Goal: Task Accomplishment & Management: Complete application form

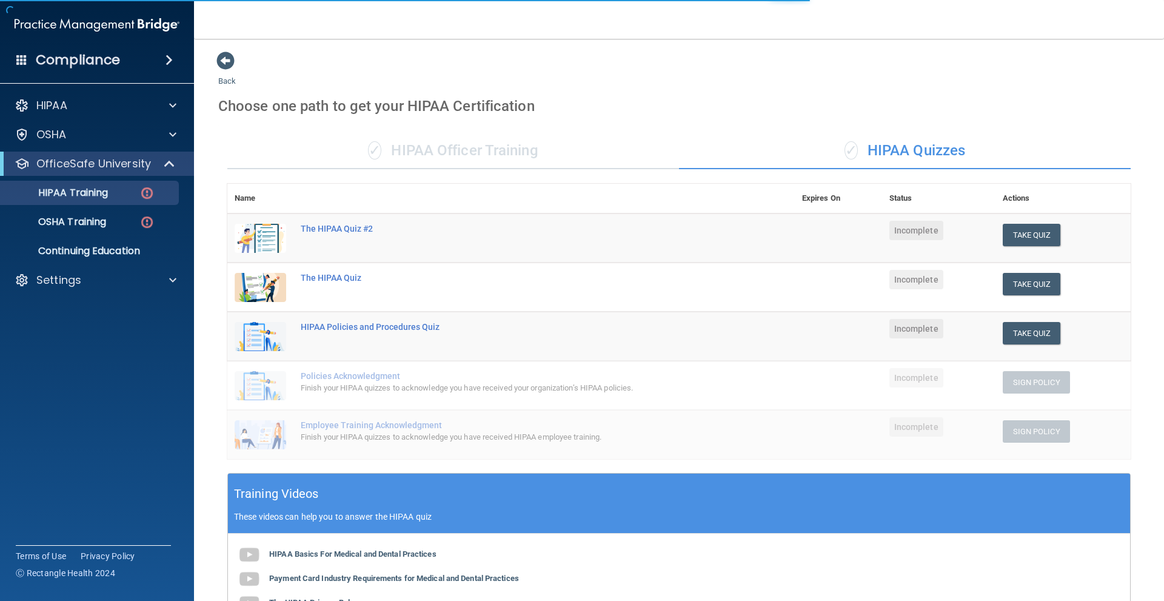
click at [419, 159] on div "✓ HIPAA Officer Training" at bounding box center [453, 151] width 452 height 36
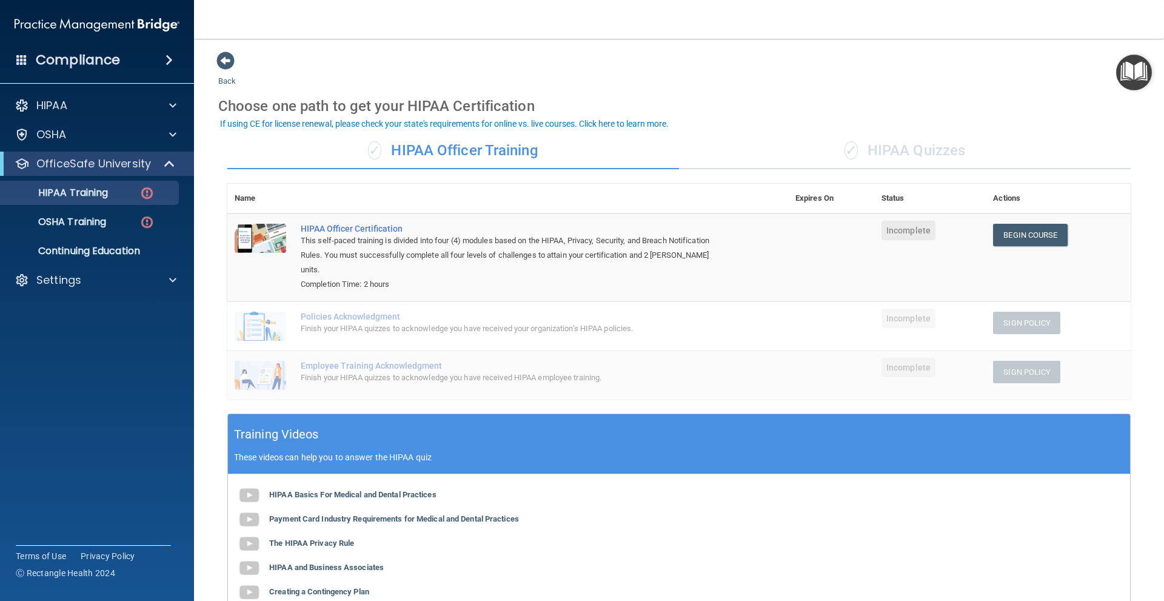
click at [865, 158] on div "✓ HIPAA Quizzes" at bounding box center [905, 151] width 452 height 36
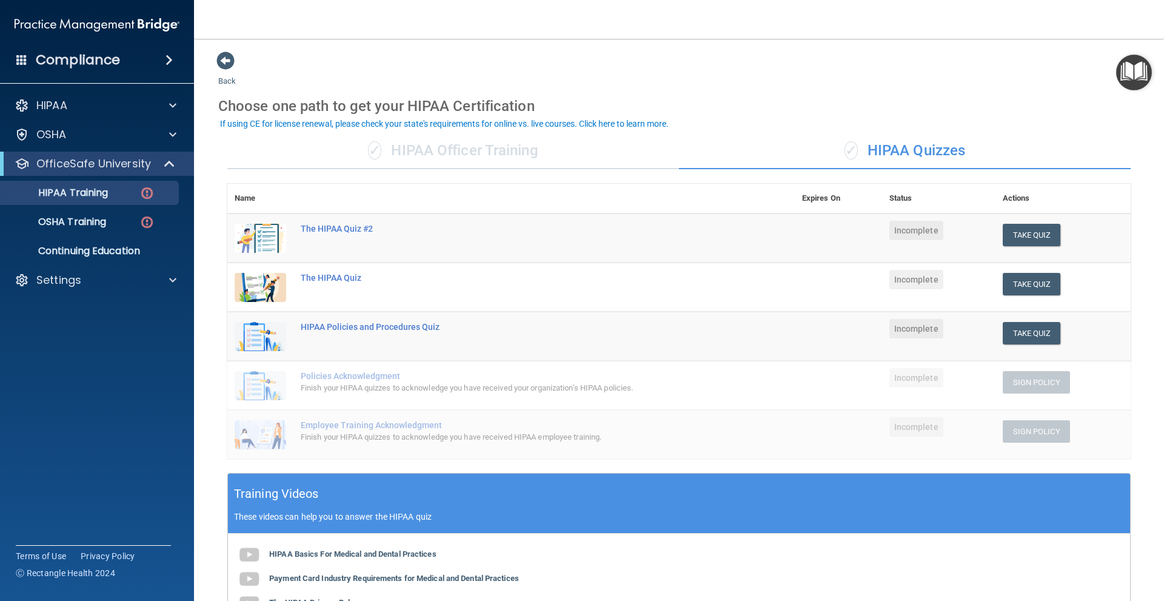
click at [1134, 316] on main "Back Choose one path to get your HIPAA Certification ✓ HIPAA Officer Training ✓…" at bounding box center [679, 320] width 970 height 562
click at [914, 153] on div "✓ HIPAA Quizzes" at bounding box center [905, 151] width 452 height 36
click at [858, 95] on div "Choose one path to get your HIPAA Certification" at bounding box center [678, 106] width 921 height 35
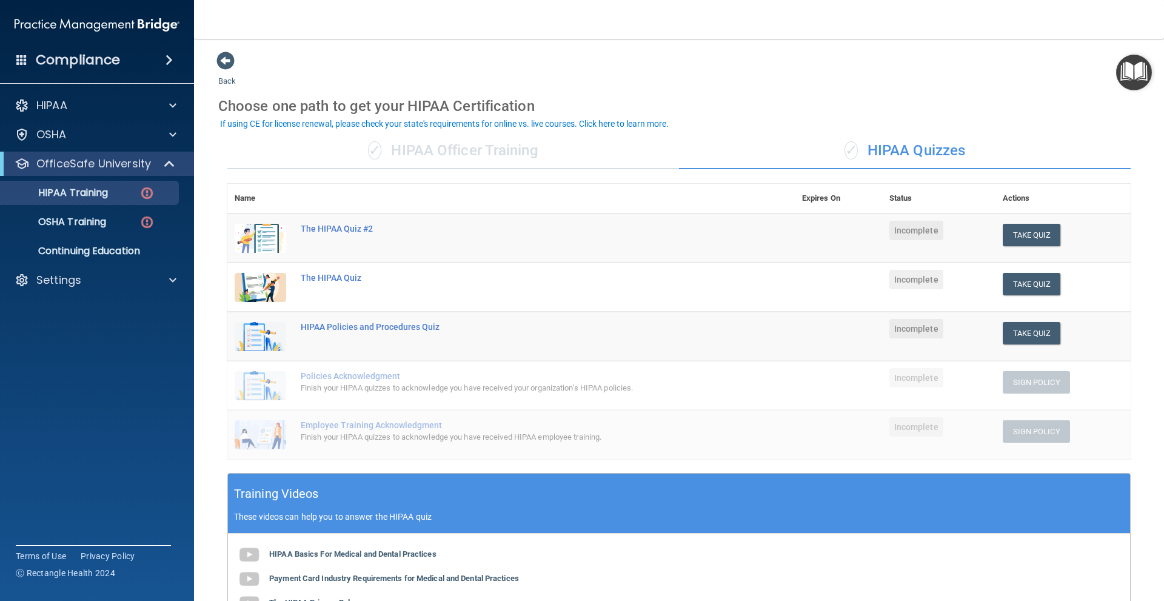
click at [876, 155] on div "✓ HIPAA Quizzes" at bounding box center [905, 151] width 452 height 36
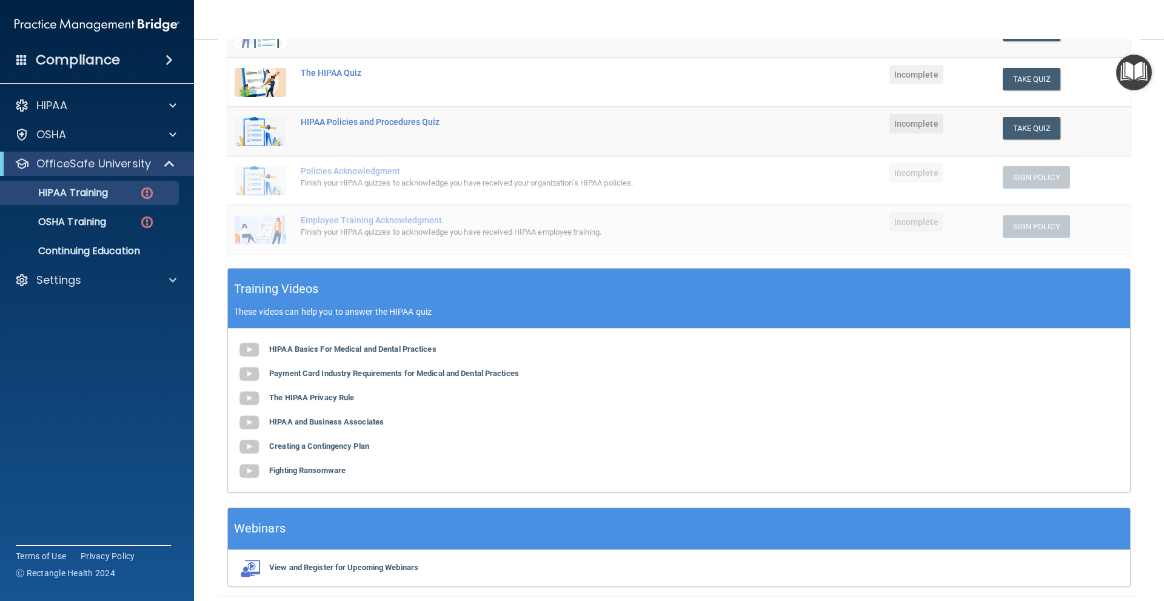
scroll to position [249, 0]
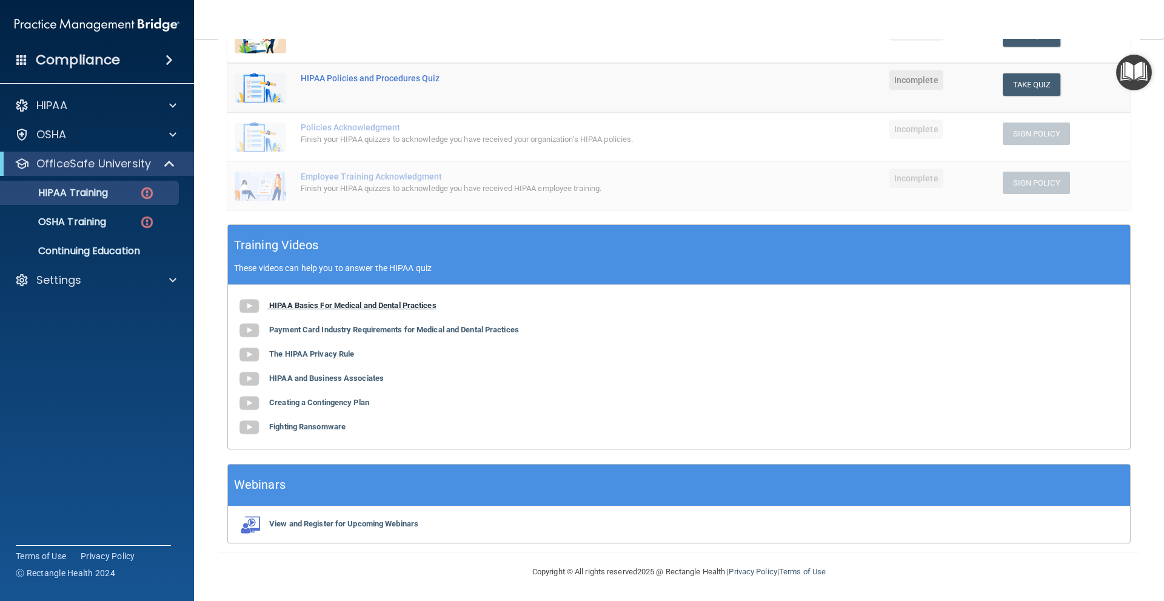
click at [381, 303] on b "HIPAA Basics For Medical and Dental Practices" at bounding box center [352, 305] width 167 height 9
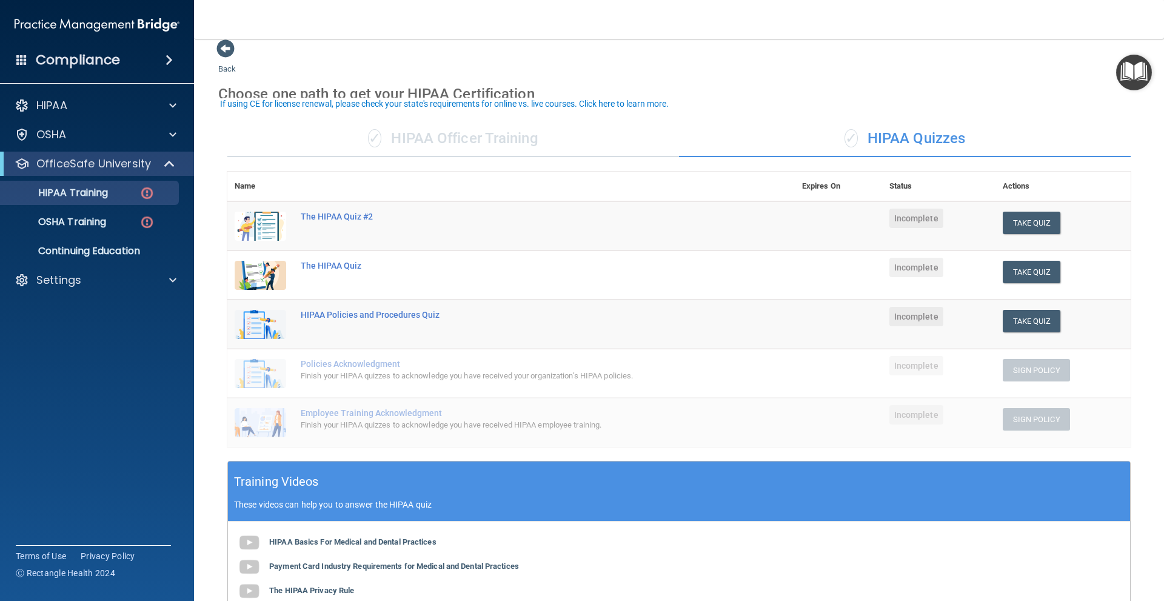
scroll to position [0, 0]
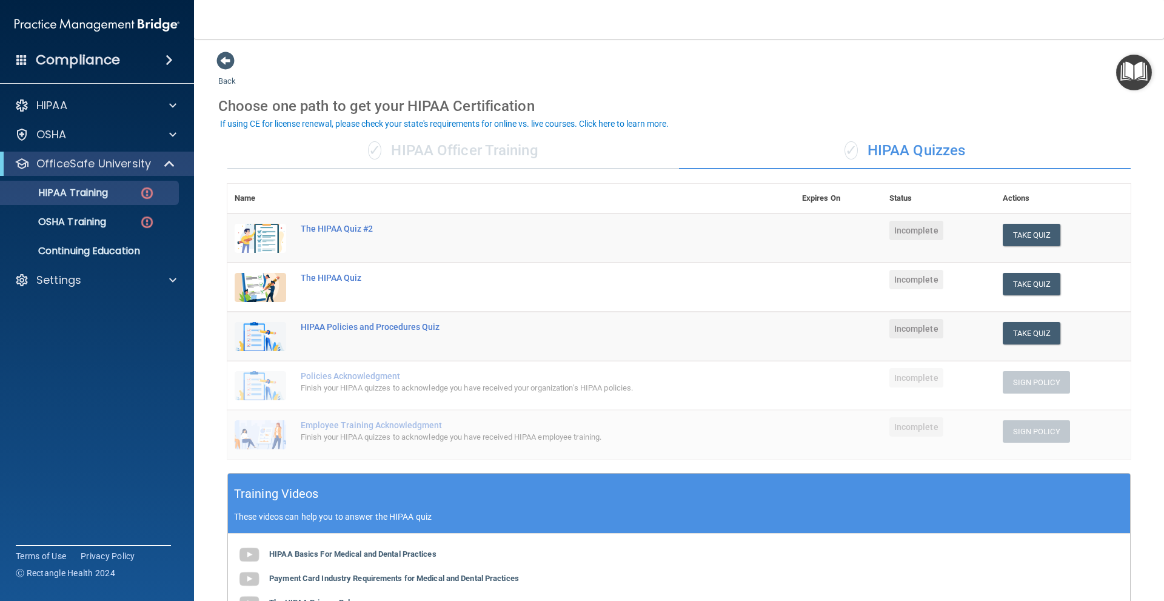
click at [829, 147] on div "✓ HIPAA Quizzes" at bounding box center [905, 151] width 452 height 36
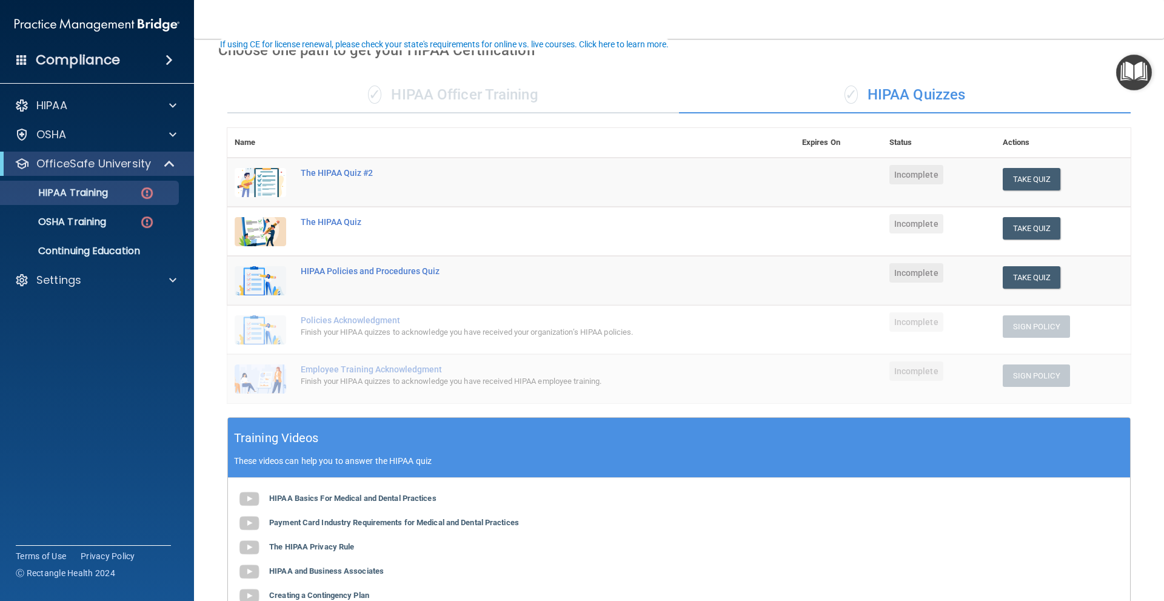
scroll to position [182, 0]
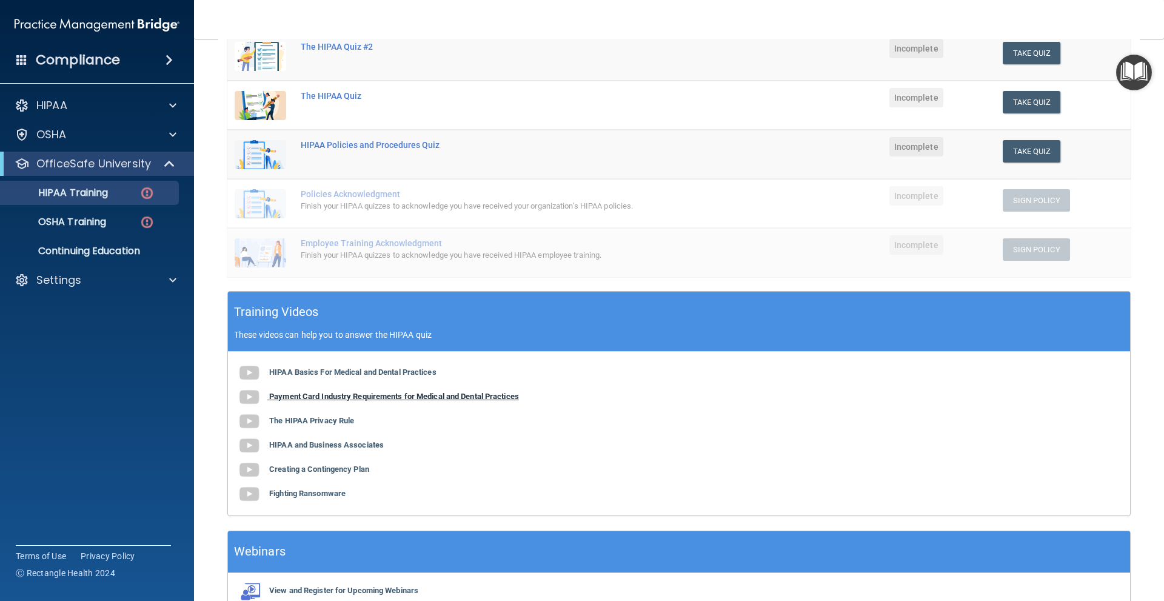
click at [427, 396] on b "Payment Card Industry Requirements for Medical and Dental Practices" at bounding box center [394, 396] width 250 height 9
click at [336, 418] on b "The HIPAA Privacy Rule" at bounding box center [311, 420] width 85 height 9
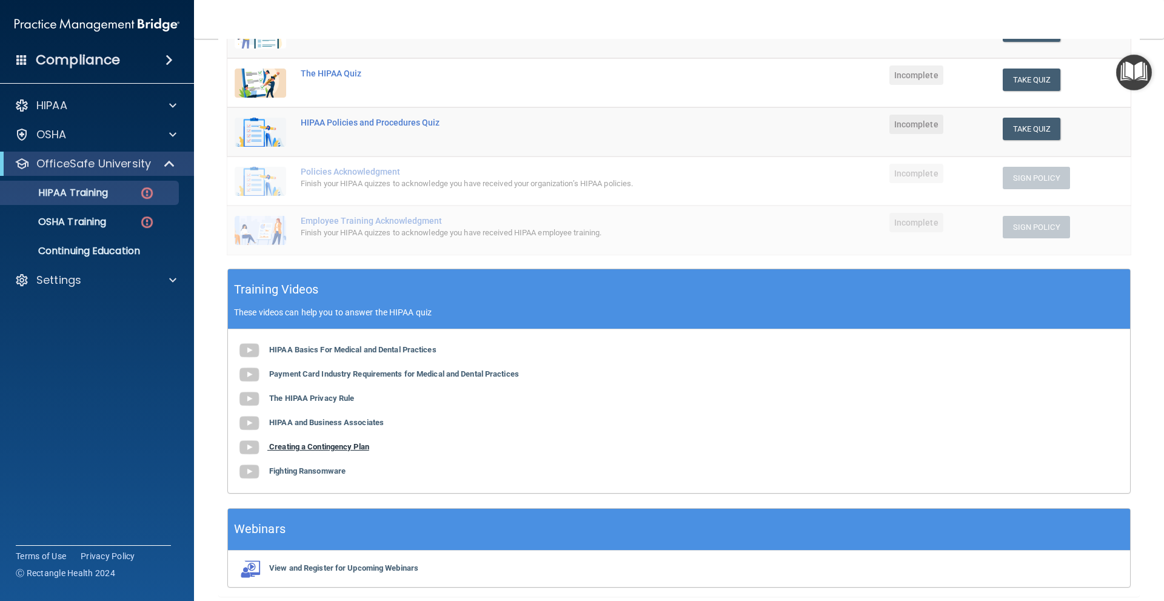
scroll to position [242, 0]
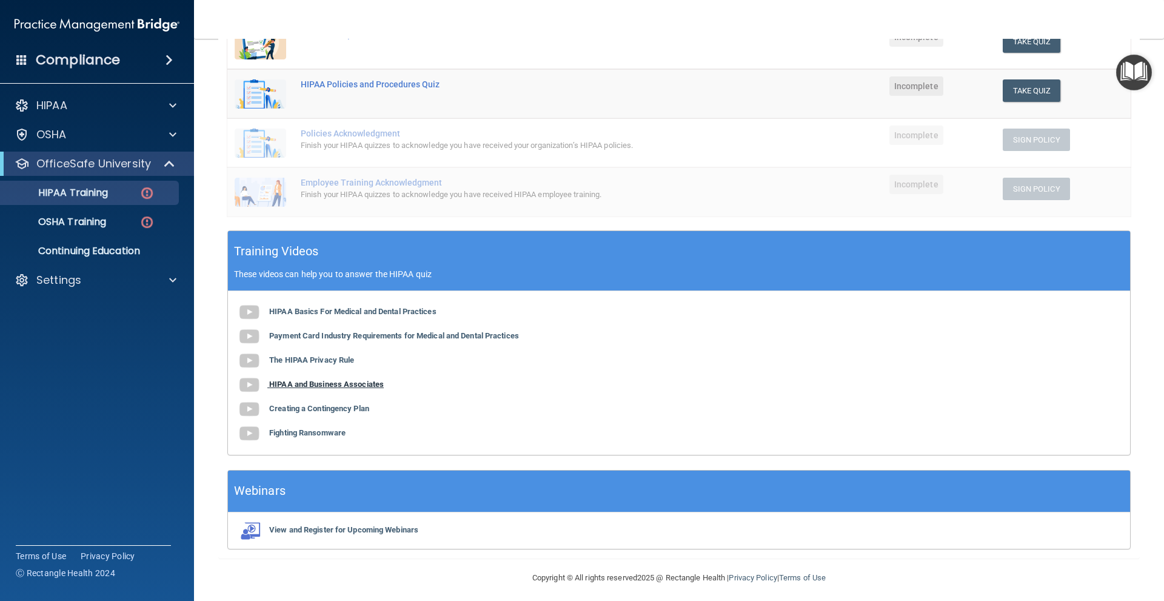
click at [337, 387] on b "HIPAA and Business Associates" at bounding box center [326, 383] width 115 height 9
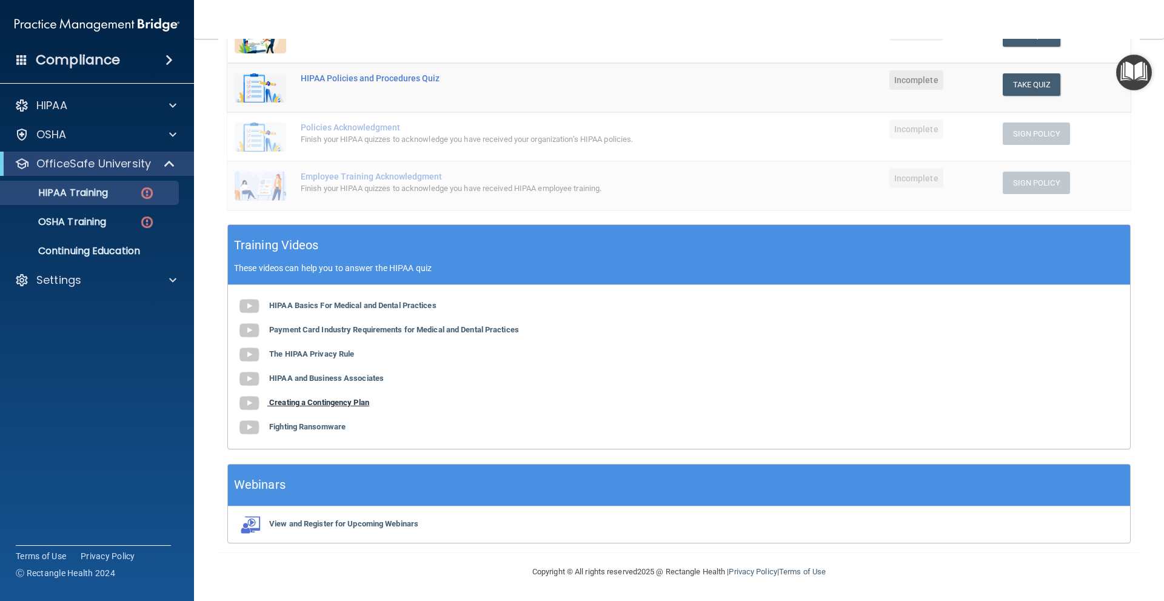
click at [347, 404] on b "Creating a Contingency Plan" at bounding box center [319, 402] width 100 height 9
click at [335, 426] on b "Fighting Ransomware" at bounding box center [307, 426] width 76 height 9
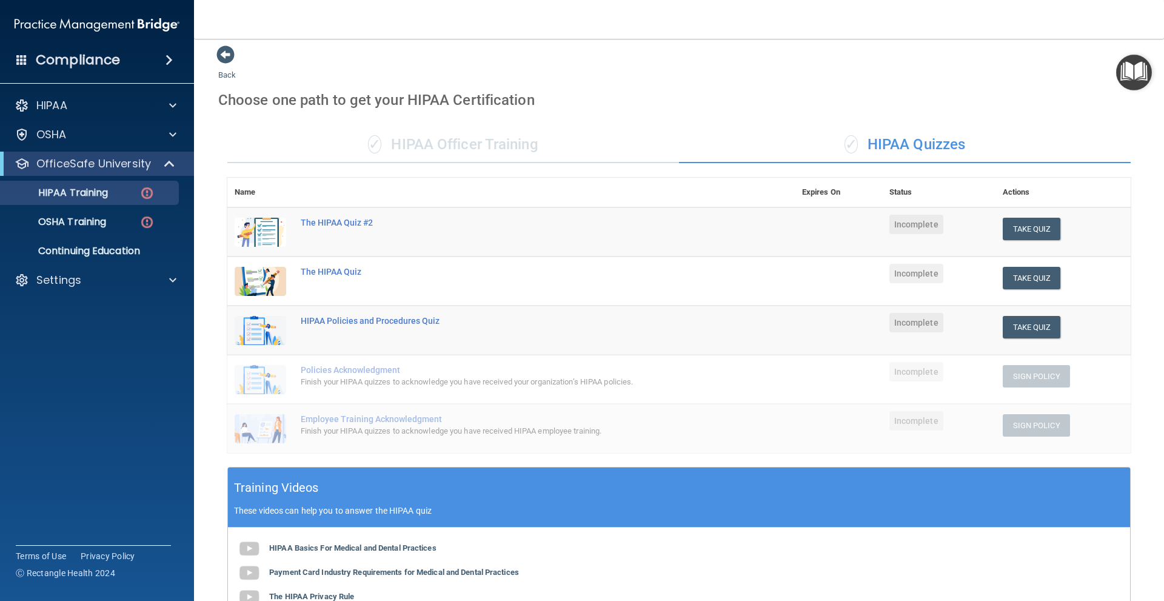
scroll to position [0, 0]
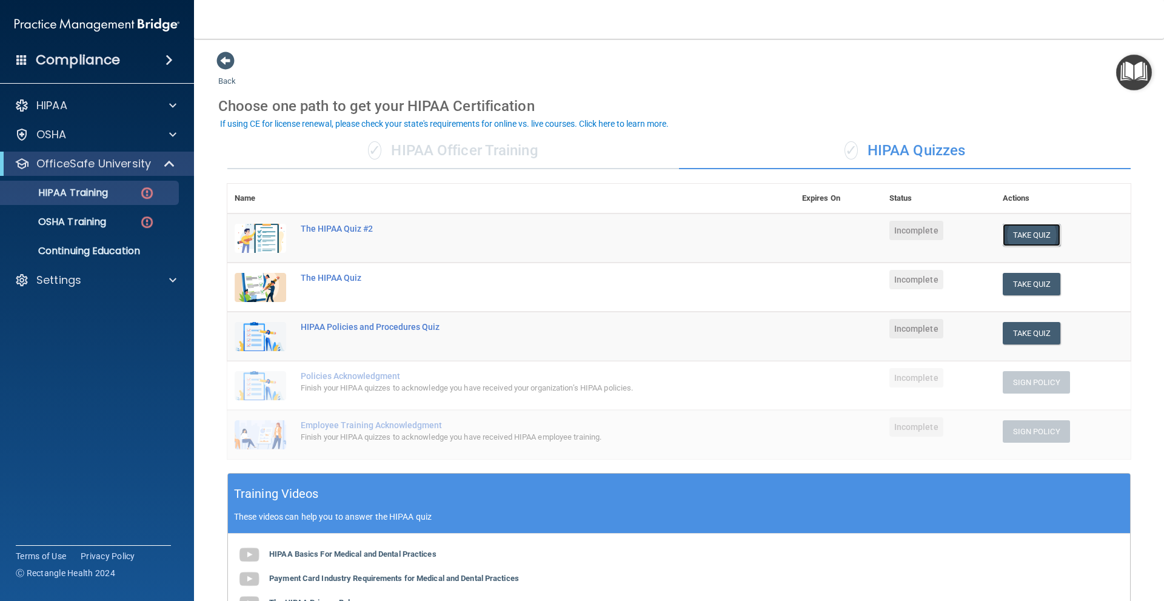
click at [1016, 228] on button "Take Quiz" at bounding box center [1032, 235] width 58 height 22
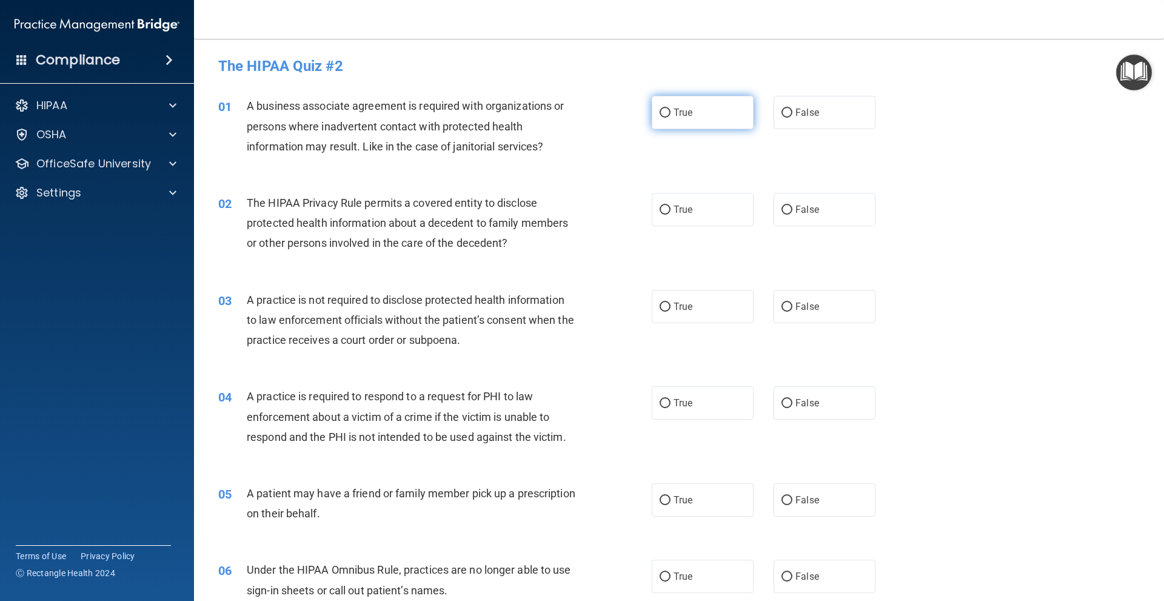
click at [714, 113] on label "True" at bounding box center [703, 112] width 102 height 33
click at [670, 113] on input "True" at bounding box center [665, 113] width 11 height 9
radio input "true"
click at [680, 204] on span "True" at bounding box center [683, 210] width 19 height 12
click at [670, 206] on input "True" at bounding box center [665, 210] width 11 height 9
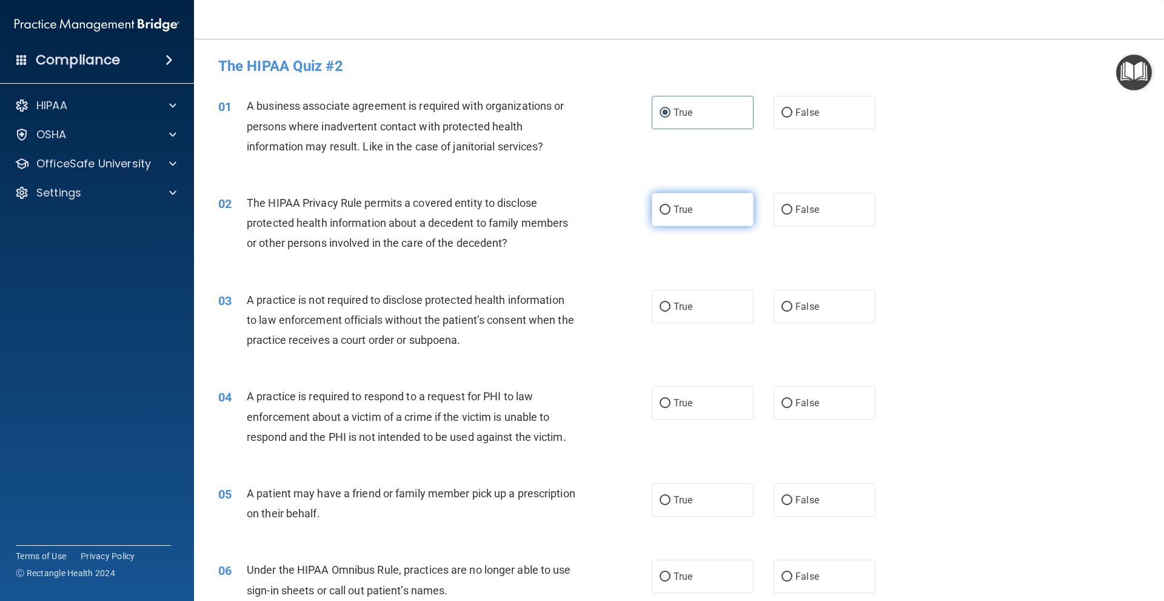
radio input "true"
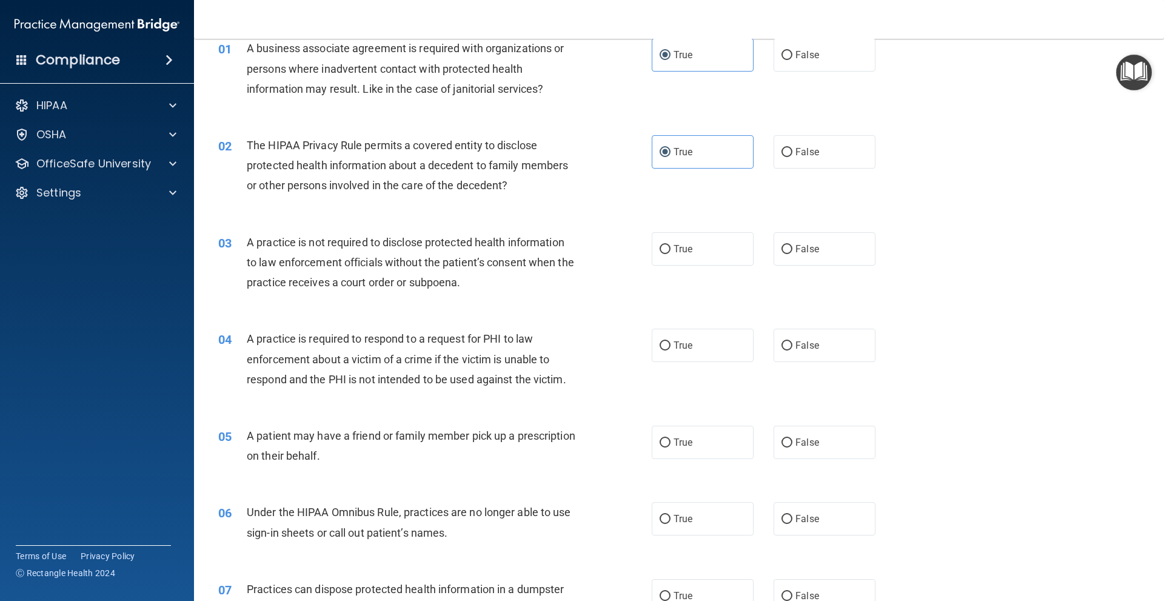
scroll to position [61, 0]
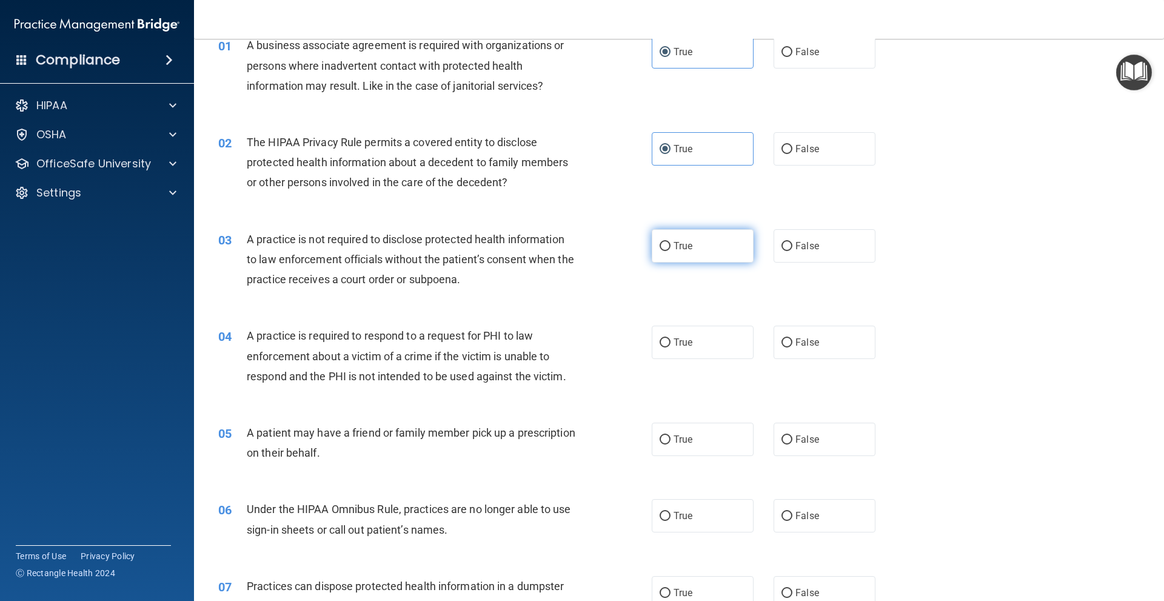
click at [692, 236] on label "True" at bounding box center [703, 245] width 102 height 33
click at [670, 242] on input "True" at bounding box center [665, 246] width 11 height 9
radio input "true"
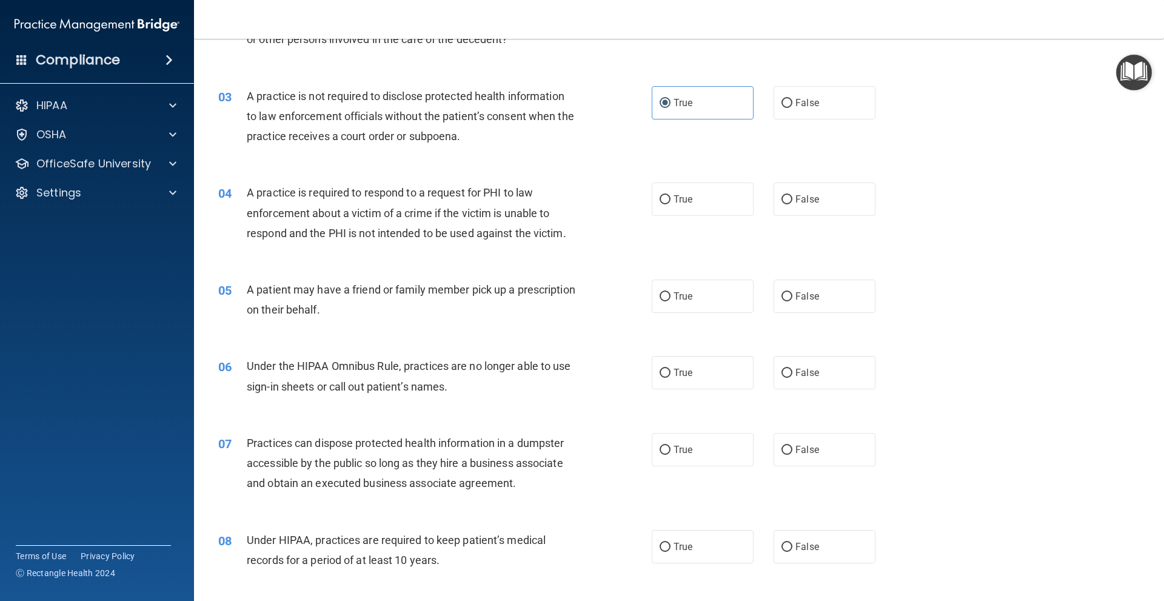
scroll to position [242, 0]
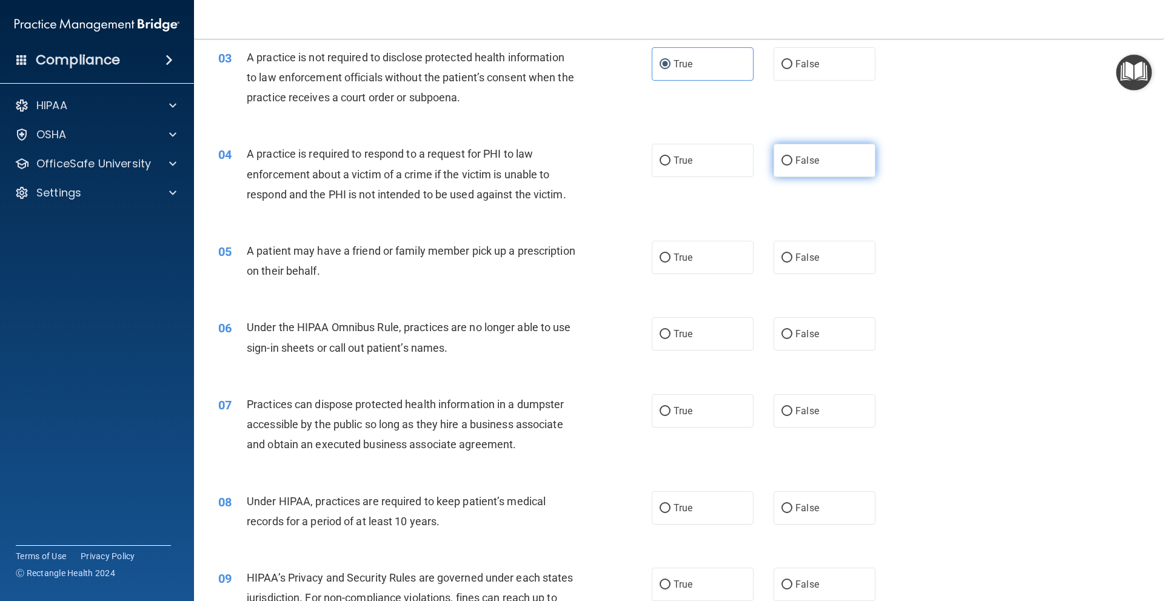
click at [861, 171] on label "False" at bounding box center [825, 160] width 102 height 33
click at [792, 165] on input "False" at bounding box center [786, 160] width 11 height 9
radio input "true"
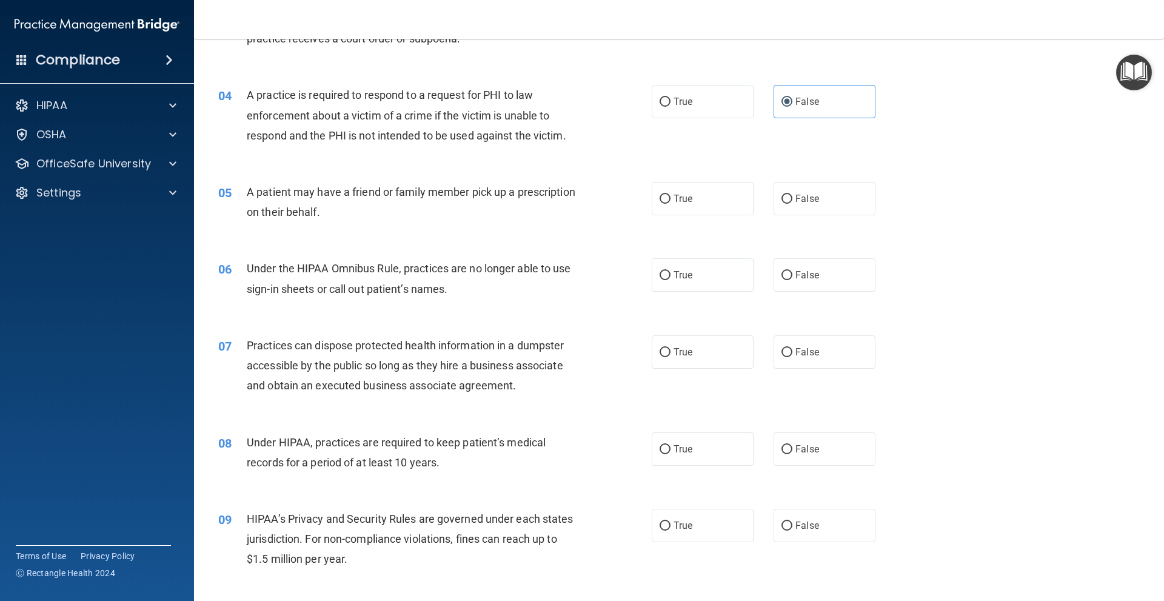
scroll to position [303, 0]
click at [735, 211] on label "True" at bounding box center [703, 196] width 102 height 33
click at [670, 202] on input "True" at bounding box center [665, 197] width 11 height 9
radio input "true"
click at [795, 275] on span "False" at bounding box center [807, 273] width 24 height 12
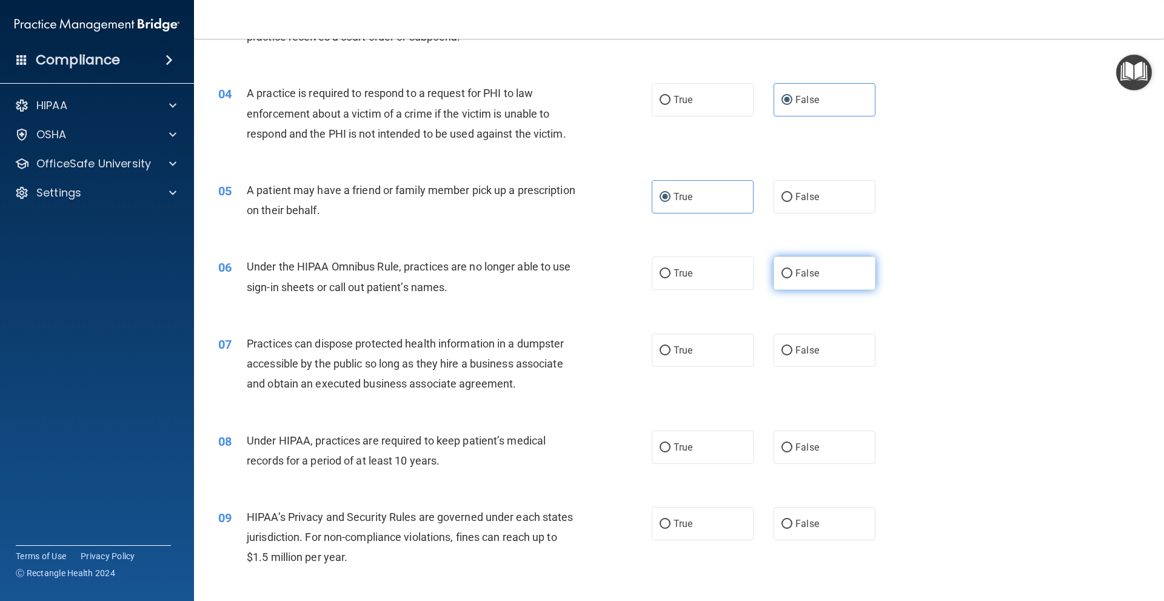
click at [791, 275] on input "False" at bounding box center [786, 273] width 11 height 9
radio input "true"
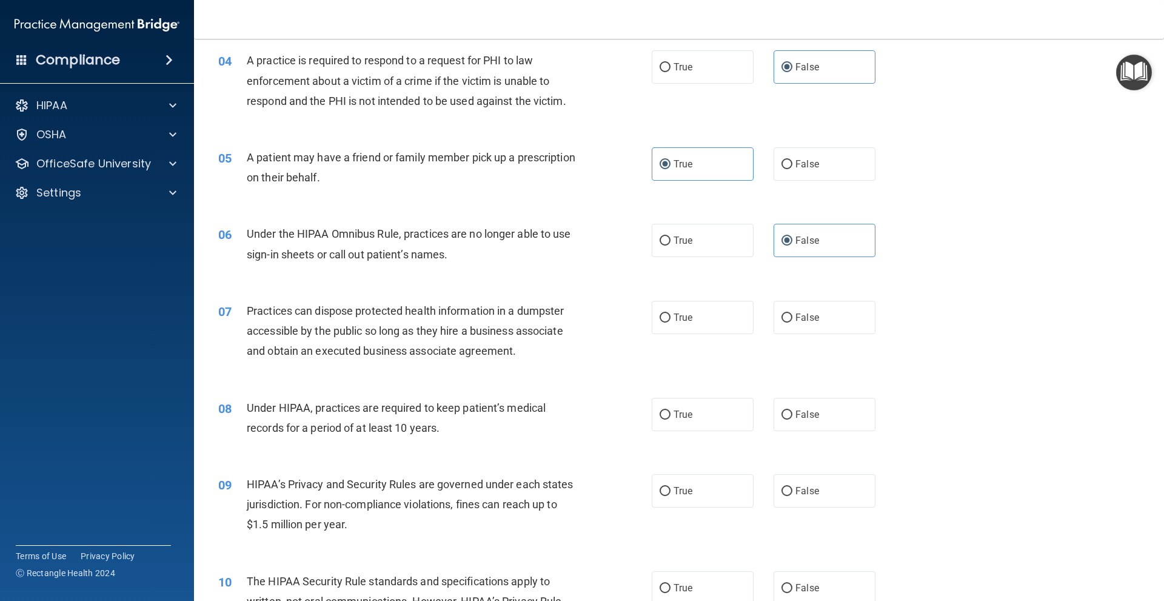
scroll to position [424, 0]
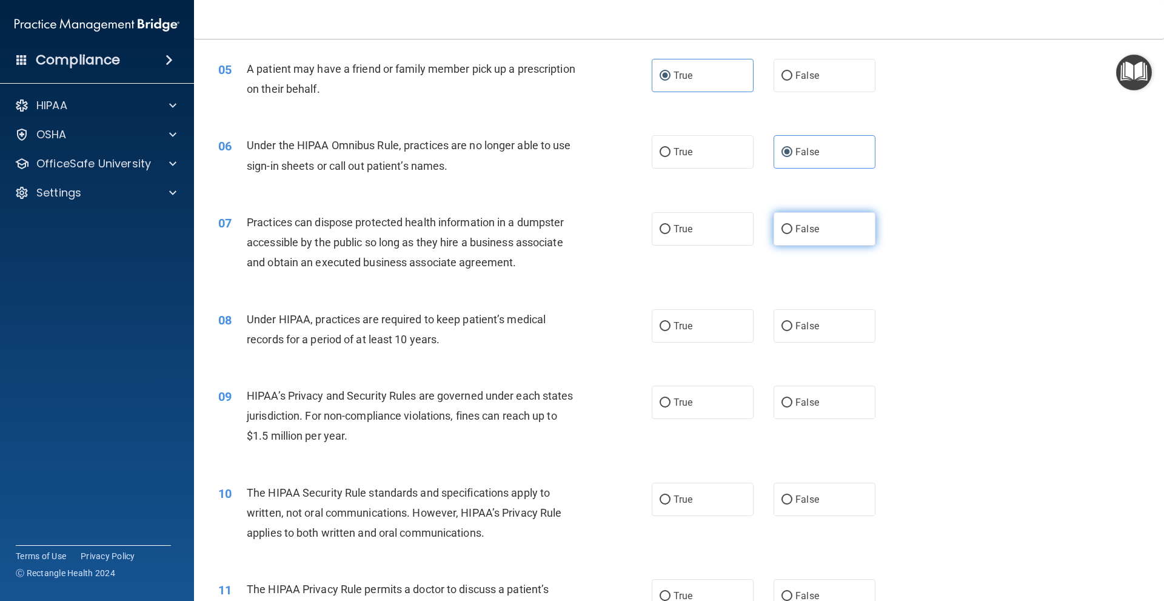
click at [795, 244] on label "False" at bounding box center [825, 228] width 102 height 33
click at [792, 234] on input "False" at bounding box center [786, 229] width 11 height 9
radio input "true"
click at [937, 279] on div "07 Practices can dispose protected health information in a dumpster accessible …" at bounding box center [679, 245] width 940 height 97
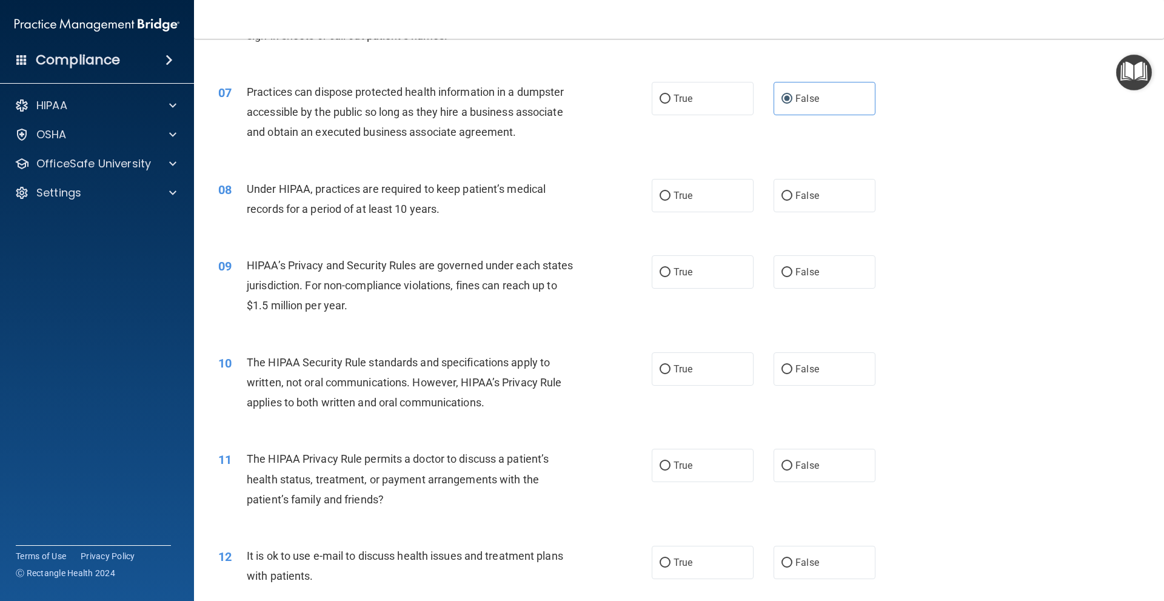
scroll to position [546, 0]
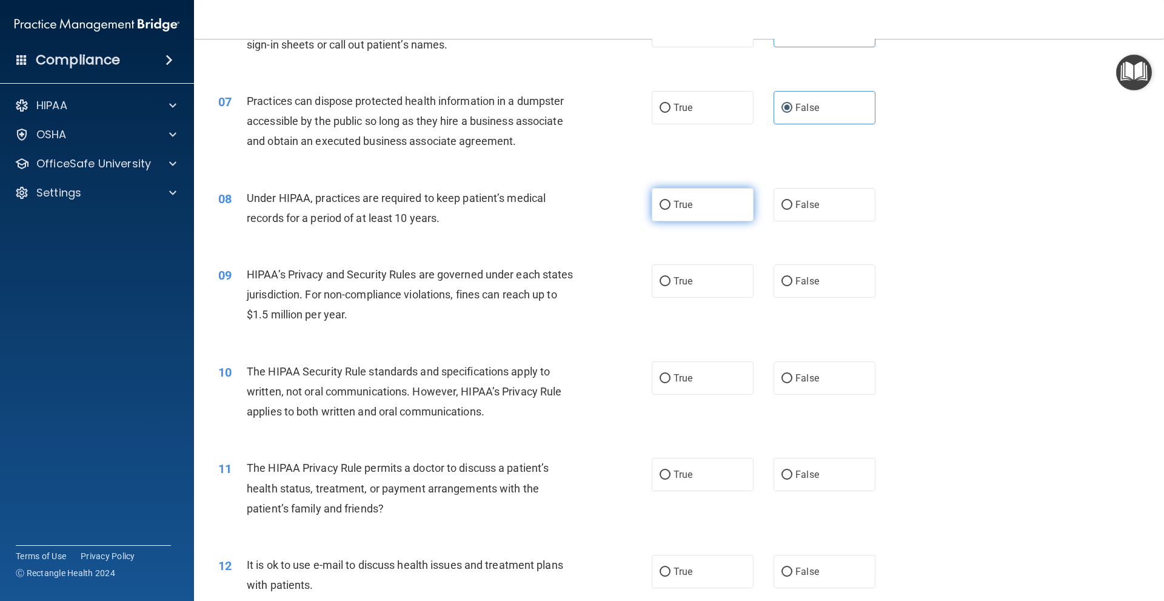
click at [687, 193] on label "True" at bounding box center [703, 204] width 102 height 33
click at [670, 201] on input "True" at bounding box center [665, 205] width 11 height 9
radio input "true"
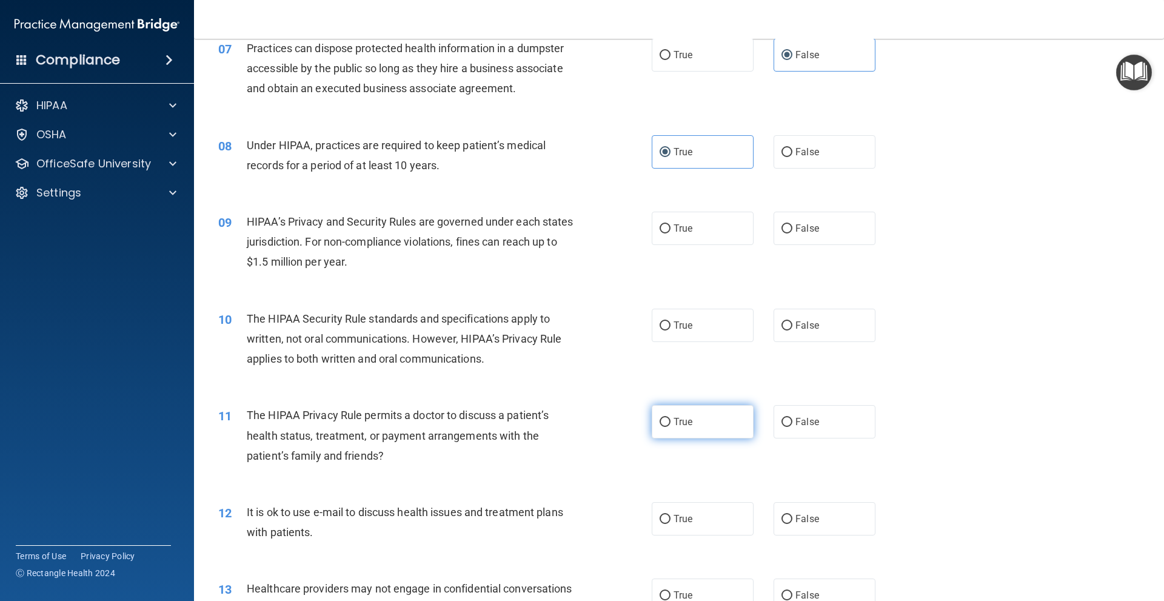
scroll to position [584, 0]
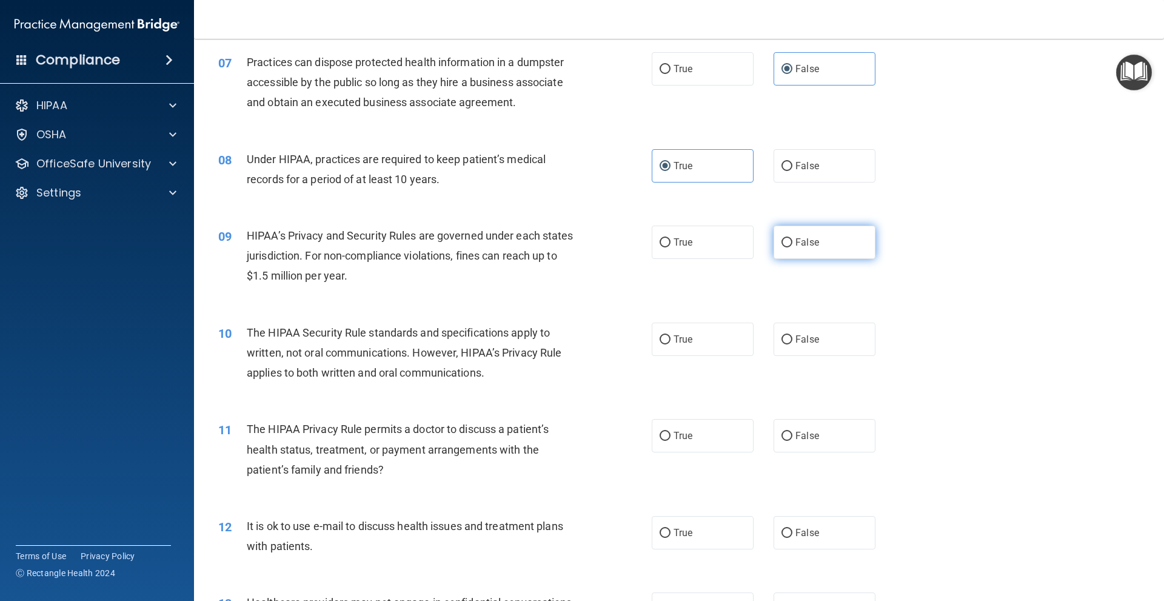
click at [832, 249] on label "False" at bounding box center [825, 242] width 102 height 33
click at [792, 247] on input "False" at bounding box center [786, 242] width 11 height 9
radio input "true"
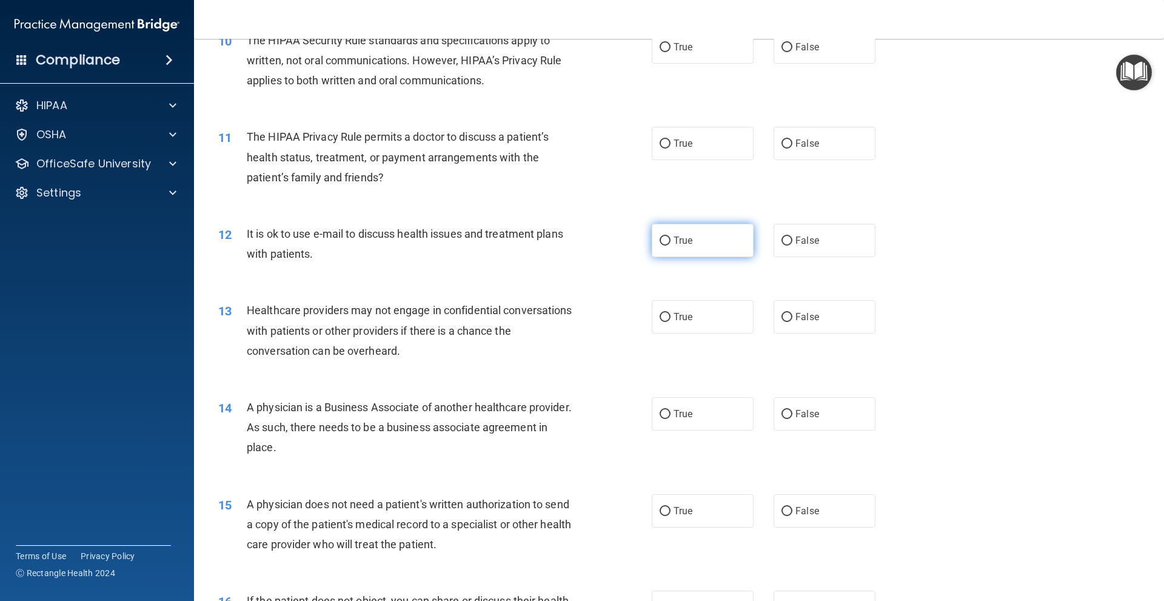
scroll to position [887, 0]
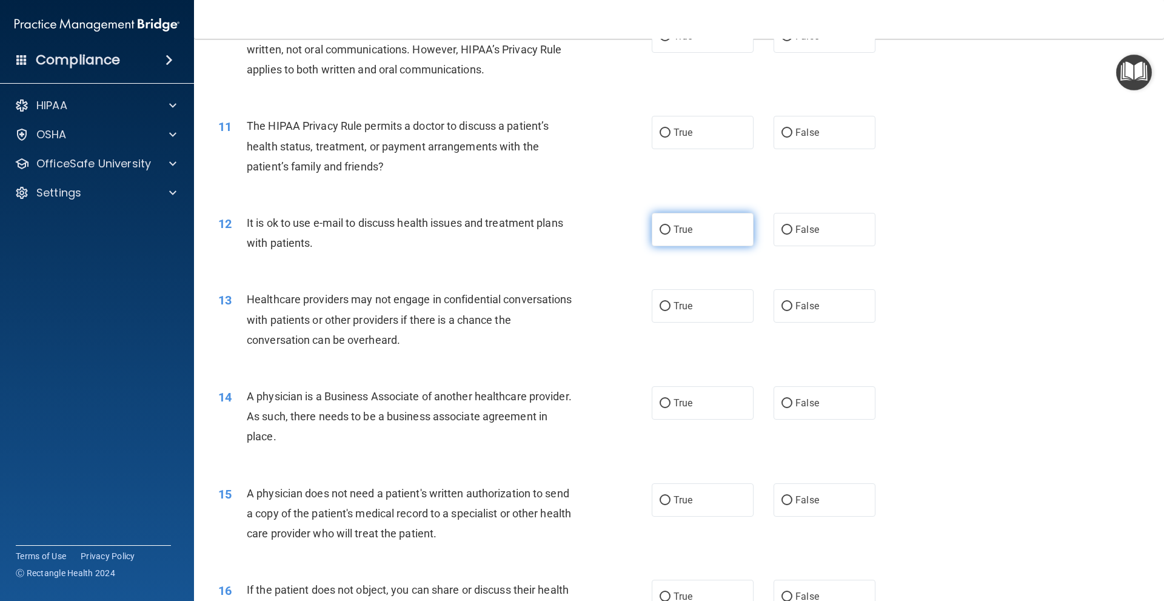
click at [686, 226] on span "True" at bounding box center [683, 230] width 19 height 12
click at [670, 226] on input "True" at bounding box center [665, 230] width 11 height 9
radio input "true"
click at [826, 124] on label "False" at bounding box center [825, 132] width 102 height 33
click at [792, 129] on input "False" at bounding box center [786, 133] width 11 height 9
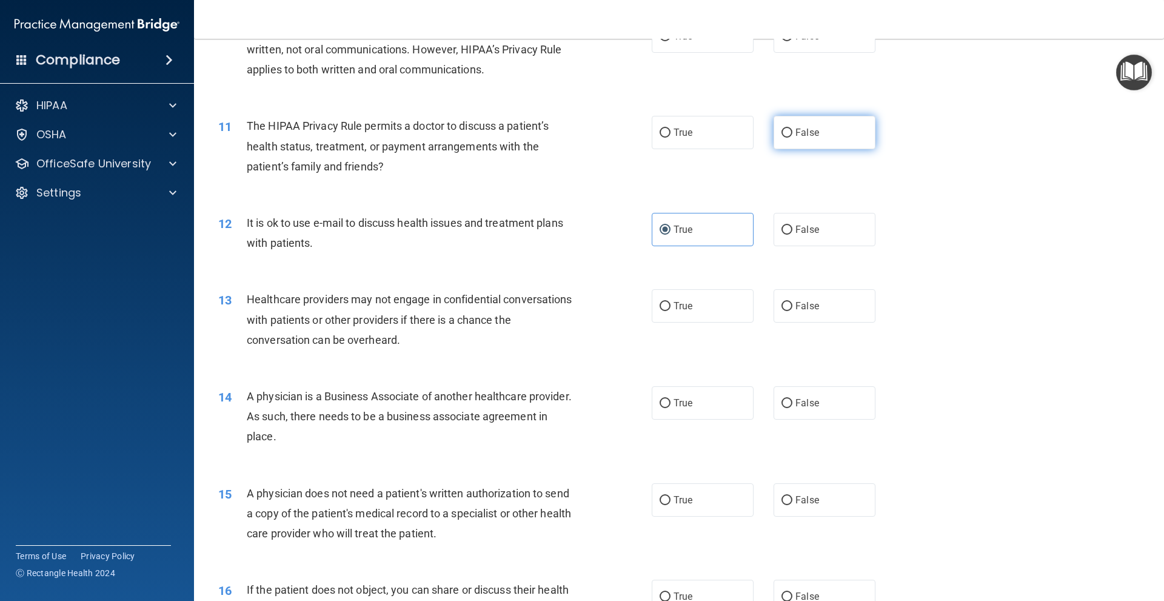
radio input "true"
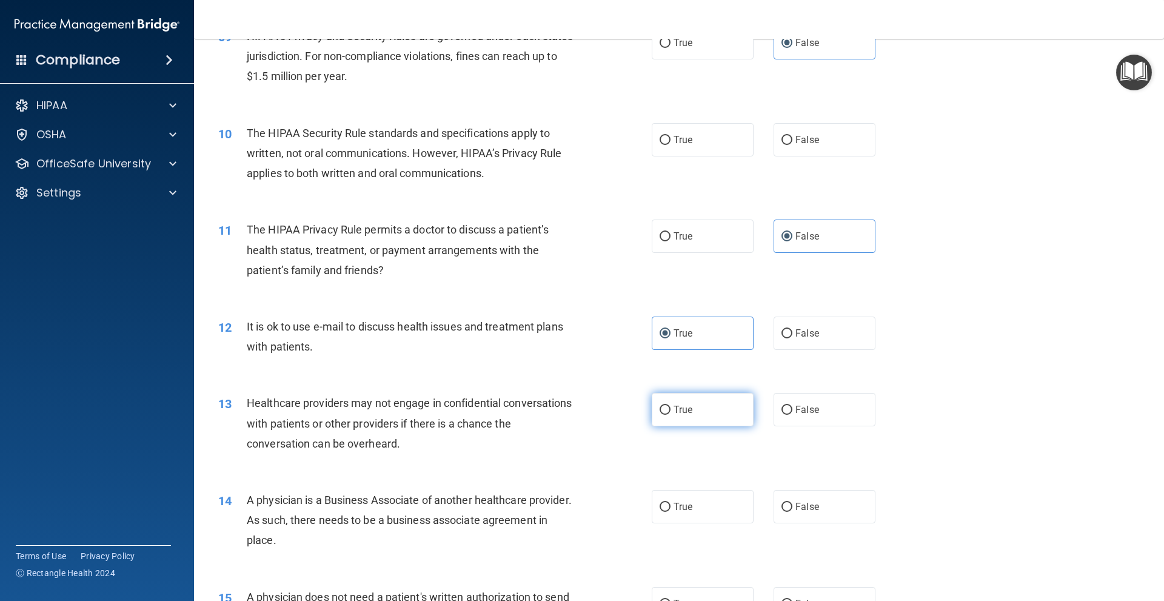
scroll to position [766, 0]
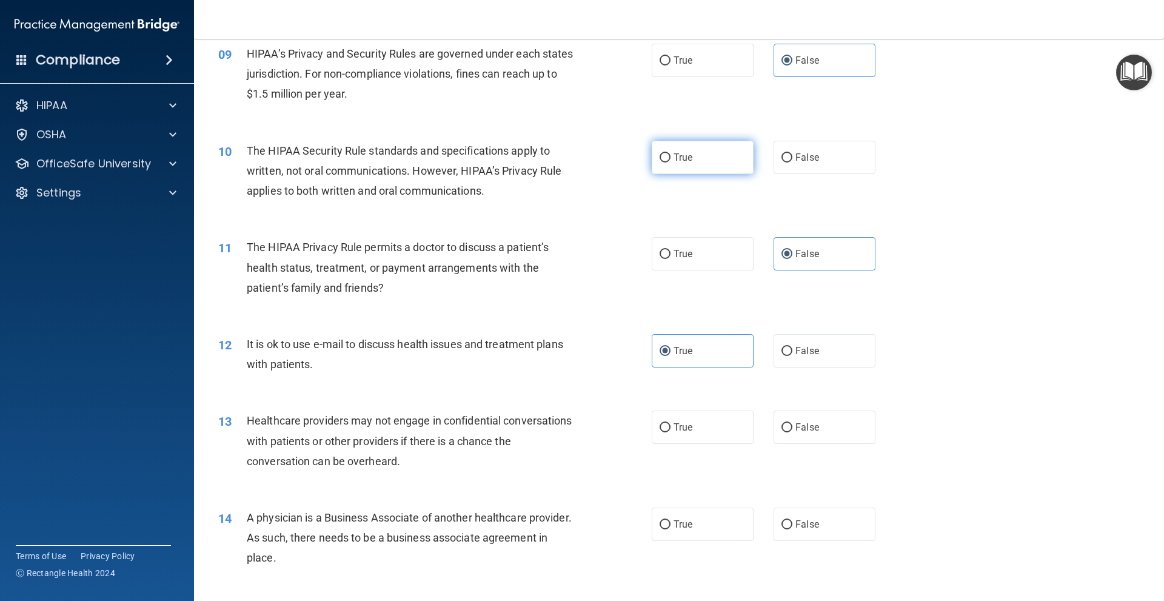
click at [683, 147] on label "True" at bounding box center [703, 157] width 102 height 33
click at [670, 153] on input "True" at bounding box center [665, 157] width 11 height 9
radio input "true"
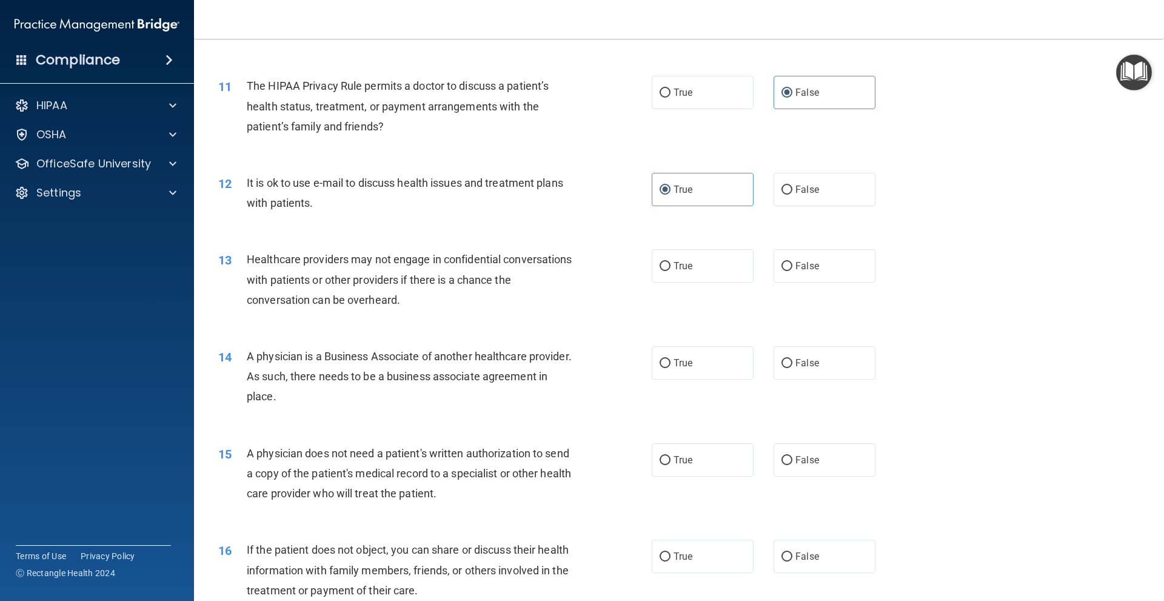
scroll to position [948, 0]
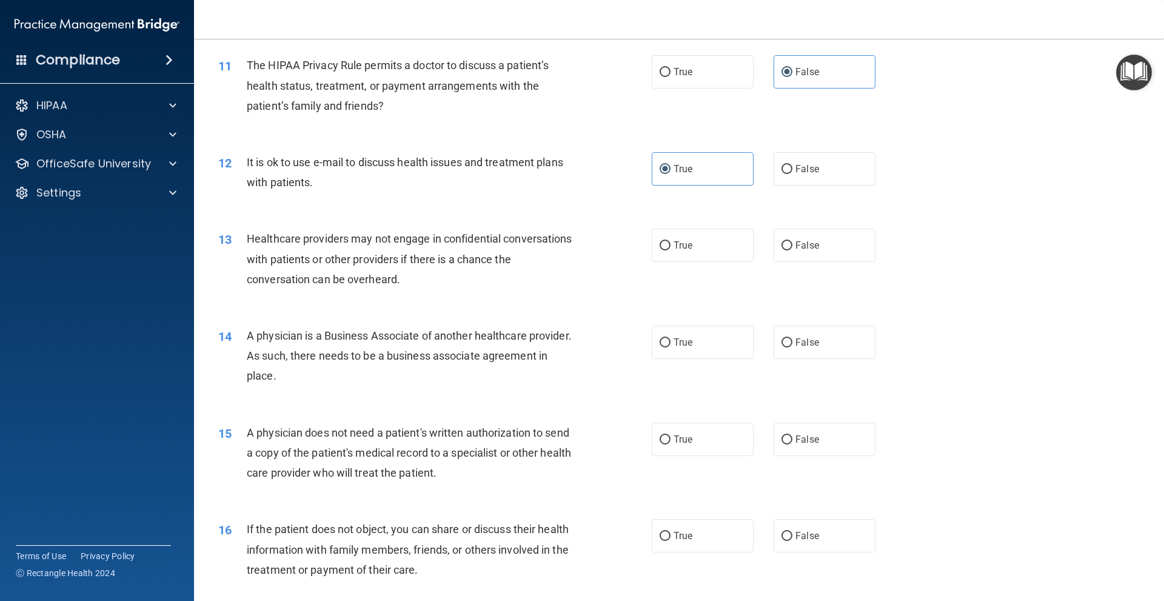
drag, startPoint x: 737, startPoint y: 255, endPoint x: 727, endPoint y: 274, distance: 21.4
click at [736, 255] on label "True" at bounding box center [703, 245] width 102 height 33
click at [670, 250] on input "True" at bounding box center [665, 245] width 11 height 9
radio input "true"
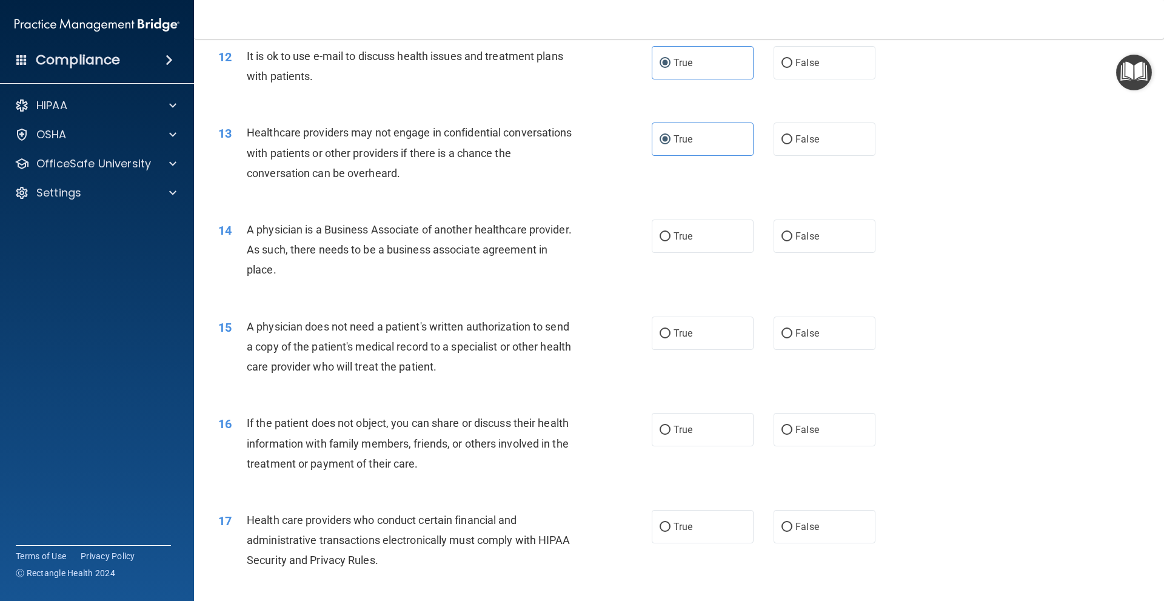
scroll to position [1069, 0]
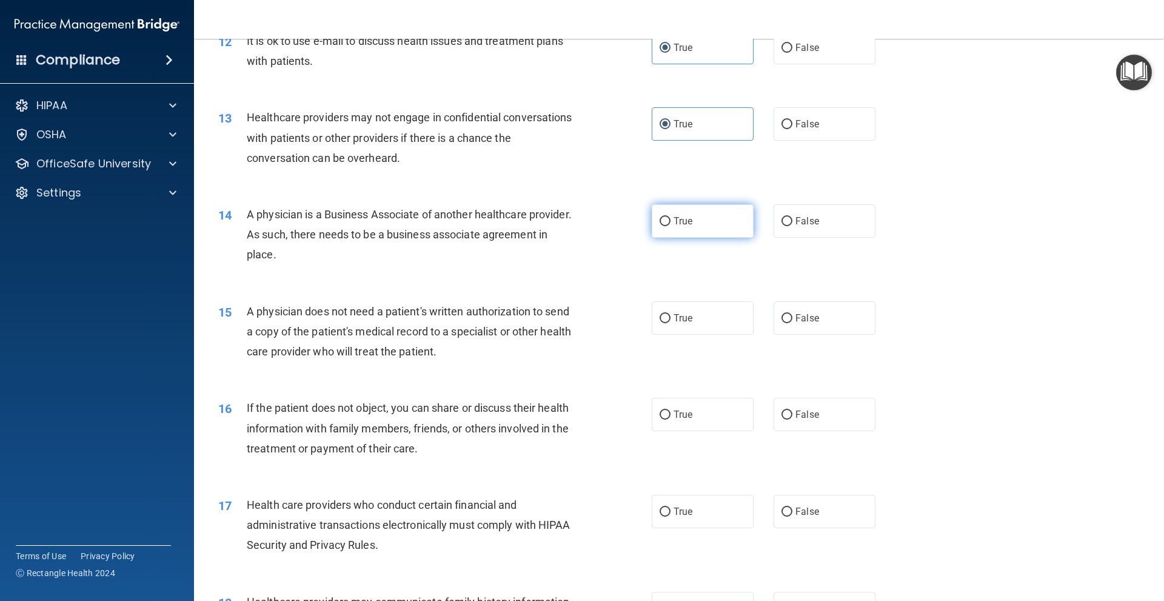
click at [720, 221] on label "True" at bounding box center [703, 220] width 102 height 33
click at [670, 221] on input "True" at bounding box center [665, 221] width 11 height 9
radio input "true"
click at [776, 227] on label "False" at bounding box center [825, 220] width 102 height 33
click at [781, 226] on input "False" at bounding box center [786, 221] width 11 height 9
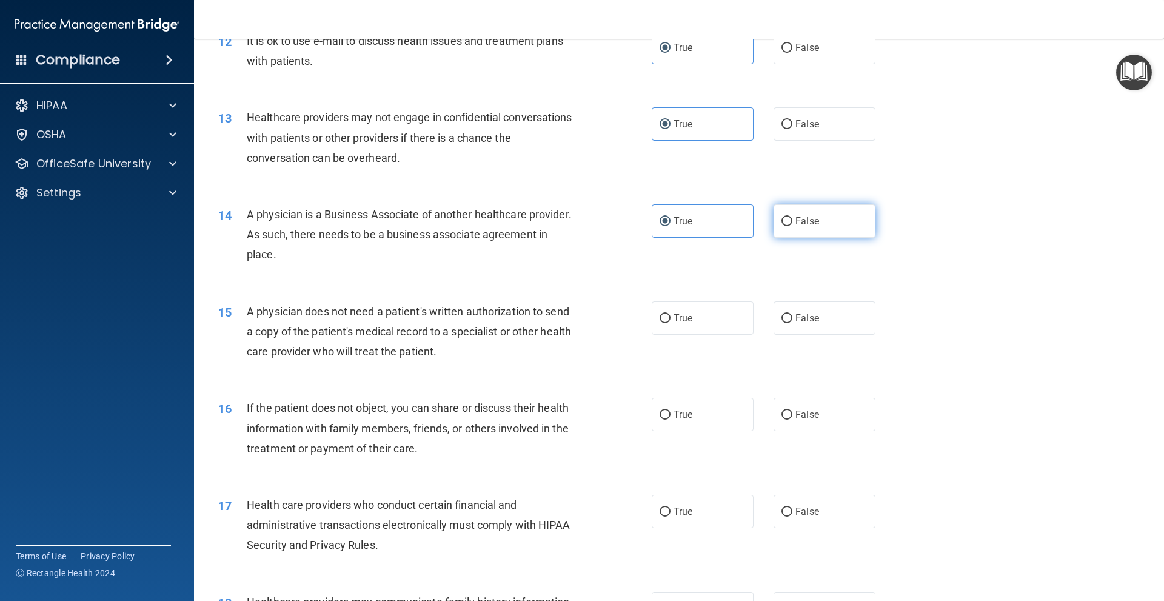
radio input "true"
radio input "false"
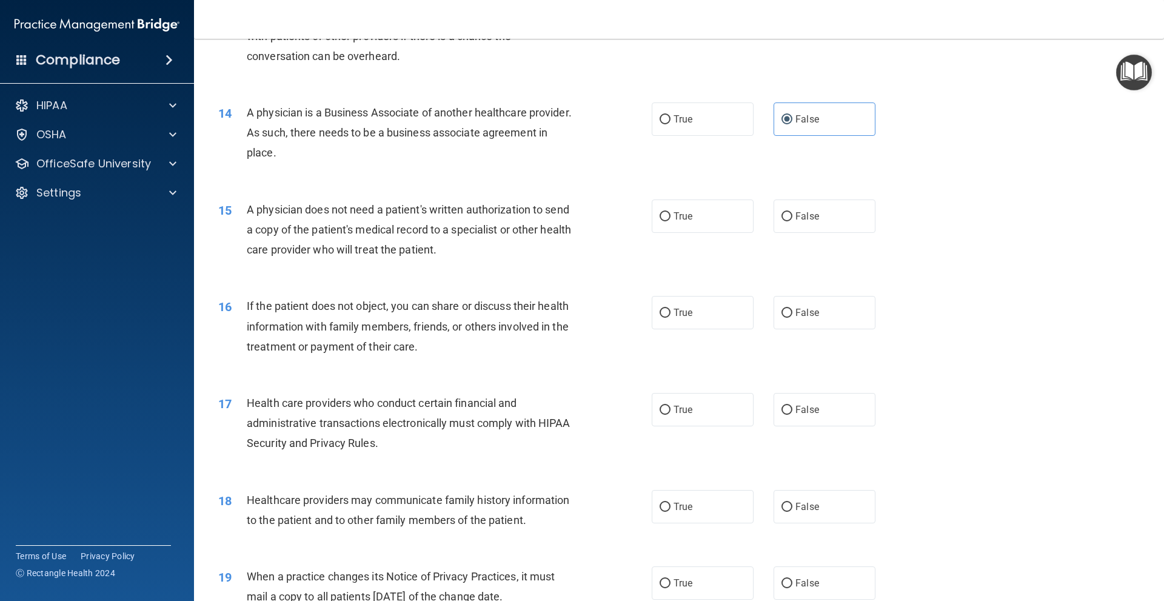
scroll to position [1191, 0]
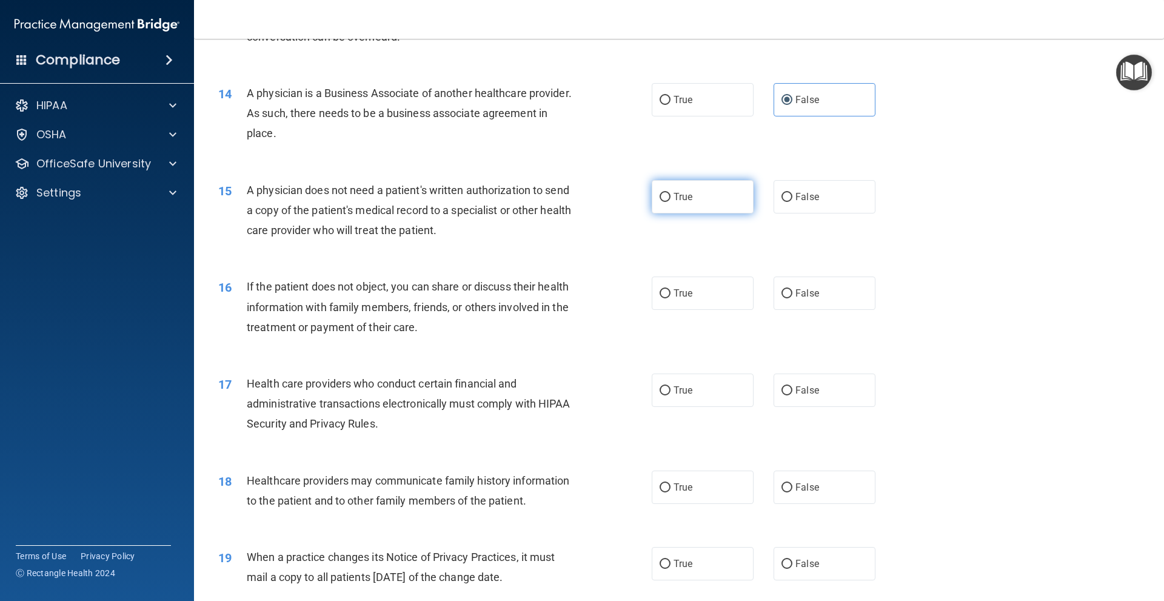
click at [676, 211] on label "True" at bounding box center [703, 196] width 102 height 33
click at [670, 202] on input "True" at bounding box center [665, 197] width 11 height 9
radio input "true"
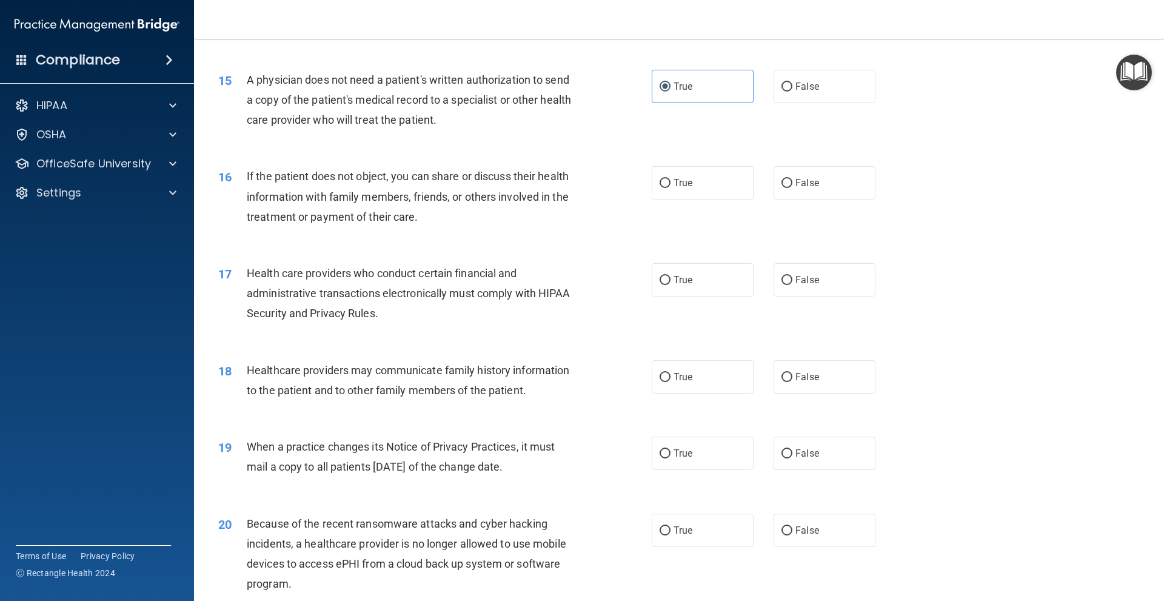
scroll to position [1312, 0]
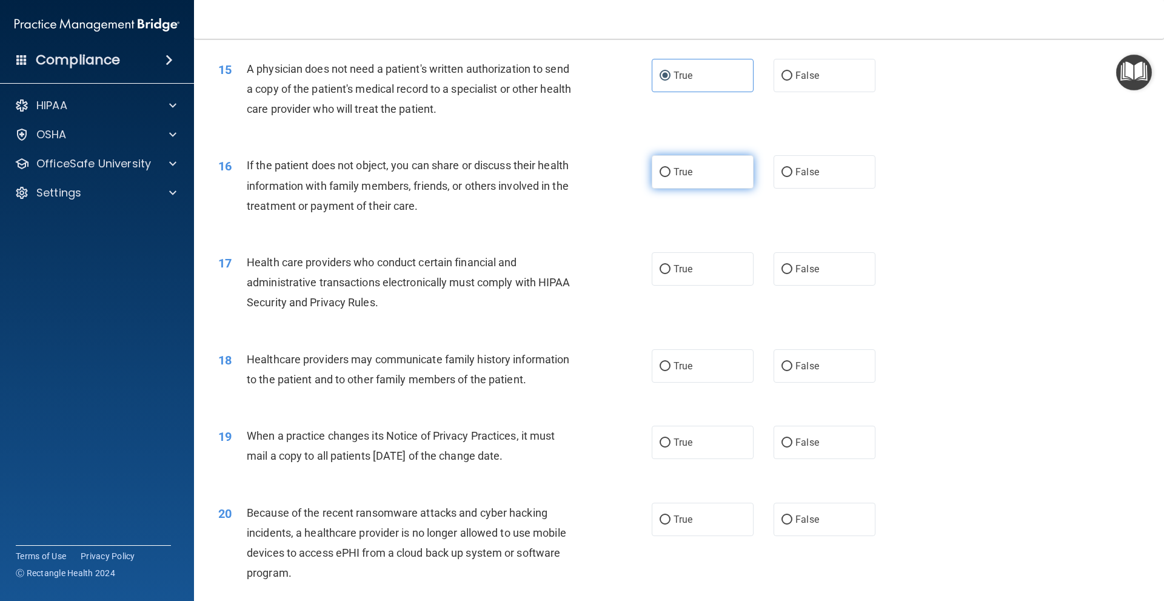
click at [686, 183] on label "True" at bounding box center [703, 171] width 102 height 33
click at [670, 177] on input "True" at bounding box center [665, 172] width 11 height 9
radio input "true"
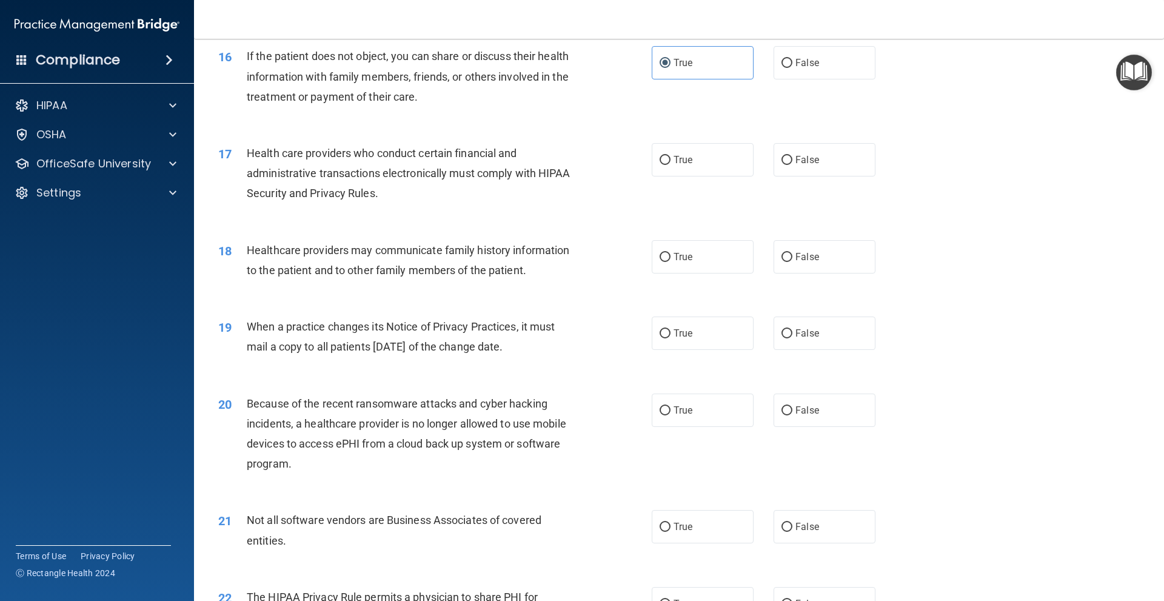
scroll to position [1433, 0]
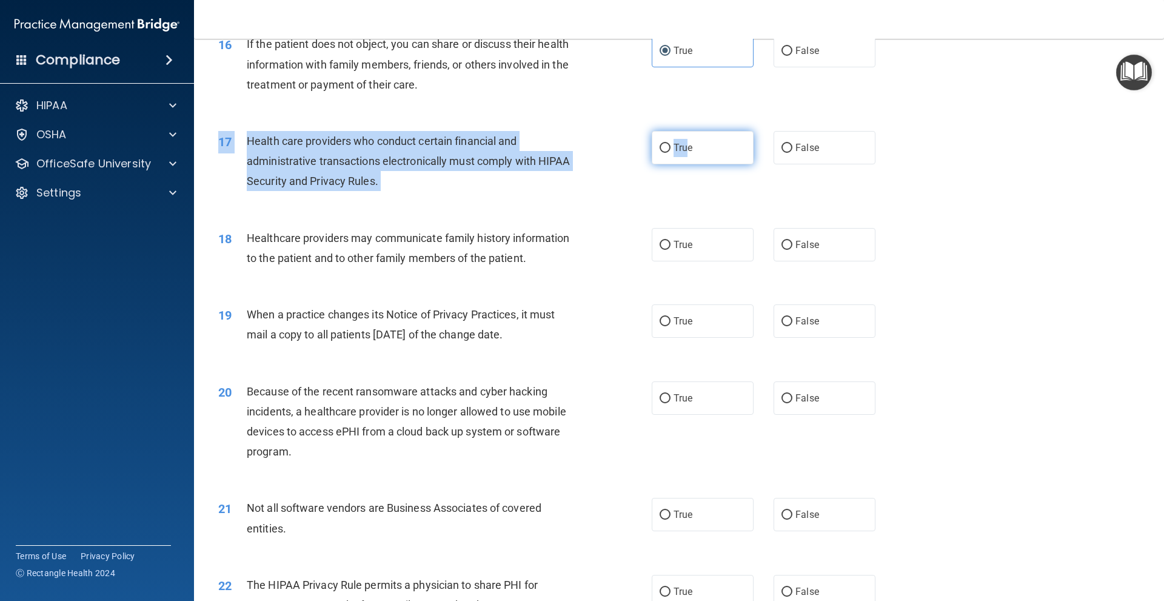
click at [684, 162] on div "17 Health care providers who conduct certain financial and administrative trans…" at bounding box center [679, 164] width 940 height 97
click at [664, 154] on label "True" at bounding box center [703, 147] width 102 height 33
click at [664, 153] on input "True" at bounding box center [665, 148] width 11 height 9
radio input "true"
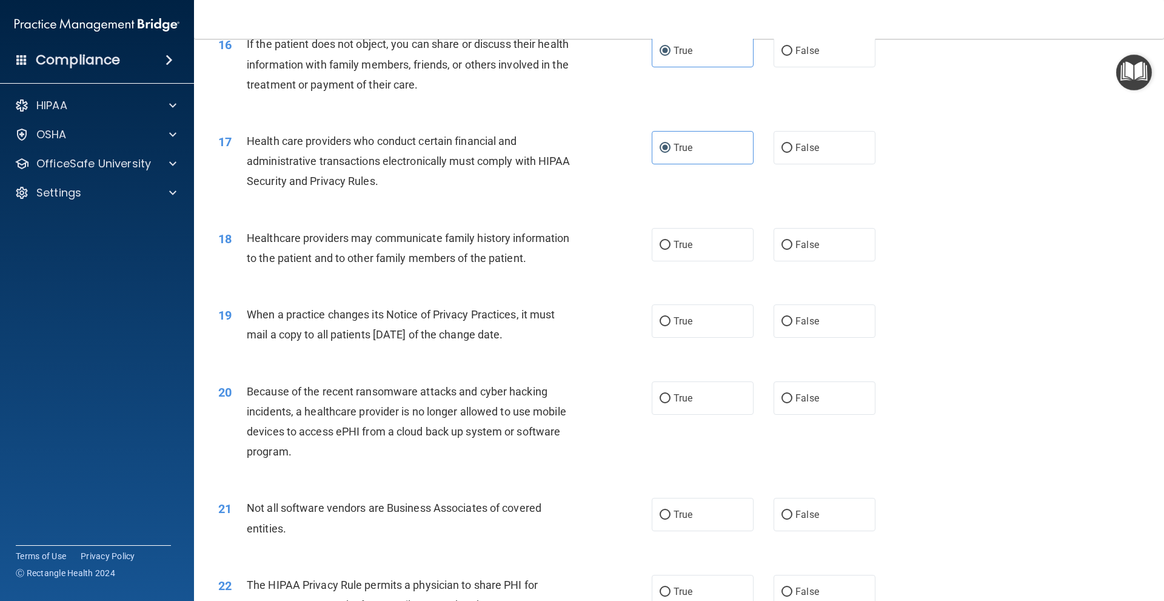
click at [607, 206] on div "17 Health care providers who conduct certain financial and administrative trans…" at bounding box center [679, 164] width 940 height 97
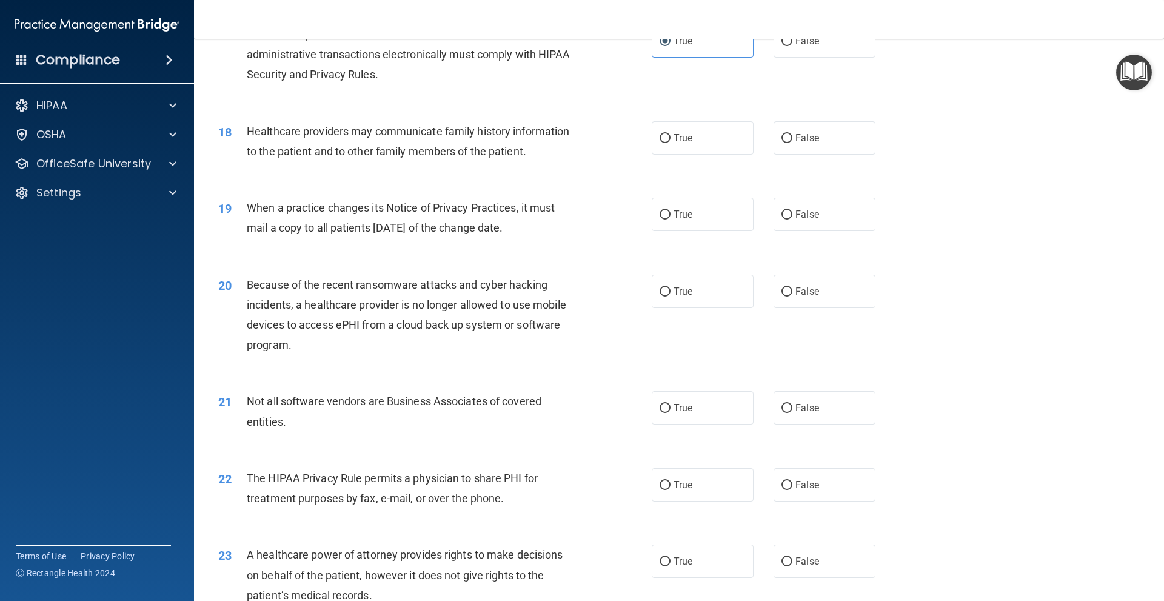
scroll to position [1554, 0]
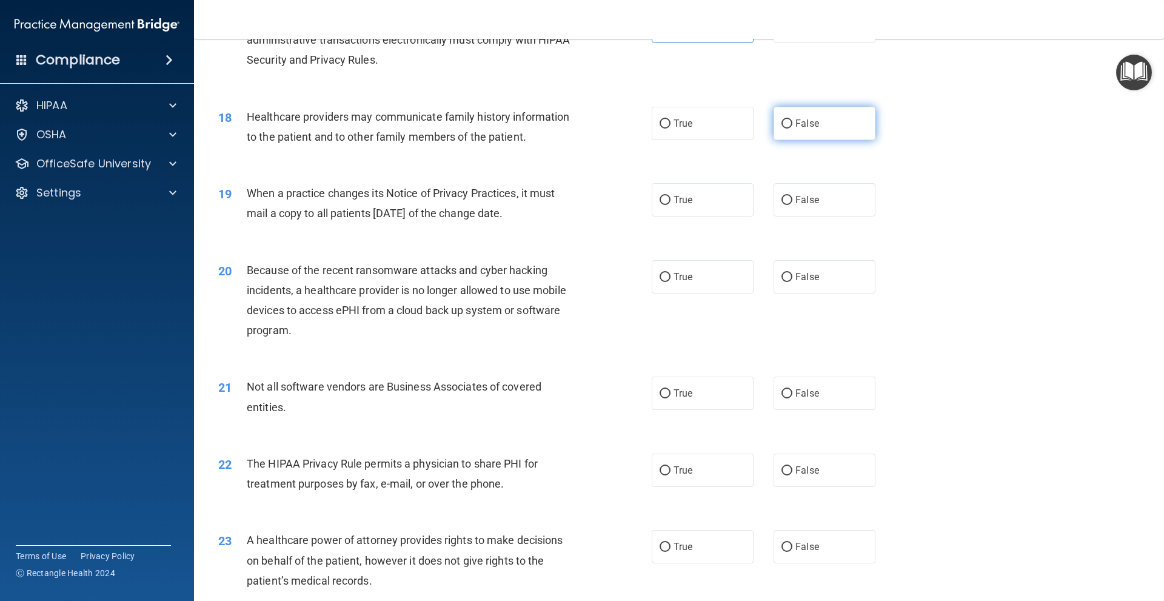
click at [798, 119] on span "False" at bounding box center [807, 124] width 24 height 12
click at [792, 119] on input "False" at bounding box center [786, 123] width 11 height 9
radio input "true"
click at [660, 203] on input "True" at bounding box center [665, 200] width 11 height 9
radio input "true"
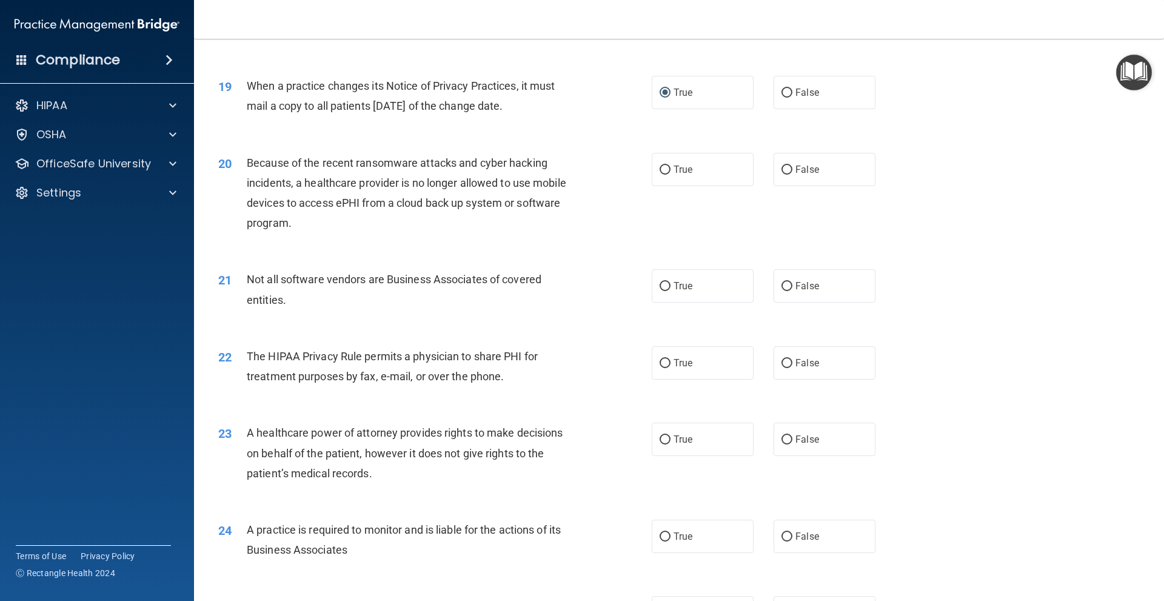
scroll to position [1676, 0]
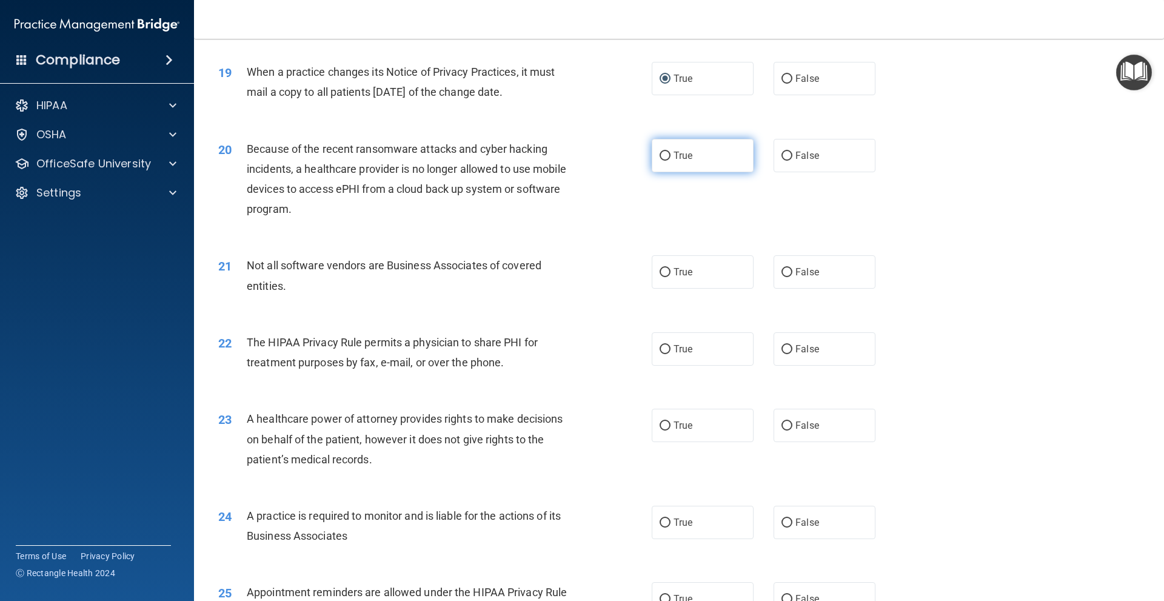
click at [680, 156] on span "True" at bounding box center [683, 156] width 19 height 12
click at [670, 156] on input "True" at bounding box center [665, 156] width 11 height 9
radio input "true"
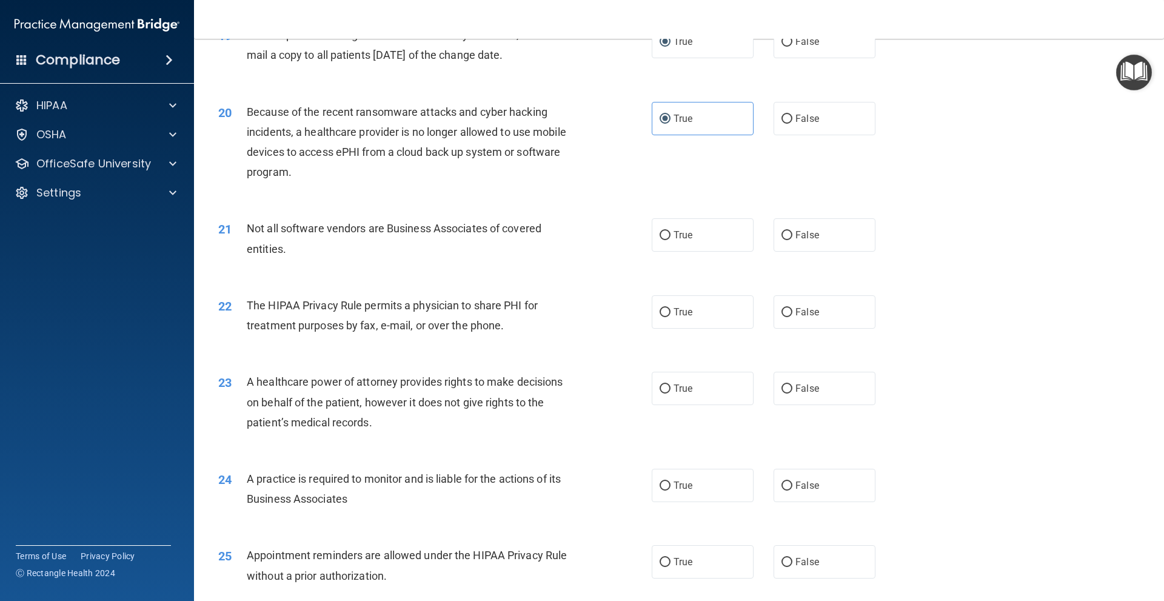
scroll to position [1797, 0]
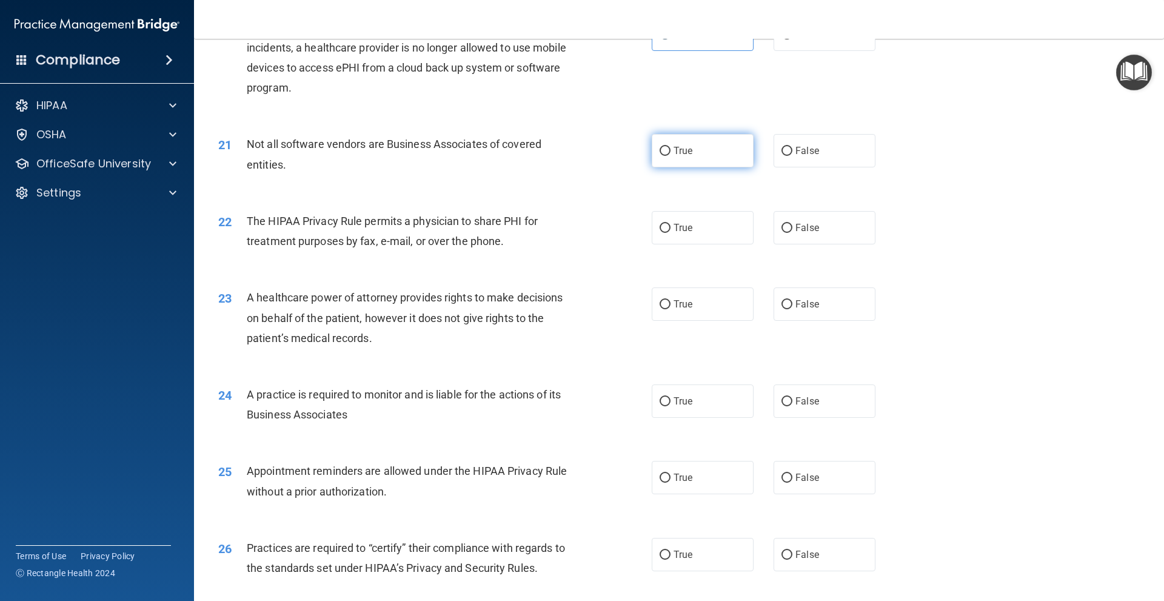
click at [708, 158] on label "True" at bounding box center [703, 150] width 102 height 33
click at [670, 156] on input "True" at bounding box center [665, 151] width 11 height 9
radio input "true"
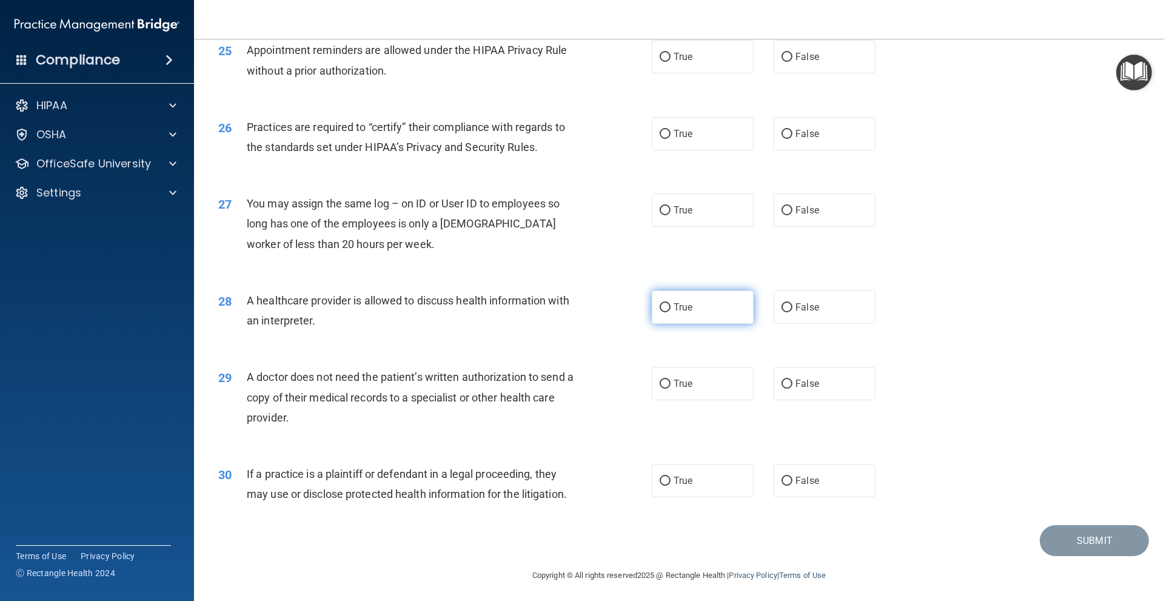
scroll to position [2221, 0]
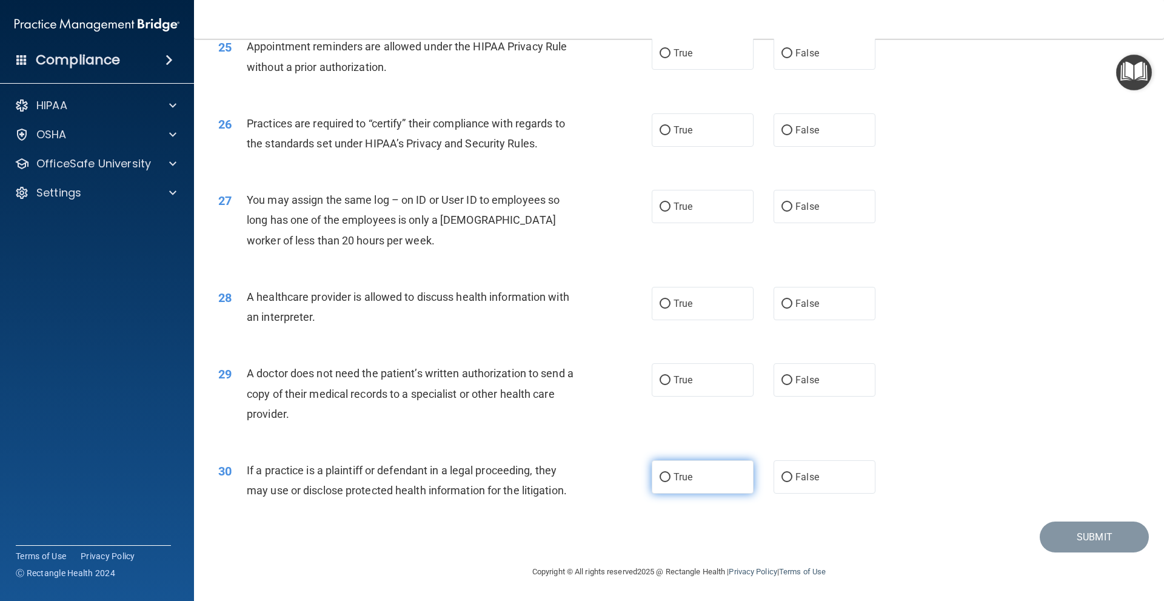
click at [705, 479] on label "True" at bounding box center [703, 476] width 102 height 33
click at [670, 479] on input "True" at bounding box center [665, 477] width 11 height 9
radio input "true"
drag, startPoint x: 363, startPoint y: 373, endPoint x: 426, endPoint y: 374, distance: 62.4
click at [426, 374] on span "A doctor does not need the patient’s written authorization to send a copy of th…" at bounding box center [410, 393] width 327 height 53
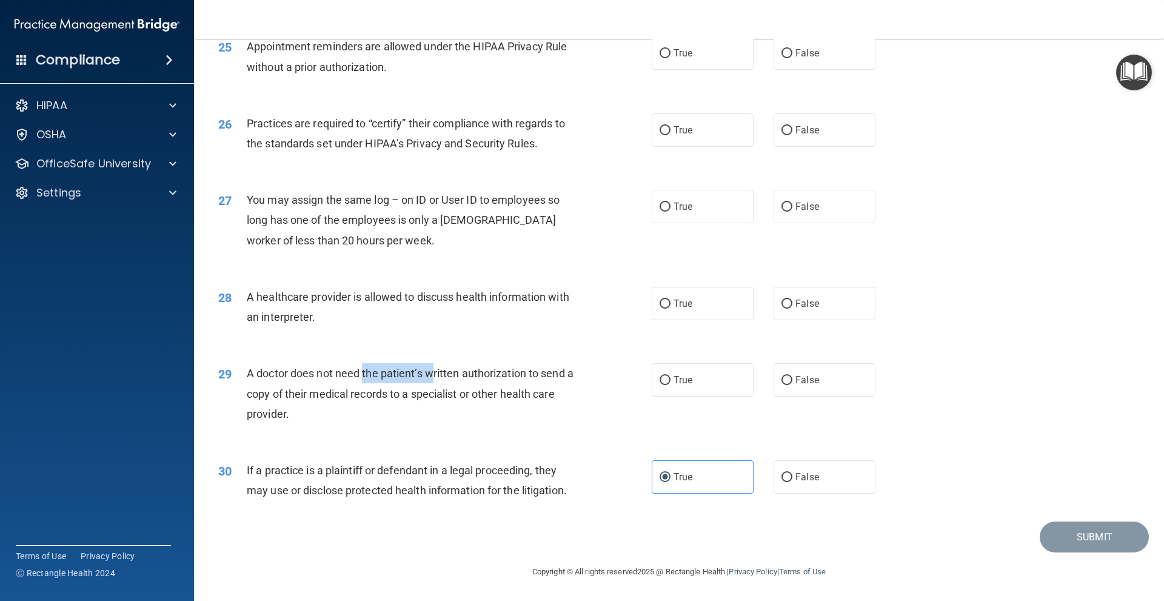
click at [426, 382] on div "A doctor does not need the patient’s written authorization to send a copy of th…" at bounding box center [416, 393] width 339 height 61
click at [676, 373] on label "True" at bounding box center [703, 379] width 102 height 33
click at [670, 376] on input "True" at bounding box center [665, 380] width 11 height 9
radio input "true"
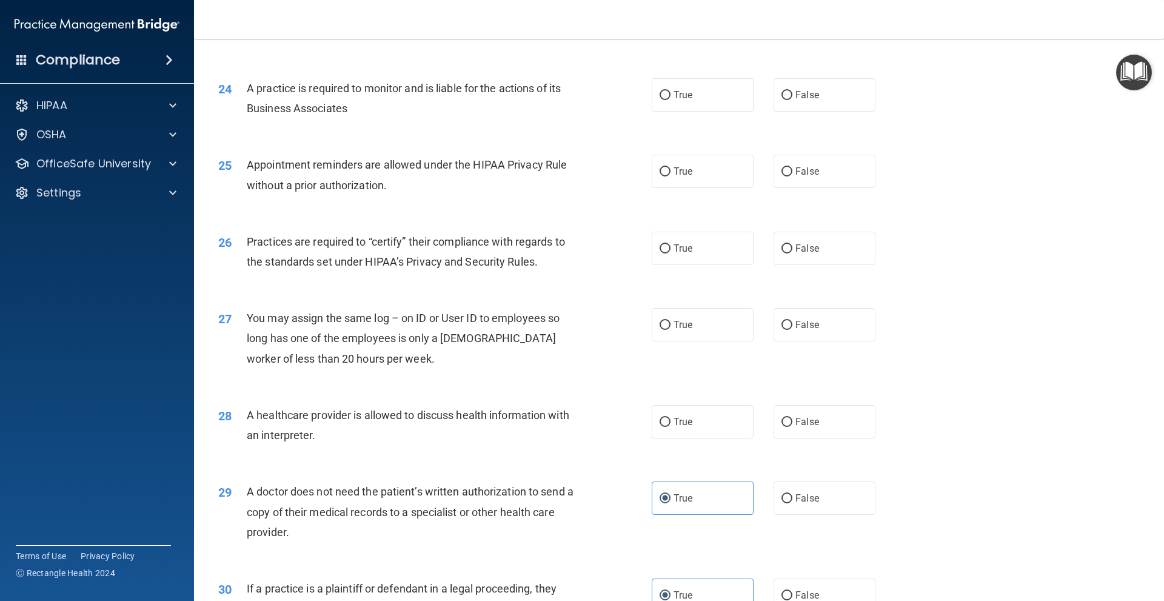
scroll to position [2100, 0]
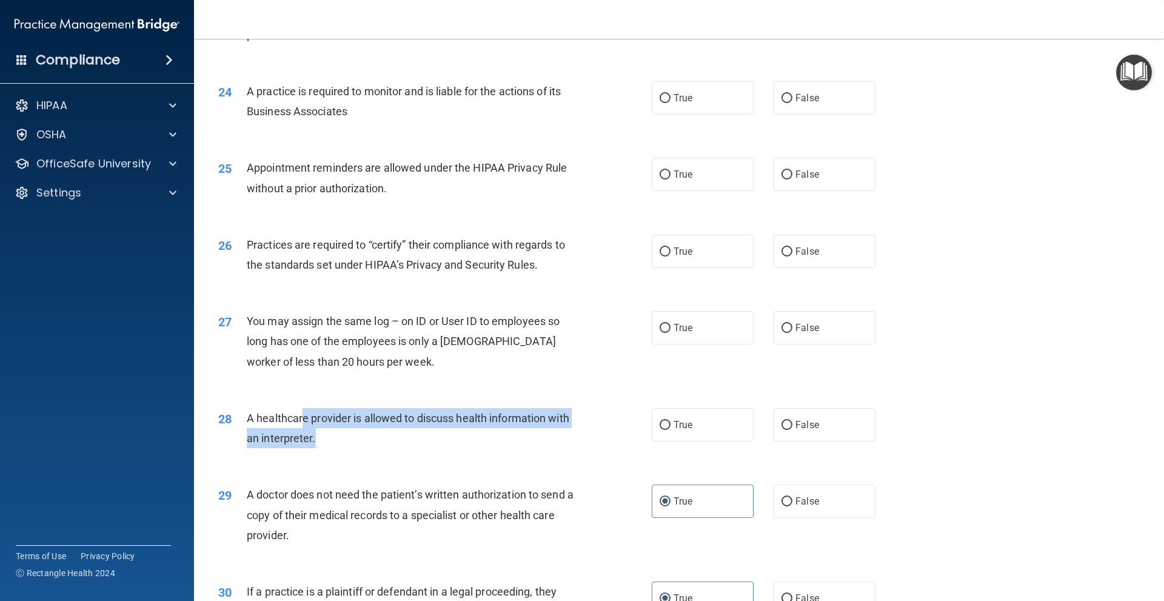
drag, startPoint x: 305, startPoint y: 424, endPoint x: 567, endPoint y: 430, distance: 262.6
click at [567, 430] on div "A healthcare provider is allowed to discuss health information with an interpre…" at bounding box center [416, 428] width 339 height 40
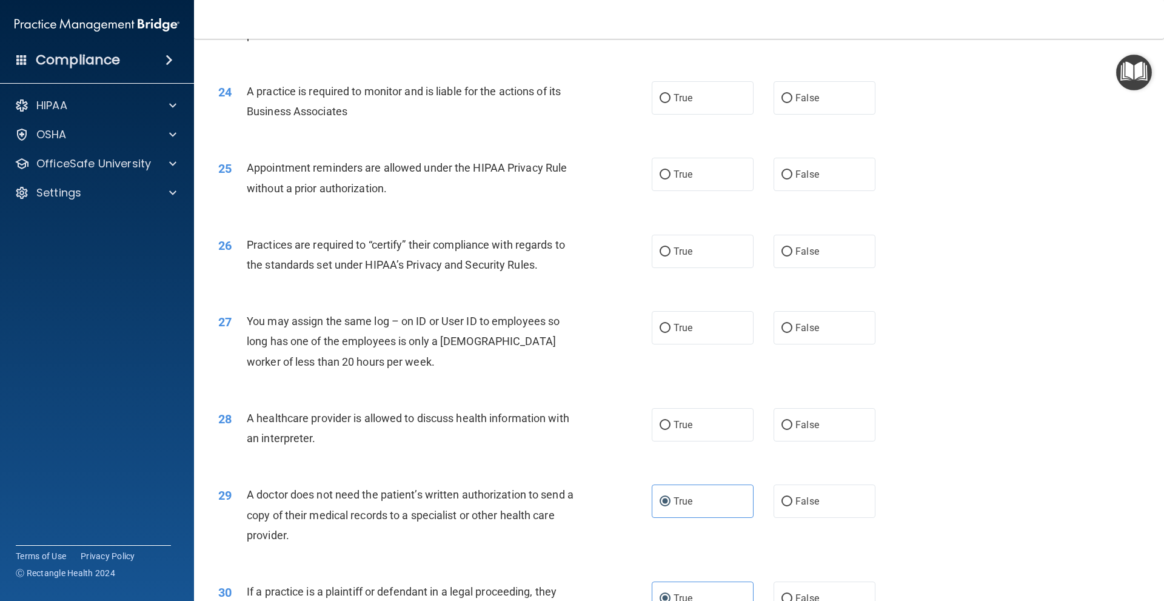
click at [709, 383] on div "27 You may assign the same log – on ID or User ID to employees so long has one …" at bounding box center [679, 344] width 940 height 97
click at [687, 418] on label "True" at bounding box center [703, 424] width 102 height 33
click at [670, 421] on input "True" at bounding box center [665, 425] width 11 height 9
radio input "true"
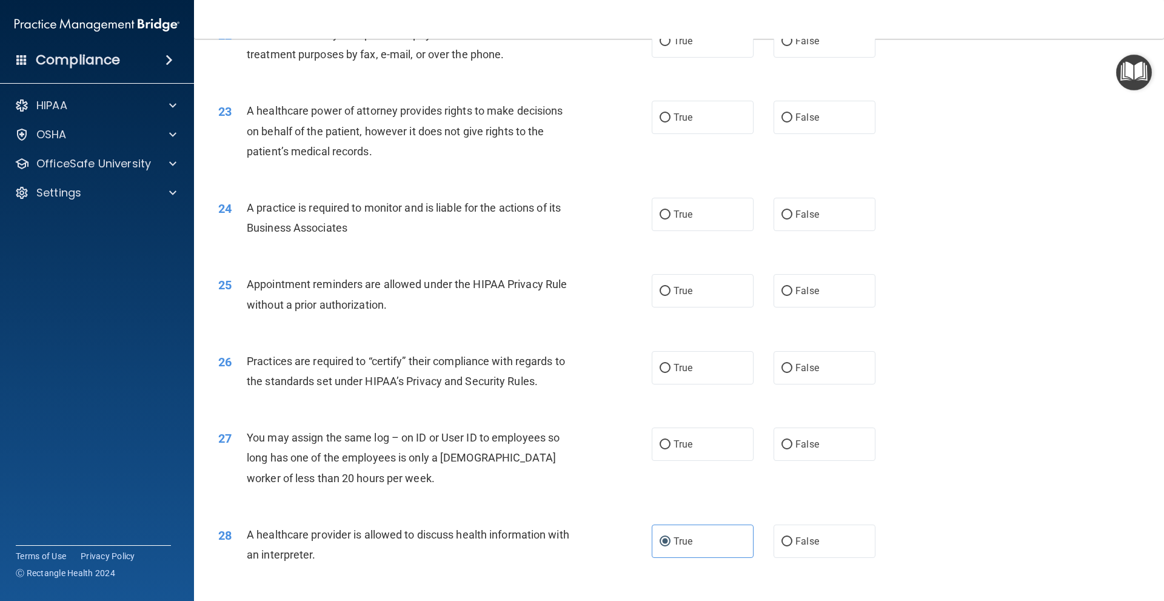
scroll to position [1979, 0]
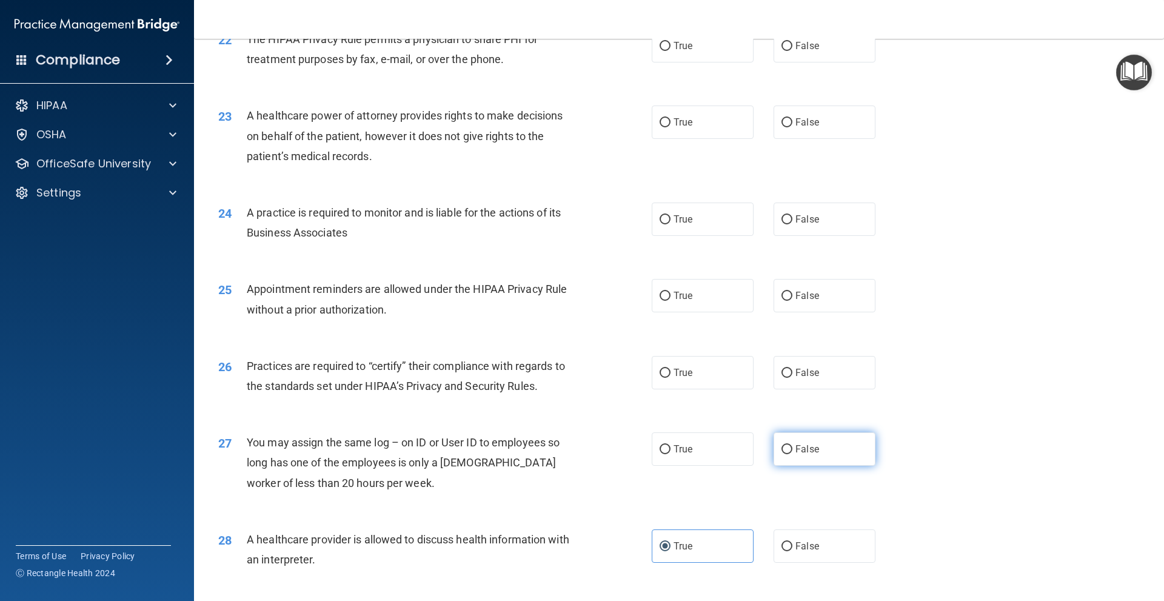
click at [778, 443] on label "False" at bounding box center [825, 448] width 102 height 33
click at [781, 445] on input "False" at bounding box center [786, 449] width 11 height 9
radio input "true"
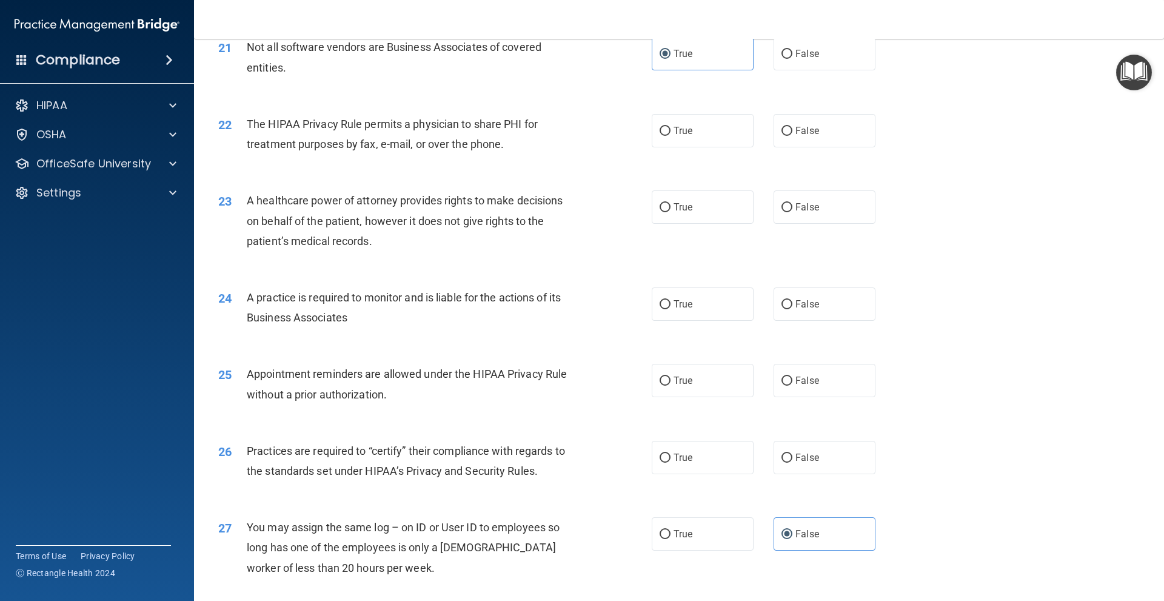
scroll to position [1857, 0]
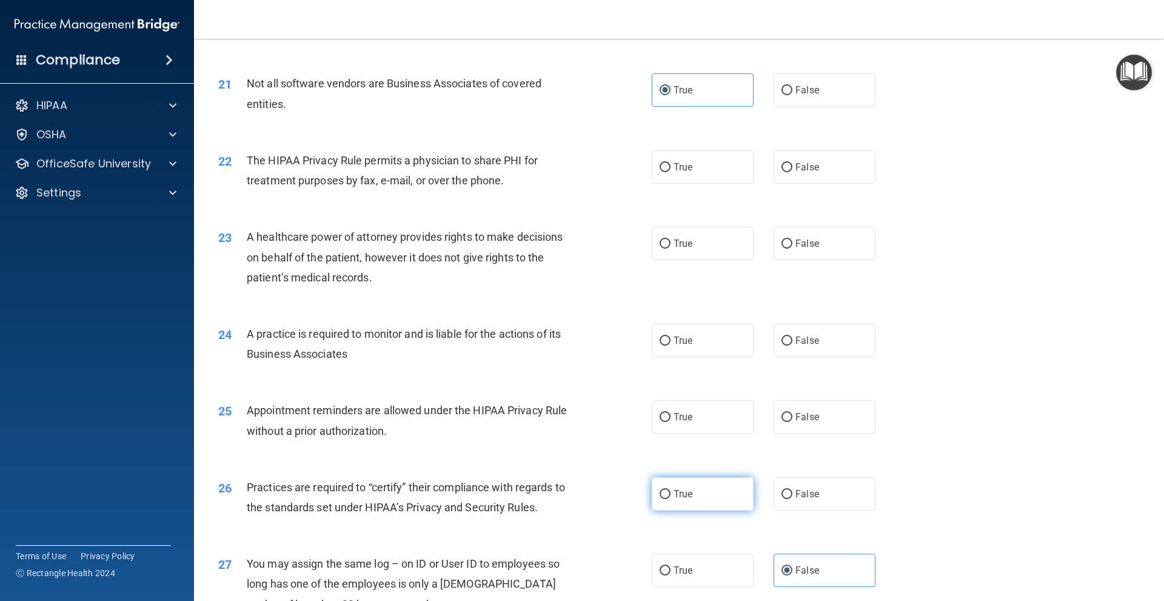
click at [692, 503] on label "True" at bounding box center [703, 493] width 102 height 33
click at [670, 499] on input "True" at bounding box center [665, 494] width 11 height 9
radio input "true"
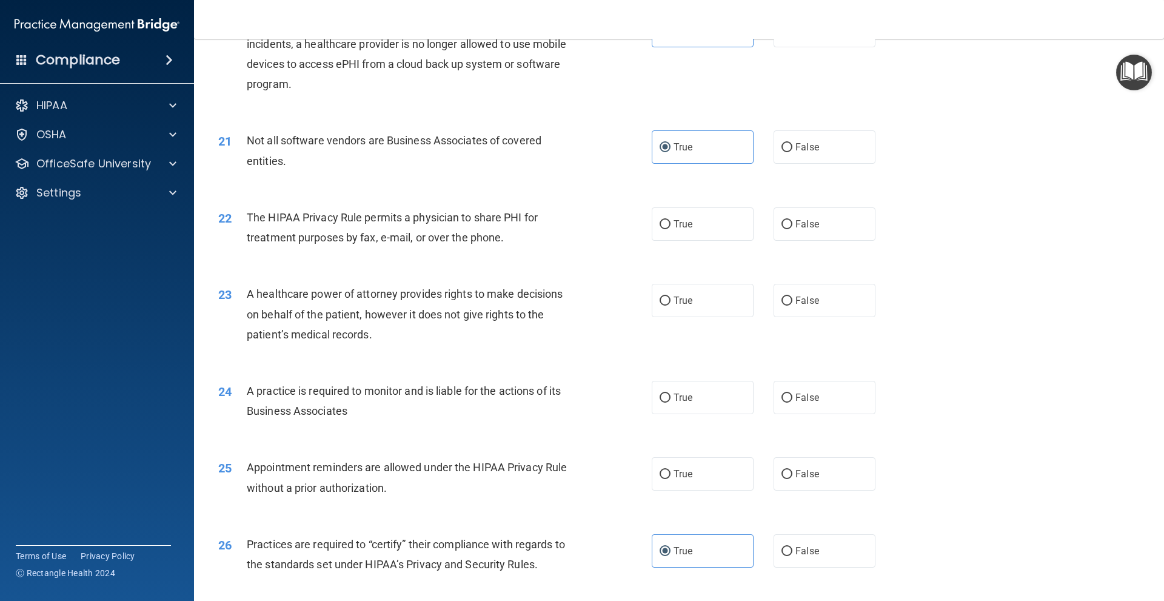
scroll to position [1797, 0]
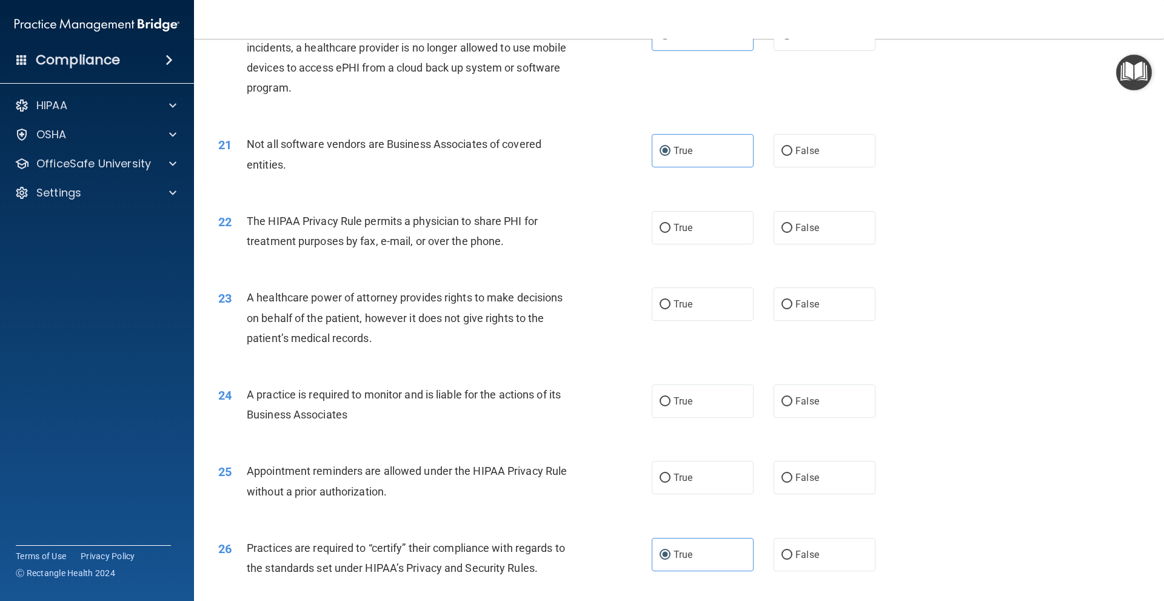
click at [683, 246] on div "22 The HIPAA Privacy Rule permits a physician to share PHI for treatment purpos…" at bounding box center [679, 234] width 940 height 76
click at [678, 235] on label "True" at bounding box center [703, 227] width 102 height 33
click at [670, 233] on input "True" at bounding box center [665, 228] width 11 height 9
radio input "true"
click at [674, 318] on label "True" at bounding box center [703, 303] width 102 height 33
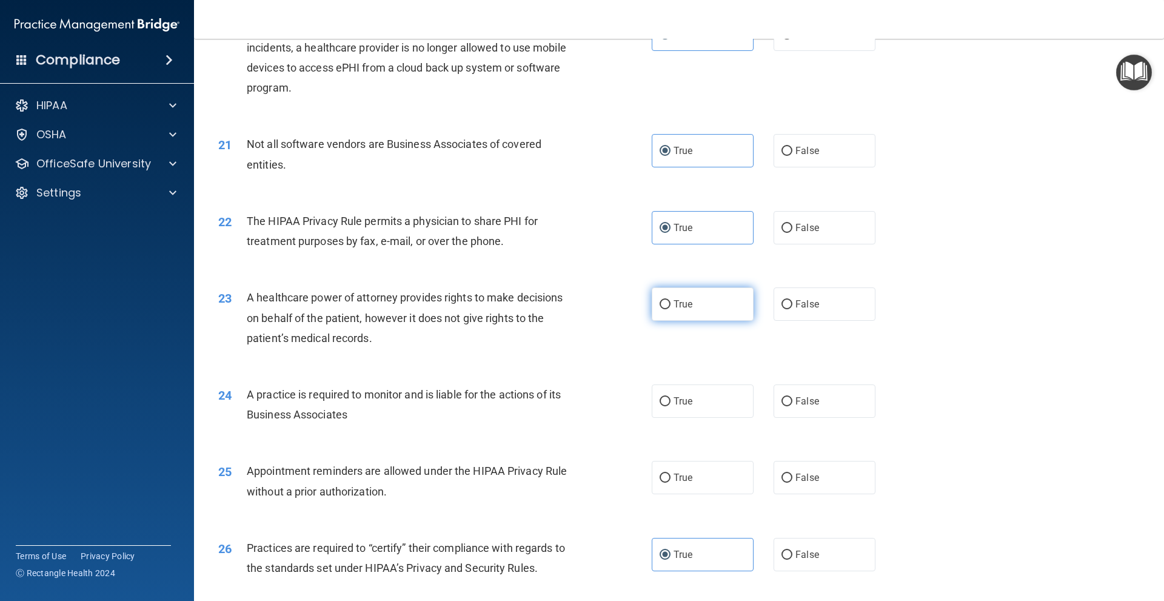
click at [670, 309] on input "True" at bounding box center [665, 304] width 11 height 9
radio input "true"
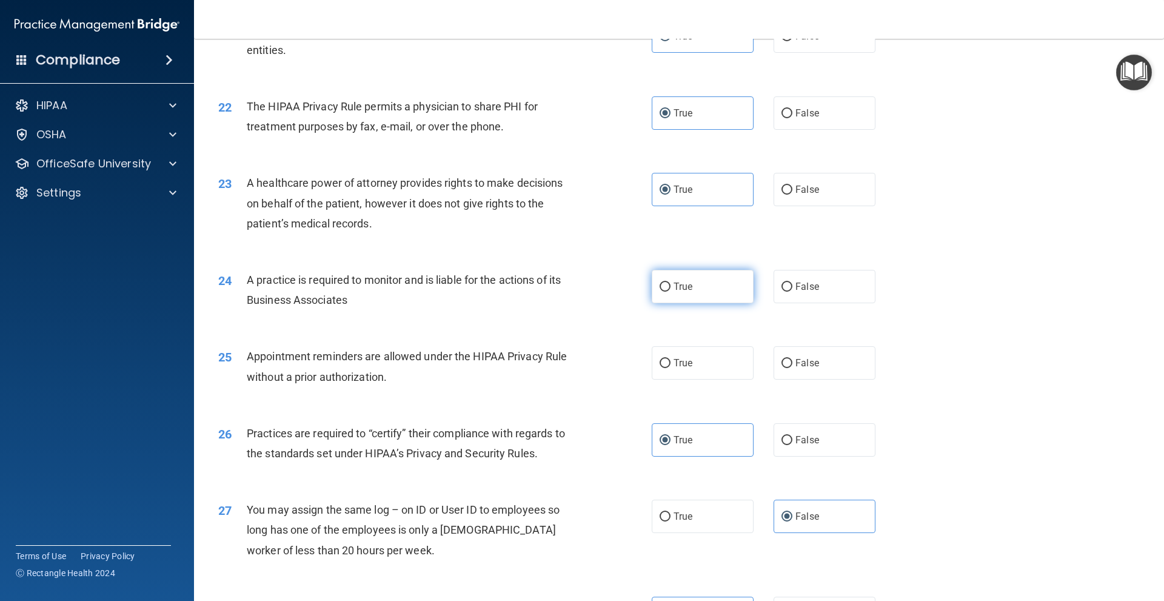
scroll to position [1918, 0]
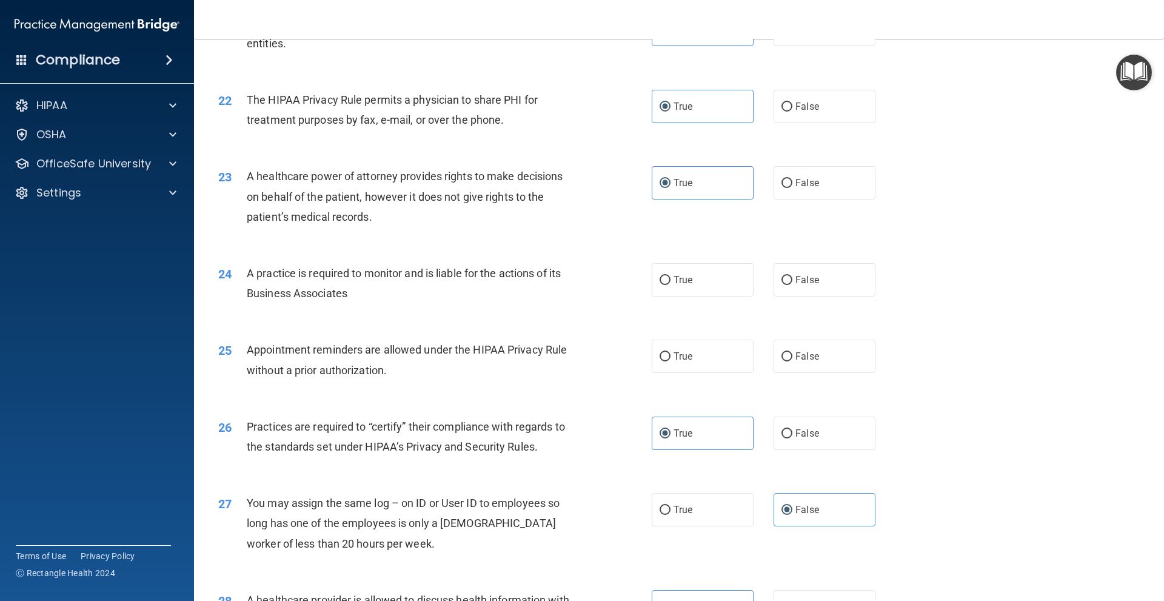
click at [903, 418] on div "26 Practices are required to “certify” their compliance with regards to the sta…" at bounding box center [679, 439] width 940 height 76
click at [732, 346] on label "True" at bounding box center [703, 355] width 102 height 33
click at [670, 352] on input "True" at bounding box center [665, 356] width 11 height 9
radio input "true"
click at [813, 381] on div "25 Appointment reminders are allowed under the HIPAA Privacy Rule without a pri…" at bounding box center [679, 362] width 940 height 76
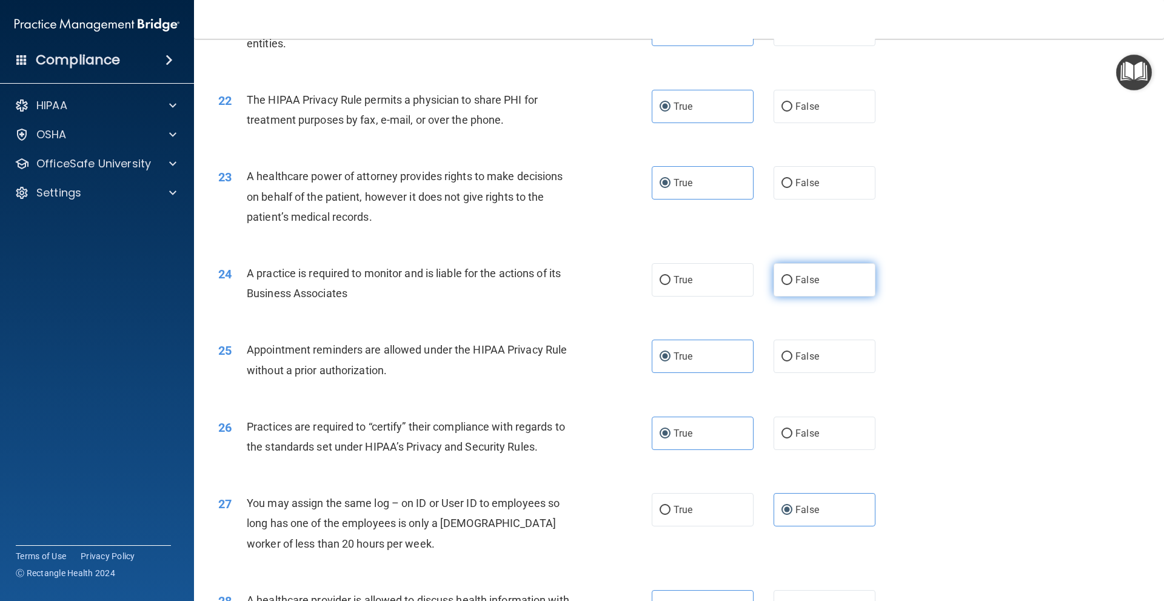
click at [816, 292] on label "False" at bounding box center [825, 279] width 102 height 33
click at [792, 285] on input "False" at bounding box center [786, 280] width 11 height 9
radio input "true"
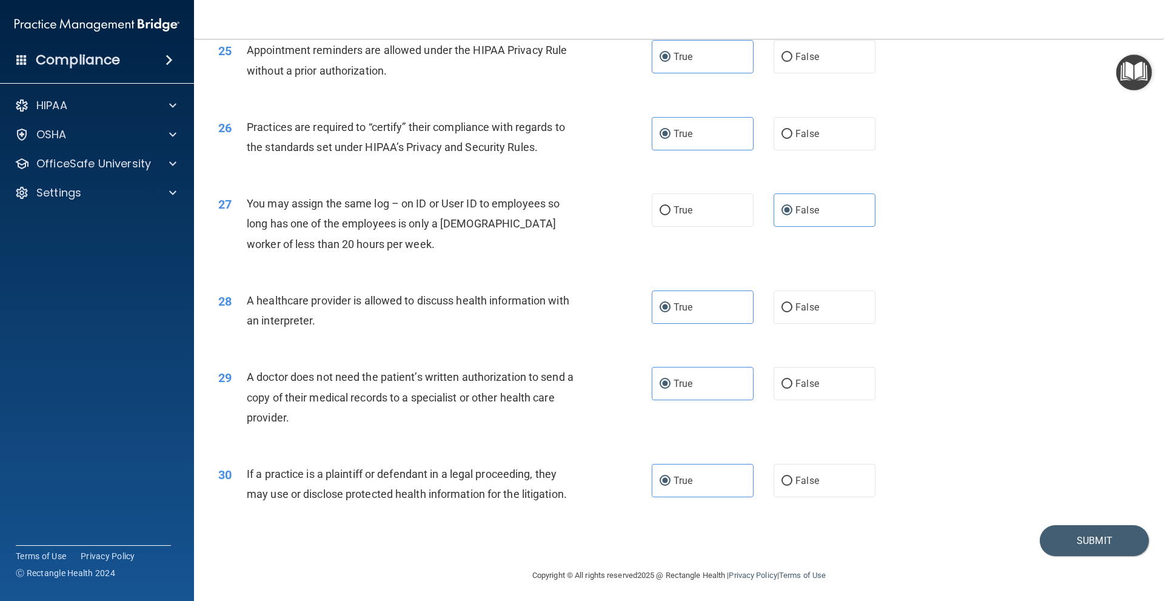
scroll to position [2221, 0]
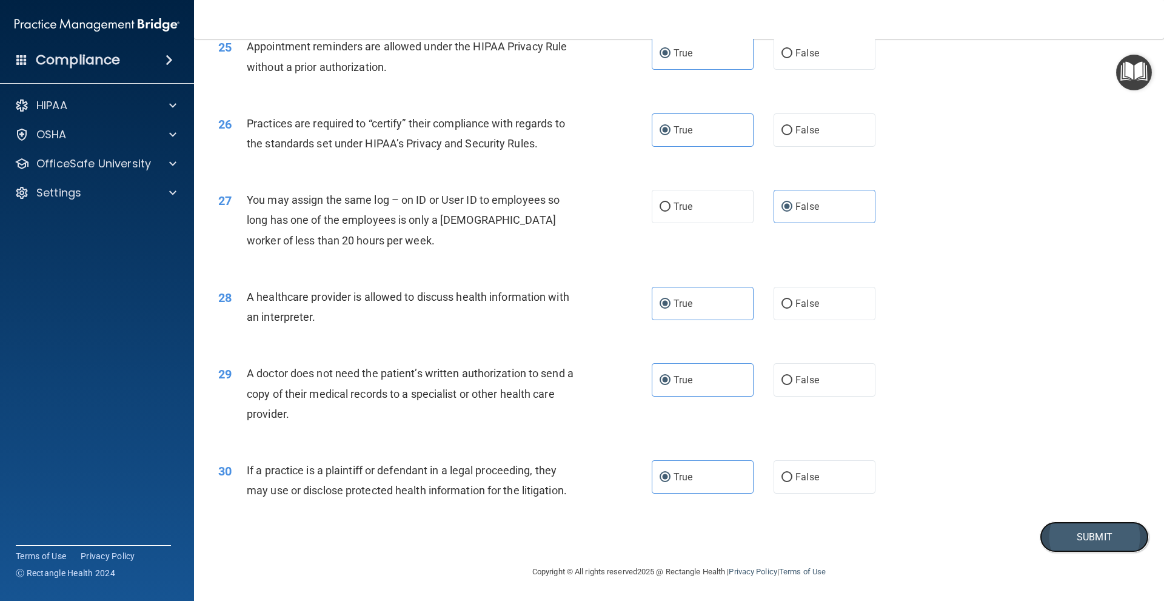
click at [1076, 542] on button "Submit" at bounding box center [1094, 536] width 109 height 31
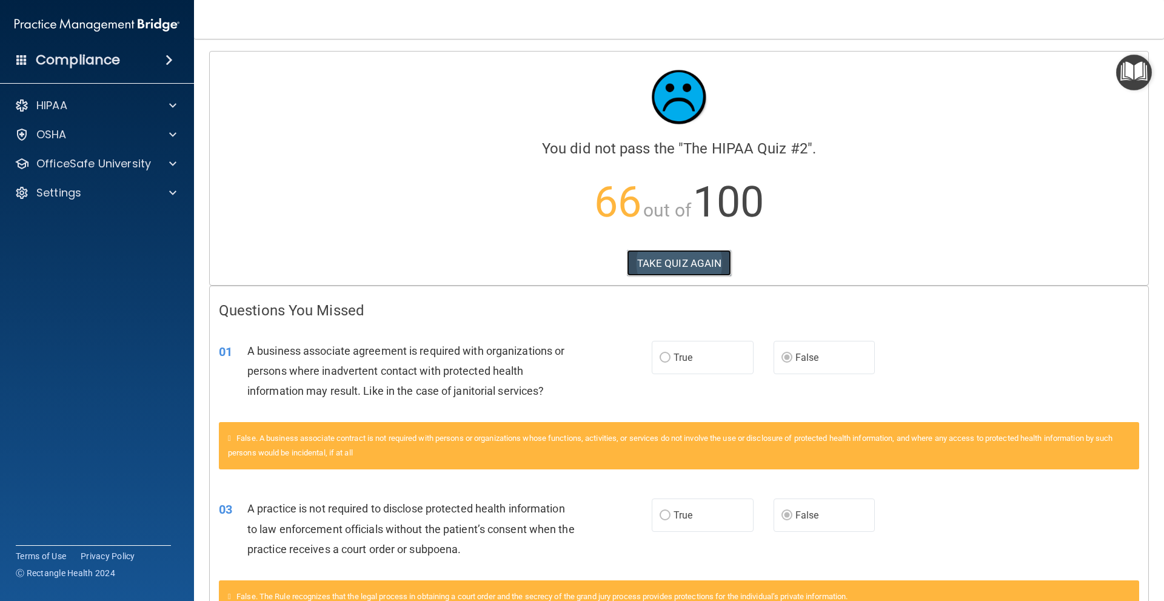
click at [684, 258] on button "TAKE QUIZ AGAIN" at bounding box center [679, 263] width 105 height 27
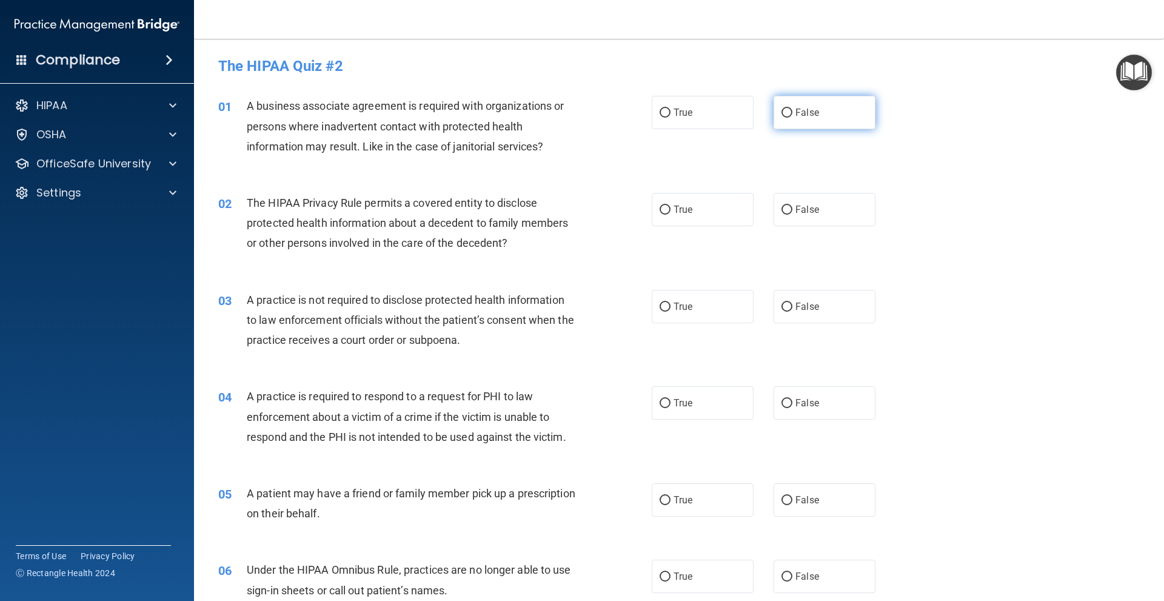
click at [805, 112] on span "False" at bounding box center [807, 113] width 24 height 12
click at [792, 112] on input "False" at bounding box center [786, 113] width 11 height 9
radio input "true"
click at [827, 205] on label "False" at bounding box center [825, 209] width 102 height 33
click at [792, 206] on input "False" at bounding box center [786, 210] width 11 height 9
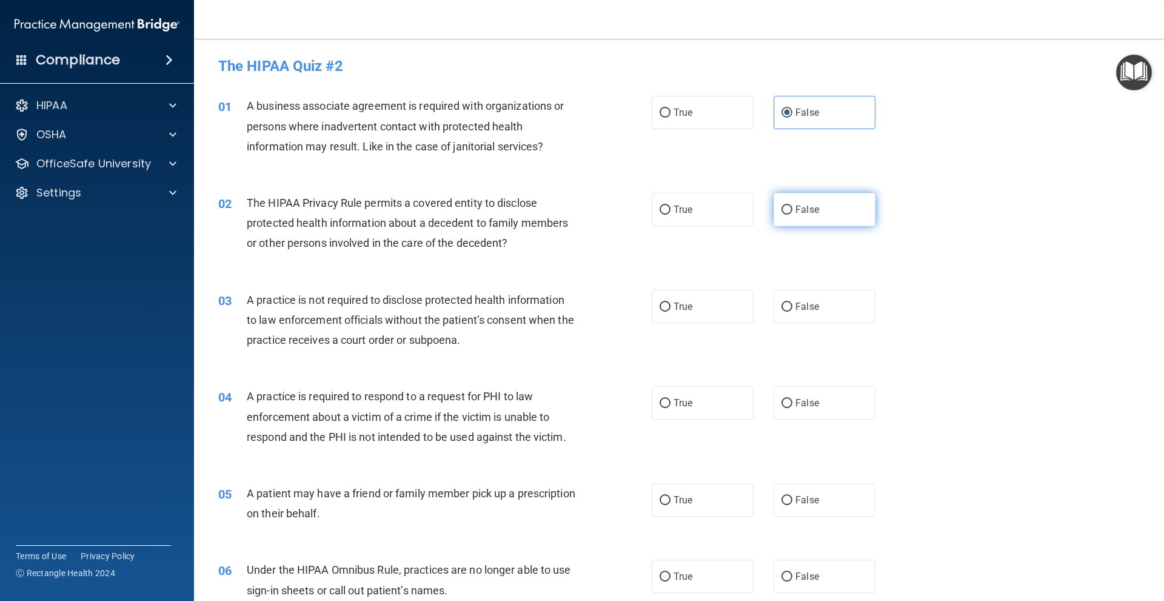
radio input "true"
click at [834, 223] on label "False" at bounding box center [825, 209] width 102 height 33
click at [792, 215] on input "False" at bounding box center [786, 210] width 11 height 9
click at [727, 213] on label "True" at bounding box center [703, 209] width 102 height 33
click at [670, 213] on input "True" at bounding box center [665, 210] width 11 height 9
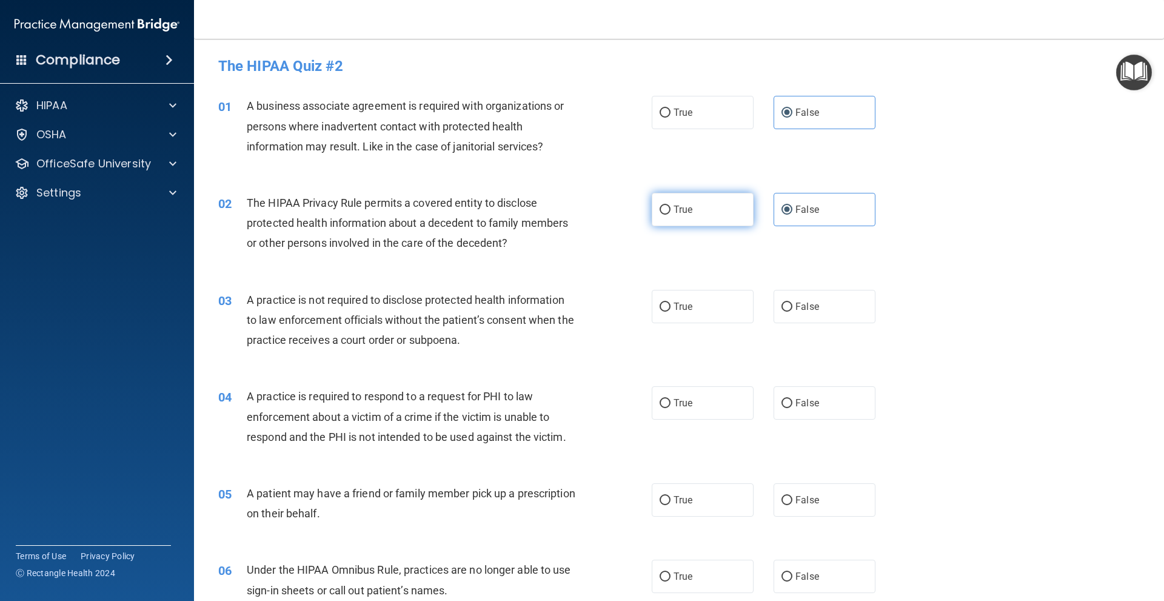
radio input "true"
radio input "false"
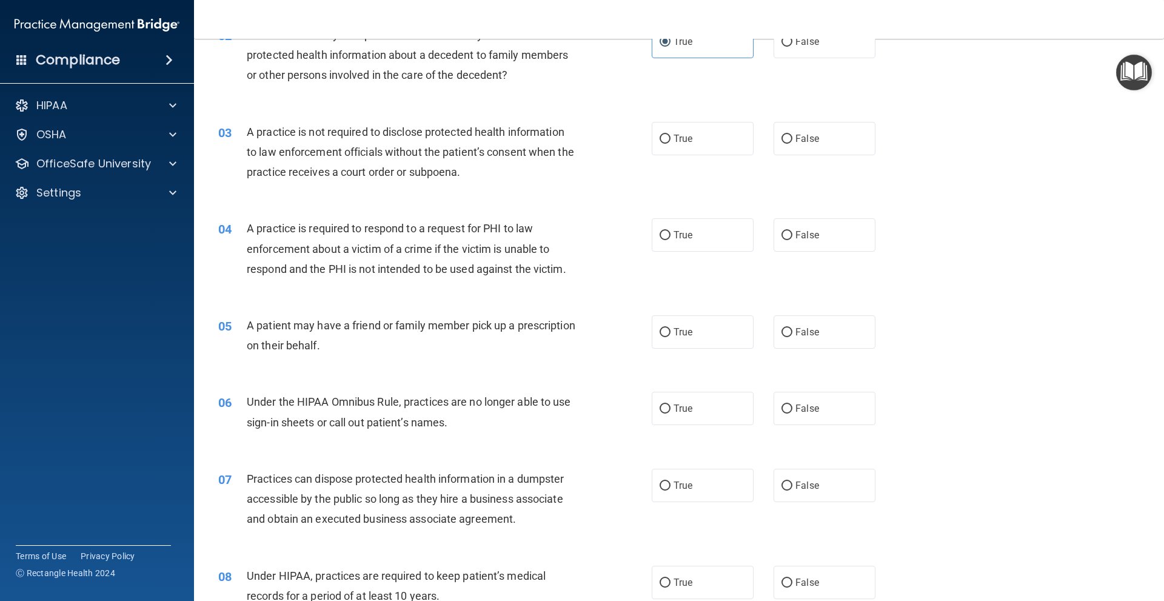
scroll to position [182, 0]
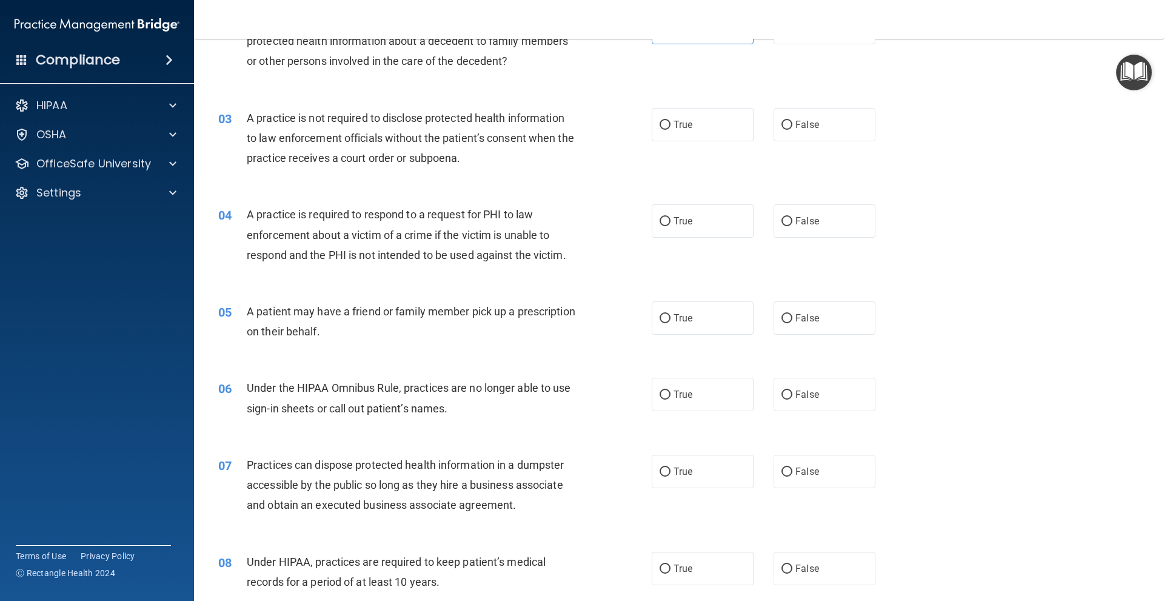
click at [1097, 278] on div "04 A practice is required to respond to a request for PHI to law enforcement ab…" at bounding box center [679, 237] width 940 height 97
click at [806, 137] on label "False" at bounding box center [825, 124] width 102 height 33
click at [792, 130] on input "False" at bounding box center [786, 125] width 11 height 9
radio input "true"
click at [655, 227] on label "True" at bounding box center [703, 220] width 102 height 33
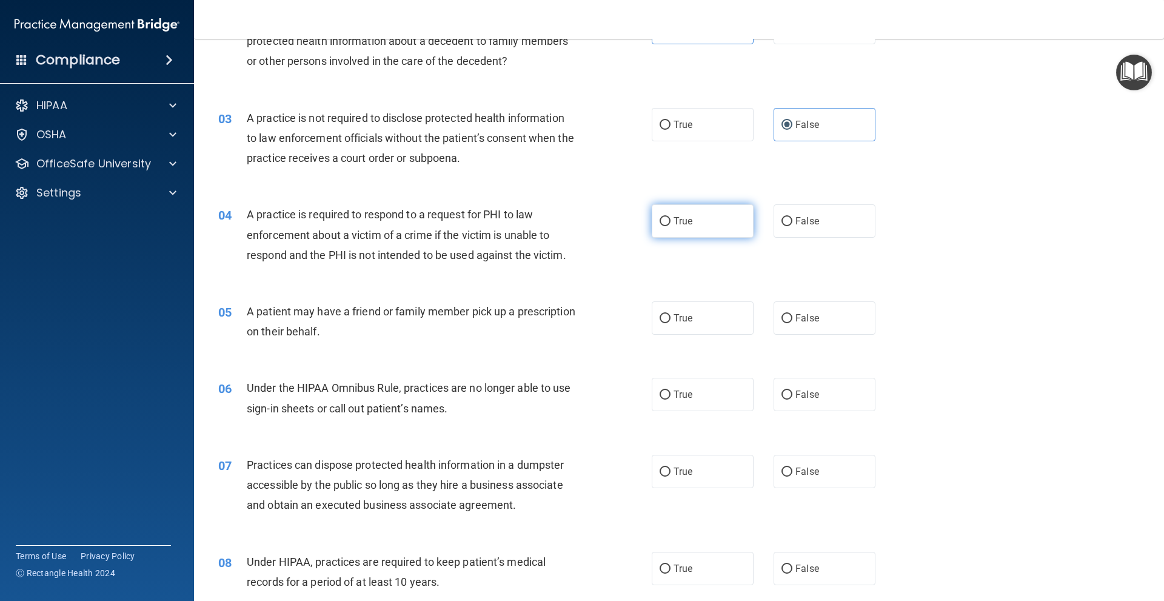
click at [660, 226] on input "True" at bounding box center [665, 221] width 11 height 9
radio input "true"
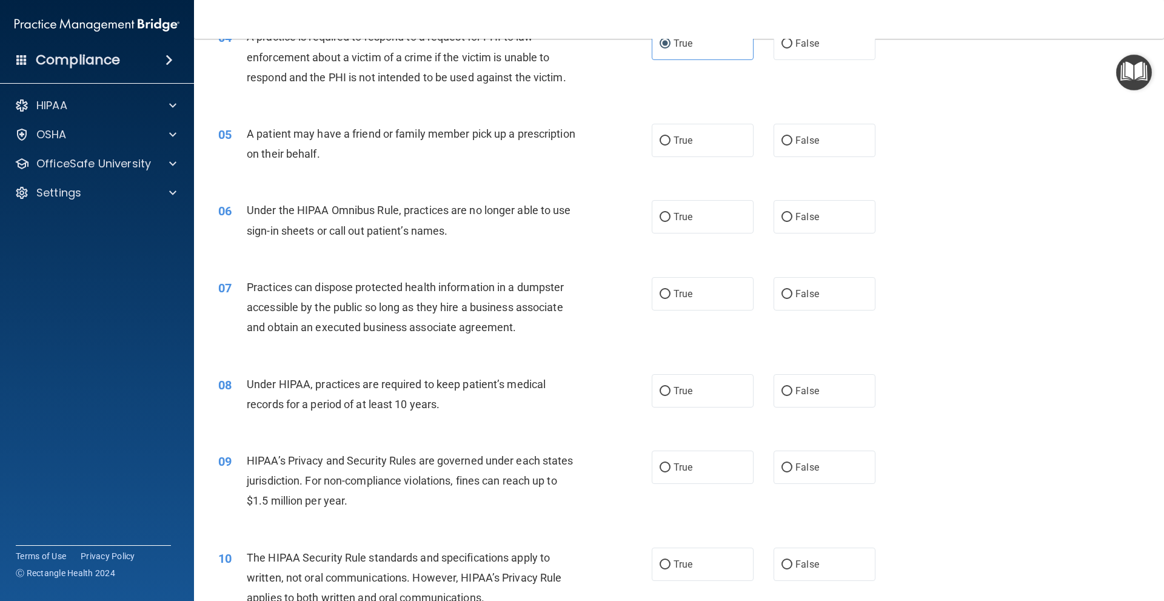
scroll to position [364, 0]
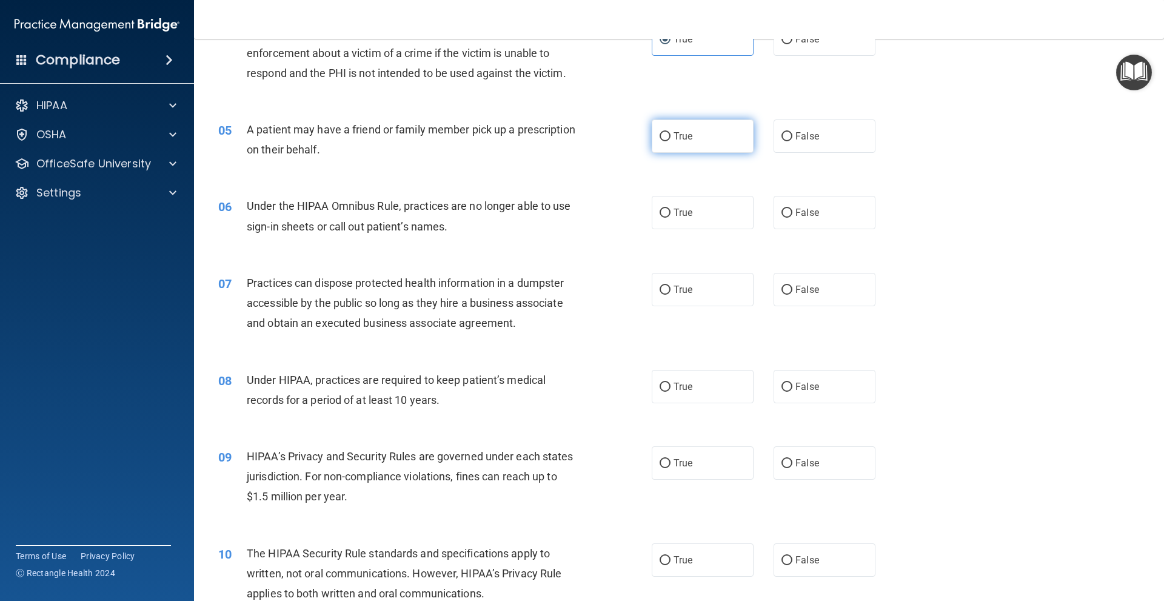
drag, startPoint x: 679, startPoint y: 138, endPoint x: 640, endPoint y: 147, distance: 40.4
click at [678, 138] on span "True" at bounding box center [683, 136] width 19 height 12
click at [670, 138] on input "True" at bounding box center [665, 136] width 11 height 9
radio input "true"
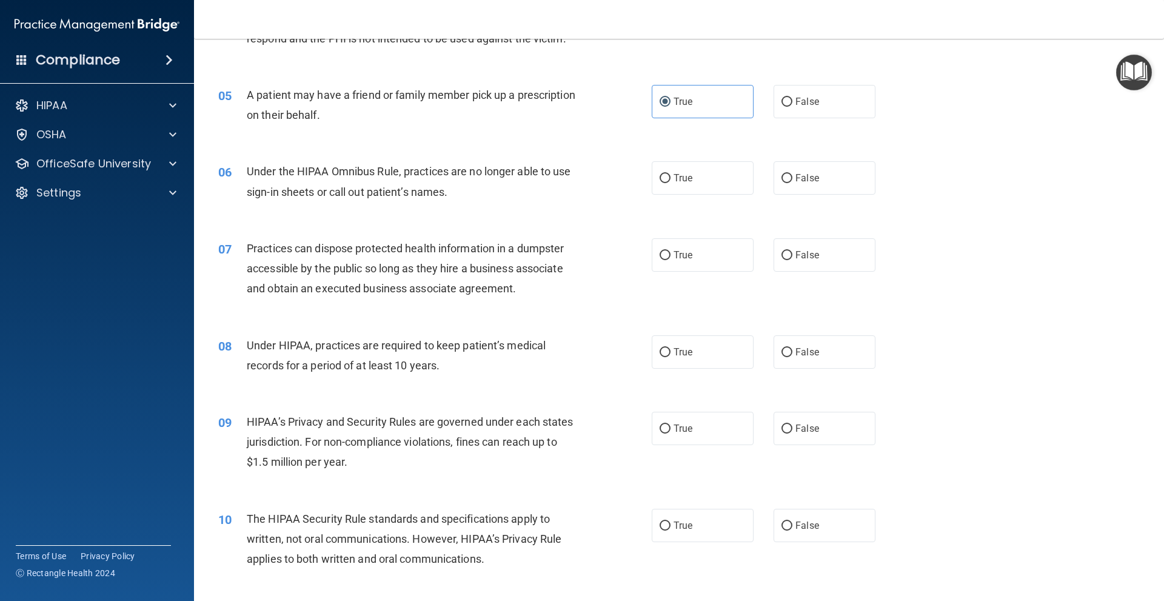
scroll to position [485, 0]
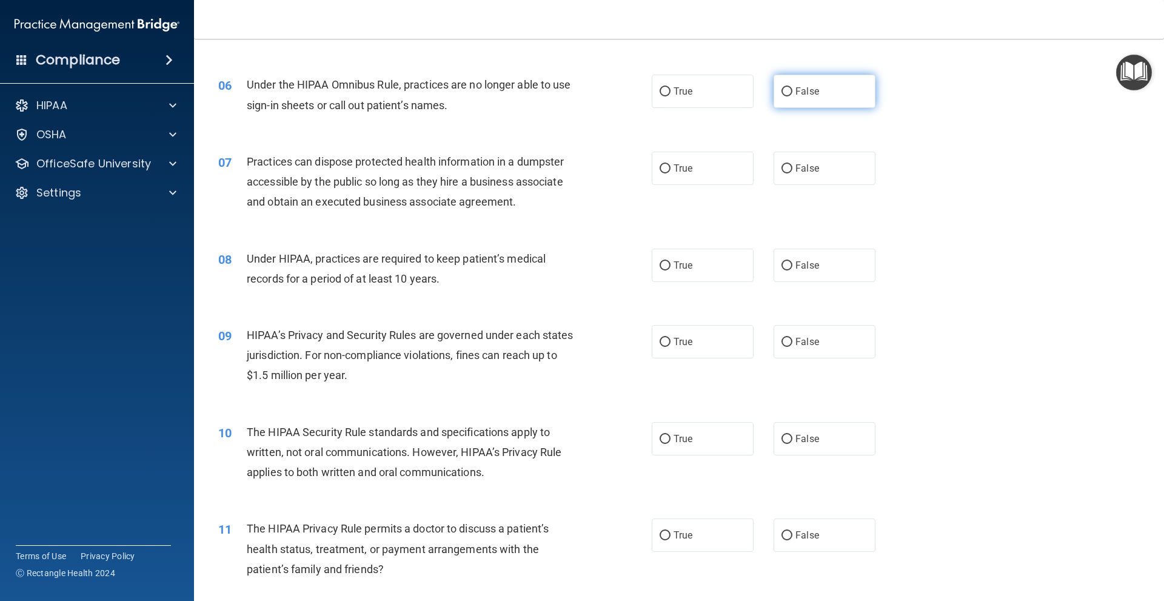
click at [834, 104] on label "False" at bounding box center [825, 91] width 102 height 33
click at [792, 96] on input "False" at bounding box center [786, 91] width 11 height 9
radio input "true"
click at [791, 160] on label "False" at bounding box center [825, 168] width 102 height 33
click at [791, 164] on input "False" at bounding box center [786, 168] width 11 height 9
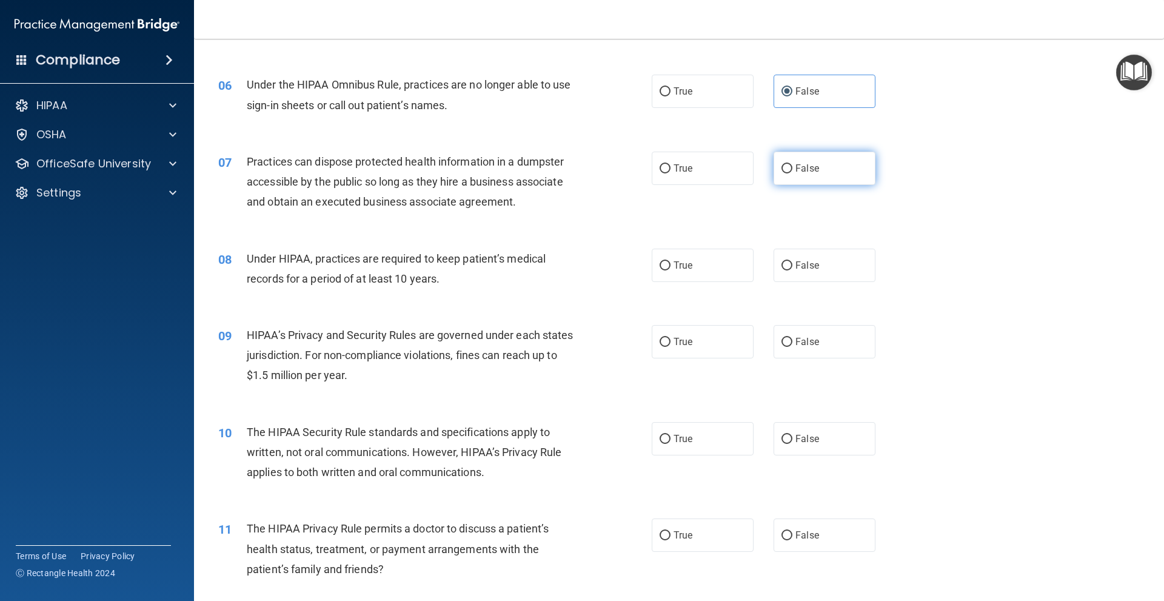
radio input "true"
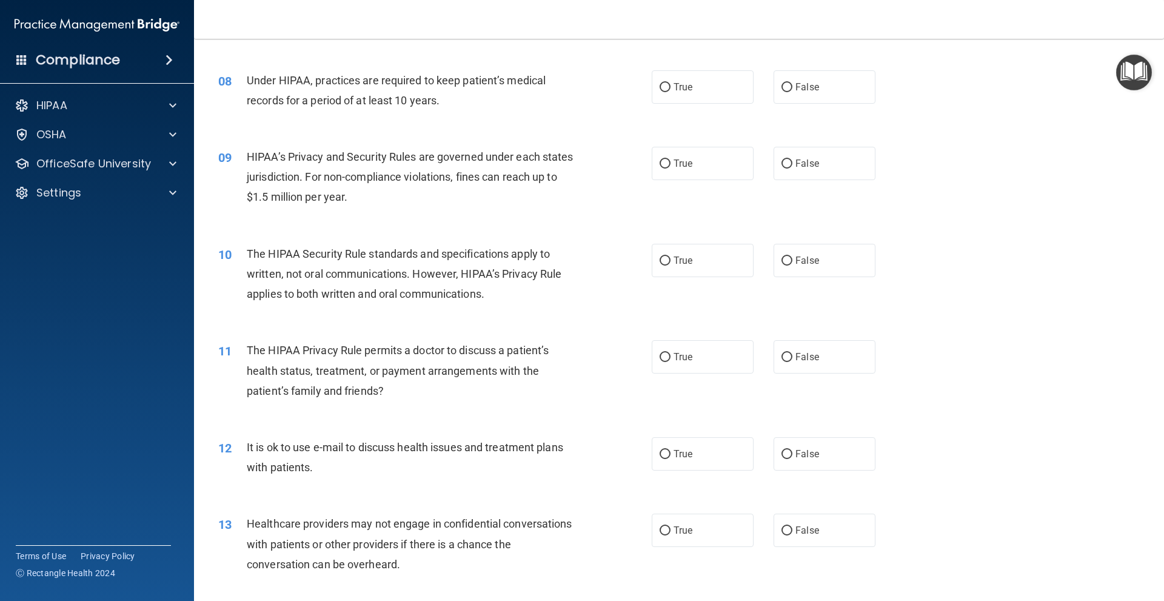
scroll to position [667, 0]
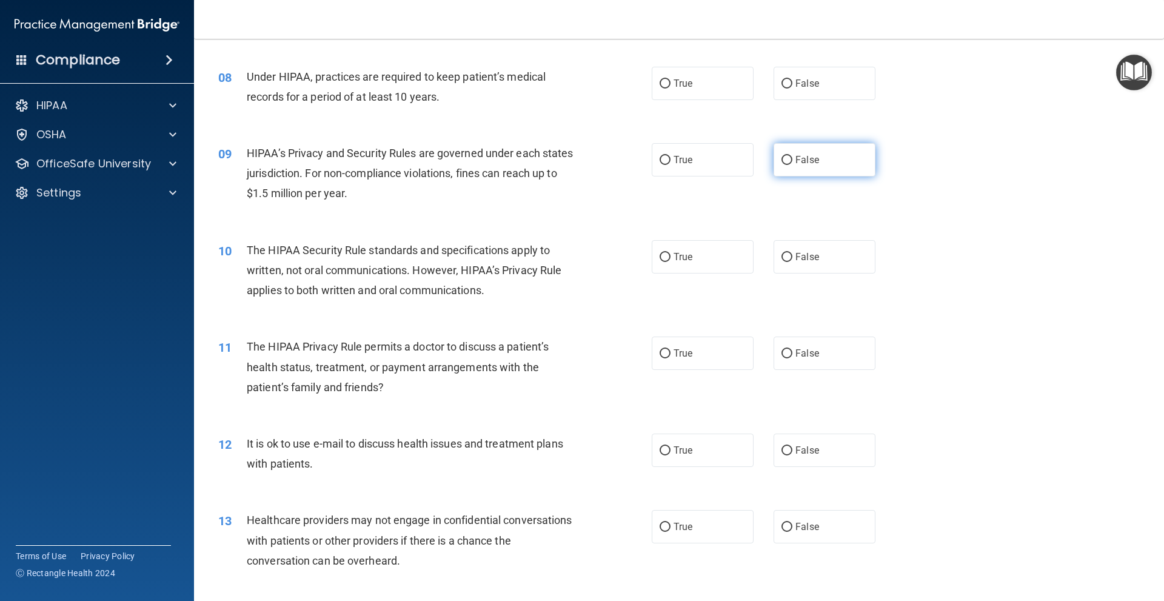
click at [844, 161] on label "False" at bounding box center [825, 159] width 102 height 33
click at [792, 161] on input "False" at bounding box center [786, 160] width 11 height 9
radio input "true"
click at [840, 157] on label "False" at bounding box center [825, 159] width 102 height 33
click at [792, 157] on input "False" at bounding box center [786, 160] width 11 height 9
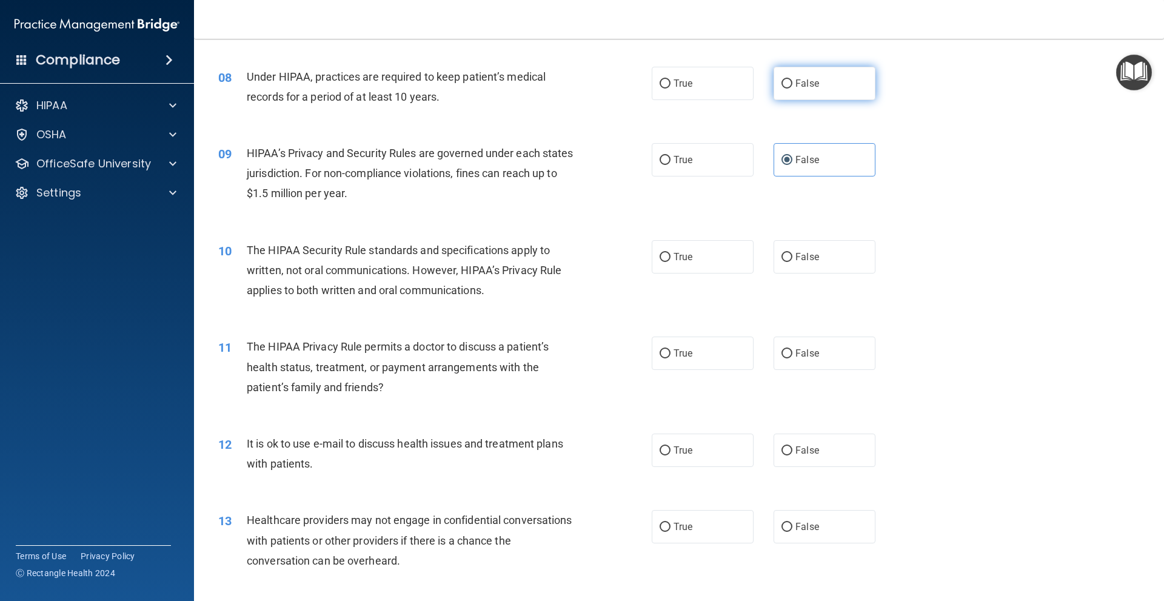
click at [819, 69] on label "False" at bounding box center [825, 83] width 102 height 33
click at [792, 79] on input "False" at bounding box center [786, 83] width 11 height 9
radio input "true"
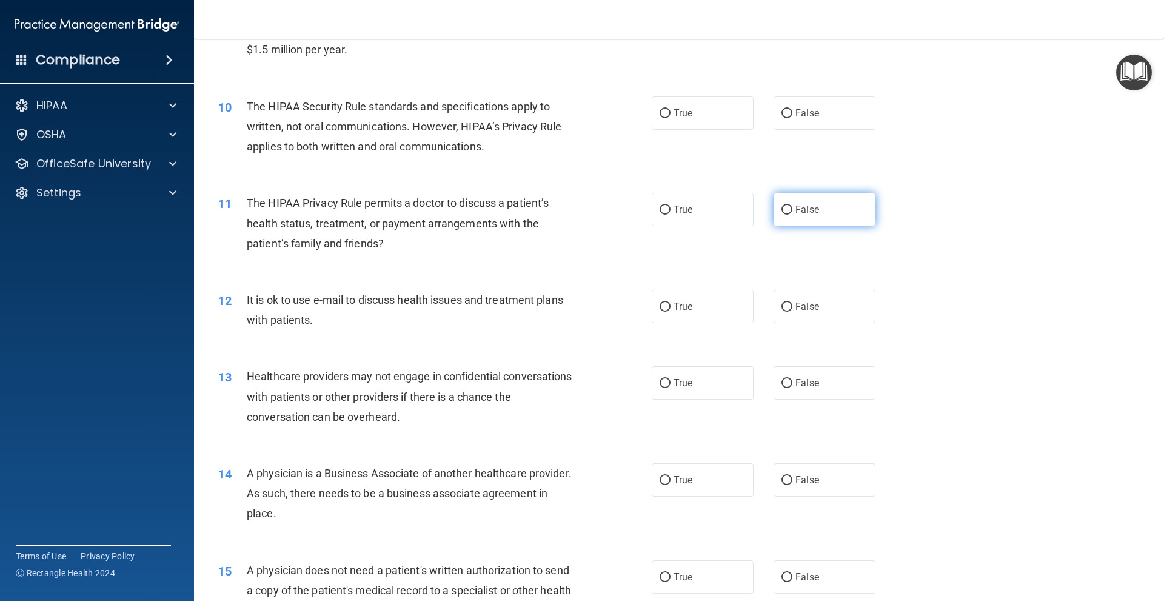
scroll to position [849, 0]
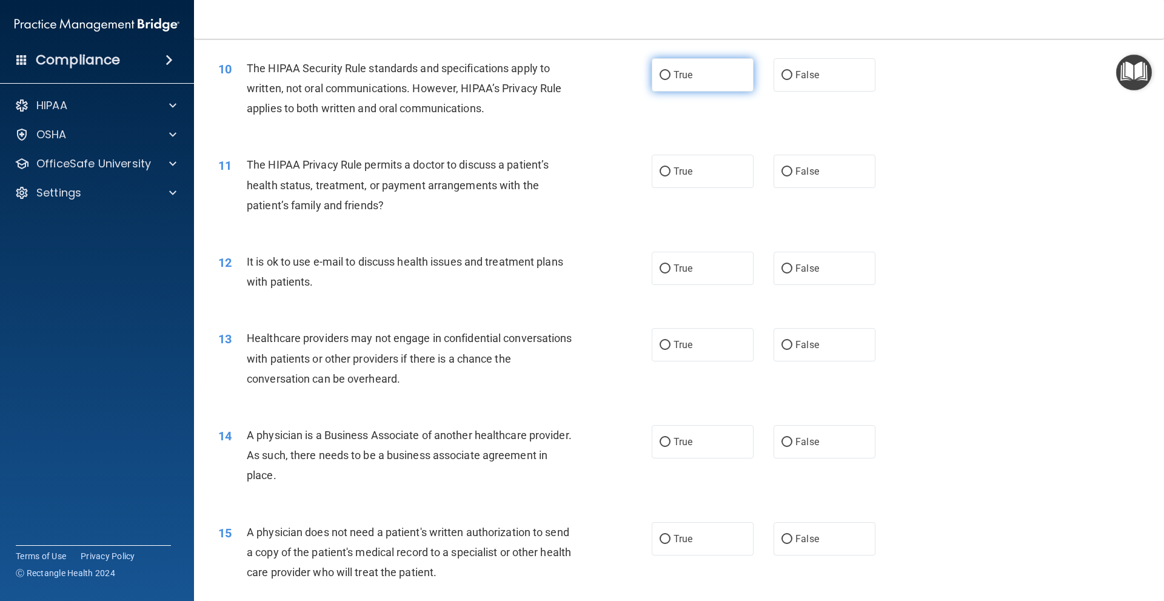
click at [712, 81] on label "True" at bounding box center [703, 74] width 102 height 33
click at [670, 80] on input "True" at bounding box center [665, 75] width 11 height 9
radio input "true"
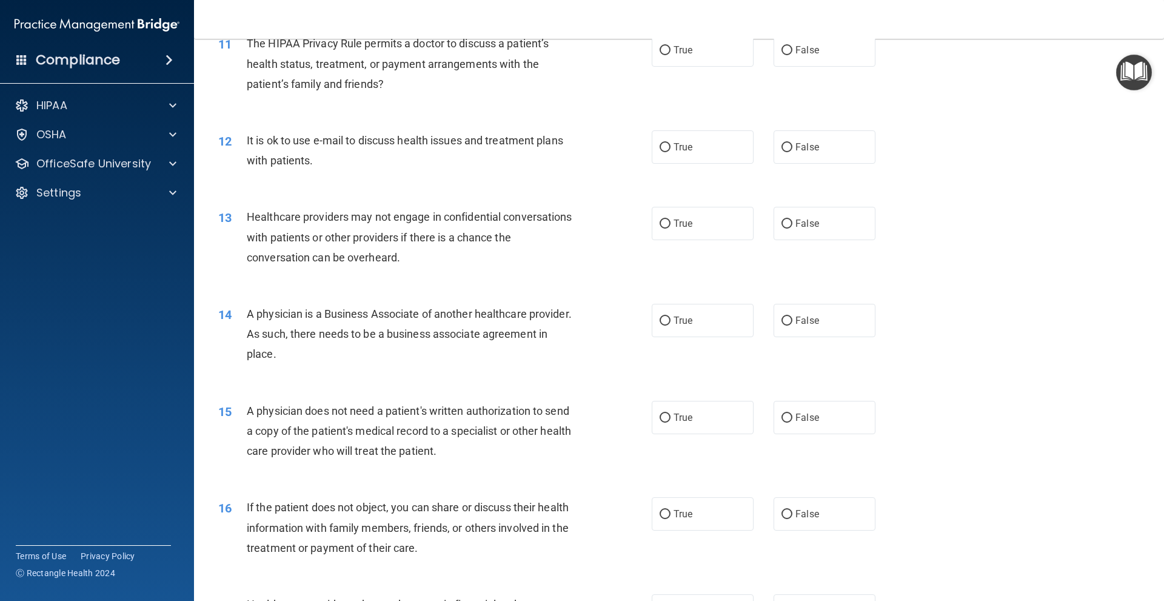
scroll to position [948, 0]
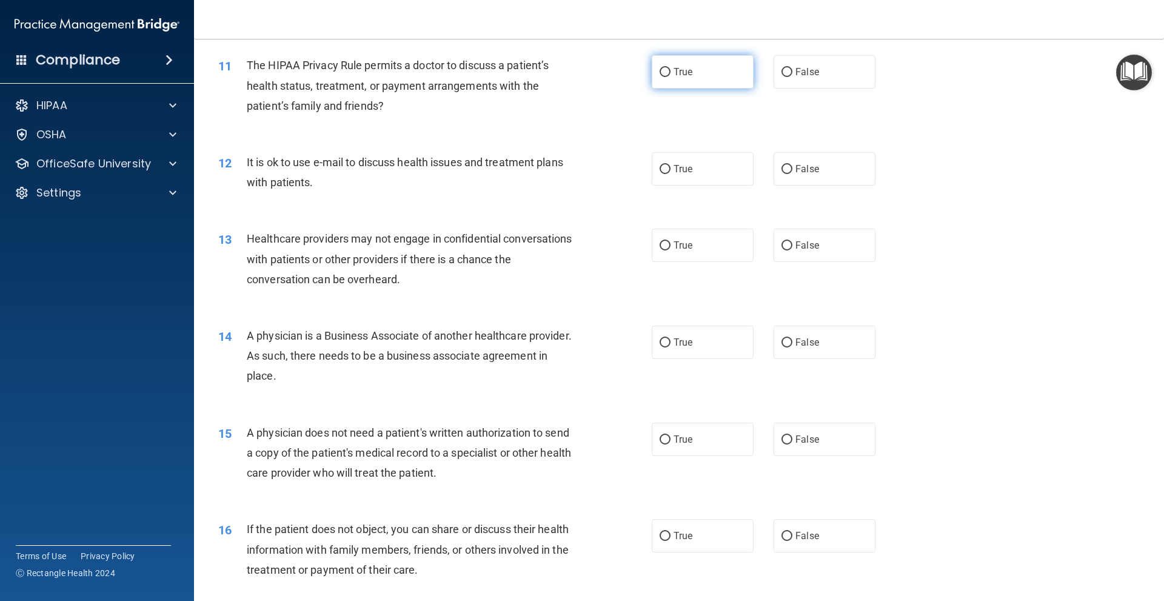
click at [671, 65] on label "True" at bounding box center [703, 71] width 102 height 33
click at [670, 68] on input "True" at bounding box center [665, 72] width 11 height 9
radio input "true"
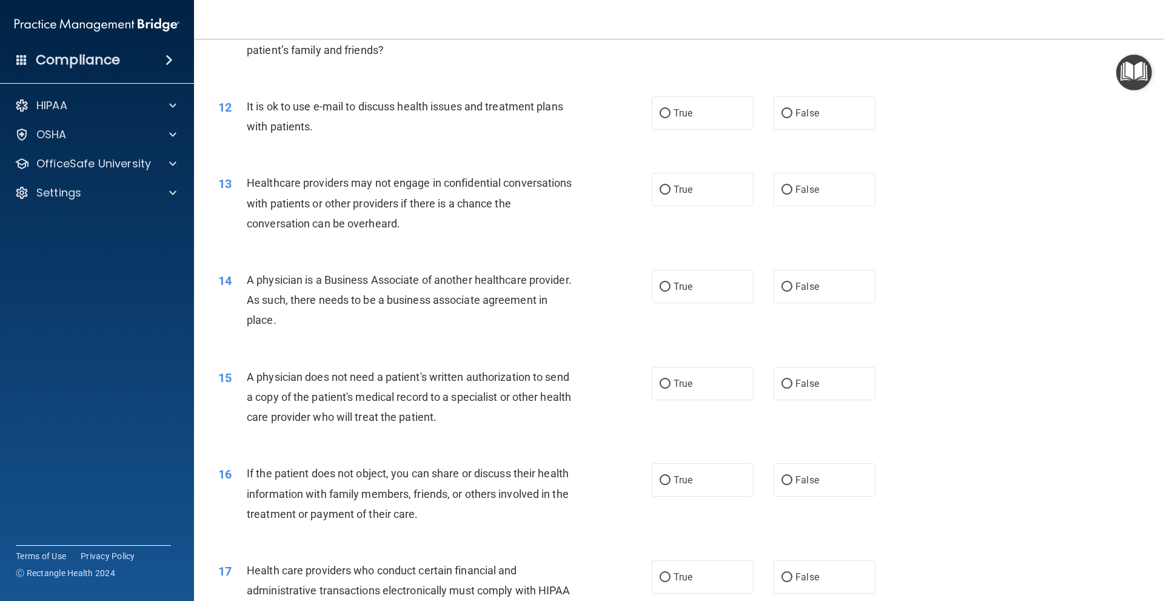
scroll to position [1009, 0]
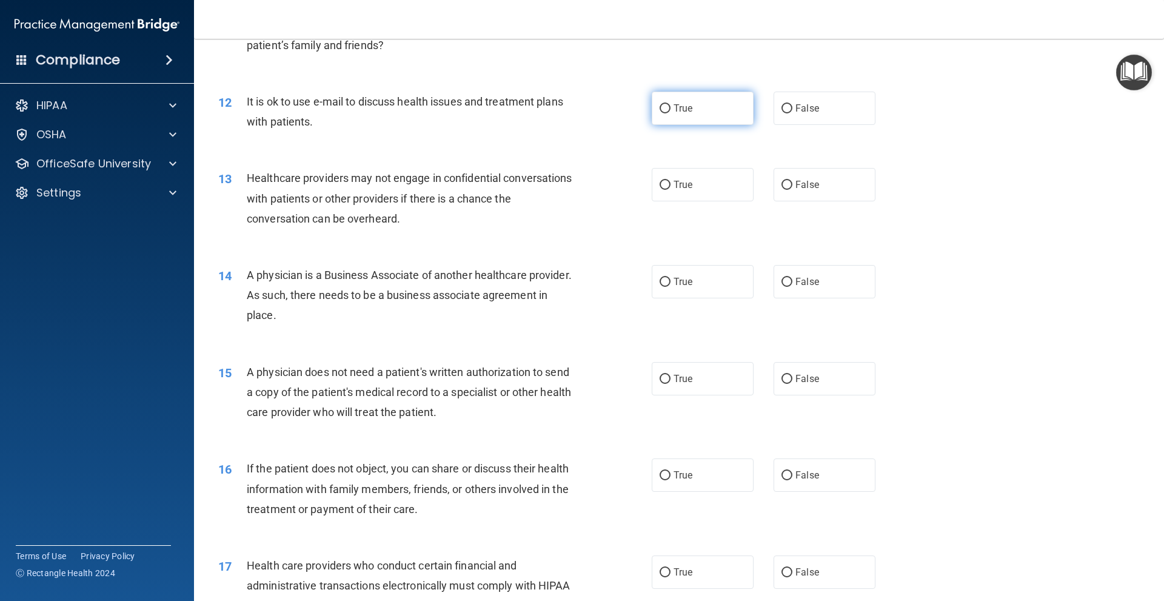
click at [661, 110] on input "True" at bounding box center [665, 108] width 11 height 9
radio input "true"
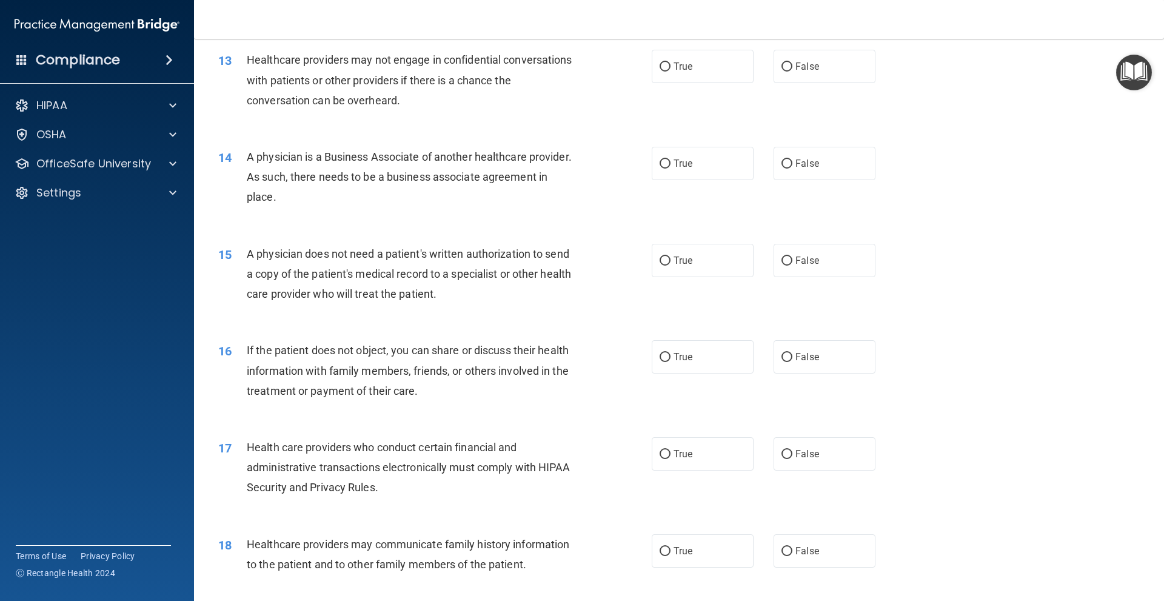
scroll to position [1130, 0]
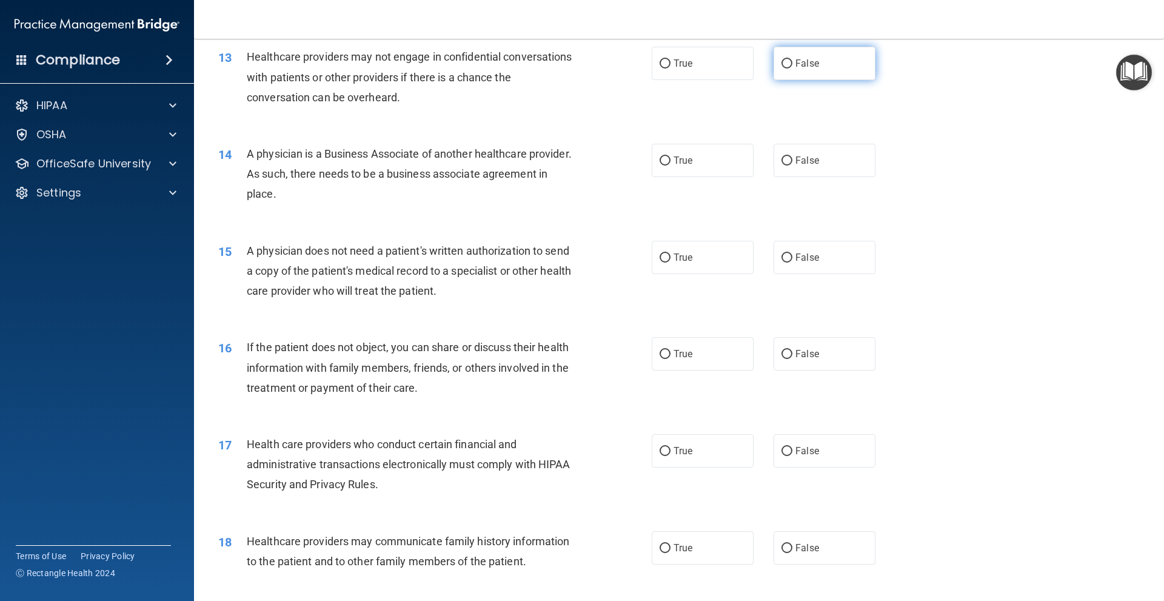
click at [807, 75] on label "False" at bounding box center [825, 63] width 102 height 33
click at [792, 69] on input "False" at bounding box center [786, 63] width 11 height 9
radio input "true"
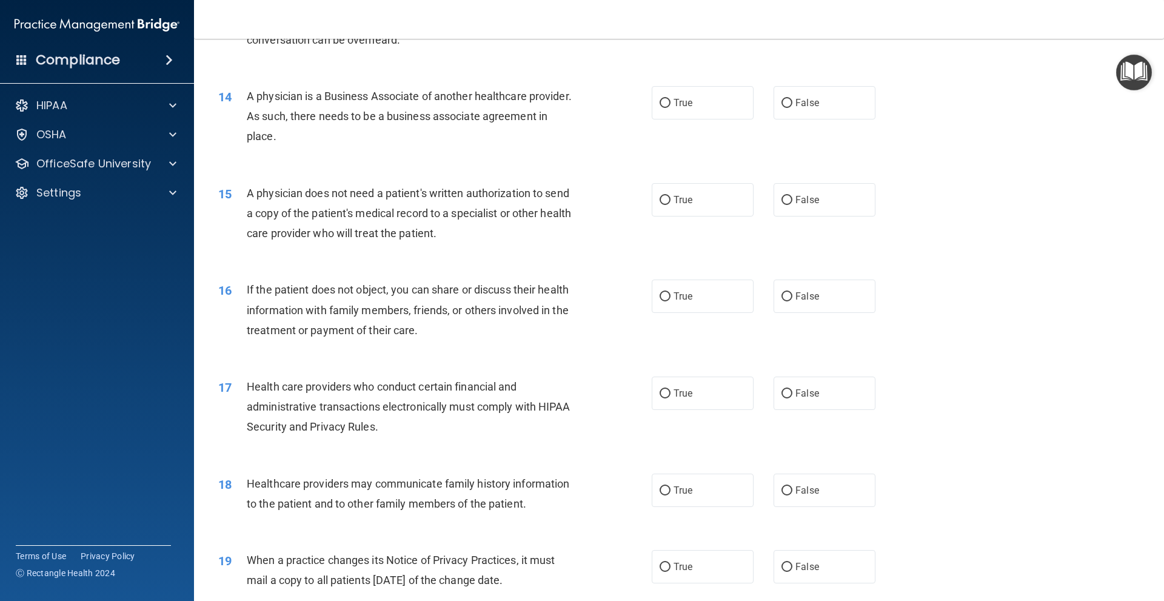
scroll to position [1191, 0]
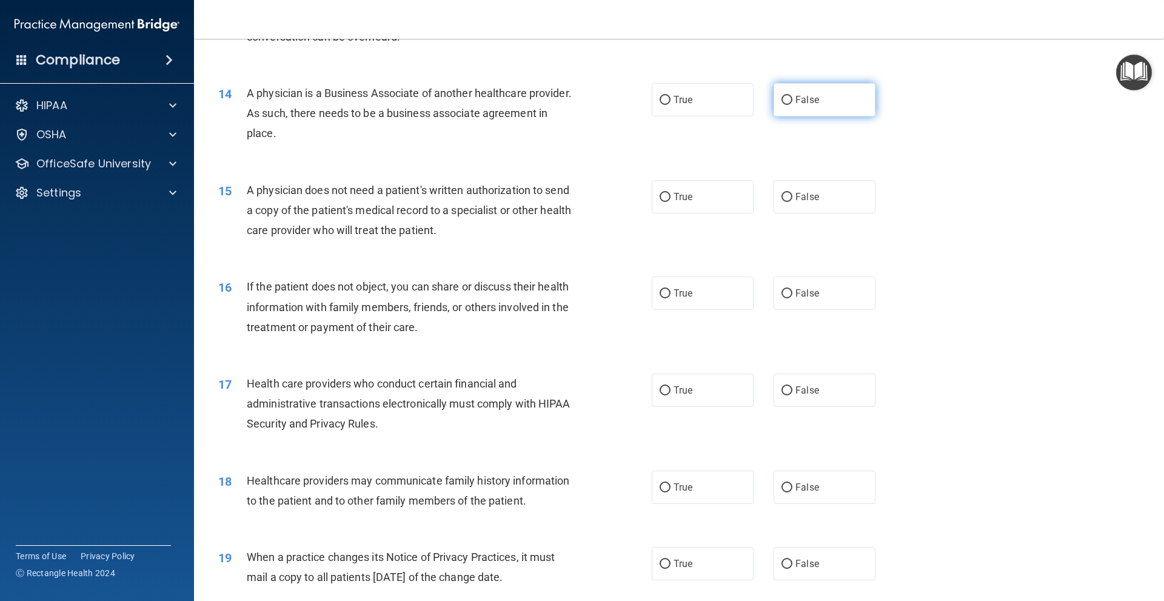
click at [817, 112] on label "False" at bounding box center [825, 99] width 102 height 33
click at [792, 105] on input "False" at bounding box center [786, 100] width 11 height 9
radio input "true"
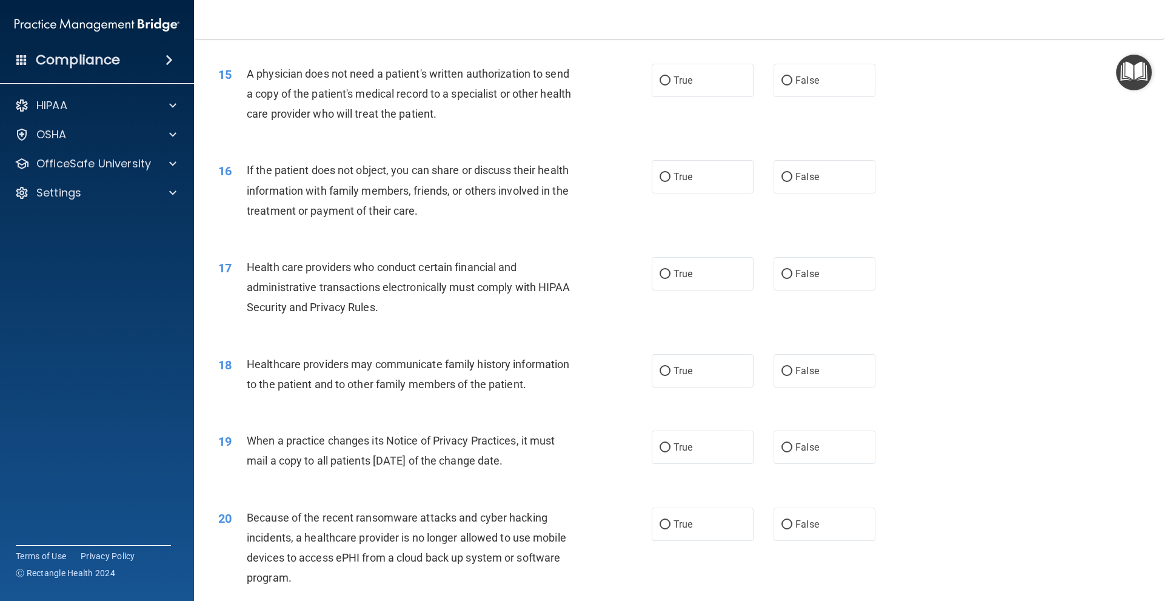
scroll to position [1312, 0]
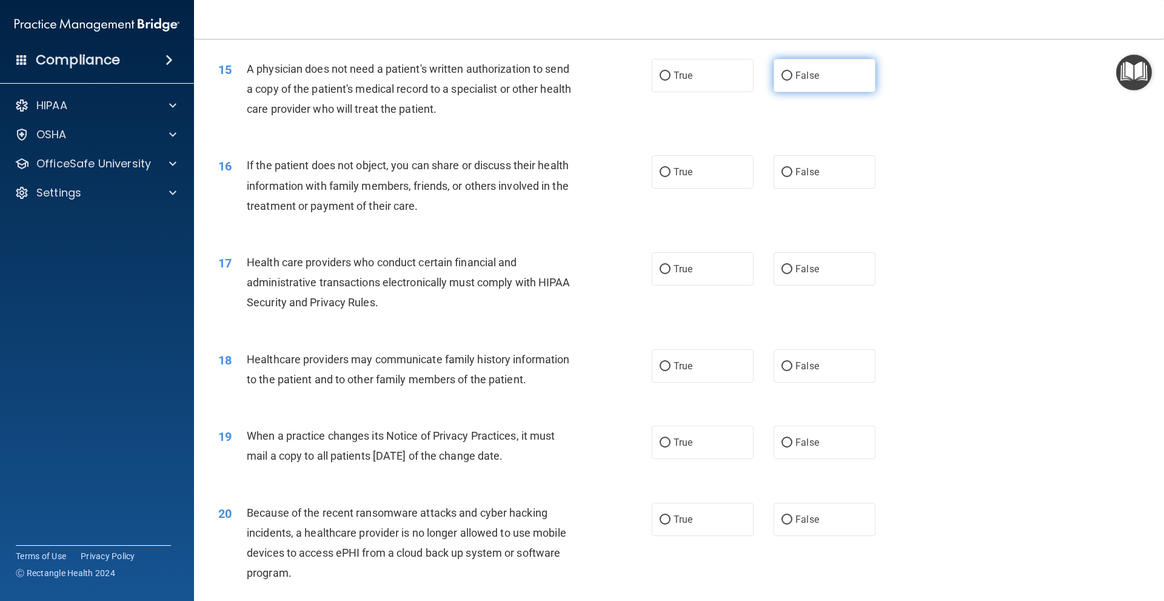
click at [840, 73] on label "False" at bounding box center [825, 75] width 102 height 33
click at [792, 73] on input "False" at bounding box center [786, 76] width 11 height 9
radio input "true"
click at [709, 81] on label "True" at bounding box center [703, 75] width 102 height 33
click at [670, 81] on input "True" at bounding box center [665, 76] width 11 height 9
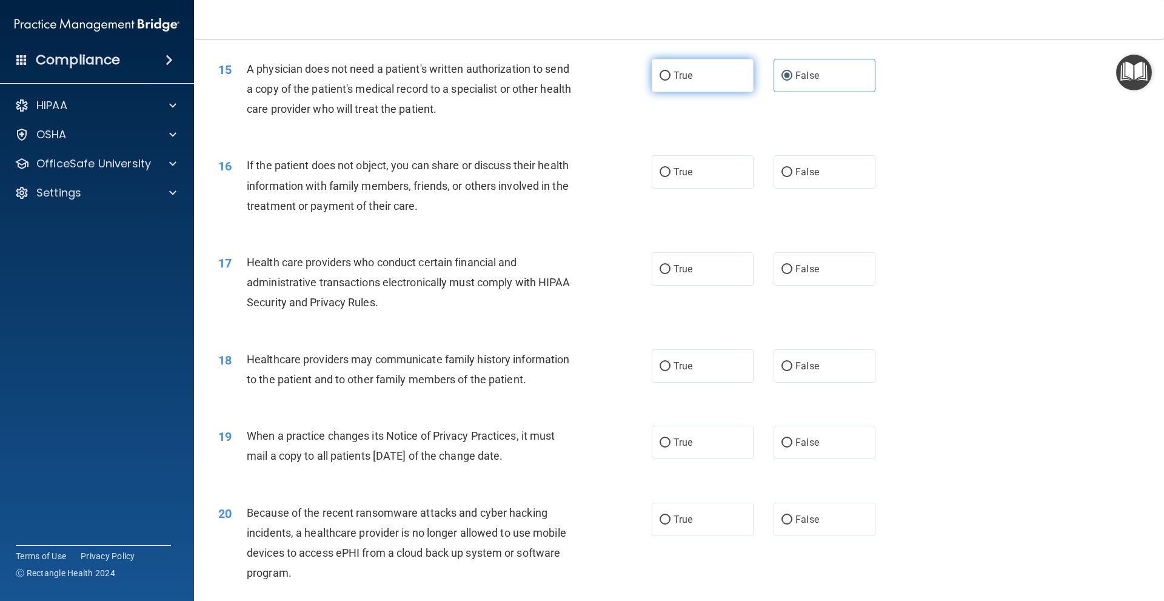
radio input "true"
radio input "false"
click at [920, 193] on div "16 If the patient does not object, you can share or discuss their health inform…" at bounding box center [679, 188] width 940 height 97
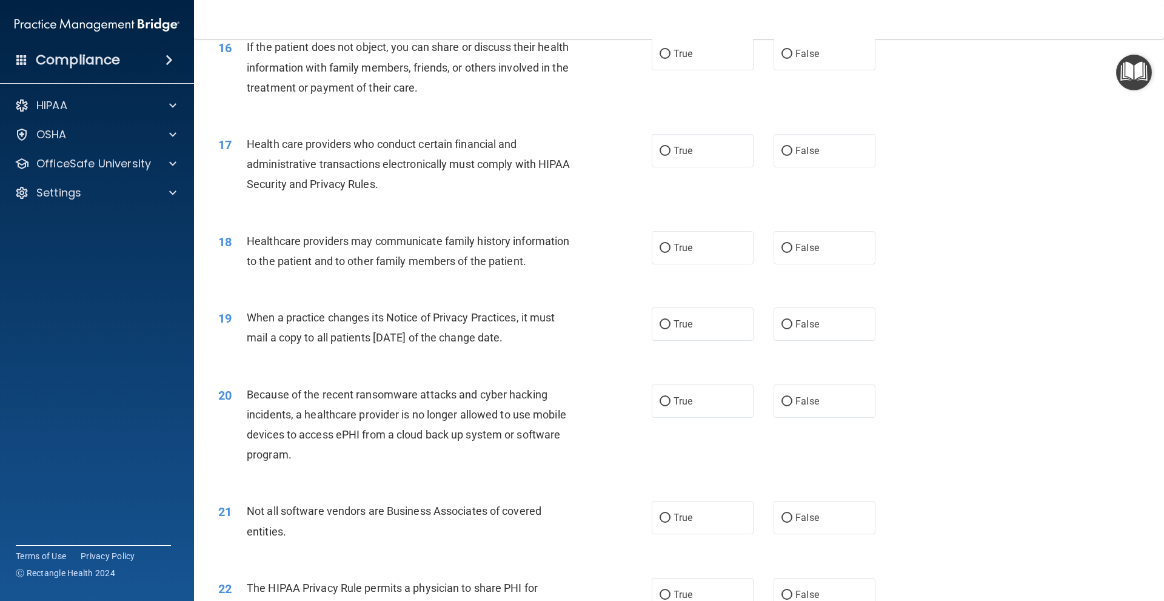
scroll to position [1433, 0]
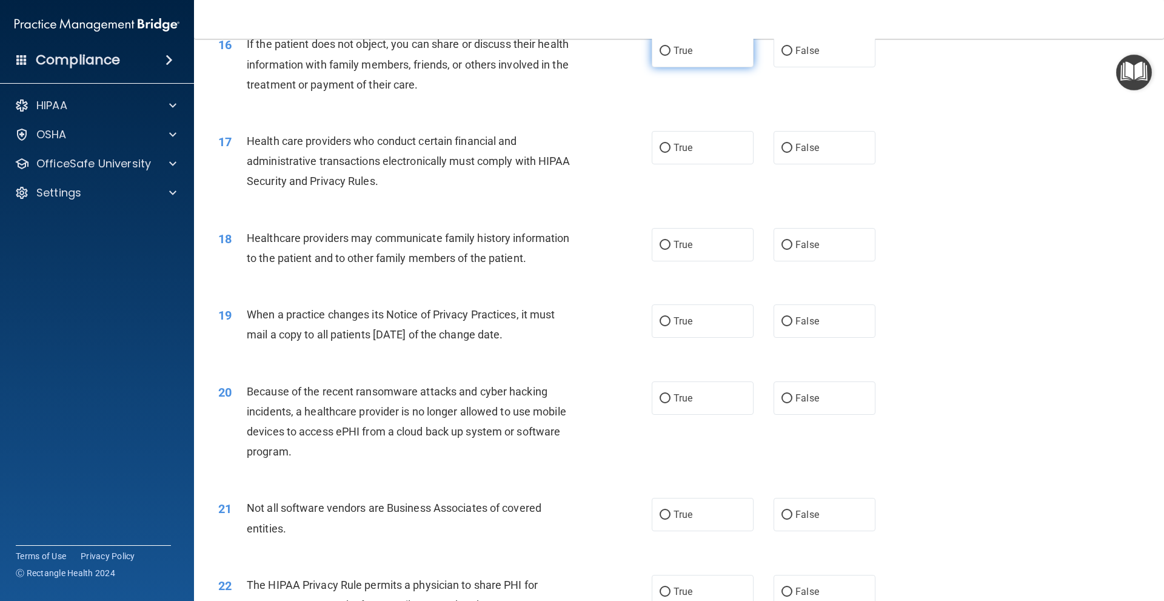
click at [705, 58] on label "True" at bounding box center [703, 50] width 102 height 33
click at [670, 56] on input "True" at bounding box center [665, 51] width 11 height 9
radio input "true"
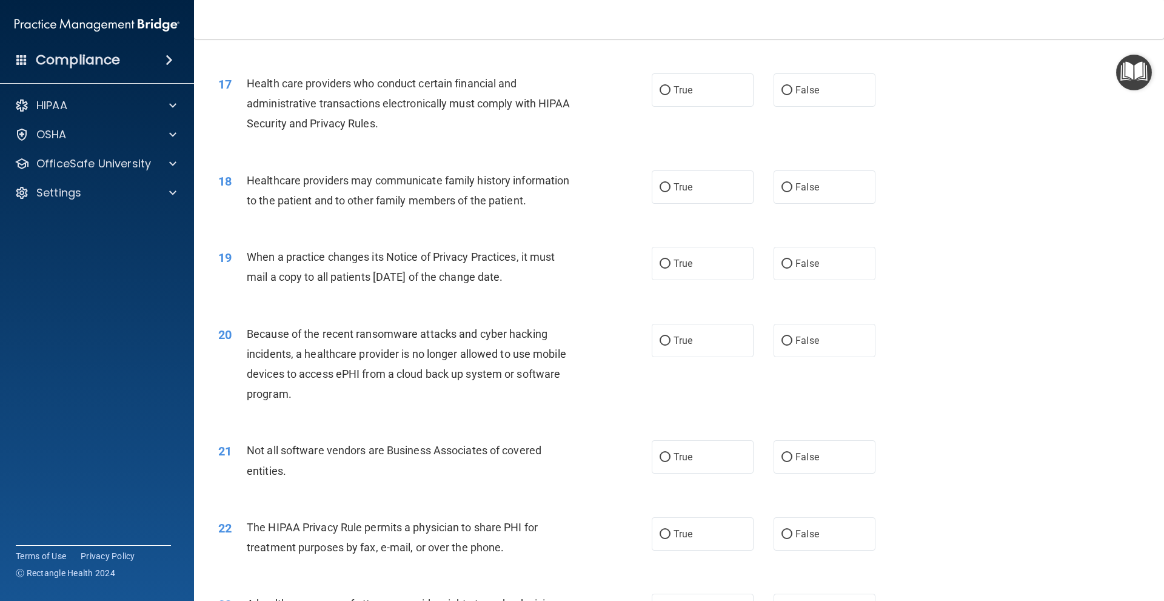
scroll to position [1494, 0]
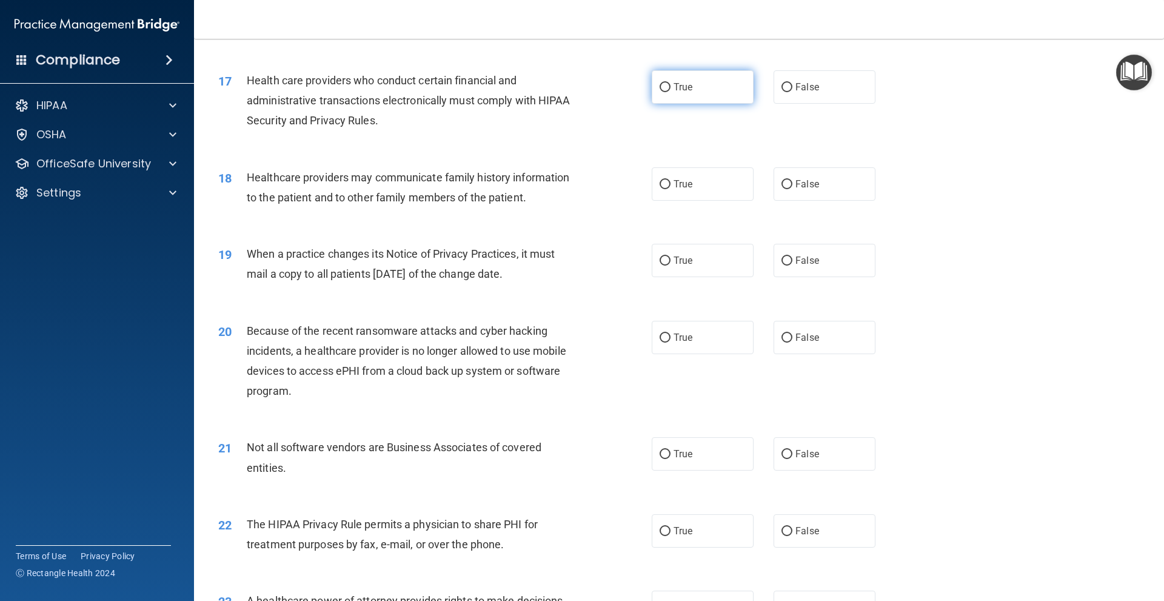
click at [698, 102] on label "True" at bounding box center [703, 86] width 102 height 33
click at [670, 92] on input "True" at bounding box center [665, 87] width 11 height 9
radio input "true"
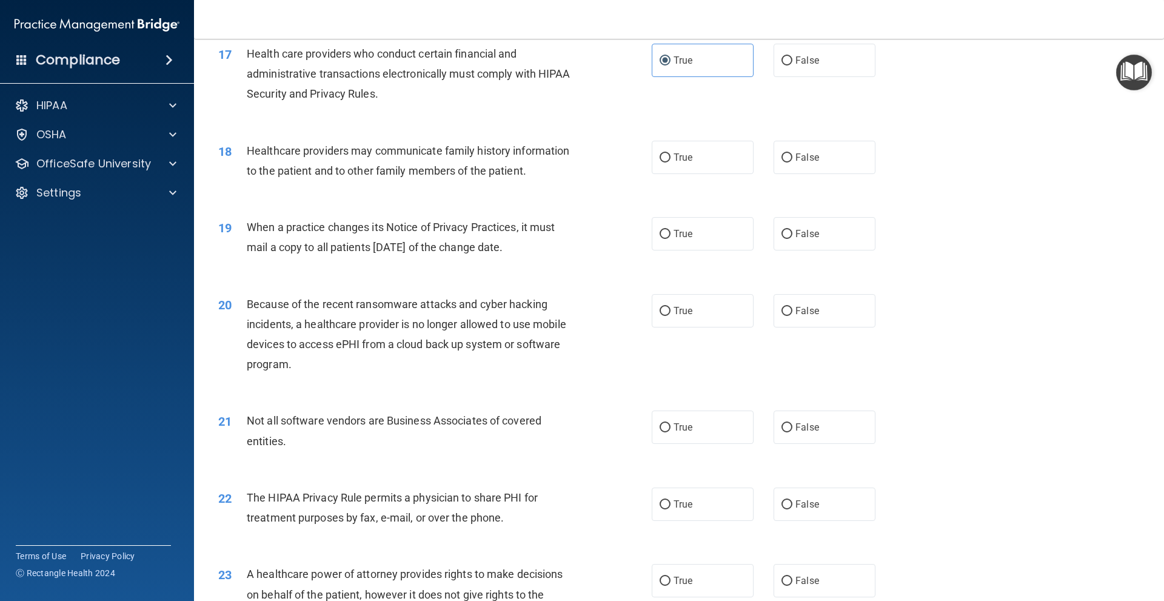
scroll to position [1615, 0]
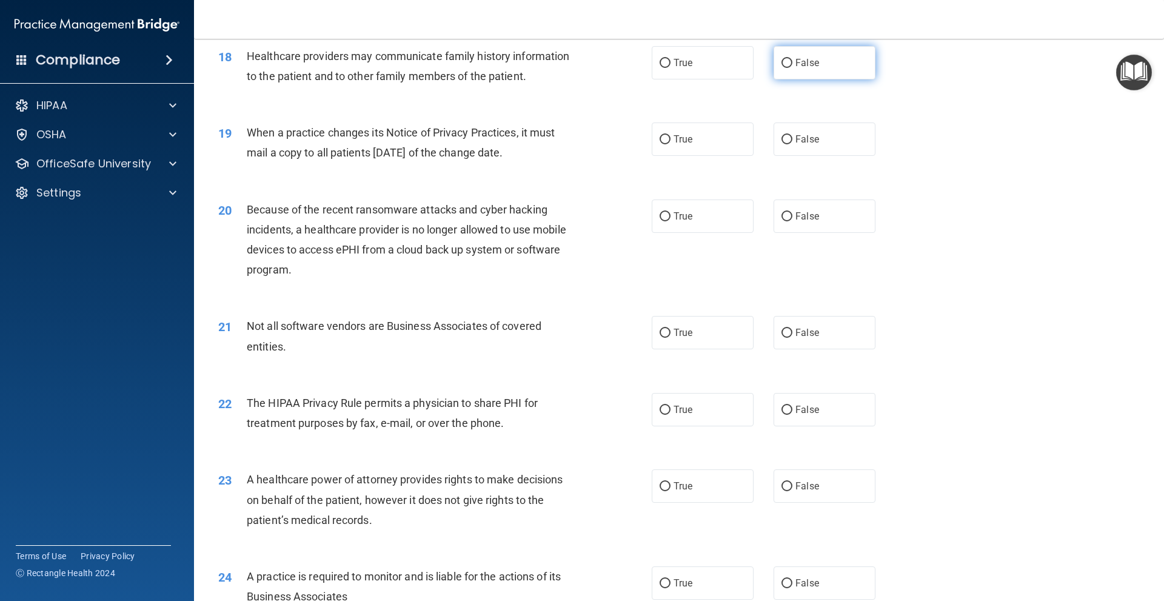
click at [800, 73] on label "False" at bounding box center [825, 62] width 102 height 33
click at [792, 68] on input "False" at bounding box center [786, 63] width 11 height 9
radio input "true"
click at [795, 139] on span "False" at bounding box center [807, 139] width 24 height 12
click at [792, 139] on input "False" at bounding box center [786, 139] width 11 height 9
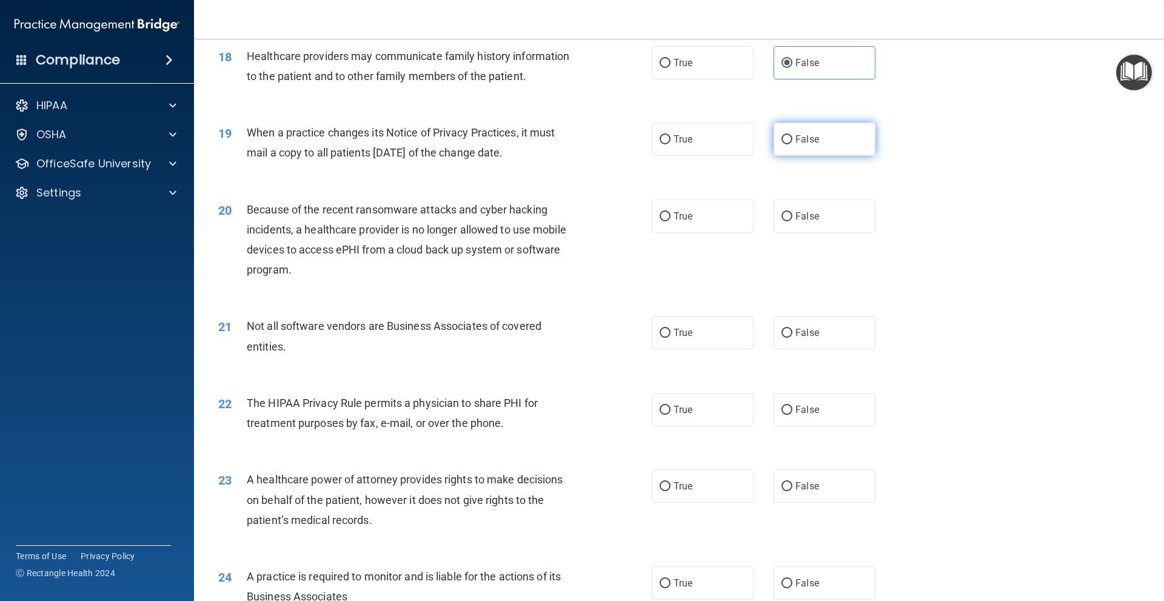
radio input "true"
click at [946, 227] on div "20 Because of the recent ransomware attacks and cyber hacking incidents, a heal…" at bounding box center [679, 242] width 940 height 117
click at [806, 222] on label "False" at bounding box center [825, 215] width 102 height 33
click at [792, 221] on input "False" at bounding box center [786, 216] width 11 height 9
radio input "true"
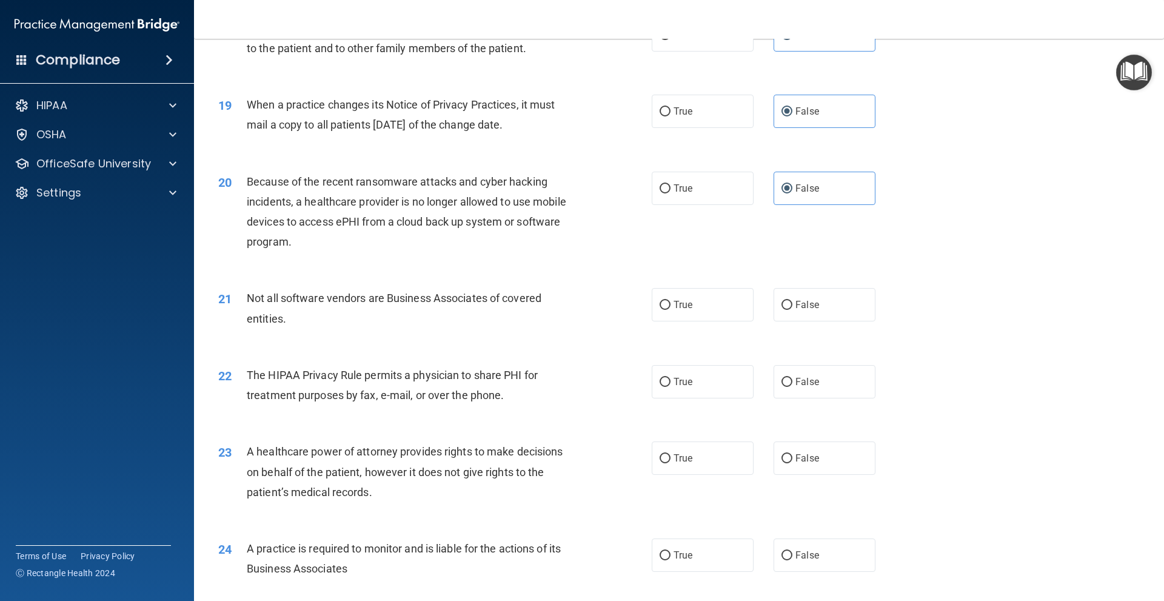
scroll to position [1736, 0]
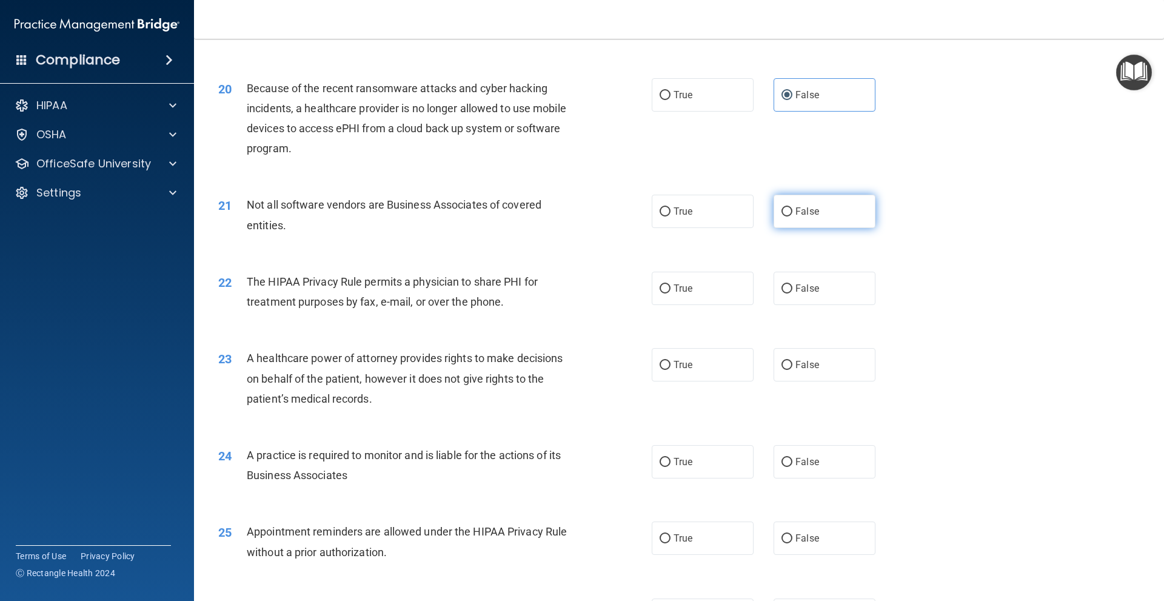
click at [815, 217] on label "False" at bounding box center [825, 211] width 102 height 33
click at [792, 216] on input "False" at bounding box center [786, 211] width 11 height 9
radio input "true"
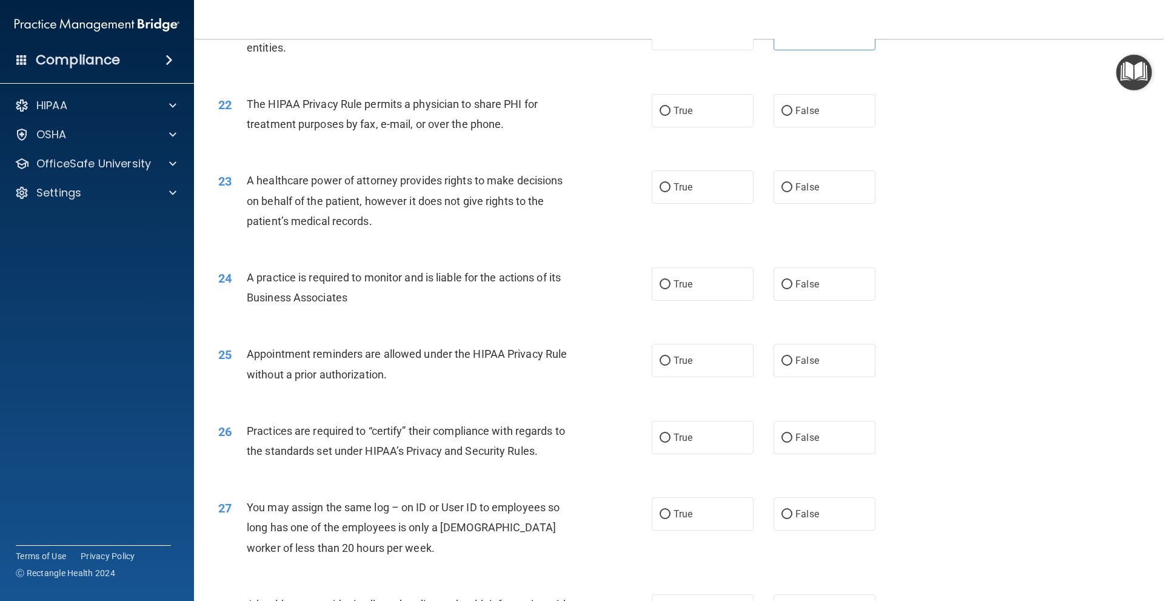
scroll to position [1918, 0]
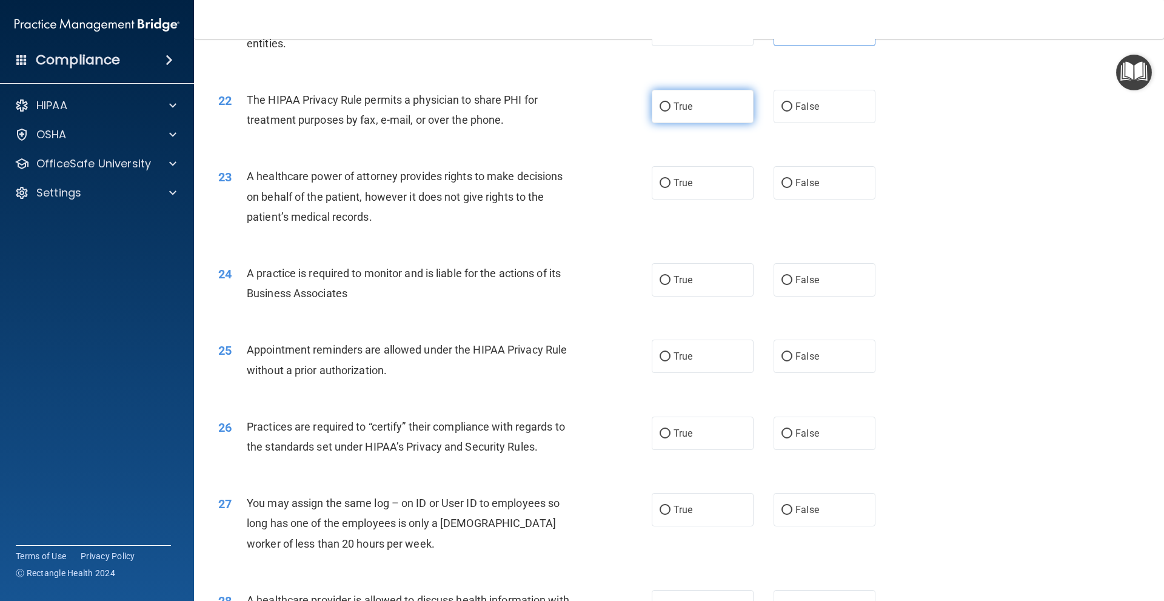
click at [708, 112] on label "True" at bounding box center [703, 106] width 102 height 33
click at [670, 112] on input "True" at bounding box center [665, 106] width 11 height 9
radio input "true"
click at [795, 191] on label "False" at bounding box center [825, 182] width 102 height 33
click at [792, 188] on input "False" at bounding box center [786, 183] width 11 height 9
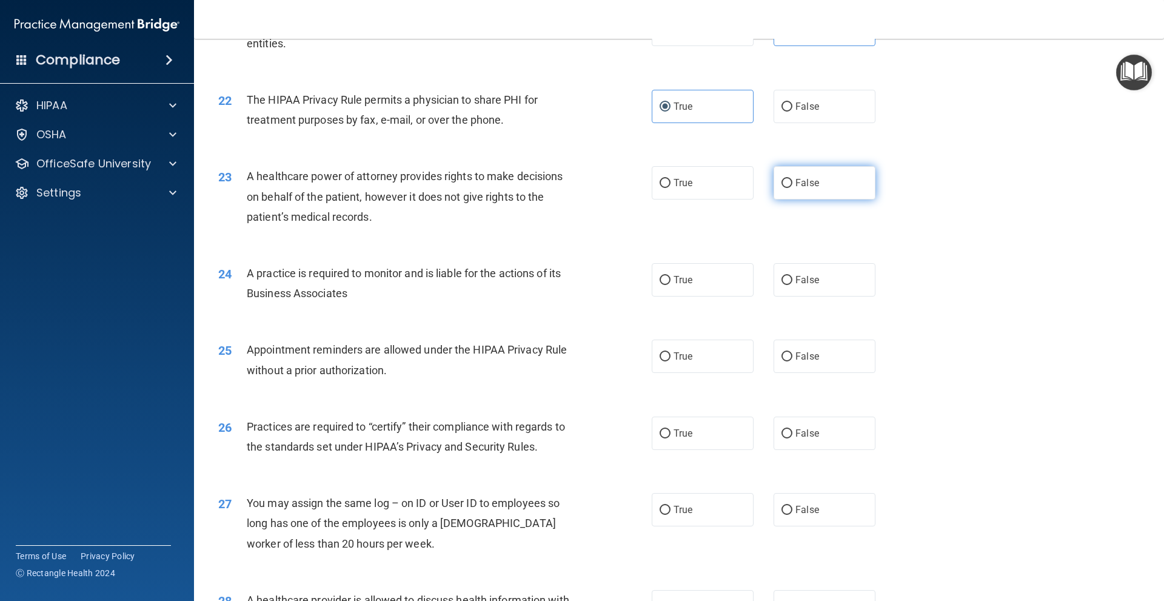
radio input "true"
click at [827, 277] on label "False" at bounding box center [825, 279] width 102 height 33
click at [792, 277] on input "False" at bounding box center [786, 280] width 11 height 9
radio input "true"
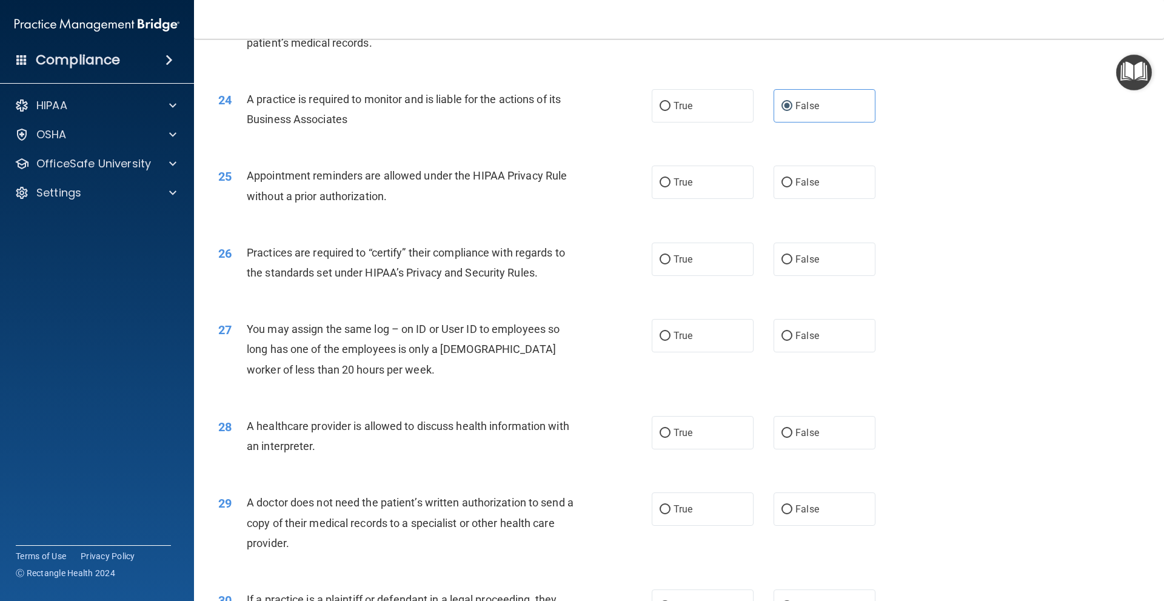
scroll to position [2100, 0]
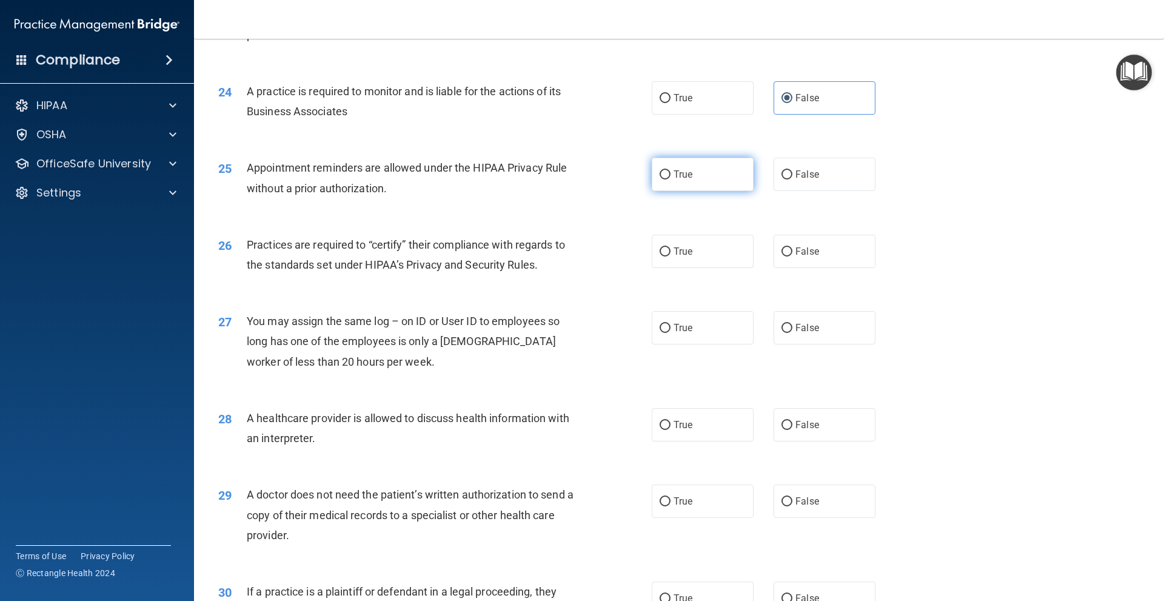
click at [718, 182] on label "True" at bounding box center [703, 174] width 102 height 33
click at [670, 179] on input "True" at bounding box center [665, 174] width 11 height 9
radio input "true"
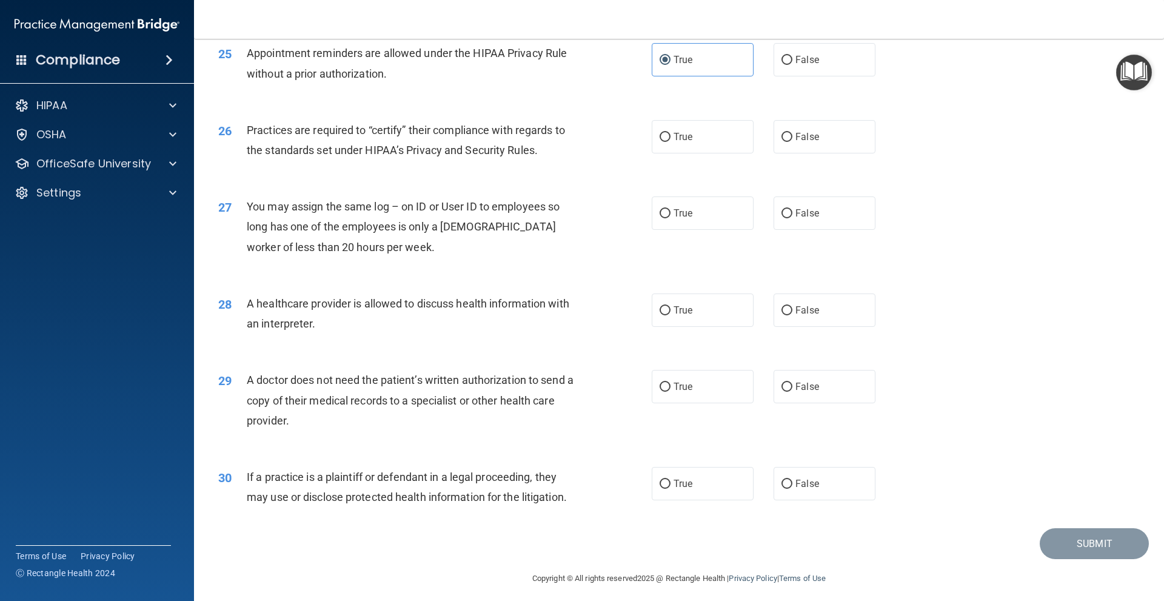
scroll to position [2221, 0]
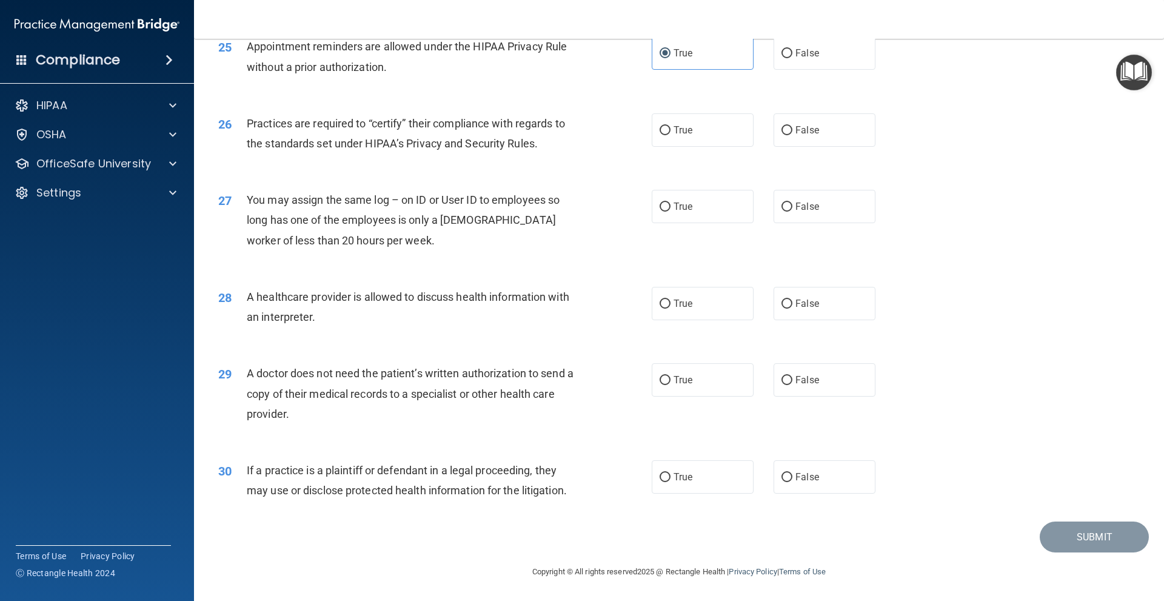
click at [854, 147] on div "26 Practices are required to “certify” their compliance with regards to the sta…" at bounding box center [679, 136] width 940 height 76
click at [851, 133] on label "False" at bounding box center [825, 129] width 102 height 33
click at [792, 133] on input "False" at bounding box center [786, 130] width 11 height 9
radio input "true"
click at [824, 210] on label "False" at bounding box center [825, 206] width 102 height 33
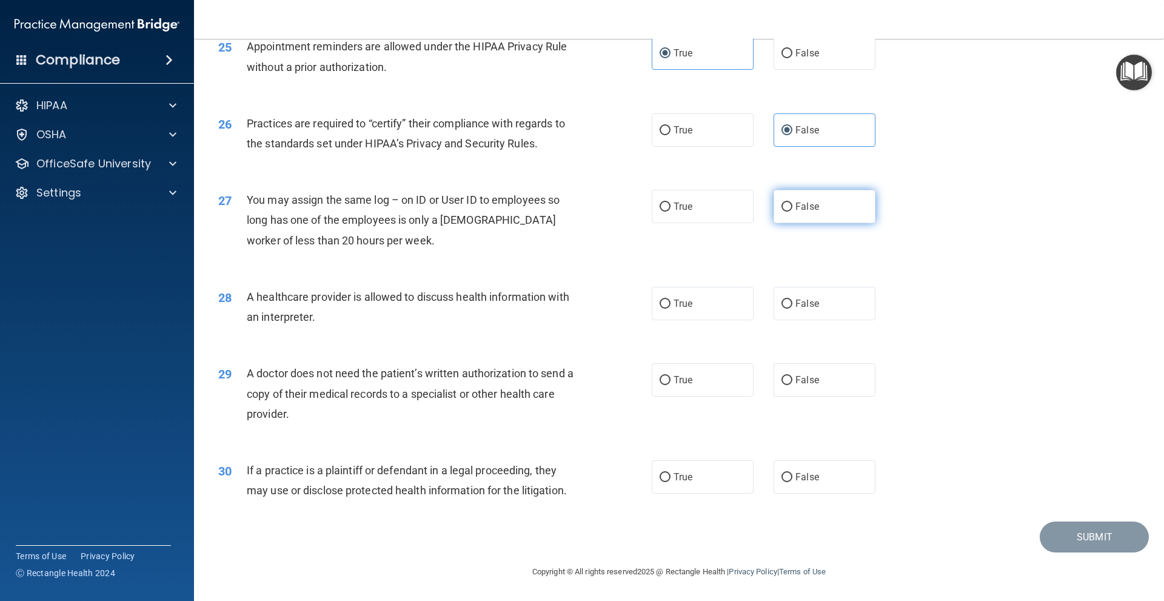
click at [792, 210] on input "False" at bounding box center [786, 206] width 11 height 9
radio input "true"
click at [721, 308] on label "True" at bounding box center [703, 303] width 102 height 33
click at [670, 308] on input "True" at bounding box center [665, 303] width 11 height 9
radio input "true"
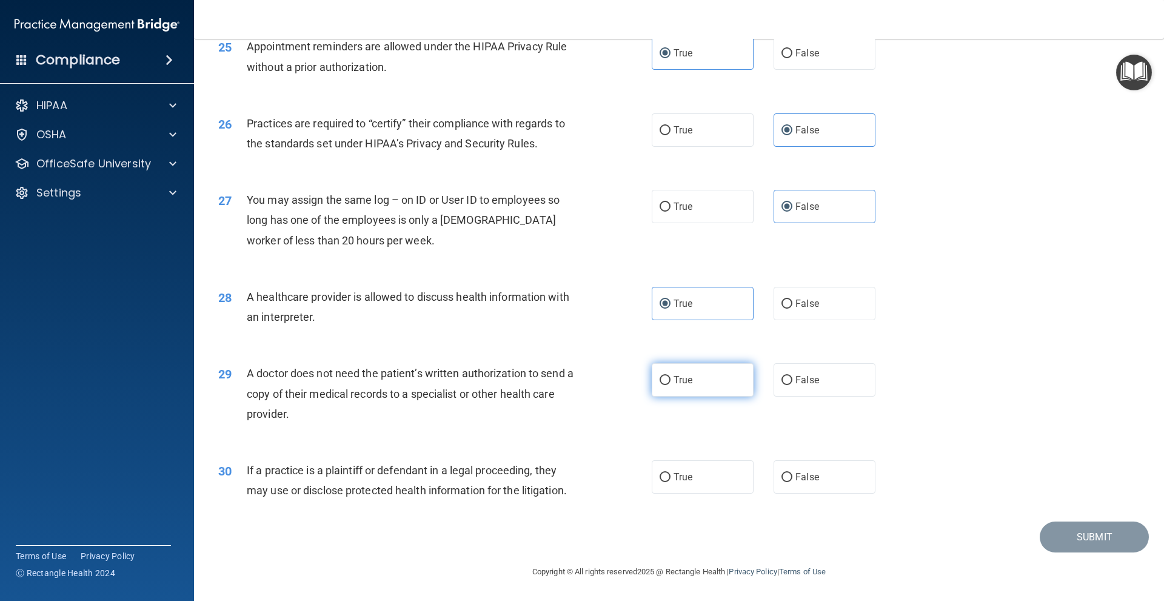
click at [710, 384] on label "True" at bounding box center [703, 379] width 102 height 33
click at [670, 384] on input "True" at bounding box center [665, 380] width 11 height 9
radio input "true"
click at [686, 470] on label "True" at bounding box center [703, 476] width 102 height 33
click at [670, 473] on input "True" at bounding box center [665, 477] width 11 height 9
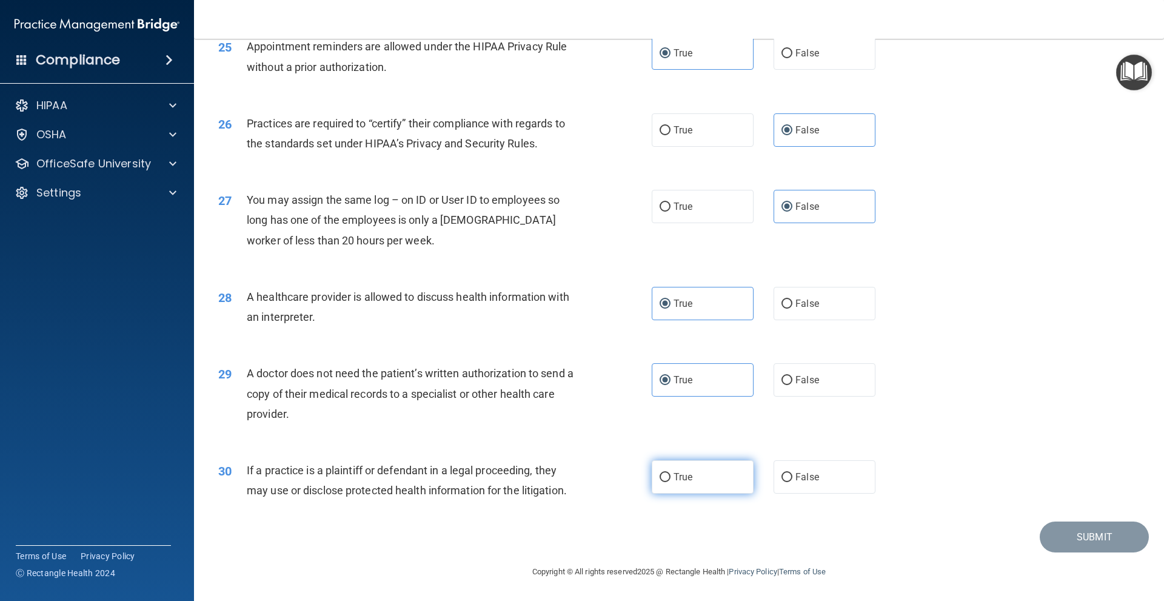
radio input "true"
click at [1058, 536] on button "Submit" at bounding box center [1094, 536] width 109 height 31
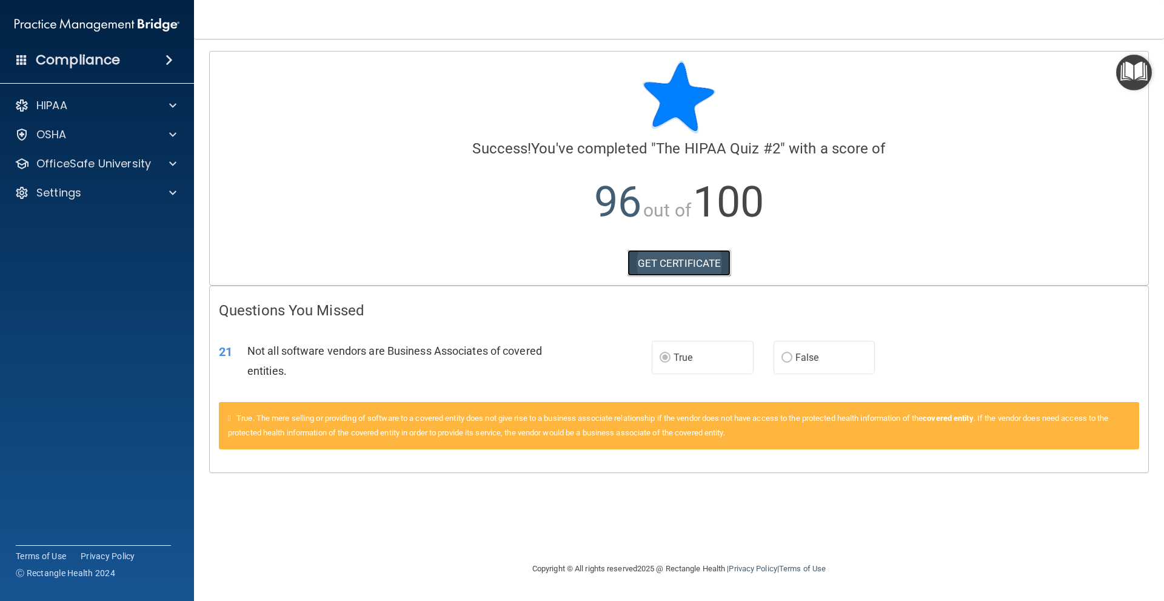
click at [678, 263] on link "GET CERTIFICATE" at bounding box center [679, 263] width 104 height 27
click at [94, 154] on div "OfficeSafe University" at bounding box center [97, 164] width 195 height 24
click at [102, 161] on p "OfficeSafe University" at bounding box center [93, 163] width 115 height 15
click at [101, 192] on p "HIPAA Training" at bounding box center [58, 193] width 100 height 12
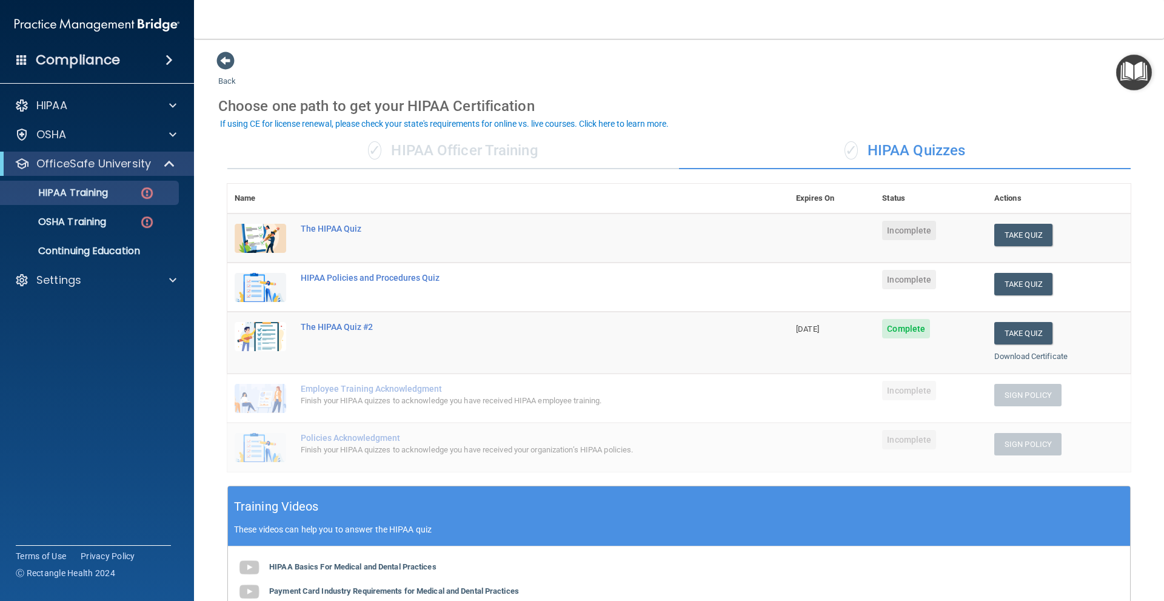
click at [849, 162] on div "✓ HIPAA Quizzes" at bounding box center [905, 151] width 452 height 36
click at [852, 158] on div "✓ HIPAA Quizzes" at bounding box center [905, 151] width 452 height 36
click at [1029, 236] on button "Take Quiz" at bounding box center [1023, 235] width 58 height 22
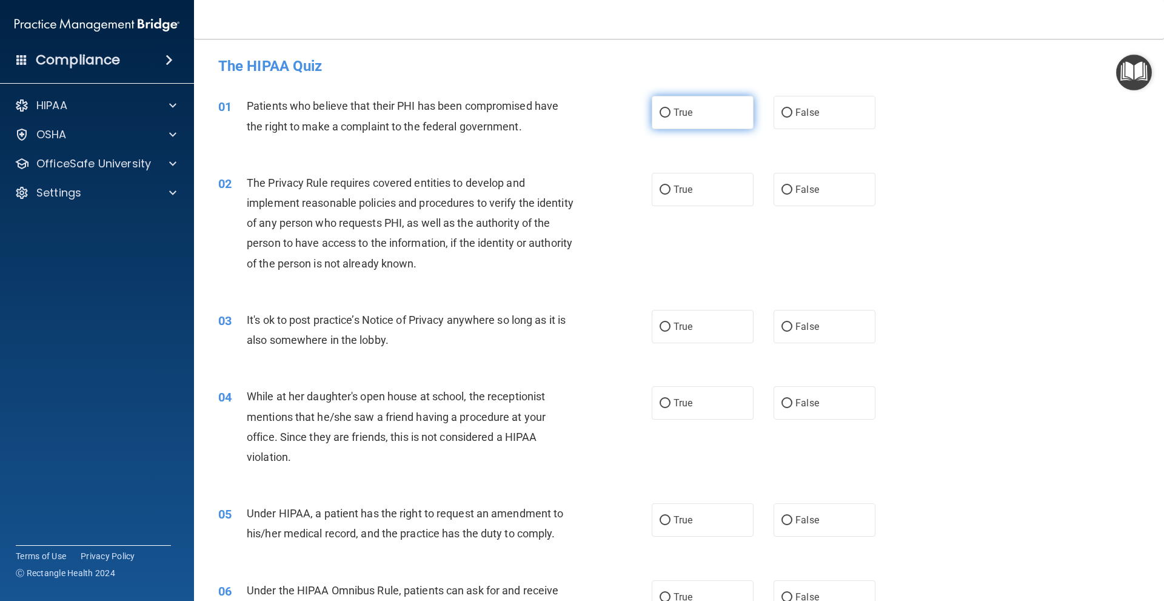
click at [692, 124] on label "True" at bounding box center [703, 112] width 102 height 33
click at [670, 118] on input "True" at bounding box center [665, 113] width 11 height 9
radio input "true"
click at [629, 167] on div "02 The Privacy Rule requires covered entities to develop and implement reasonab…" at bounding box center [679, 226] width 940 height 137
click at [666, 183] on label "True" at bounding box center [703, 189] width 102 height 33
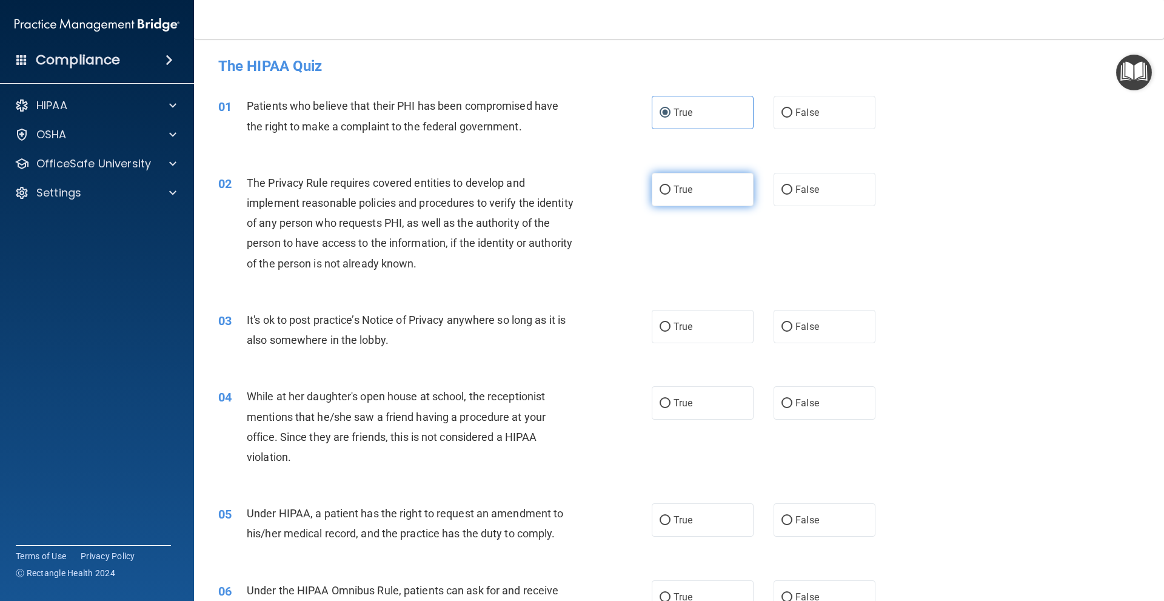
click at [666, 186] on input "True" at bounding box center [665, 190] width 11 height 9
radio input "true"
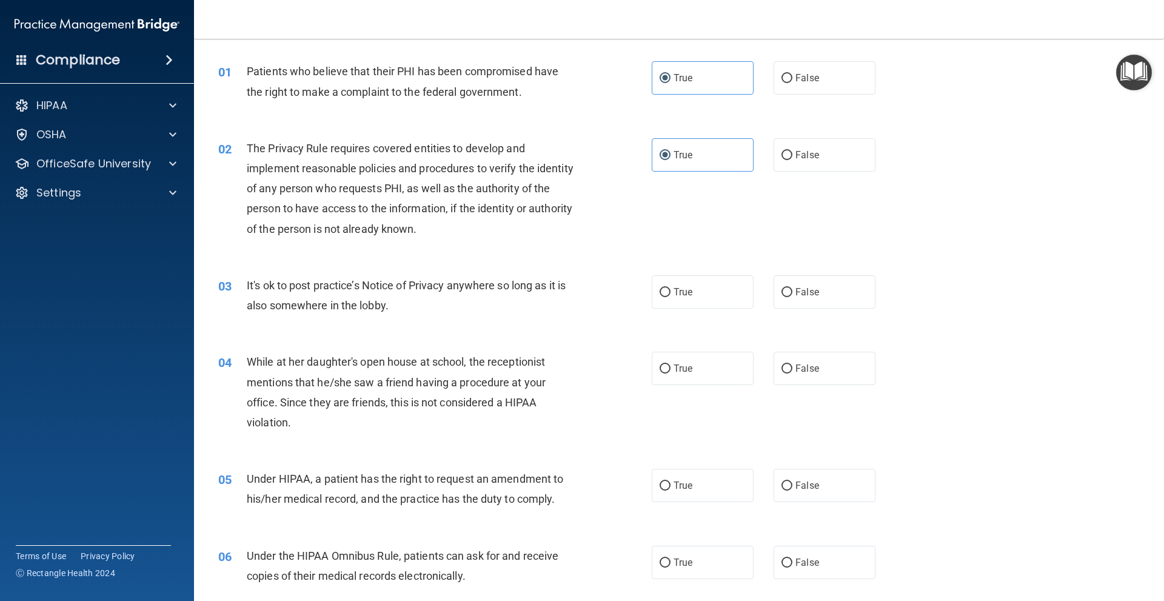
scroll to position [121, 0]
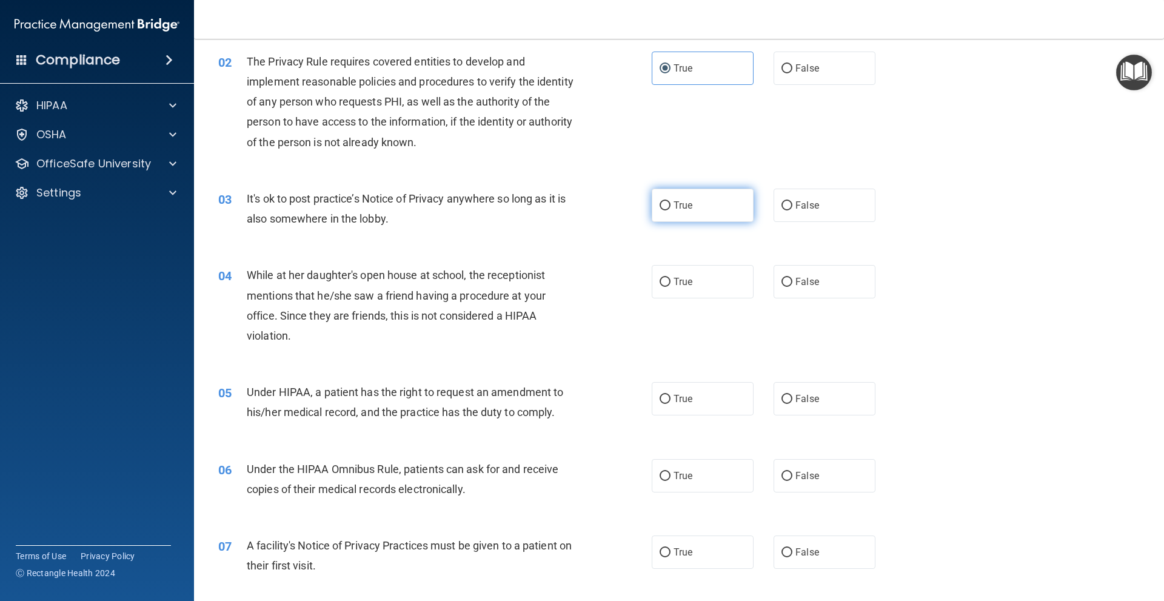
click at [730, 193] on label "True" at bounding box center [703, 205] width 102 height 33
click at [670, 201] on input "True" at bounding box center [665, 205] width 11 height 9
radio input "true"
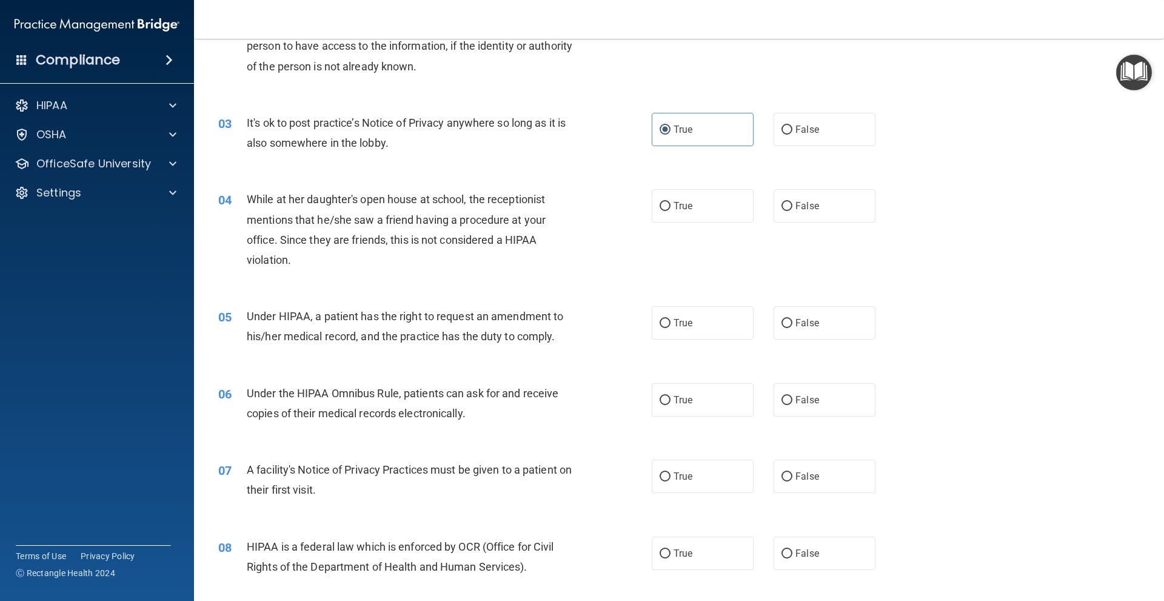
scroll to position [242, 0]
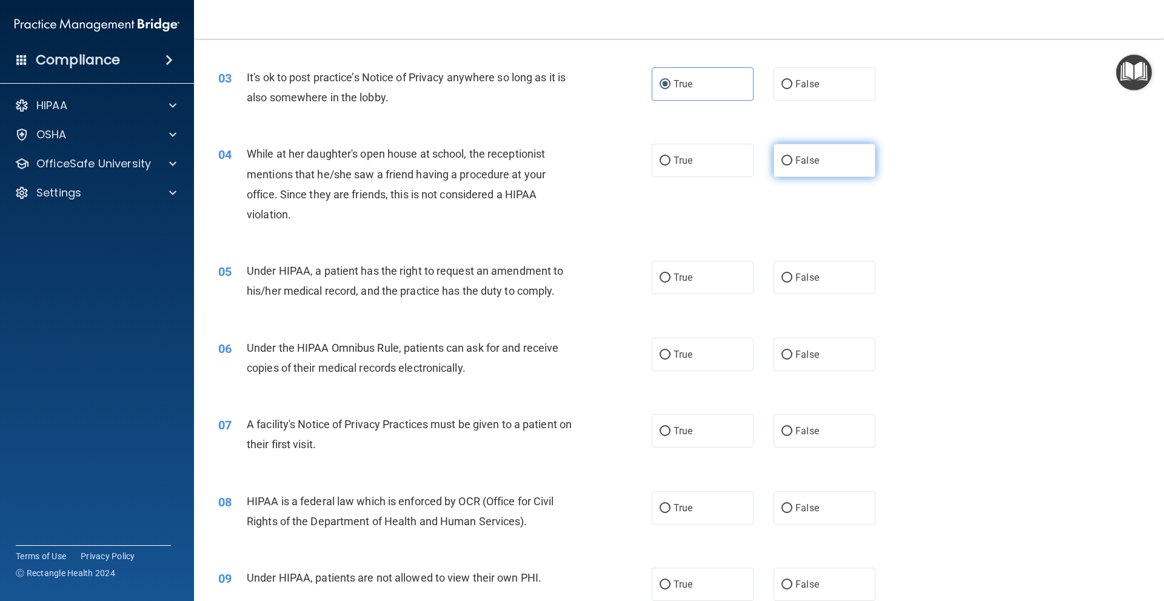
click at [860, 168] on label "False" at bounding box center [825, 160] width 102 height 33
click at [792, 165] on input "False" at bounding box center [786, 160] width 11 height 9
radio input "true"
click at [980, 270] on div "05 Under HIPAA, a patient has the right to request an amendment to his/her medi…" at bounding box center [679, 284] width 940 height 76
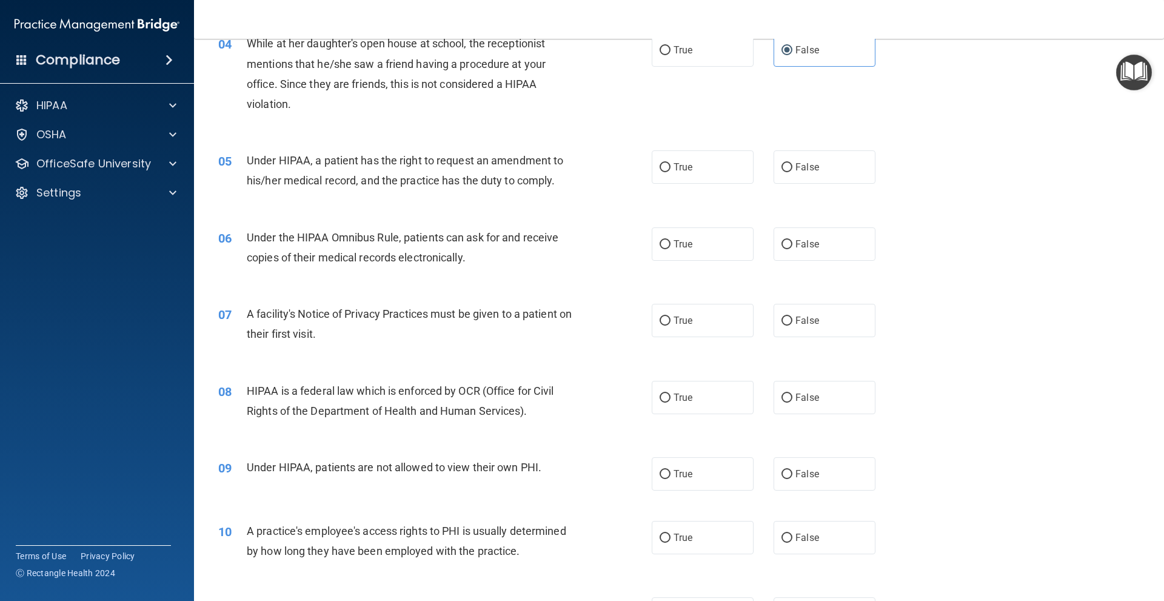
scroll to position [364, 0]
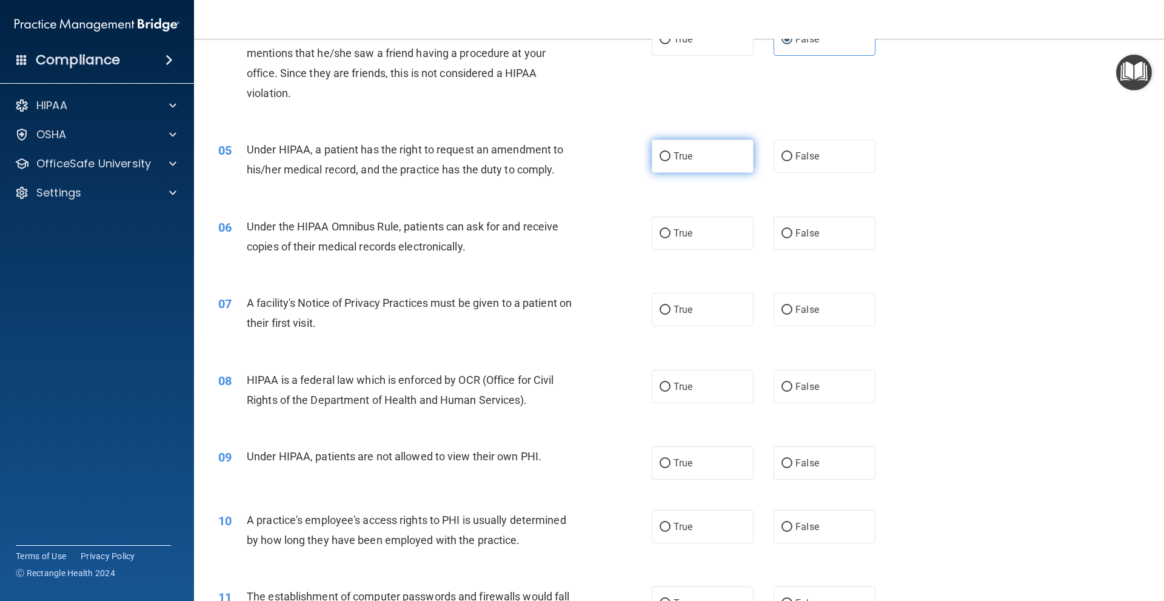
click at [692, 151] on label "True" at bounding box center [703, 155] width 102 height 33
click at [670, 152] on input "True" at bounding box center [665, 156] width 11 height 9
radio input "true"
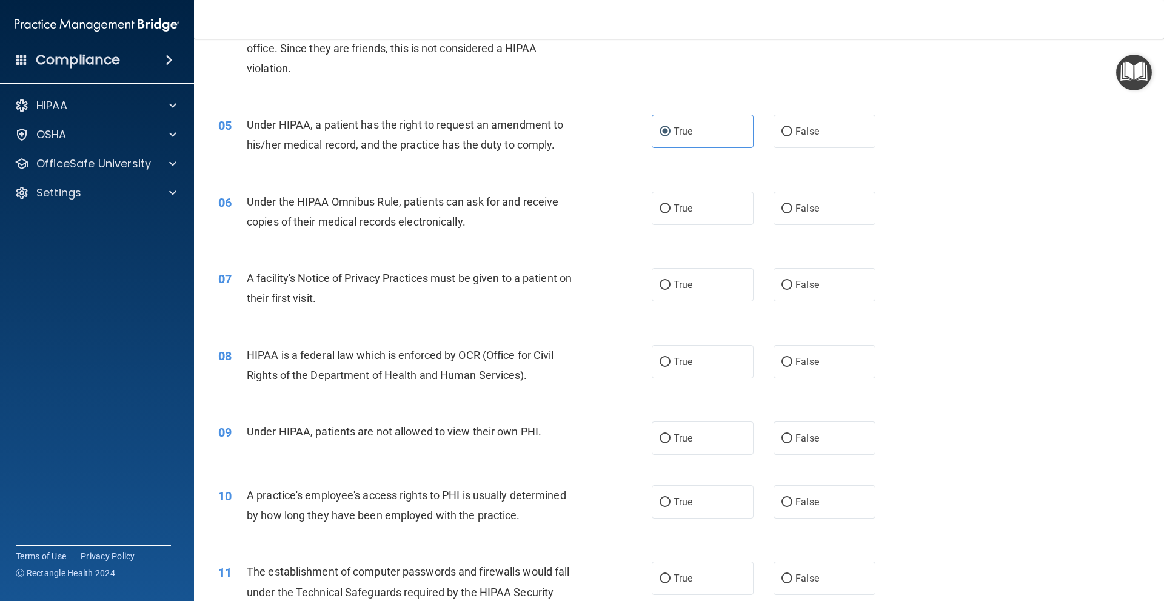
scroll to position [485, 0]
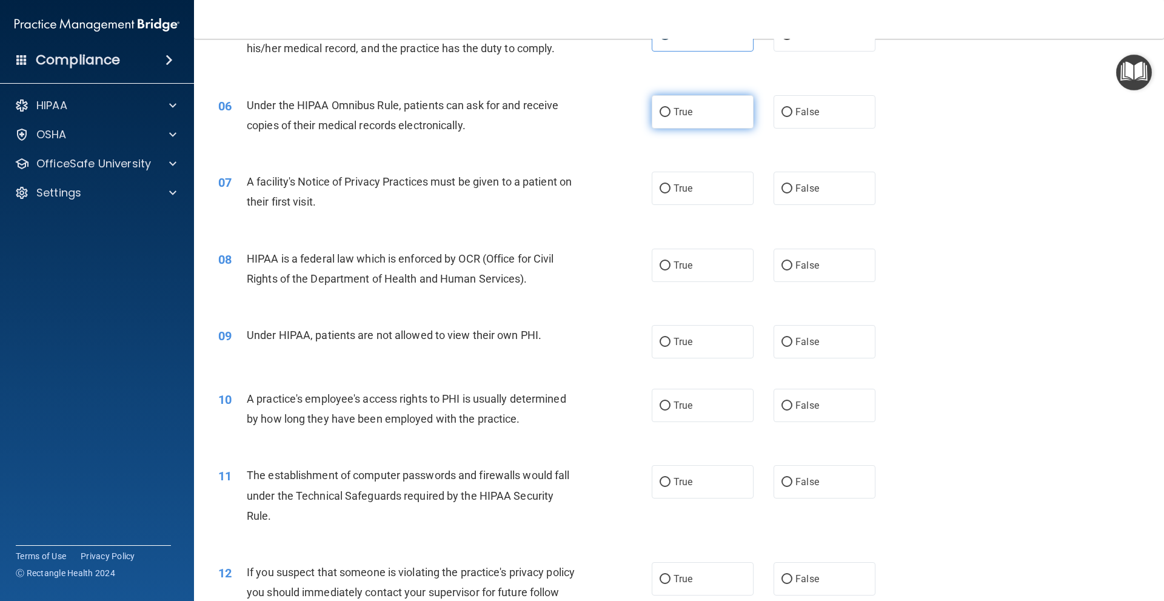
click at [660, 113] on input "True" at bounding box center [665, 112] width 11 height 9
radio input "true"
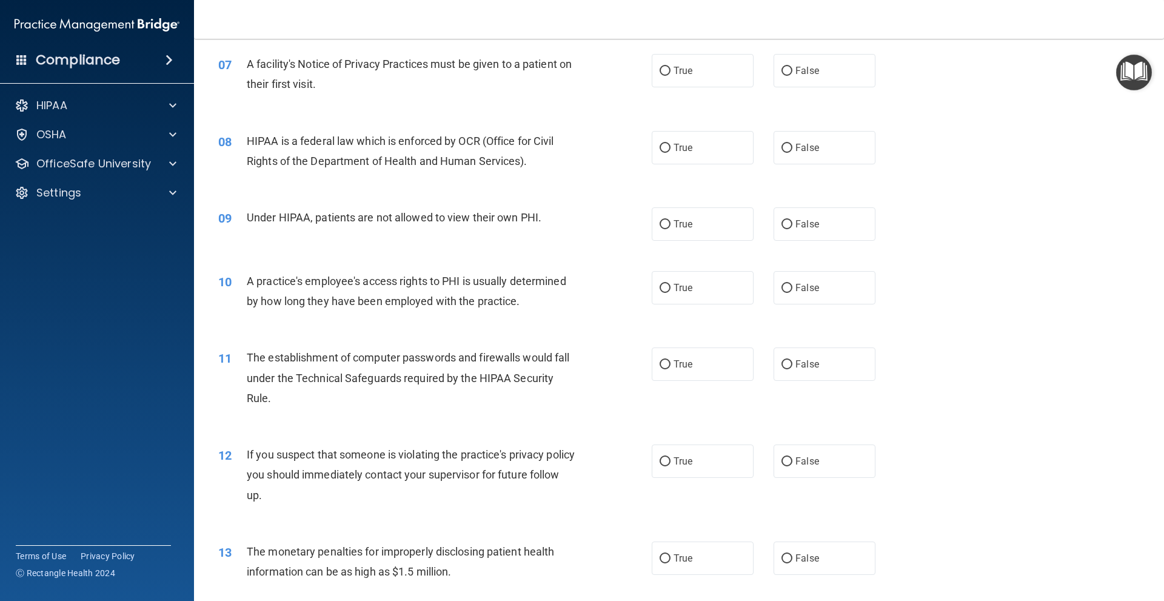
scroll to position [606, 0]
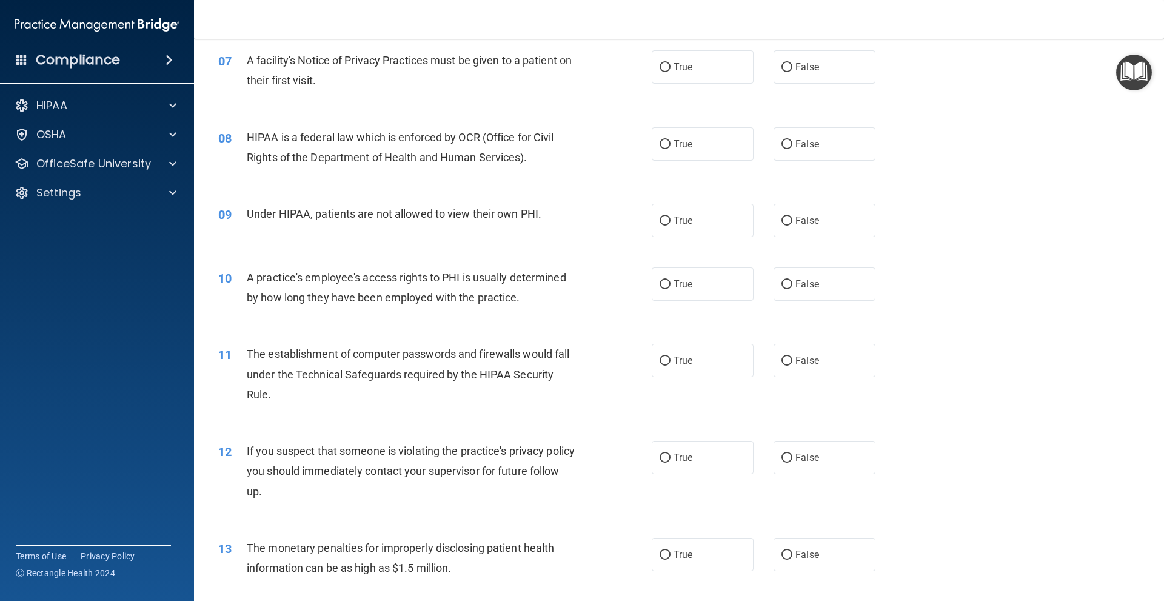
click at [741, 109] on div "07 A facility's Notice of Privacy Practices must be given to a patient on their…" at bounding box center [679, 73] width 940 height 76
click at [717, 81] on label "True" at bounding box center [703, 66] width 102 height 33
click at [670, 72] on input "True" at bounding box center [665, 67] width 11 height 9
radio input "true"
click at [695, 145] on label "True" at bounding box center [703, 143] width 102 height 33
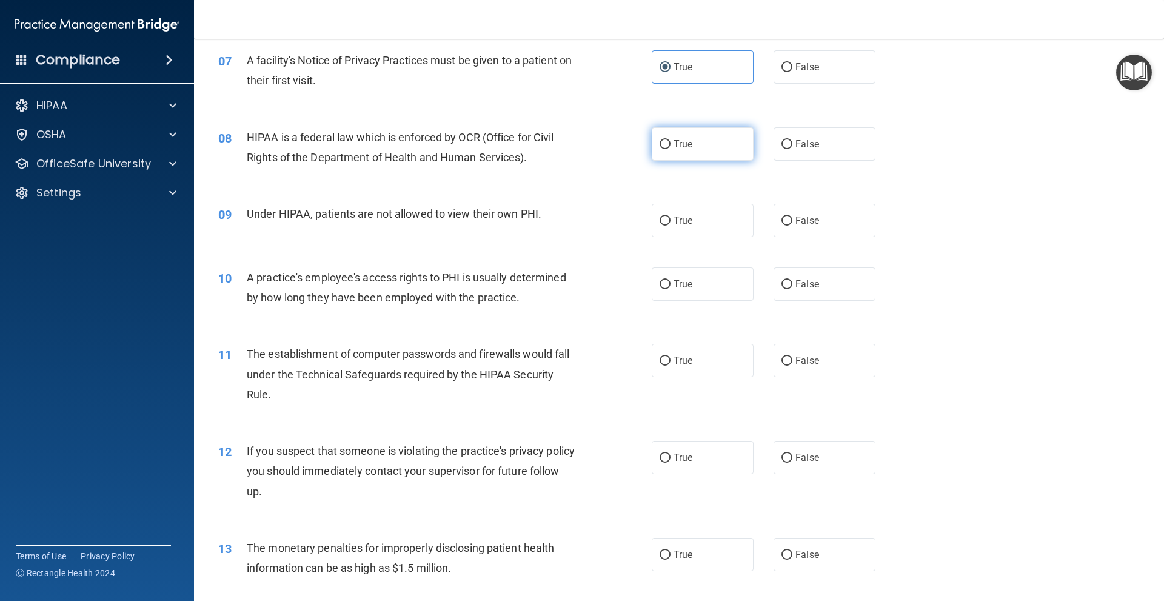
click at [670, 145] on input "True" at bounding box center [665, 144] width 11 height 9
radio input "true"
click at [789, 221] on label "False" at bounding box center [825, 220] width 102 height 33
click at [789, 221] on input "False" at bounding box center [786, 220] width 11 height 9
radio input "true"
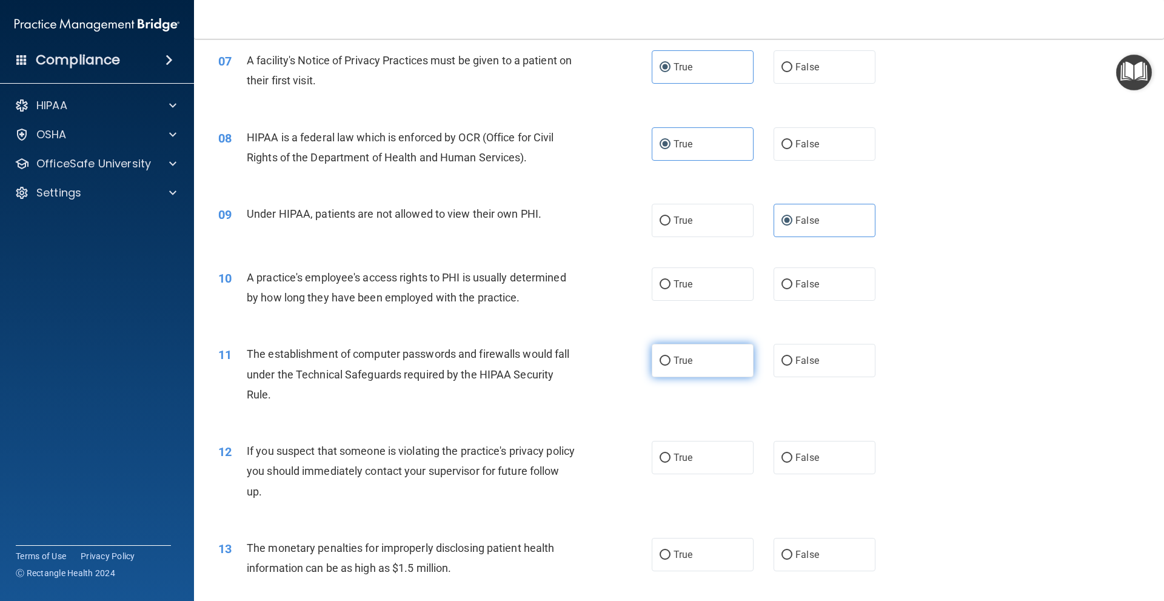
click at [658, 352] on label "True" at bounding box center [703, 360] width 102 height 33
click at [660, 356] on input "True" at bounding box center [665, 360] width 11 height 9
radio input "true"
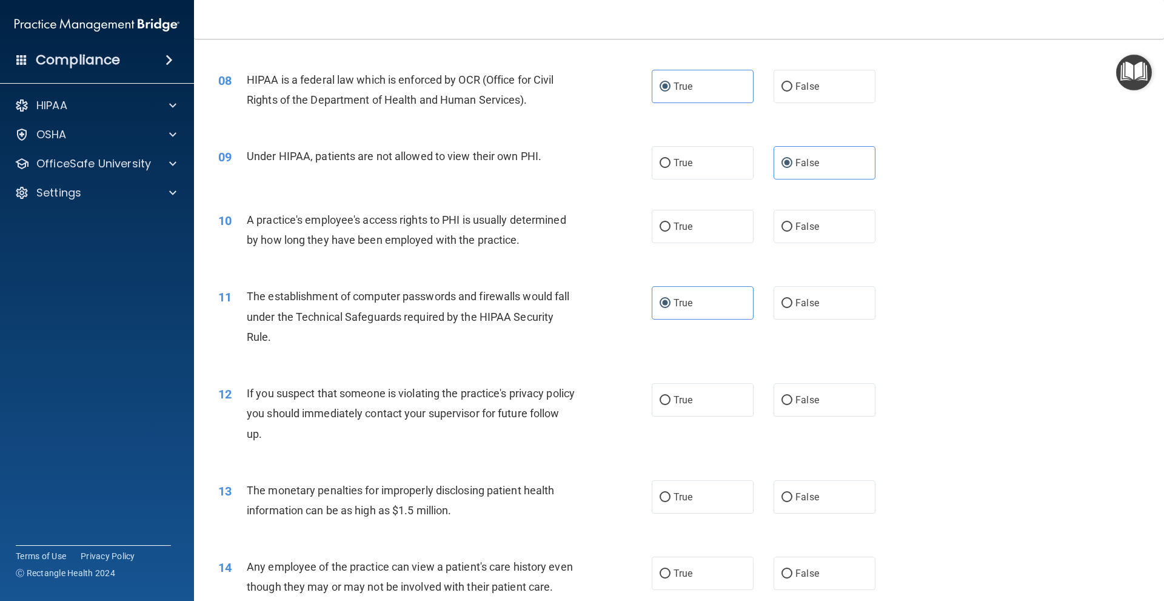
scroll to position [667, 0]
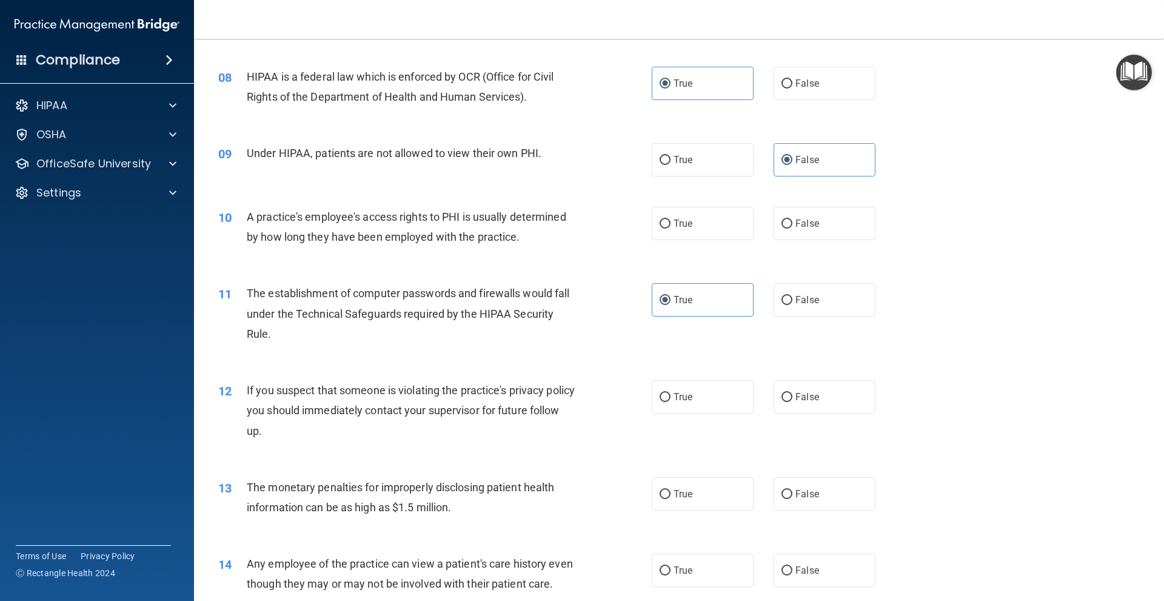
click at [572, 401] on div "If you suspect that someone is violating the practice's privacy policy you shou…" at bounding box center [416, 410] width 339 height 61
click at [691, 403] on label "True" at bounding box center [703, 396] width 102 height 33
click at [670, 402] on input "True" at bounding box center [665, 397] width 11 height 9
radio input "true"
click at [894, 256] on div "10 A practice's employee's access rights to PHI is usually determined by how lo…" at bounding box center [679, 230] width 940 height 76
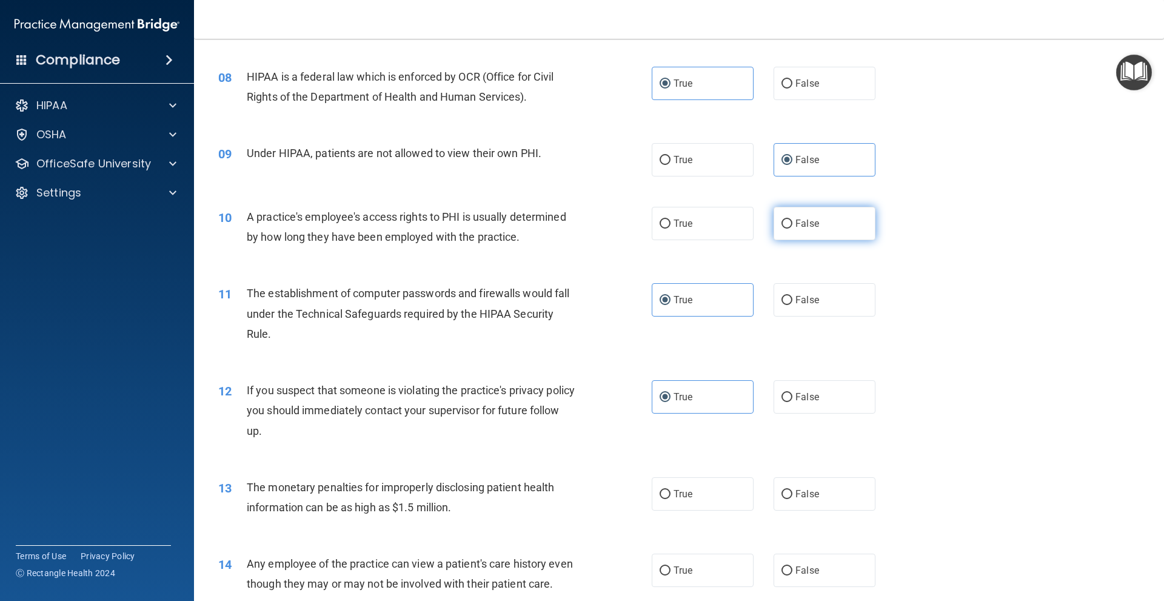
click at [827, 224] on label "False" at bounding box center [825, 223] width 102 height 33
click at [792, 224] on input "False" at bounding box center [786, 223] width 11 height 9
radio input "true"
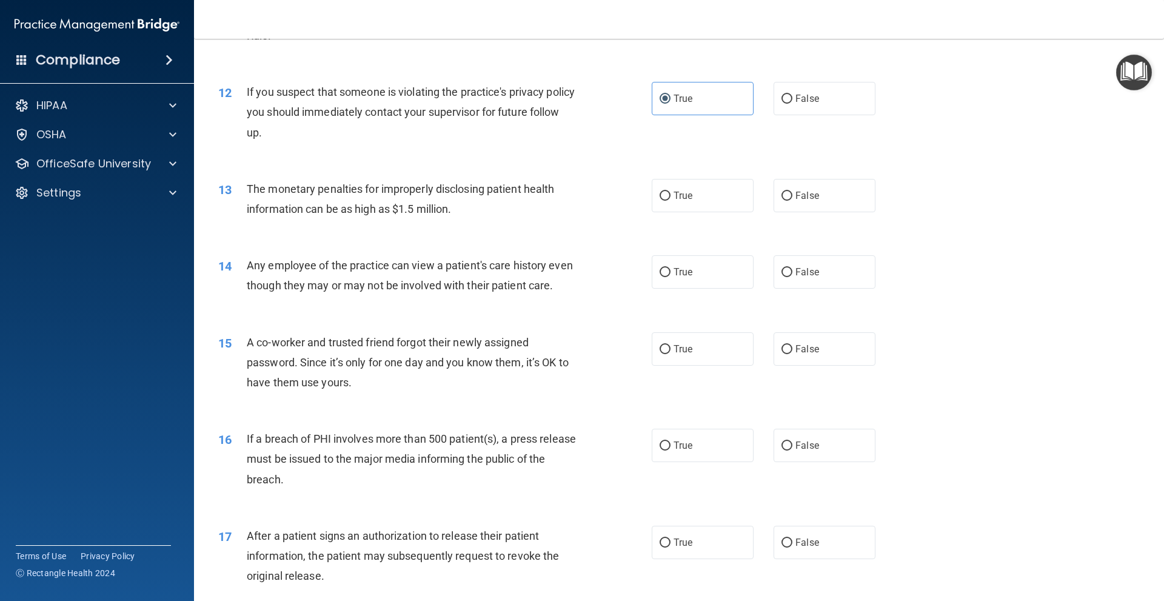
scroll to position [970, 0]
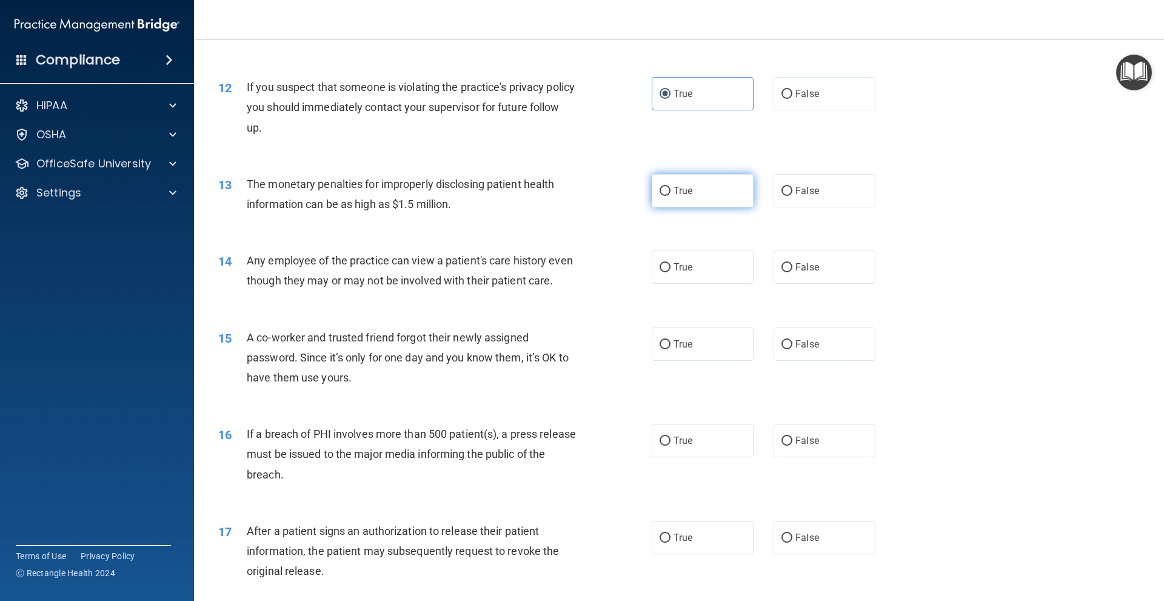
click at [675, 204] on label "True" at bounding box center [703, 190] width 102 height 33
click at [670, 196] on input "True" at bounding box center [665, 191] width 11 height 9
radio input "true"
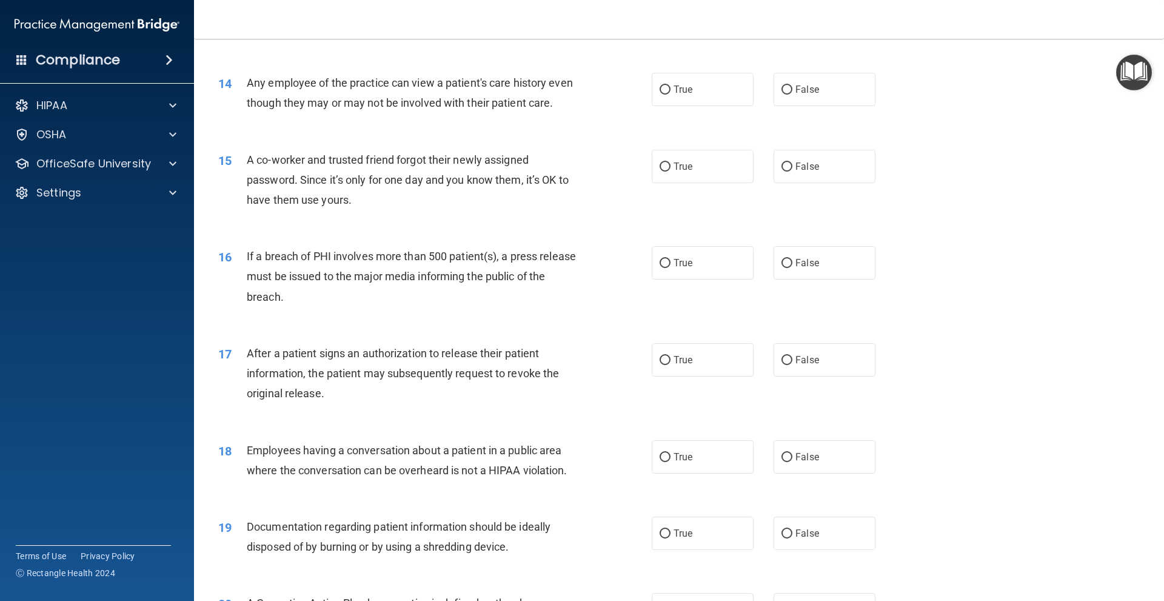
scroll to position [1152, 0]
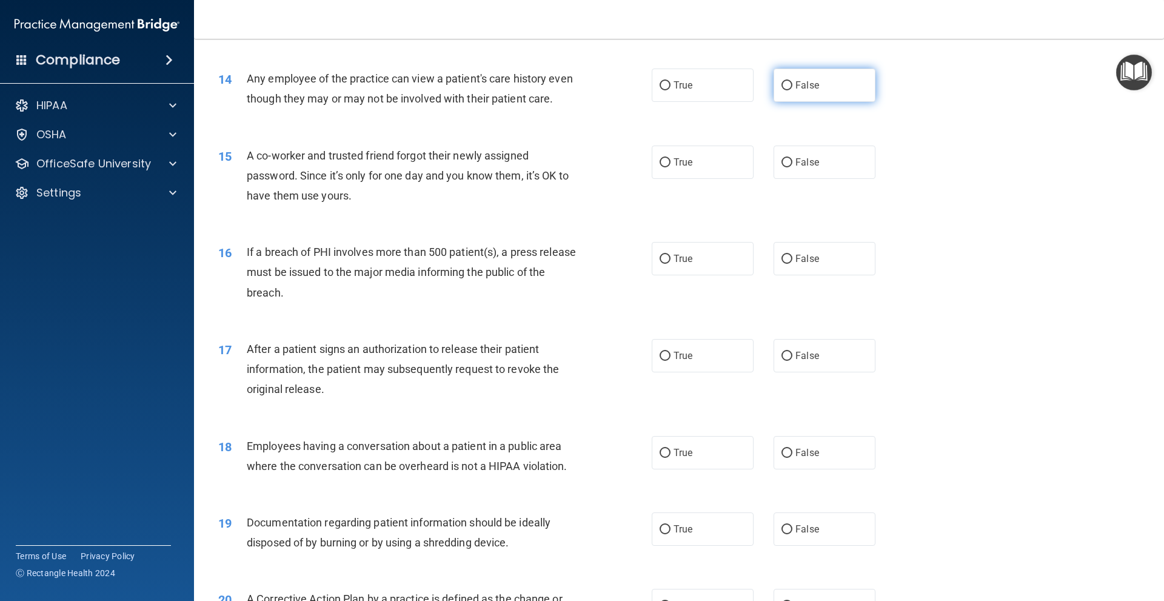
drag, startPoint x: 803, startPoint y: 90, endPoint x: 813, endPoint y: 97, distance: 11.8
click at [803, 91] on label "False" at bounding box center [825, 85] width 102 height 33
click at [792, 90] on input "False" at bounding box center [786, 85] width 11 height 9
radio input "true"
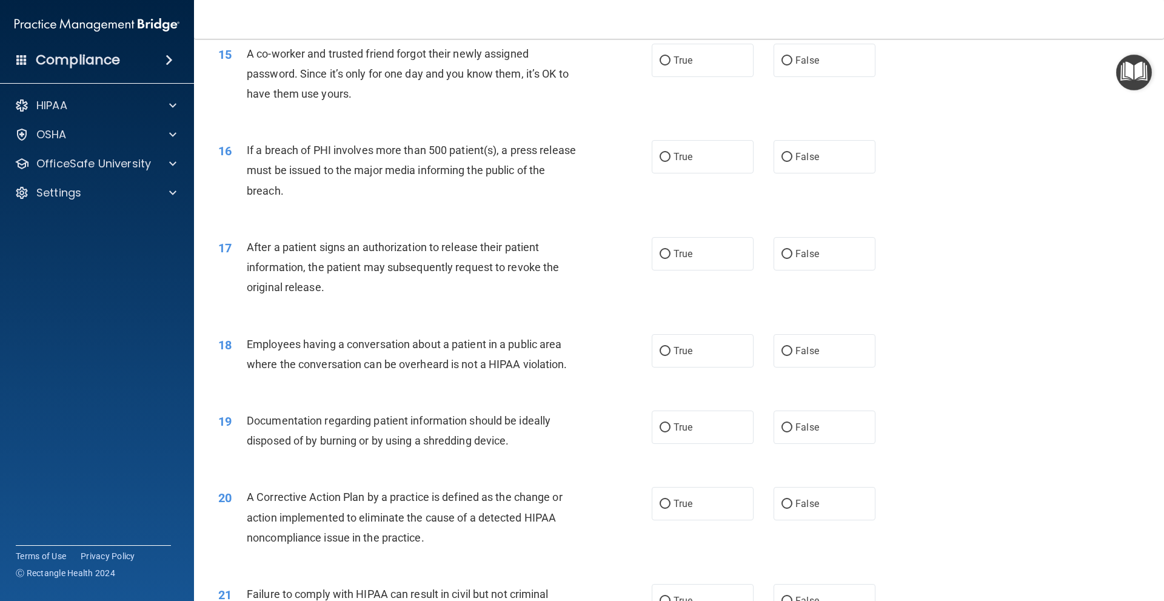
scroll to position [1273, 0]
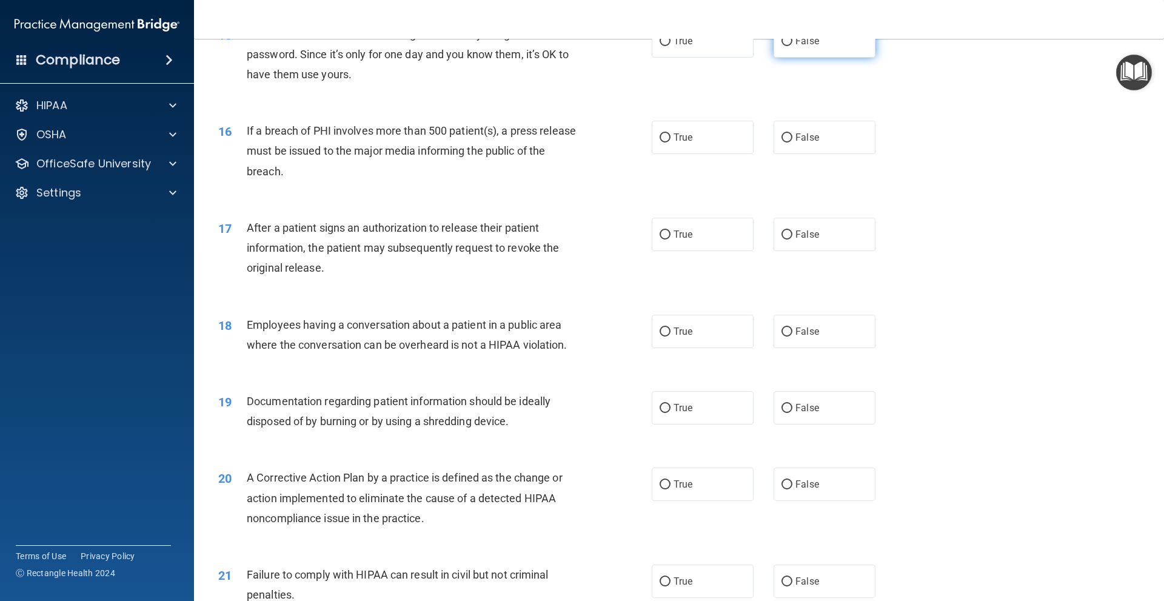
click at [851, 58] on label "False" at bounding box center [825, 40] width 102 height 33
click at [792, 46] on input "False" at bounding box center [786, 41] width 11 height 9
radio input "true"
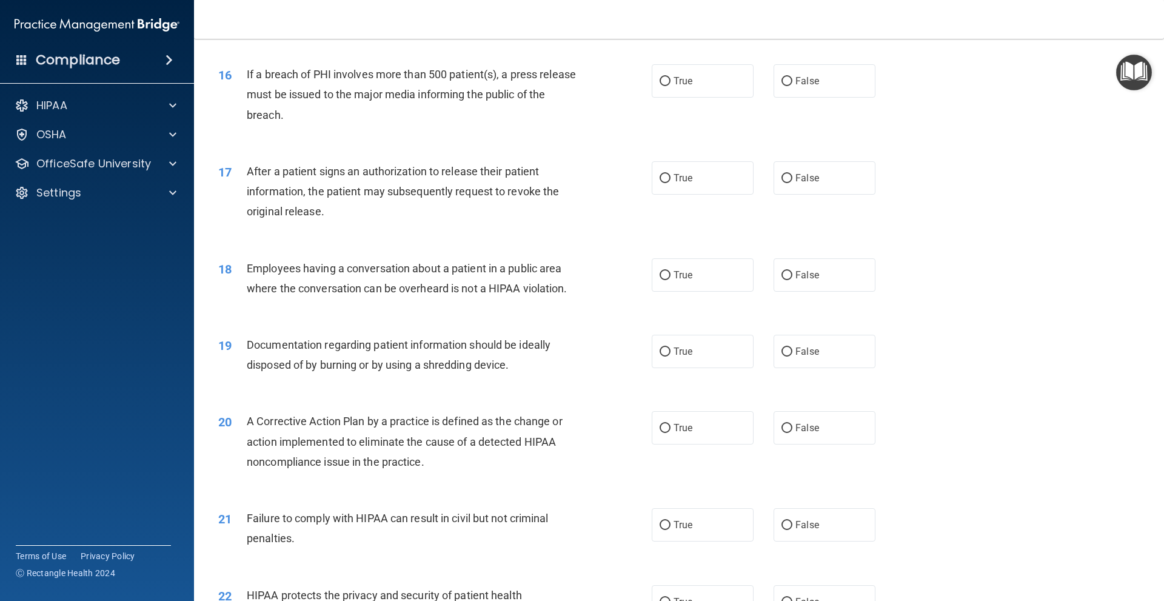
scroll to position [1334, 0]
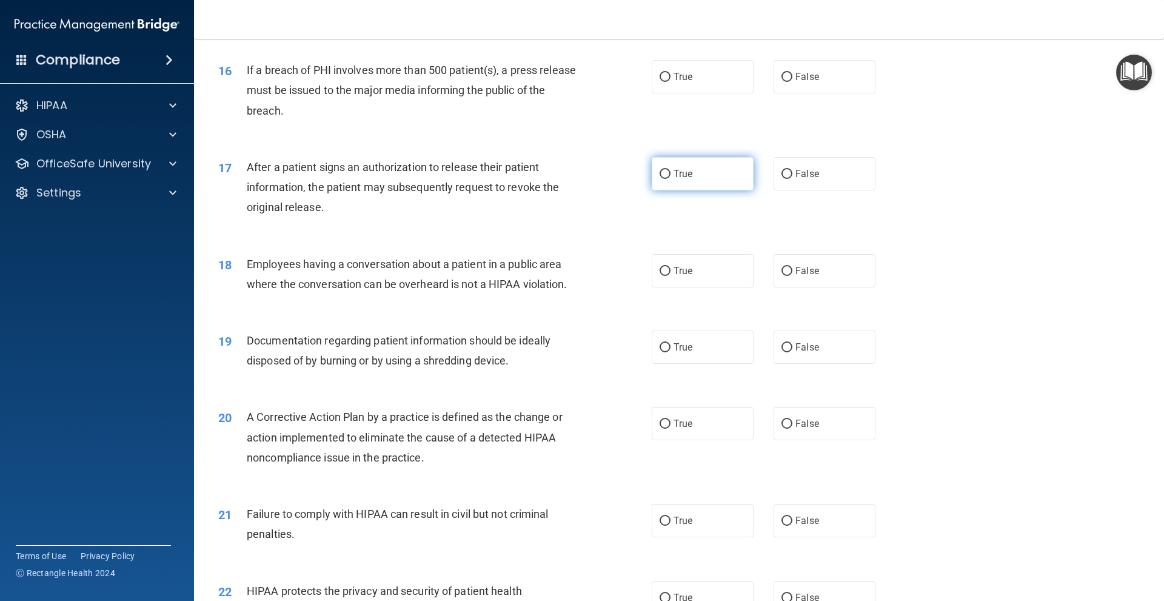
click at [717, 190] on label "True" at bounding box center [703, 173] width 102 height 33
click at [670, 179] on input "True" at bounding box center [665, 174] width 11 height 9
radio input "true"
click at [942, 315] on div "18 Employees having a conversation about a patient in a public area where the c…" at bounding box center [679, 277] width 940 height 76
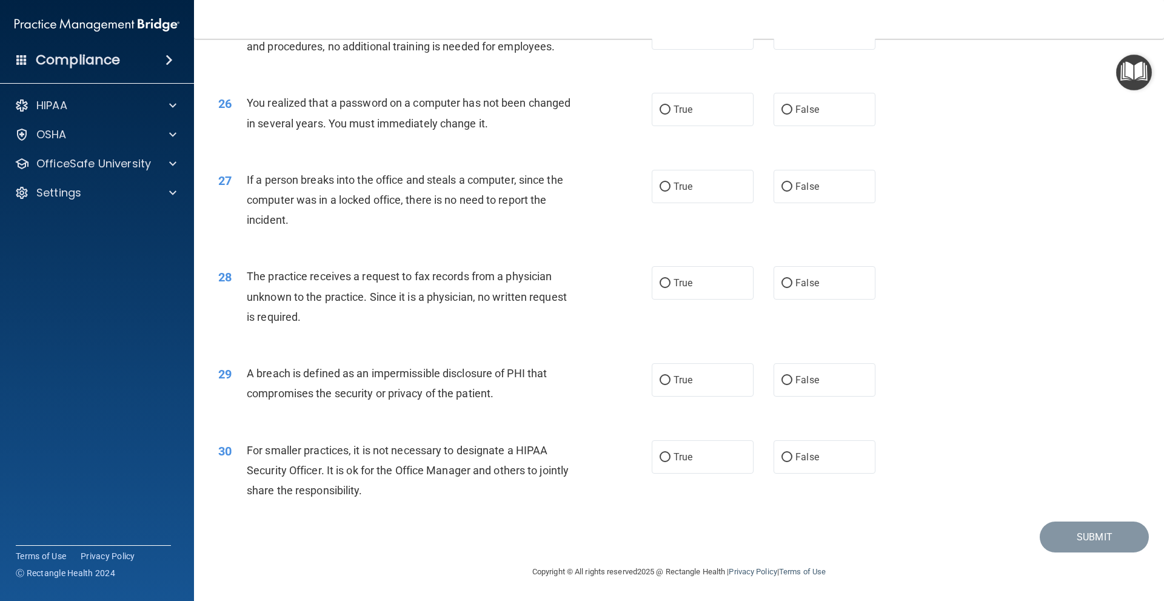
scroll to position [2268, 0]
click at [813, 459] on label "False" at bounding box center [825, 456] width 102 height 33
click at [792, 459] on input "False" at bounding box center [786, 457] width 11 height 9
radio input "true"
click at [684, 366] on label "True" at bounding box center [703, 379] width 102 height 33
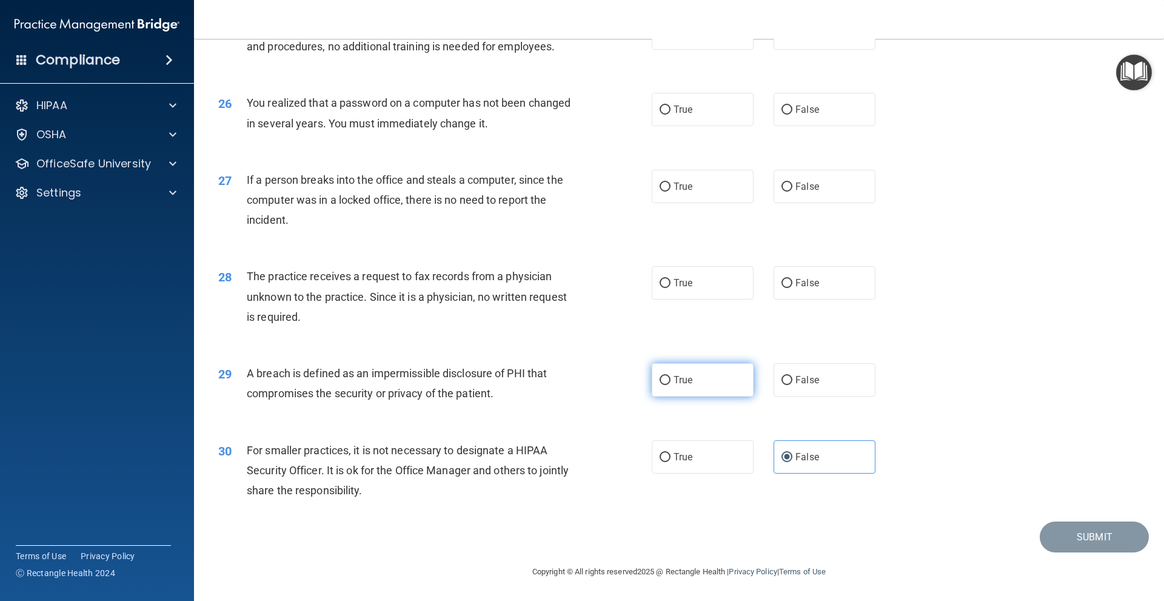
click at [670, 376] on input "True" at bounding box center [665, 380] width 11 height 9
radio input "true"
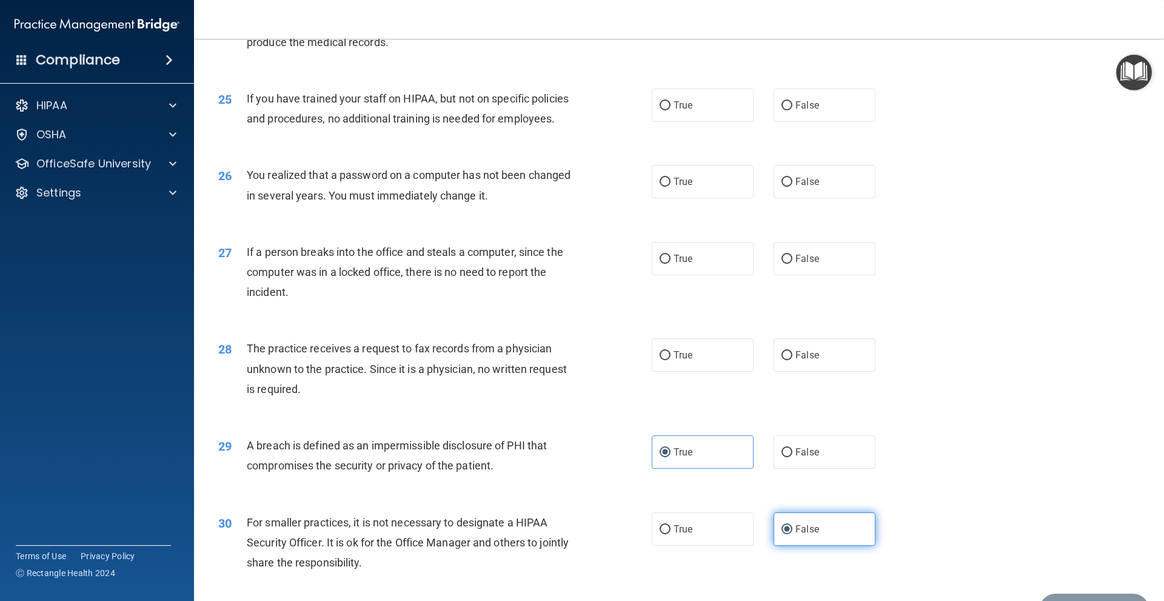
scroll to position [2147, 0]
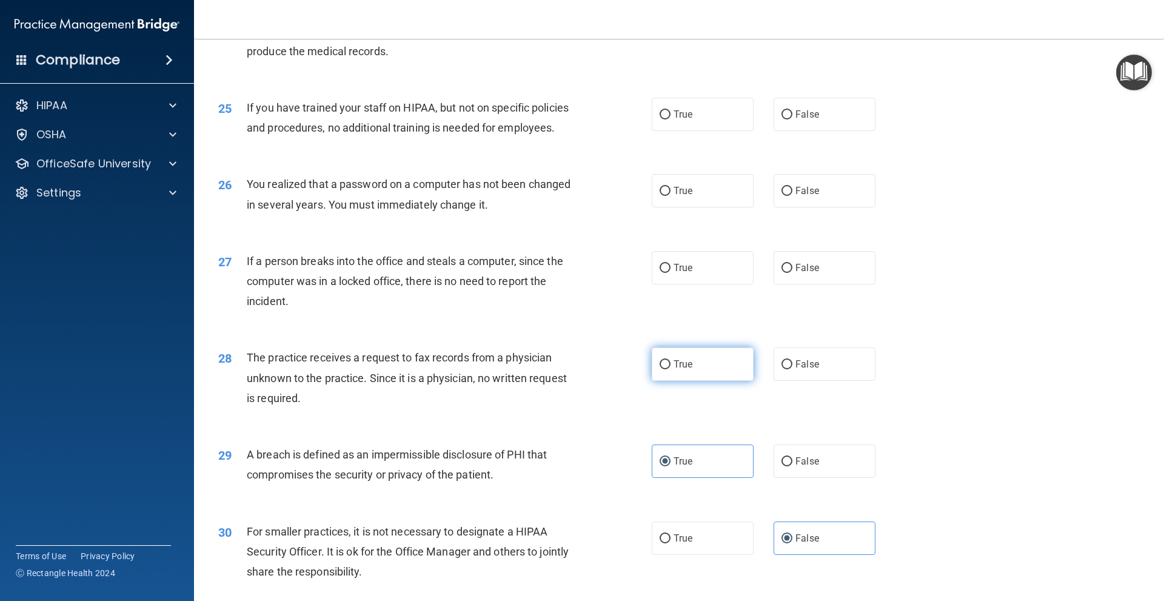
click at [738, 381] on label "True" at bounding box center [703, 363] width 102 height 33
click at [670, 369] on input "True" at bounding box center [665, 364] width 11 height 9
radio input "true"
click at [743, 333] on div "27 If a person breaks into the office and steals a computer, since the computer…" at bounding box center [679, 284] width 940 height 97
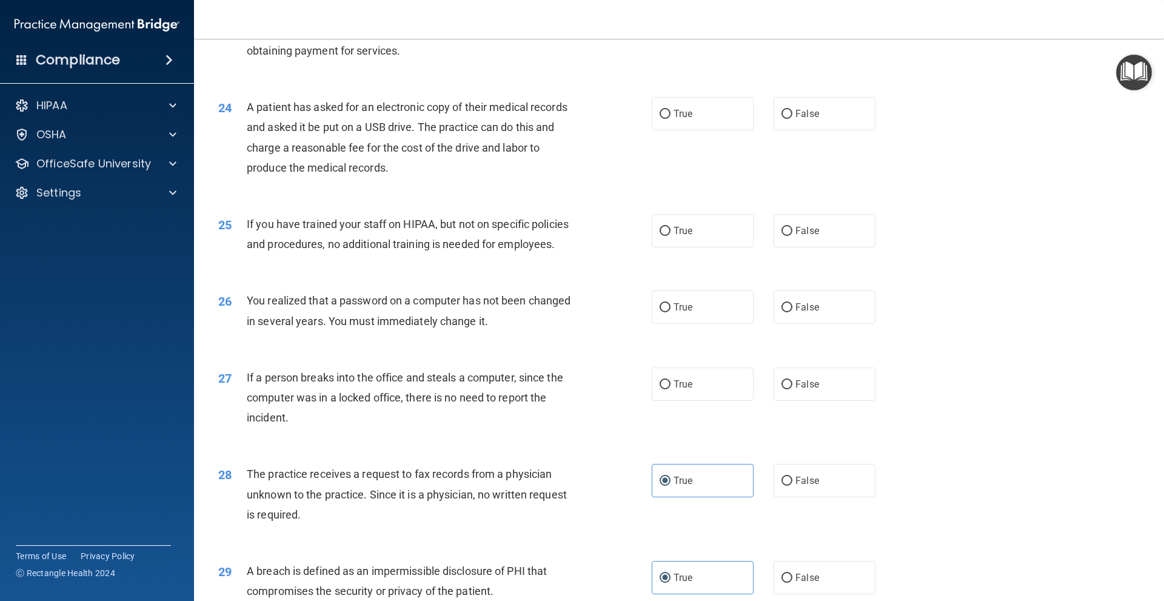
scroll to position [2026, 0]
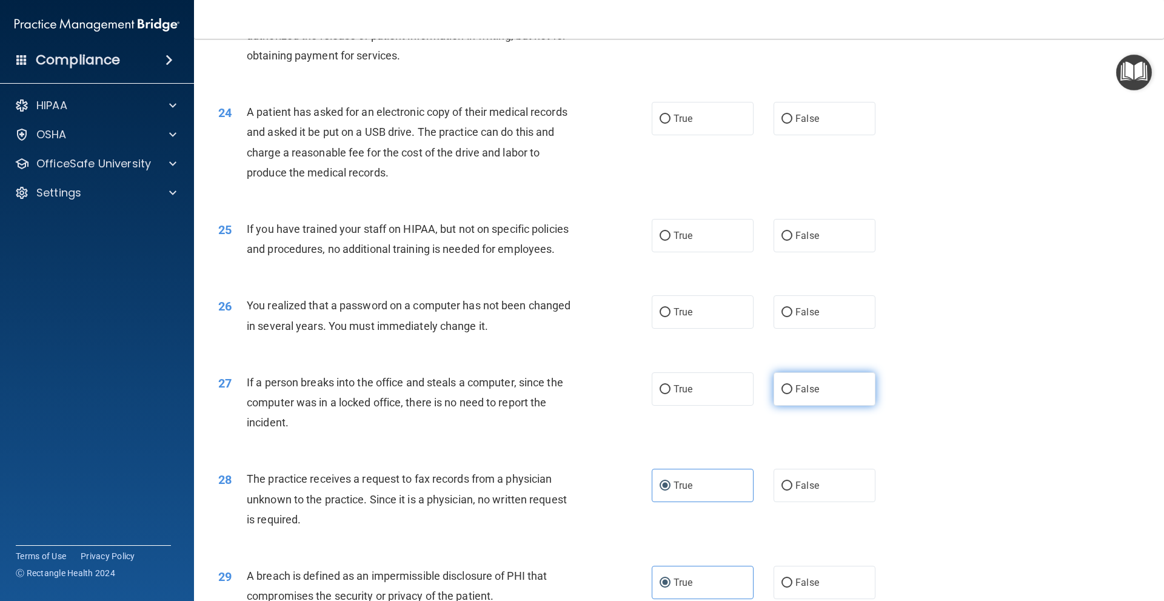
click at [812, 395] on span "False" at bounding box center [807, 389] width 24 height 12
click at [792, 394] on input "False" at bounding box center [786, 389] width 11 height 9
radio input "true"
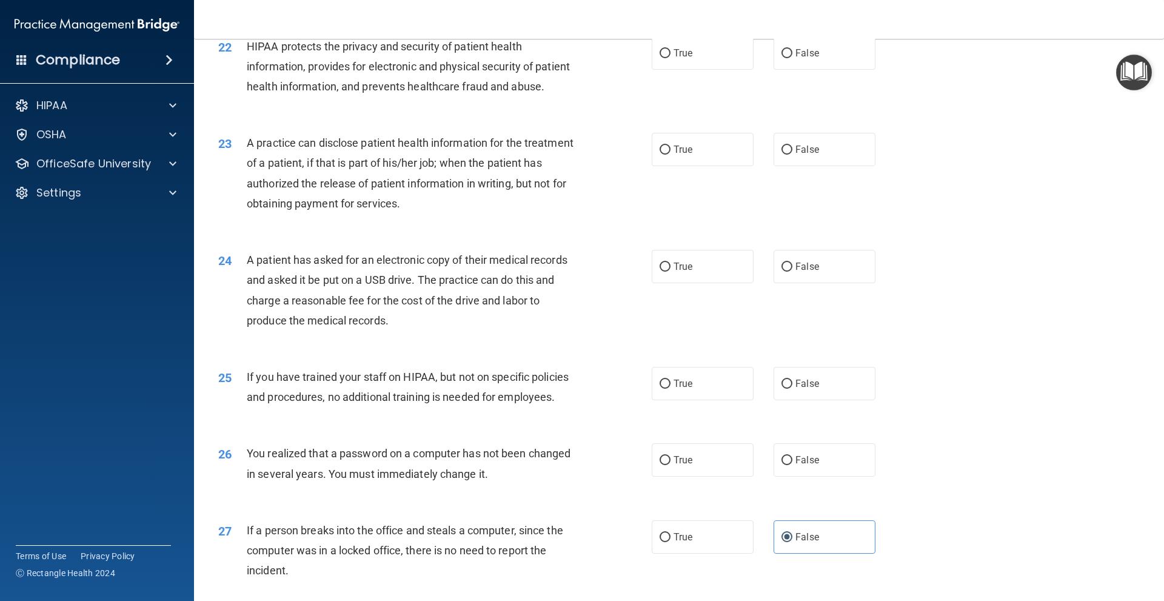
scroll to position [1844, 0]
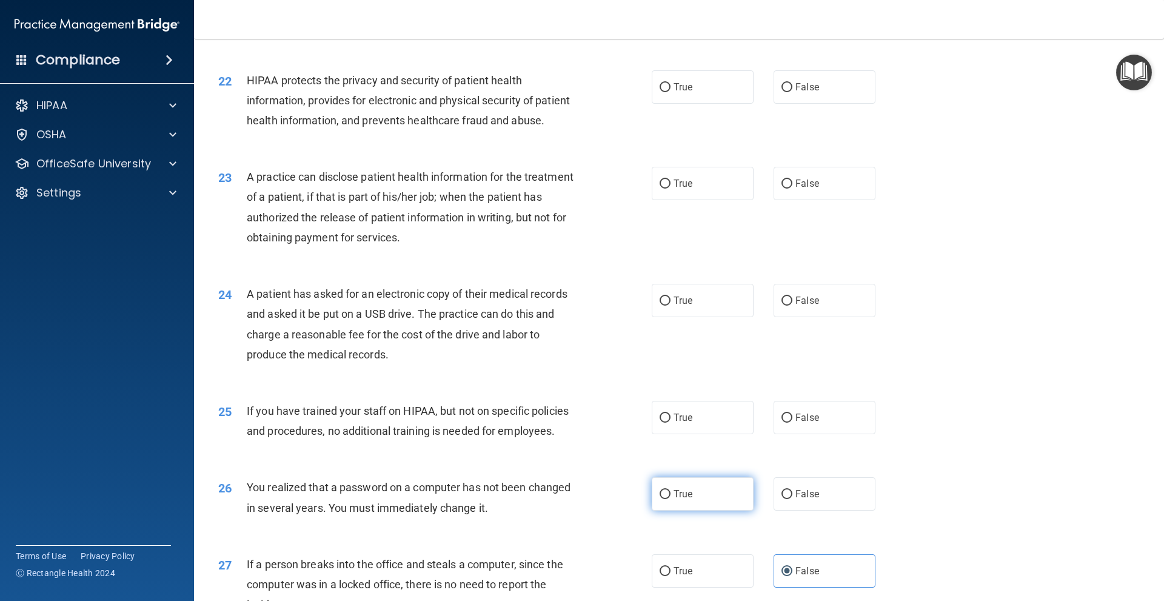
click at [694, 510] on label "True" at bounding box center [703, 493] width 102 height 33
click at [670, 499] on input "True" at bounding box center [665, 494] width 11 height 9
radio input "true"
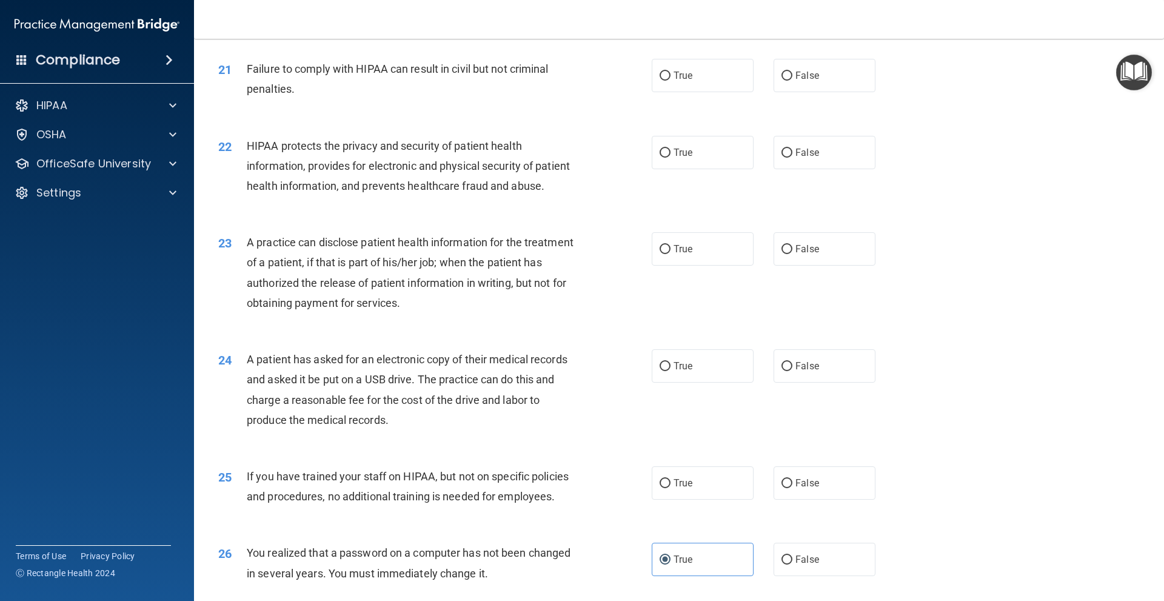
scroll to position [1783, 0]
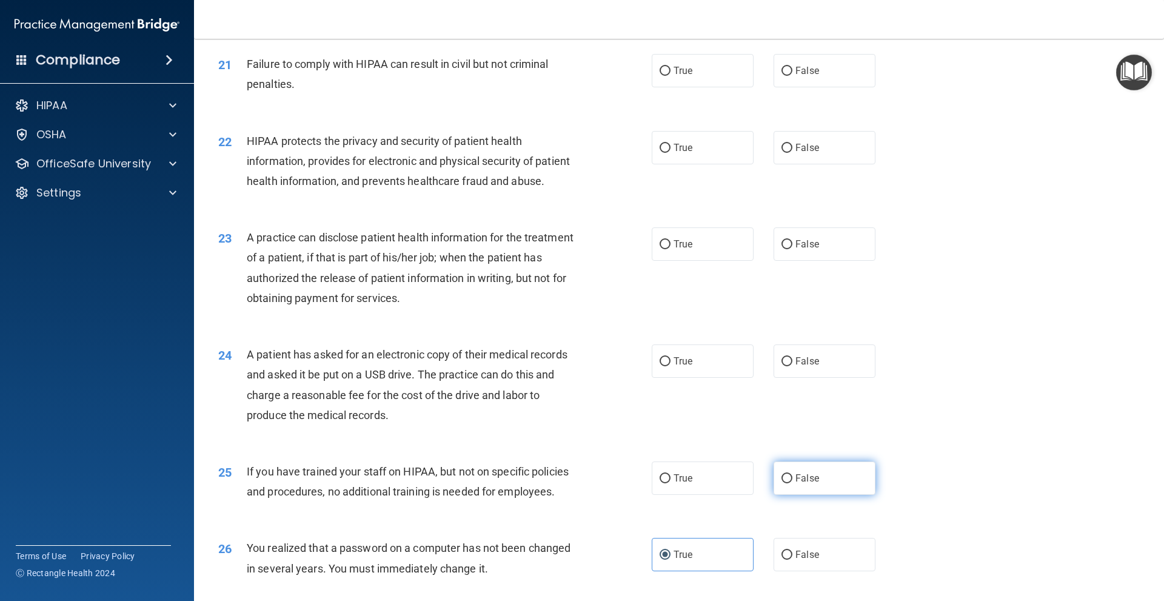
click at [826, 495] on label "False" at bounding box center [825, 477] width 102 height 33
click at [792, 483] on input "False" at bounding box center [786, 478] width 11 height 9
radio input "true"
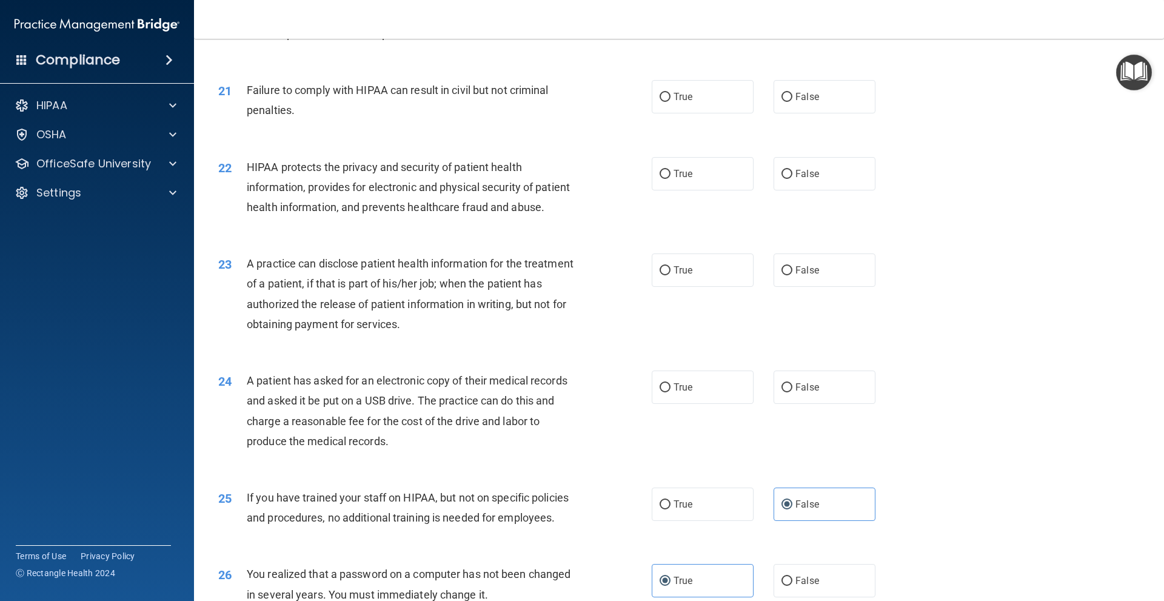
scroll to position [1662, 0]
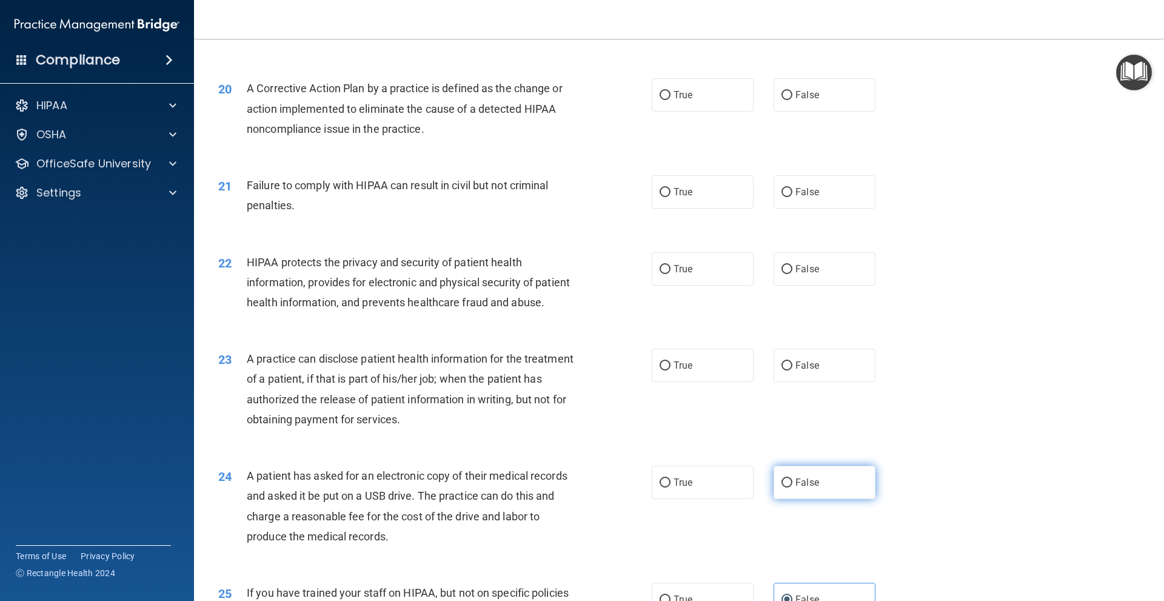
click at [813, 499] on label "False" at bounding box center [825, 482] width 102 height 33
click at [792, 487] on input "False" at bounding box center [786, 482] width 11 height 9
radio input "true"
click at [657, 450] on div "23 A practice can disclose patient health information for the treatment of a pa…" at bounding box center [679, 391] width 940 height 117
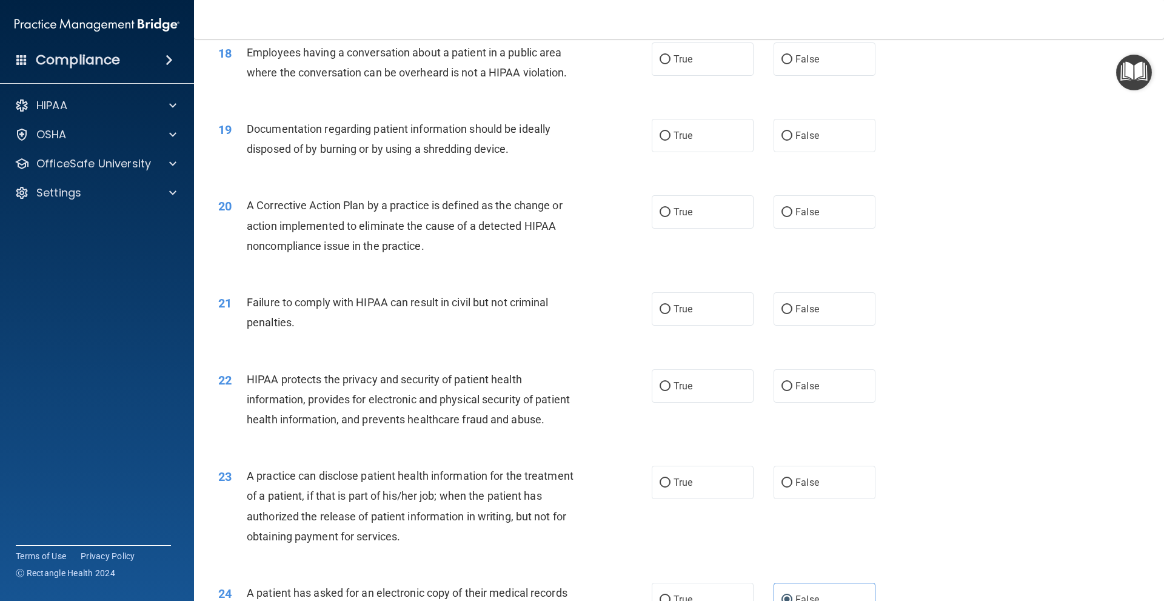
scroll to position [1541, 0]
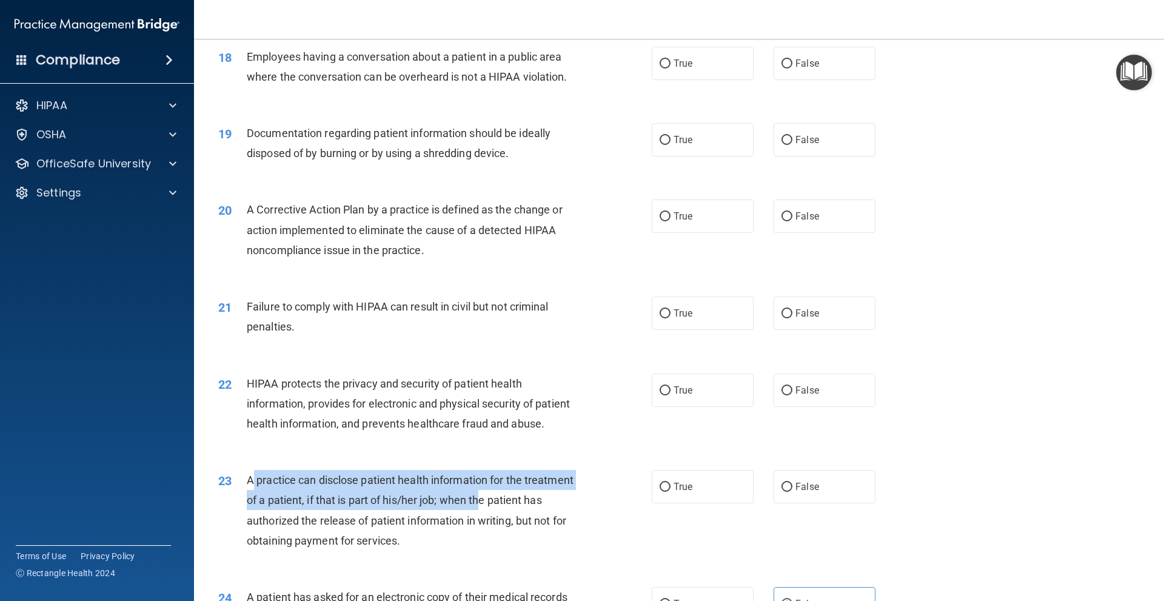
drag, startPoint x: 252, startPoint y: 518, endPoint x: 532, endPoint y: 535, distance: 280.5
click at [532, 535] on span "A practice can disclose patient health information for the treatment of a patie…" at bounding box center [410, 509] width 327 height 73
click at [537, 521] on div "A practice can disclose patient health information for the treatment of a patie…" at bounding box center [416, 510] width 339 height 81
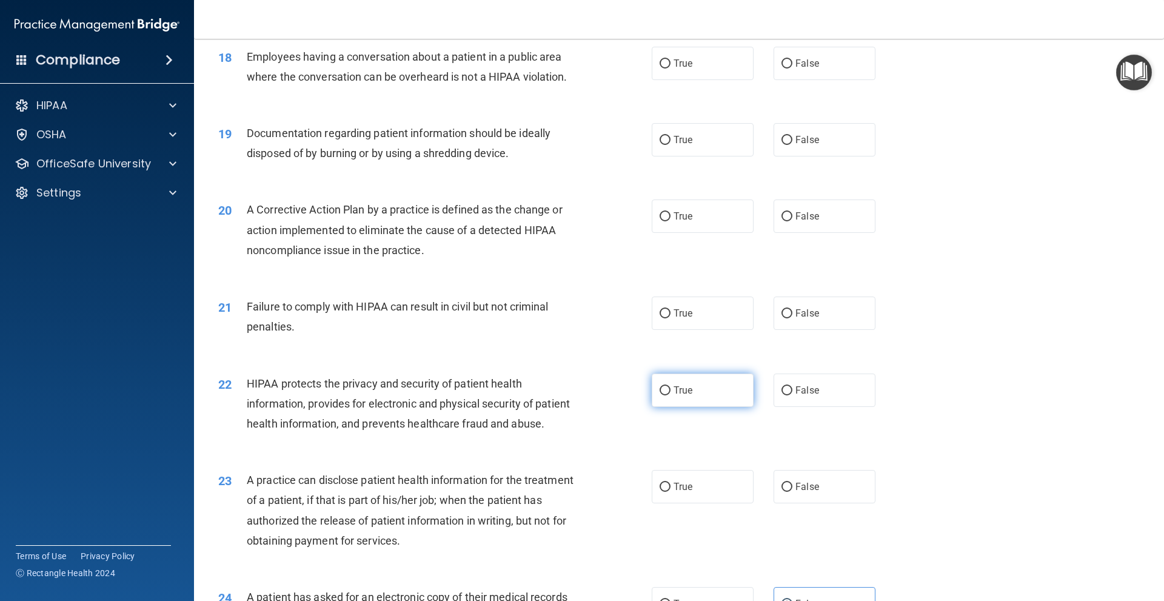
click at [679, 396] on span "True" at bounding box center [683, 390] width 19 height 12
click at [670, 395] on input "True" at bounding box center [665, 390] width 11 height 9
radio input "true"
click at [804, 330] on label "False" at bounding box center [825, 312] width 102 height 33
click at [792, 318] on input "False" at bounding box center [786, 313] width 11 height 9
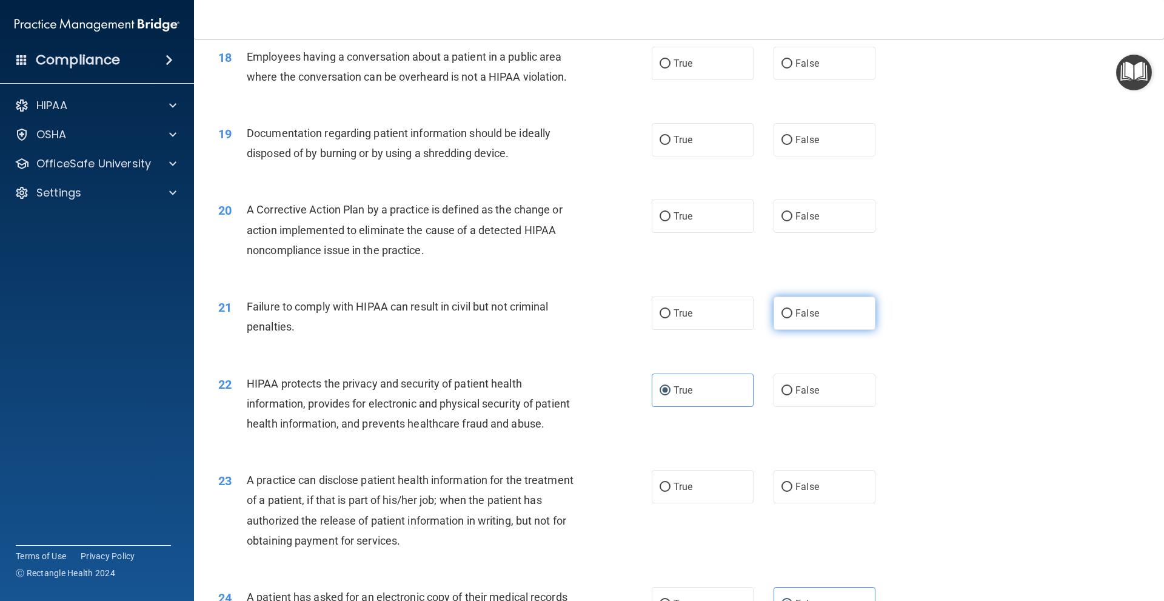
radio input "true"
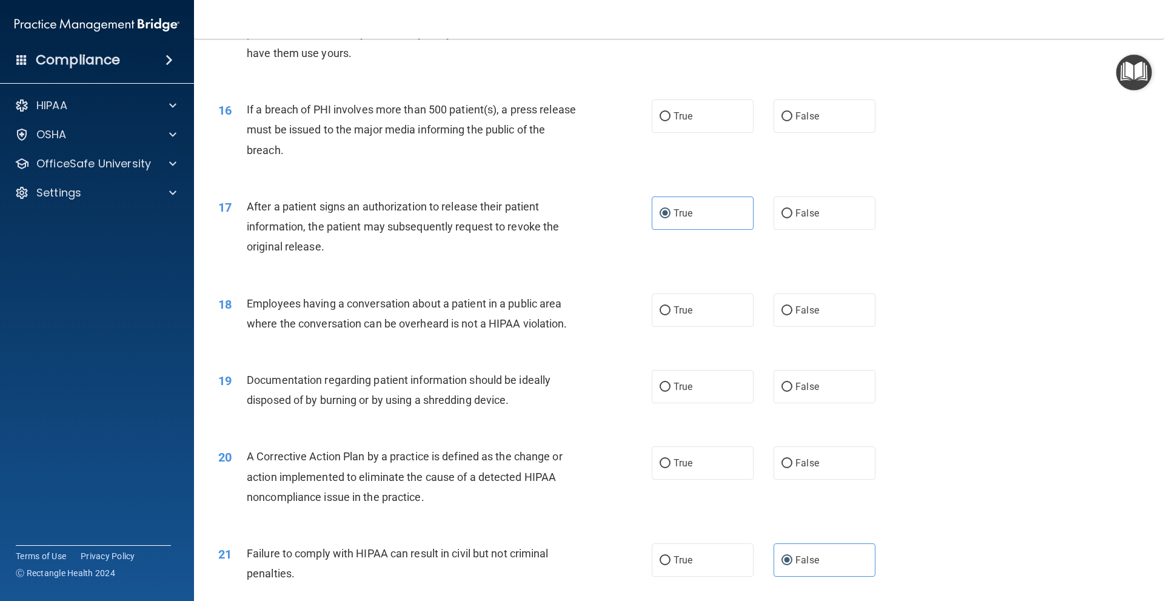
scroll to position [1299, 0]
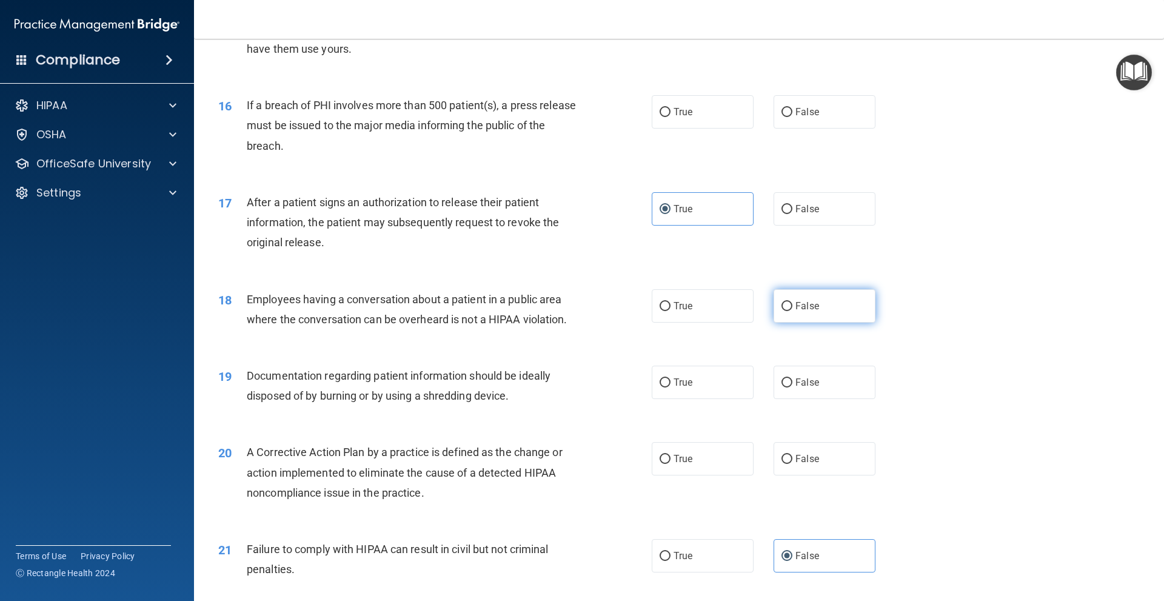
click at [783, 323] on label "False" at bounding box center [825, 305] width 102 height 33
click at [783, 311] on input "False" at bounding box center [786, 306] width 11 height 9
radio input "true"
click at [735, 323] on label "True" at bounding box center [703, 305] width 102 height 33
click at [670, 311] on input "True" at bounding box center [665, 306] width 11 height 9
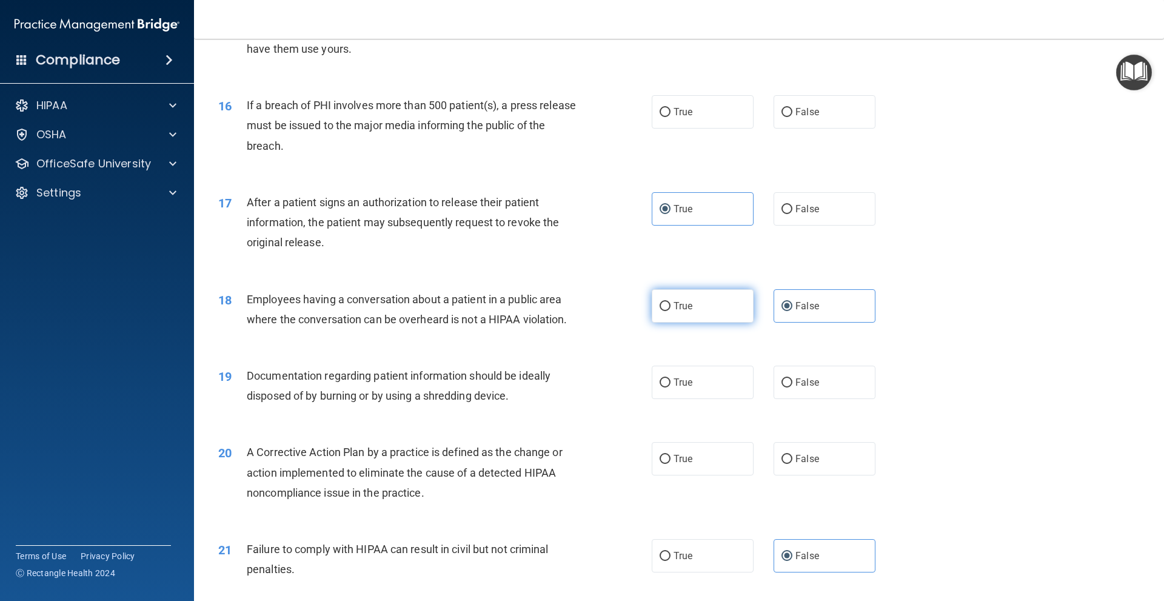
radio input "true"
radio input "false"
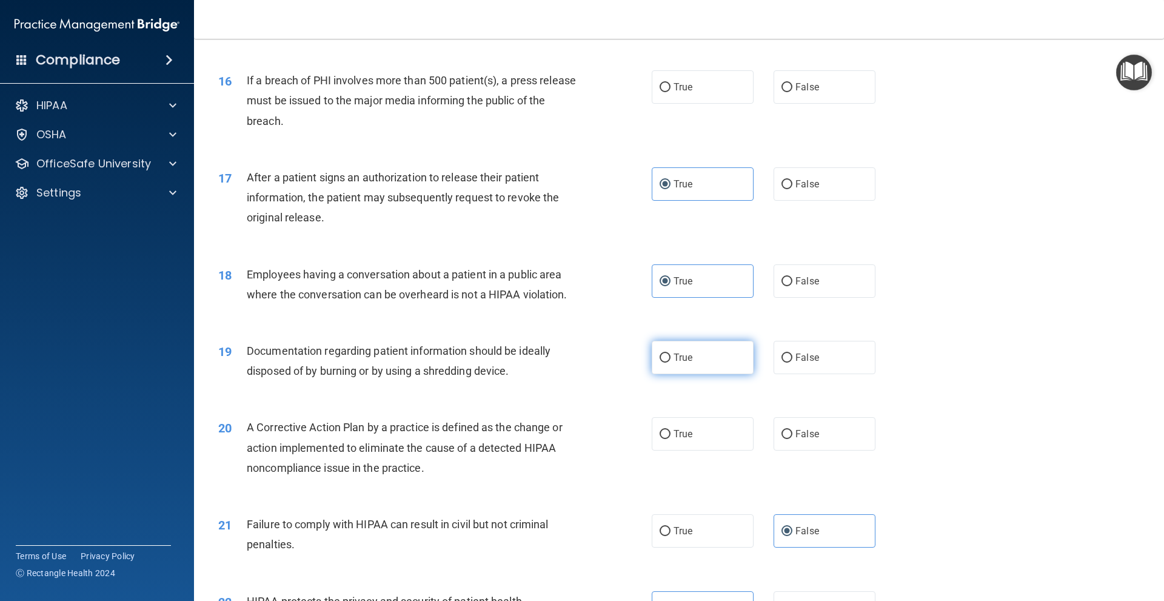
scroll to position [1420, 0]
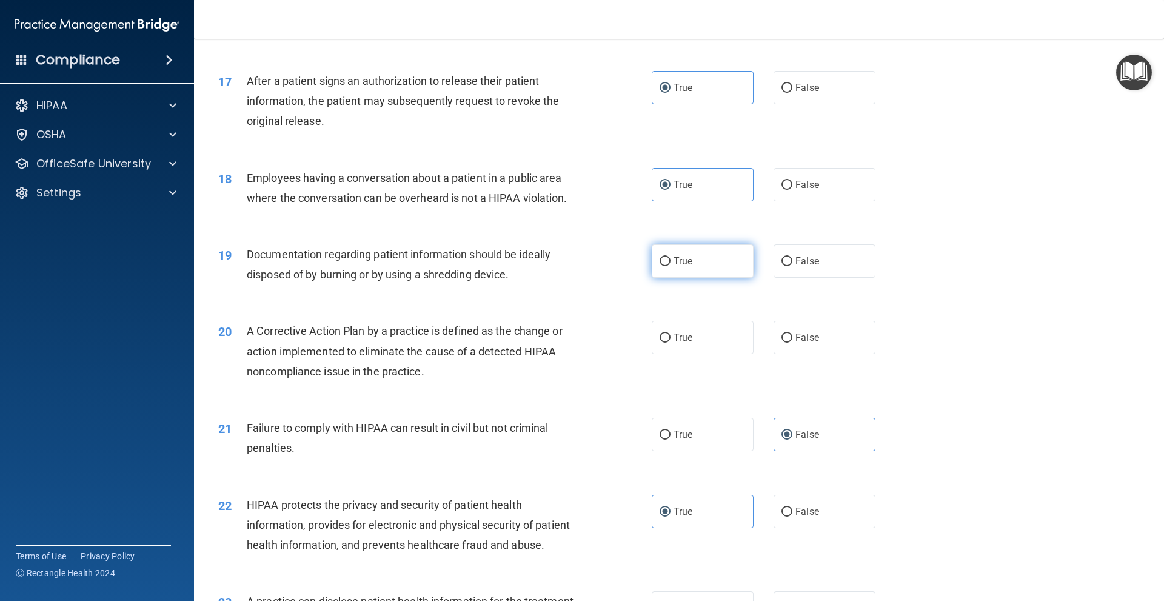
click at [696, 278] on label "True" at bounding box center [703, 260] width 102 height 33
click at [670, 266] on input "True" at bounding box center [665, 261] width 11 height 9
radio input "true"
click at [707, 354] on label "True" at bounding box center [703, 337] width 102 height 33
click at [670, 343] on input "True" at bounding box center [665, 337] width 11 height 9
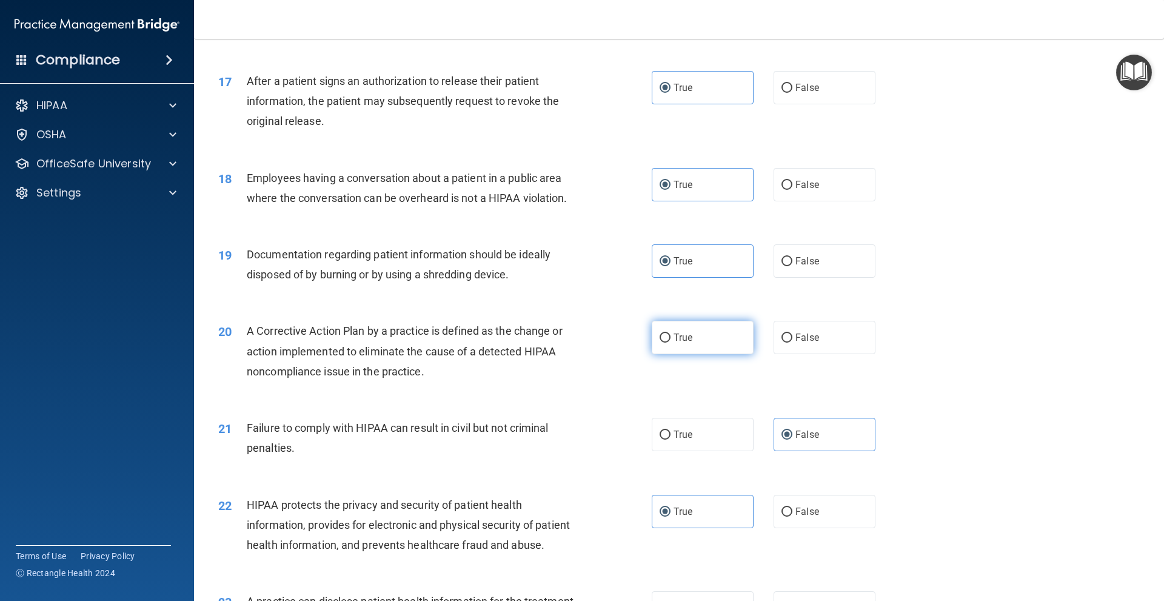
radio input "true"
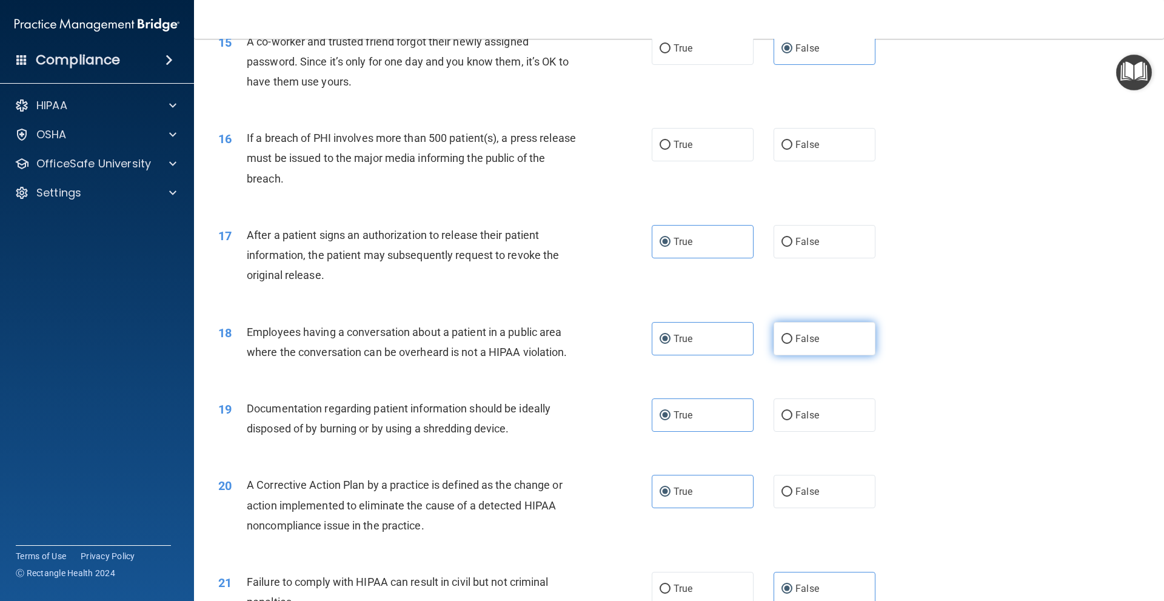
scroll to position [1238, 0]
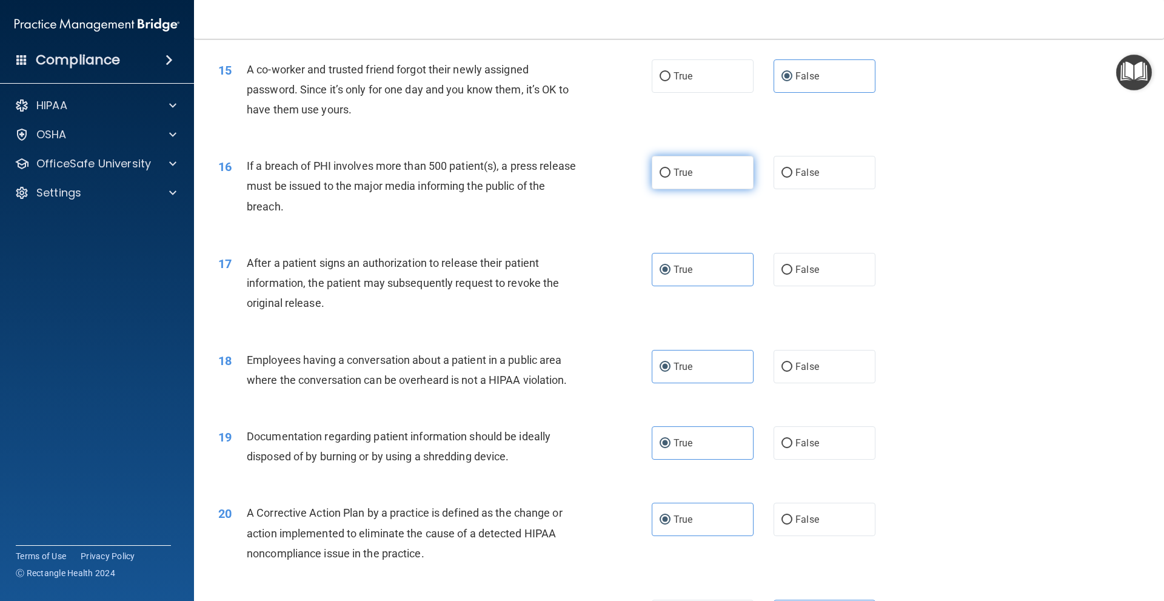
click at [694, 189] on label "True" at bounding box center [703, 172] width 102 height 33
click at [670, 178] on input "True" at bounding box center [665, 173] width 11 height 9
radio input "true"
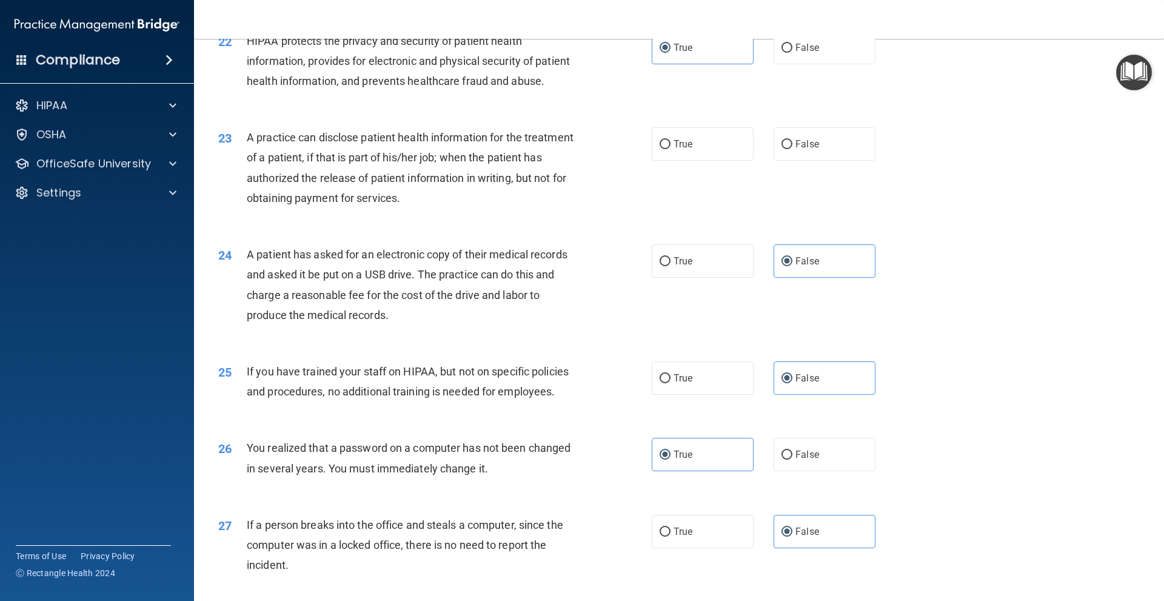
scroll to position [1905, 0]
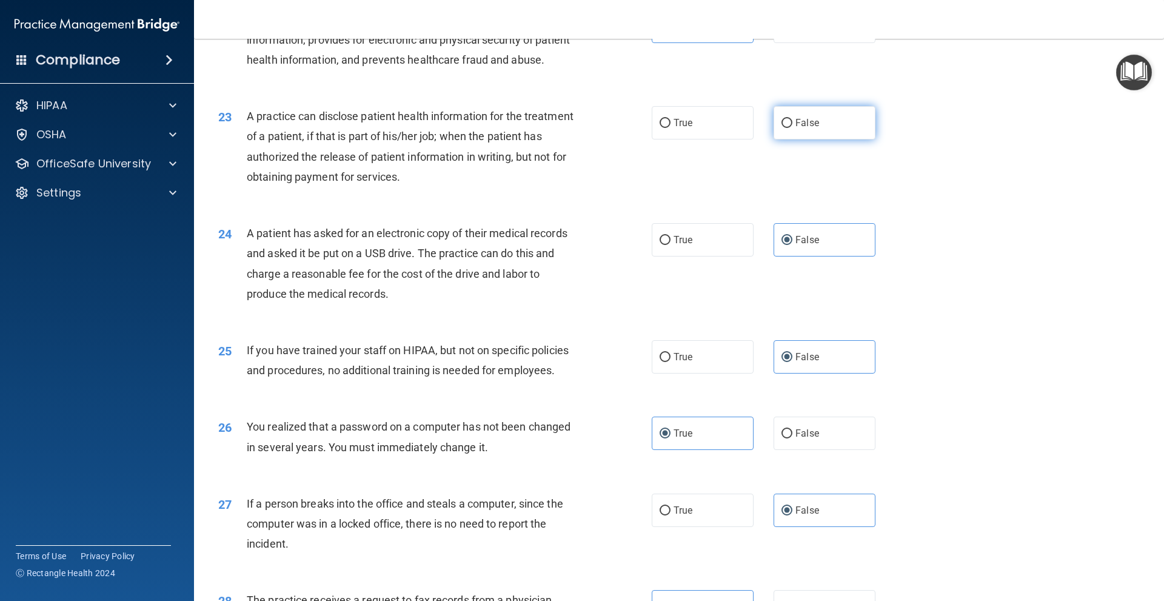
click at [813, 139] on label "False" at bounding box center [825, 122] width 102 height 33
click at [792, 128] on input "False" at bounding box center [786, 123] width 11 height 9
radio input "true"
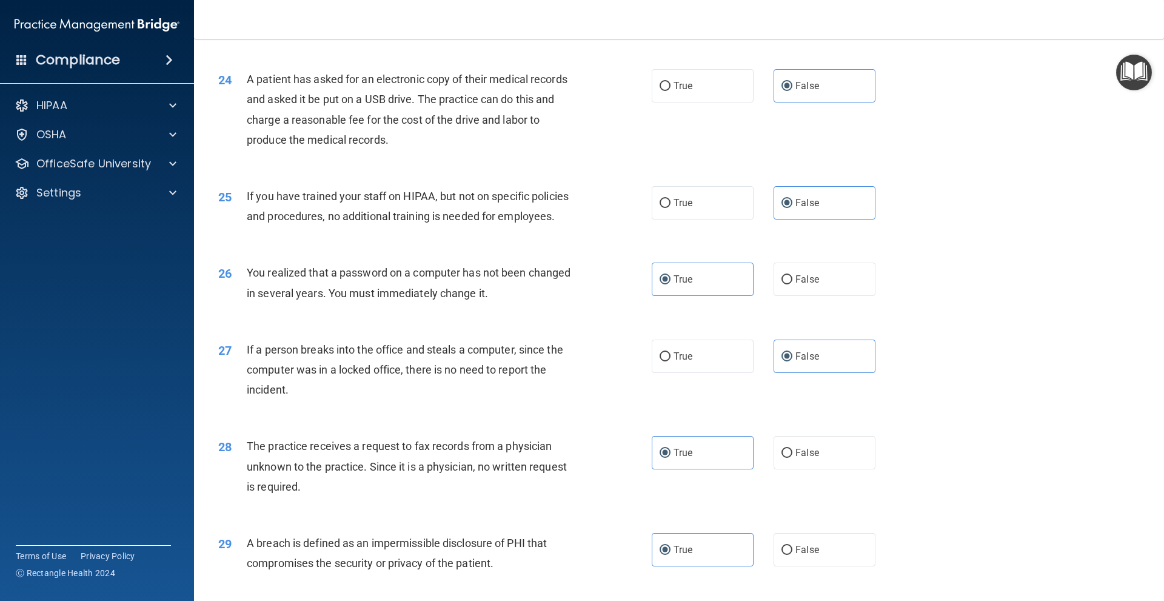
scroll to position [2268, 0]
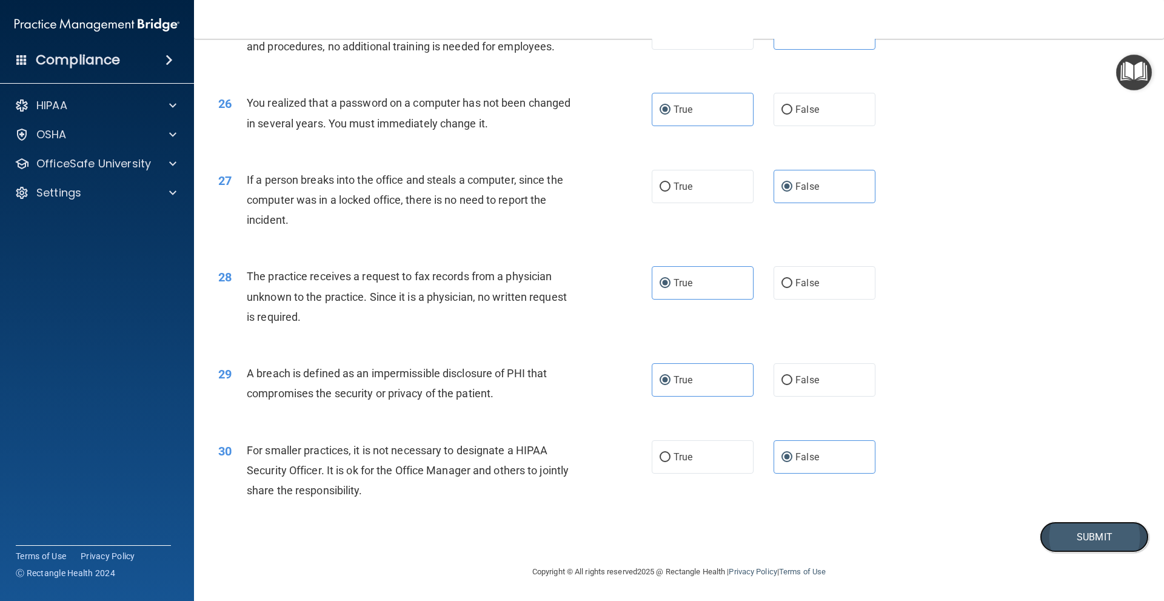
click at [1064, 533] on button "Submit" at bounding box center [1094, 536] width 109 height 31
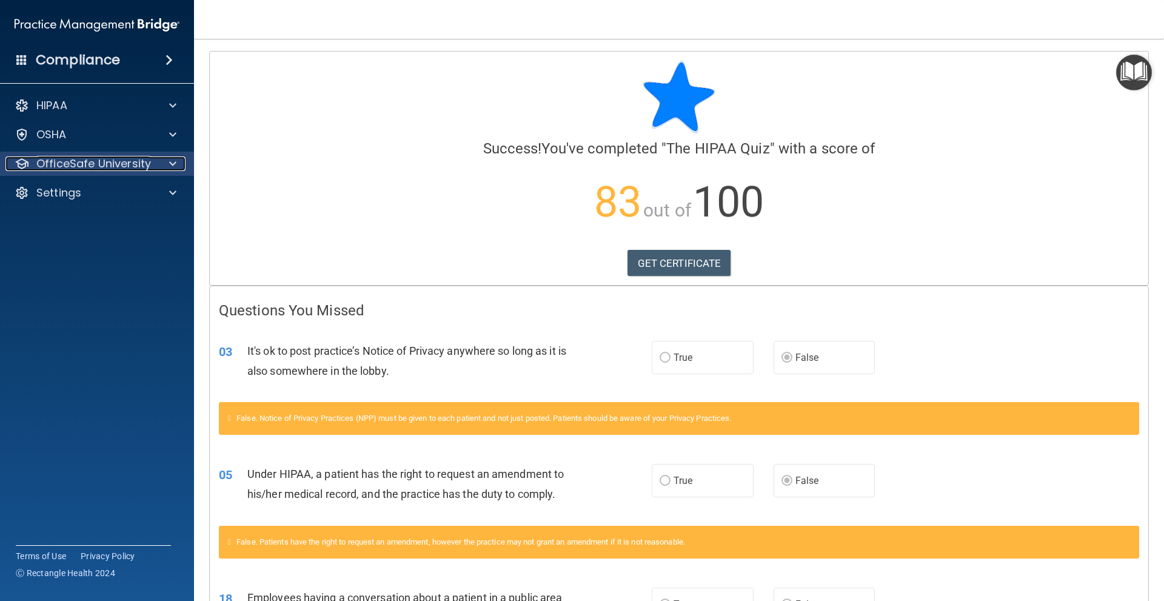
click at [75, 158] on p "OfficeSafe University" at bounding box center [93, 163] width 115 height 15
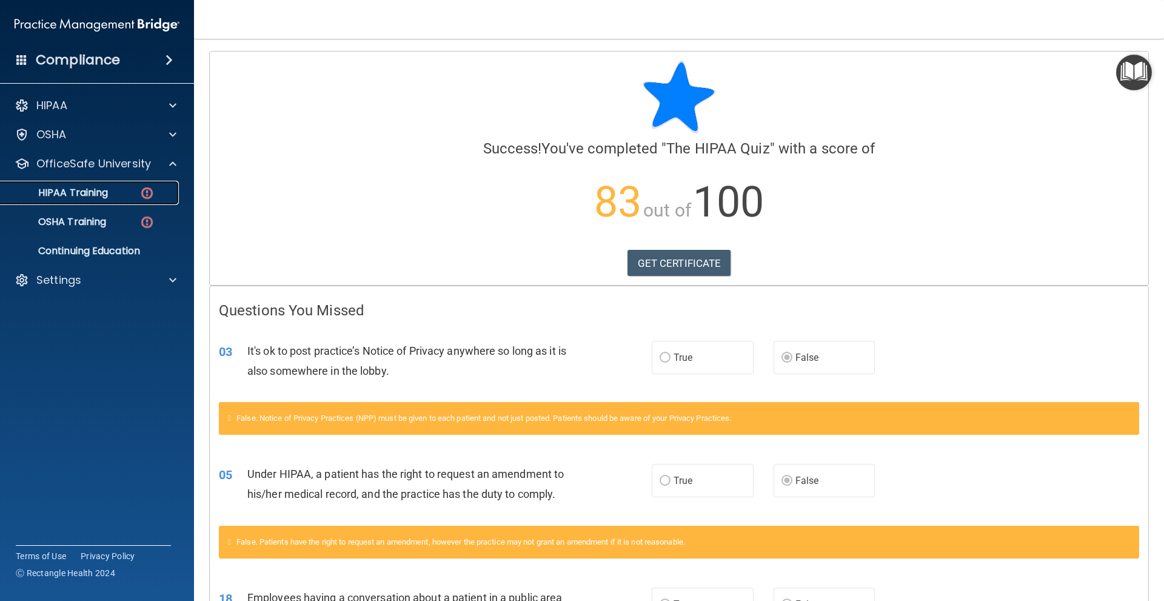
click at [84, 194] on p "HIPAA Training" at bounding box center [58, 193] width 100 height 12
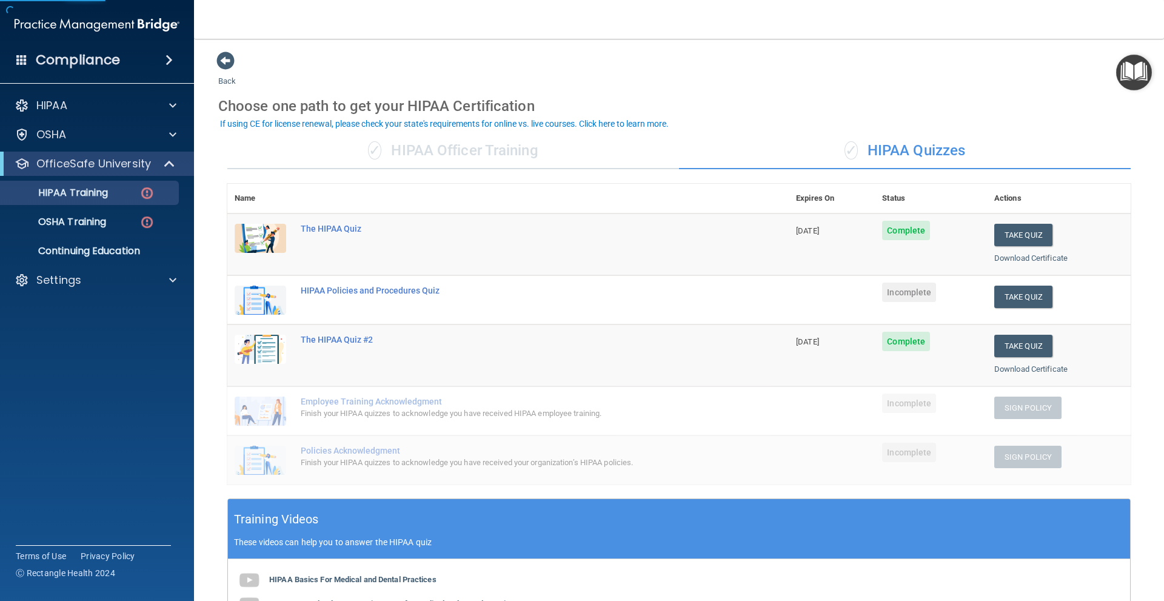
click at [916, 158] on div "✓ HIPAA Quizzes" at bounding box center [905, 151] width 452 height 36
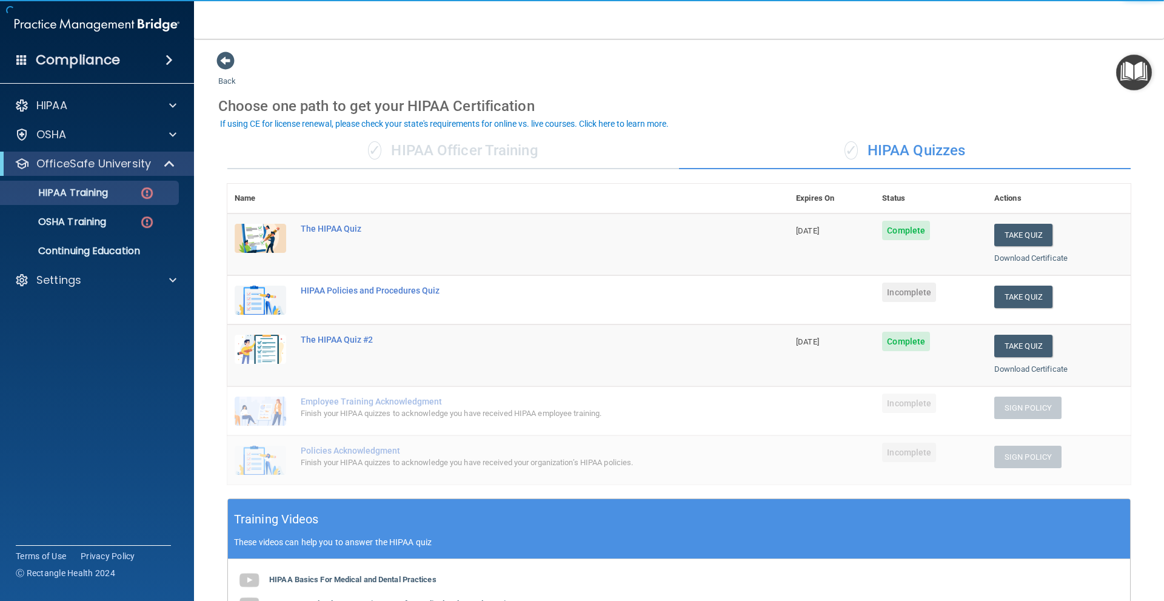
click at [916, 158] on div "✓ HIPAA Quizzes" at bounding box center [905, 151] width 452 height 36
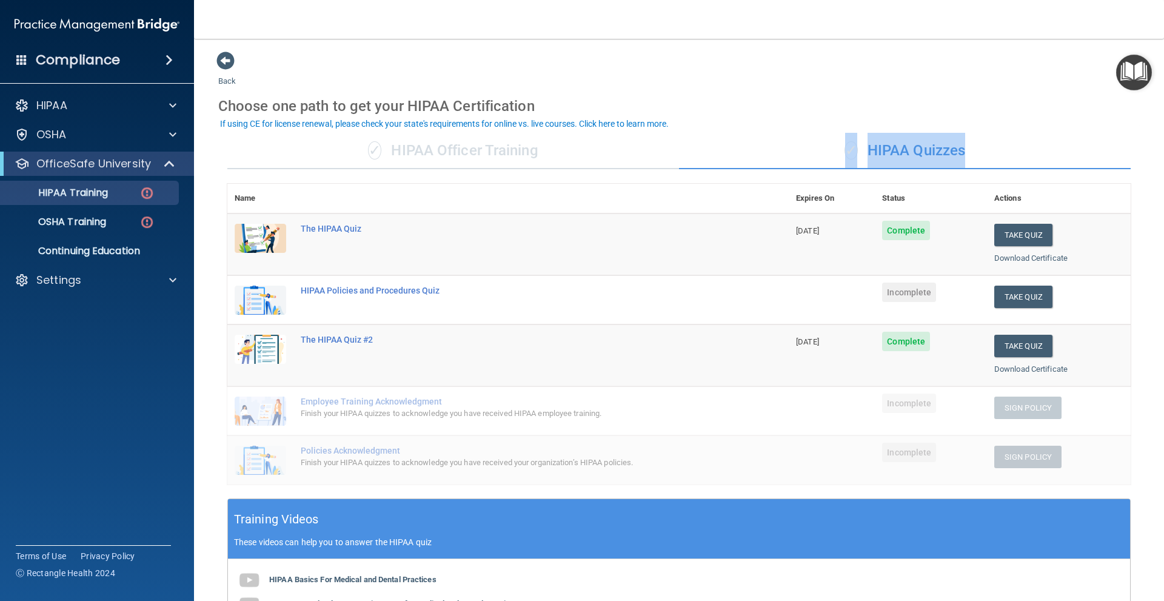
click at [916, 158] on div "✓ HIPAA Quizzes" at bounding box center [905, 151] width 452 height 36
click at [920, 79] on div "Back Choose one path to get your HIPAA Certification ✓ HIPAA Officer Training ✓…" at bounding box center [678, 438] width 921 height 775
click at [1018, 297] on button "Take Quiz" at bounding box center [1023, 297] width 58 height 22
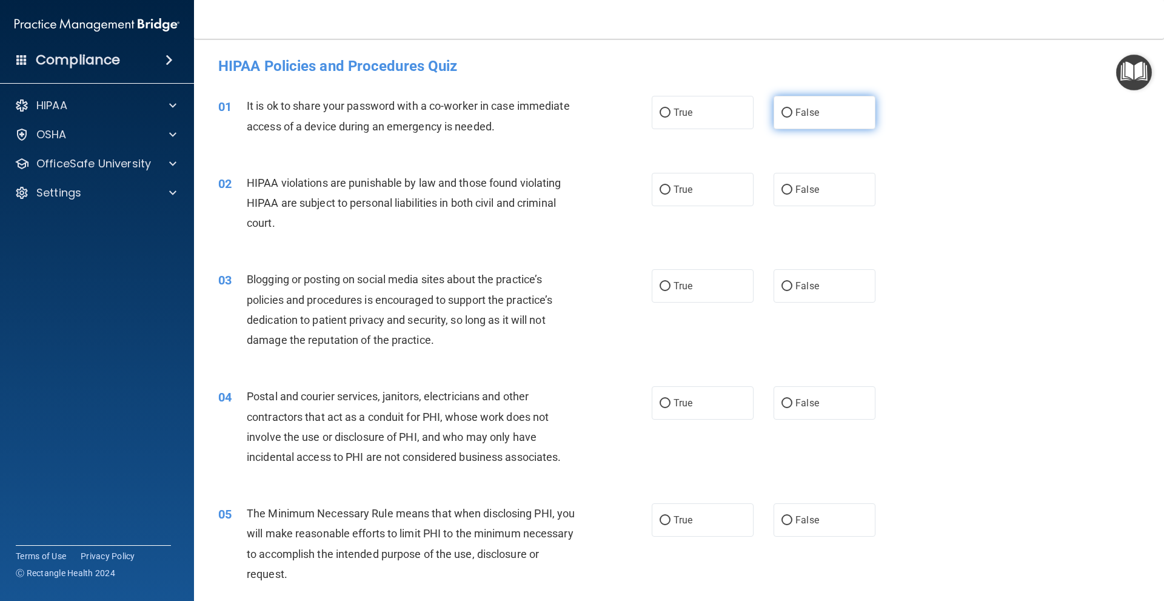
click at [798, 113] on span "False" at bounding box center [807, 113] width 24 height 12
click at [792, 113] on input "False" at bounding box center [786, 113] width 11 height 9
radio input "true"
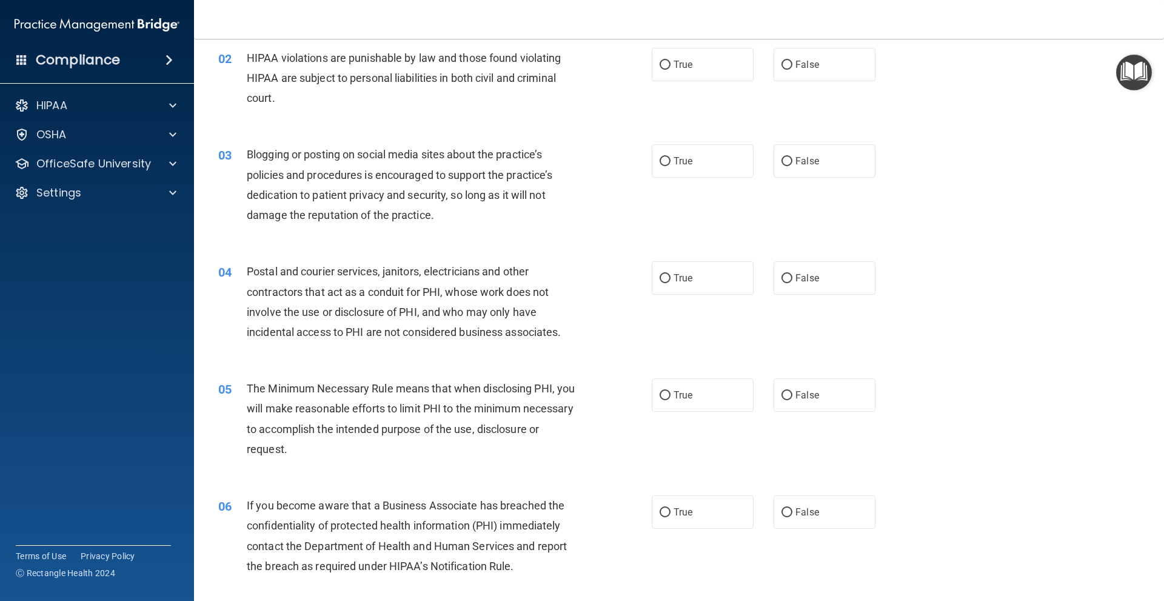
scroll to position [121, 0]
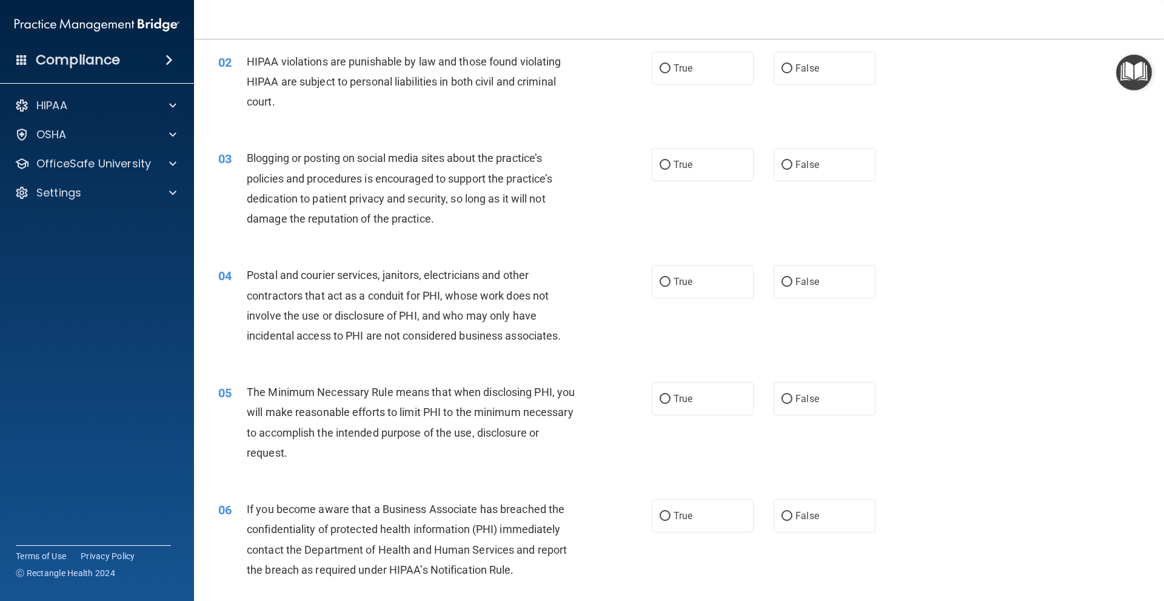
click at [666, 50] on div "02 HIPAA violations are punishable by law and those found violating HIPAA are s…" at bounding box center [679, 84] width 940 height 97
click at [665, 68] on input "True" at bounding box center [665, 68] width 11 height 9
radio input "true"
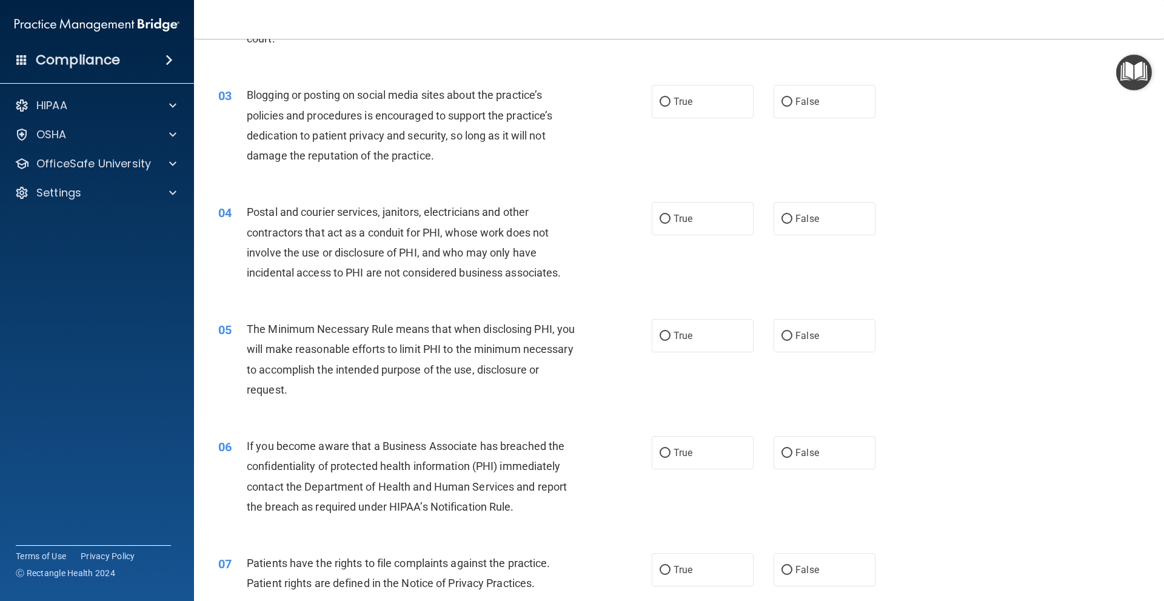
scroll to position [182, 0]
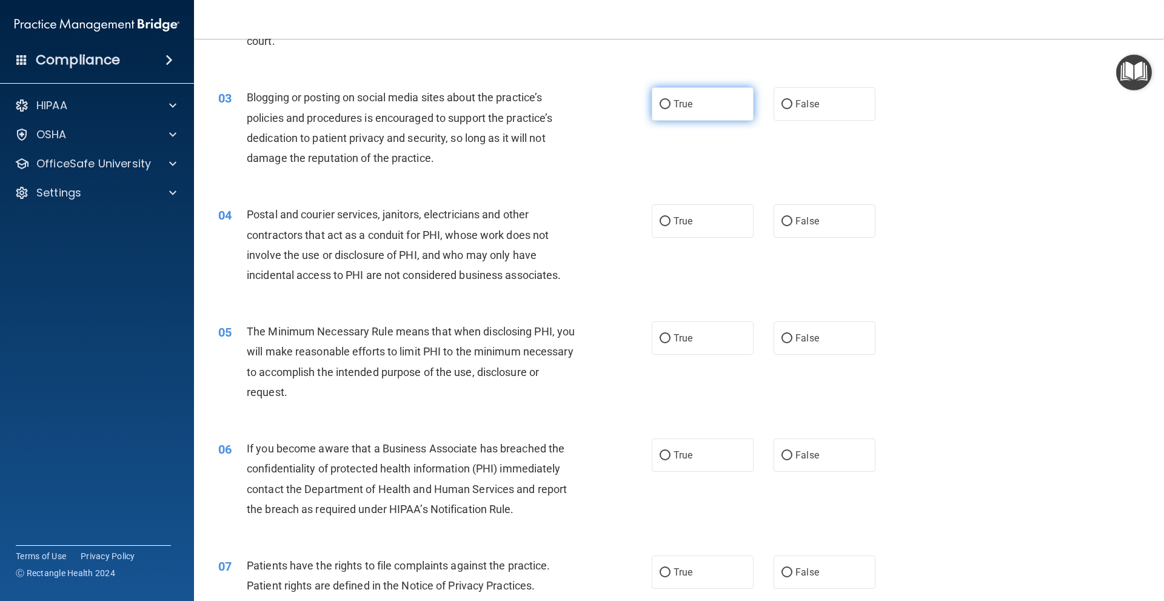
click at [694, 115] on label "True" at bounding box center [703, 103] width 102 height 33
click at [670, 109] on input "True" at bounding box center [665, 104] width 11 height 9
radio input "true"
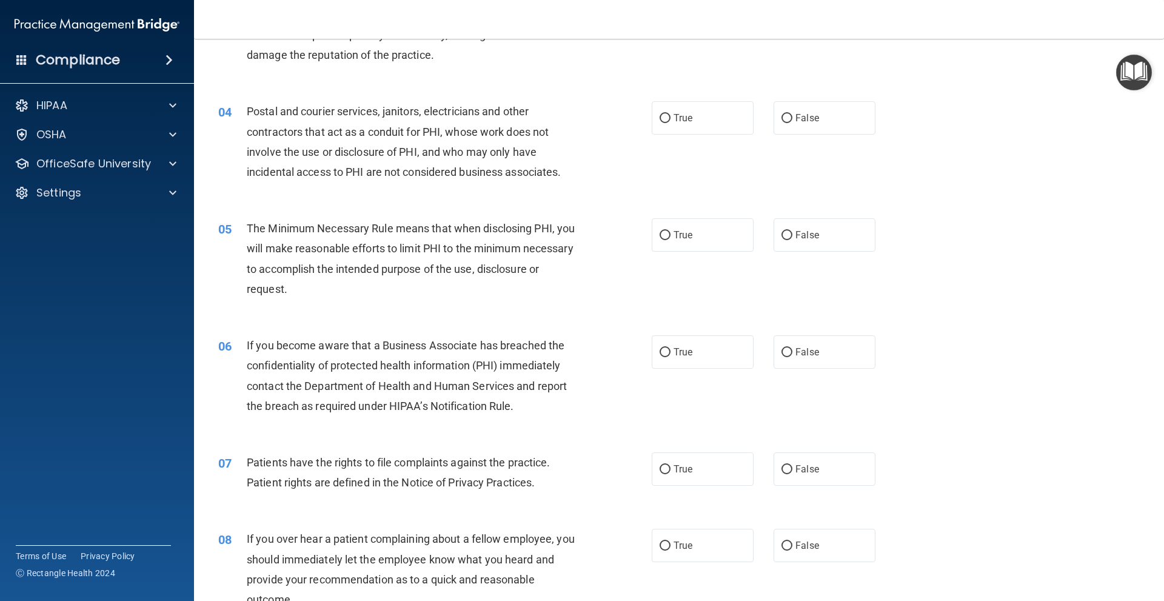
scroll to position [303, 0]
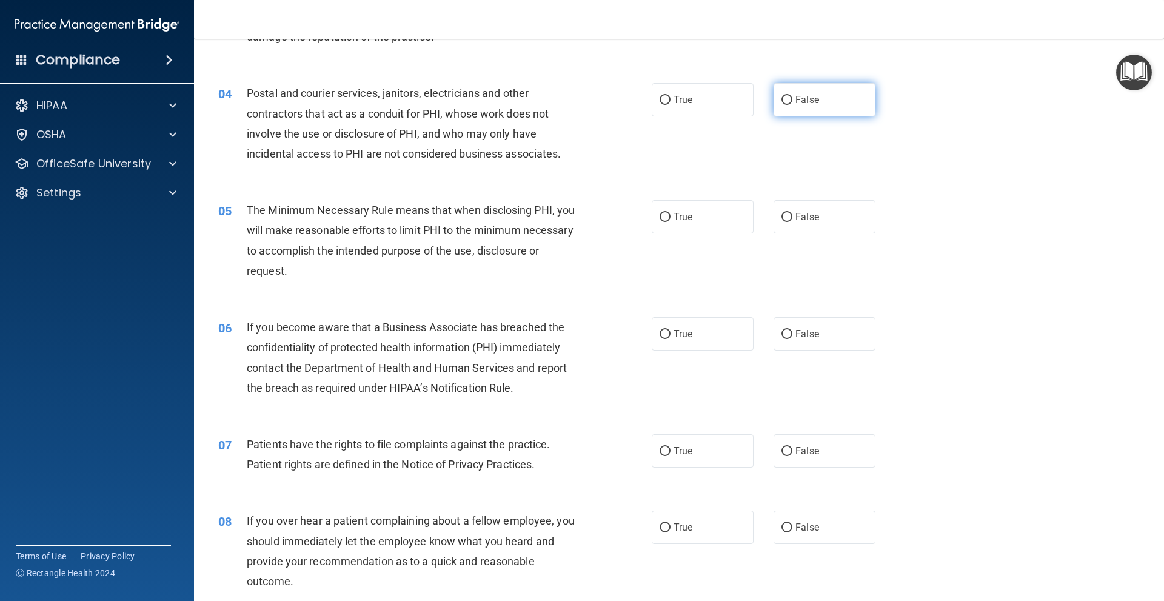
click at [795, 99] on span "False" at bounding box center [807, 100] width 24 height 12
click at [792, 99] on input "False" at bounding box center [786, 100] width 11 height 9
radio input "true"
click at [718, 109] on label "True" at bounding box center [703, 99] width 102 height 33
click at [670, 105] on input "True" at bounding box center [665, 100] width 11 height 9
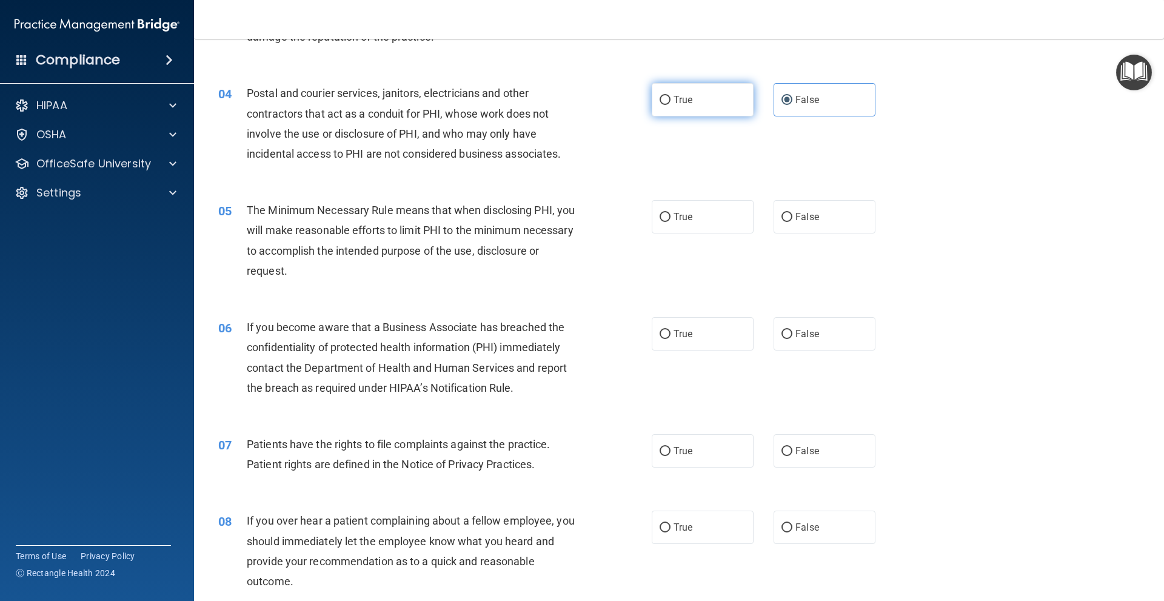
radio input "true"
radio input "false"
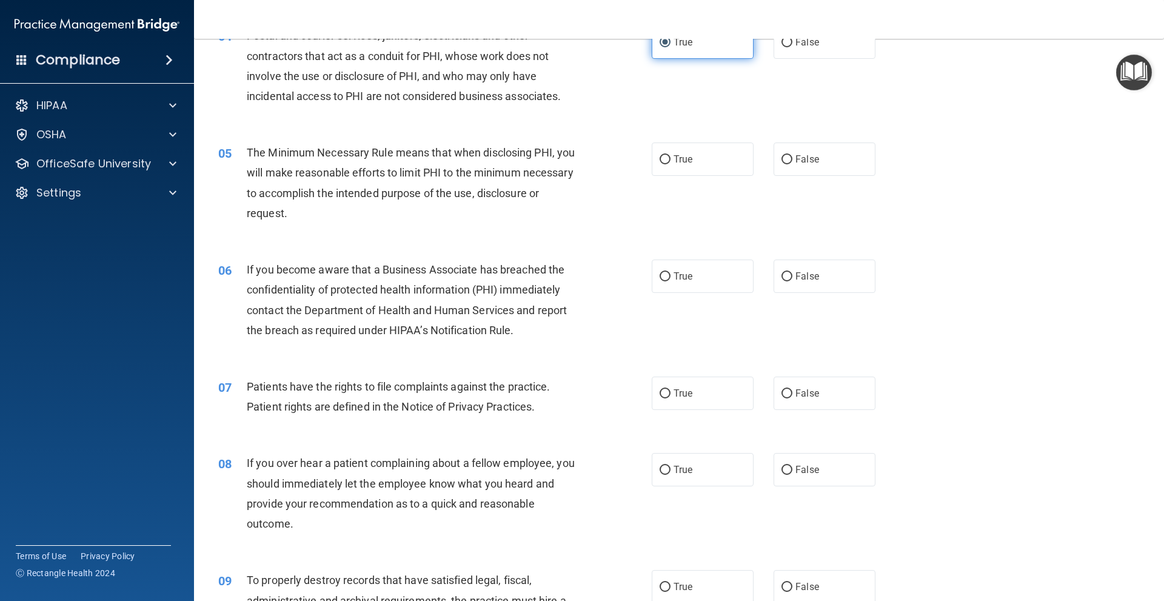
scroll to position [364, 0]
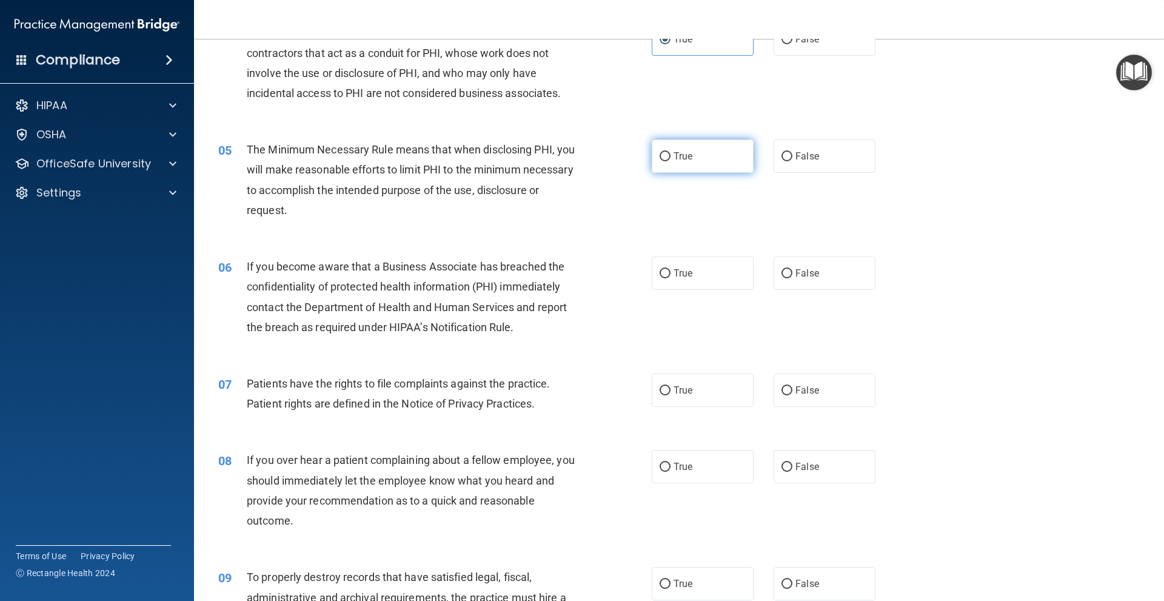
click at [689, 165] on label "True" at bounding box center [703, 155] width 102 height 33
click at [670, 161] on input "True" at bounding box center [665, 156] width 11 height 9
radio input "true"
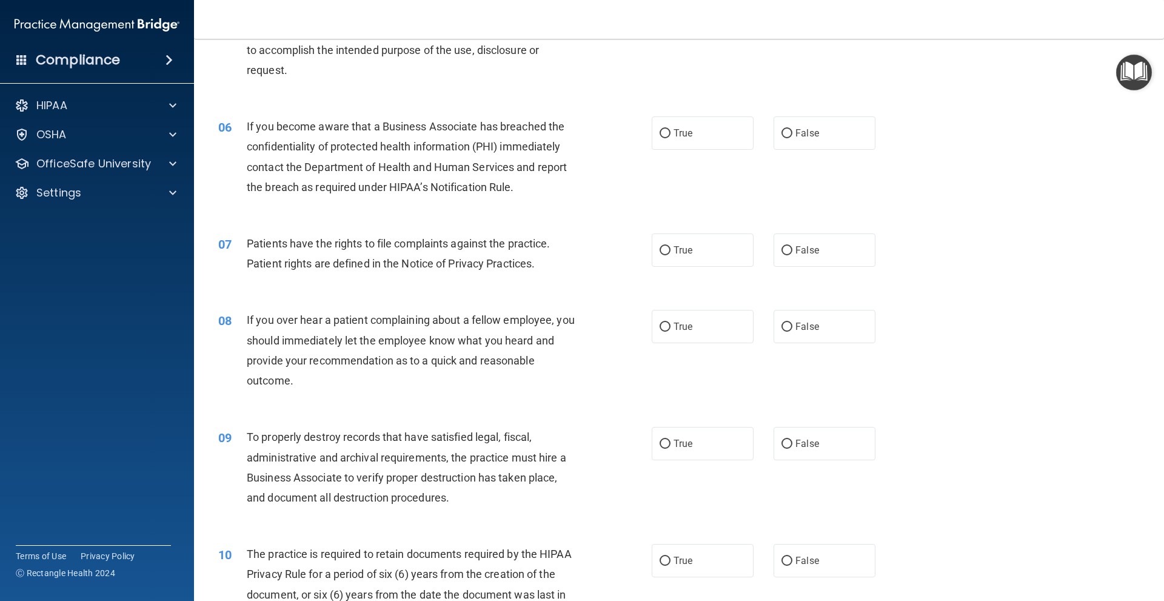
scroll to position [546, 0]
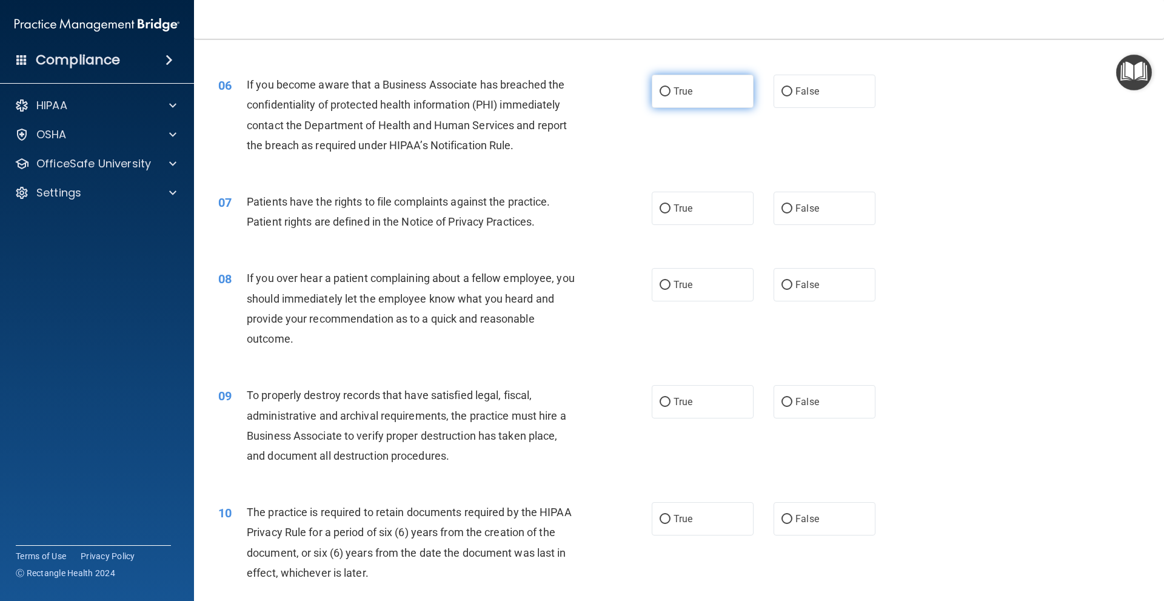
click at [657, 100] on label "True" at bounding box center [703, 91] width 102 height 33
click at [660, 96] on input "True" at bounding box center [665, 91] width 11 height 9
radio input "true"
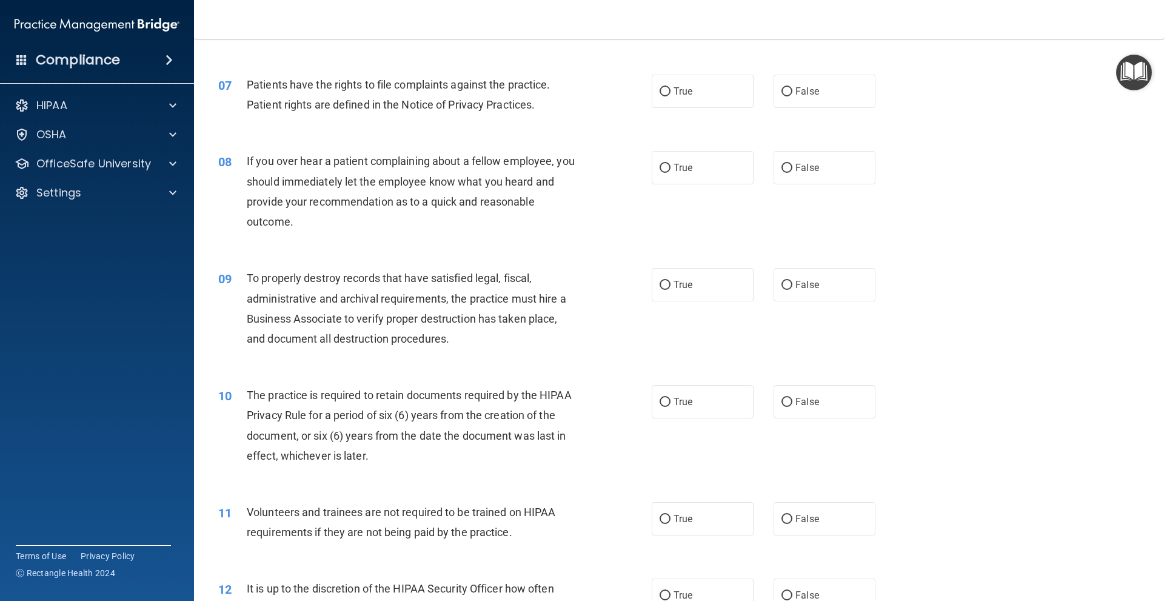
scroll to position [667, 0]
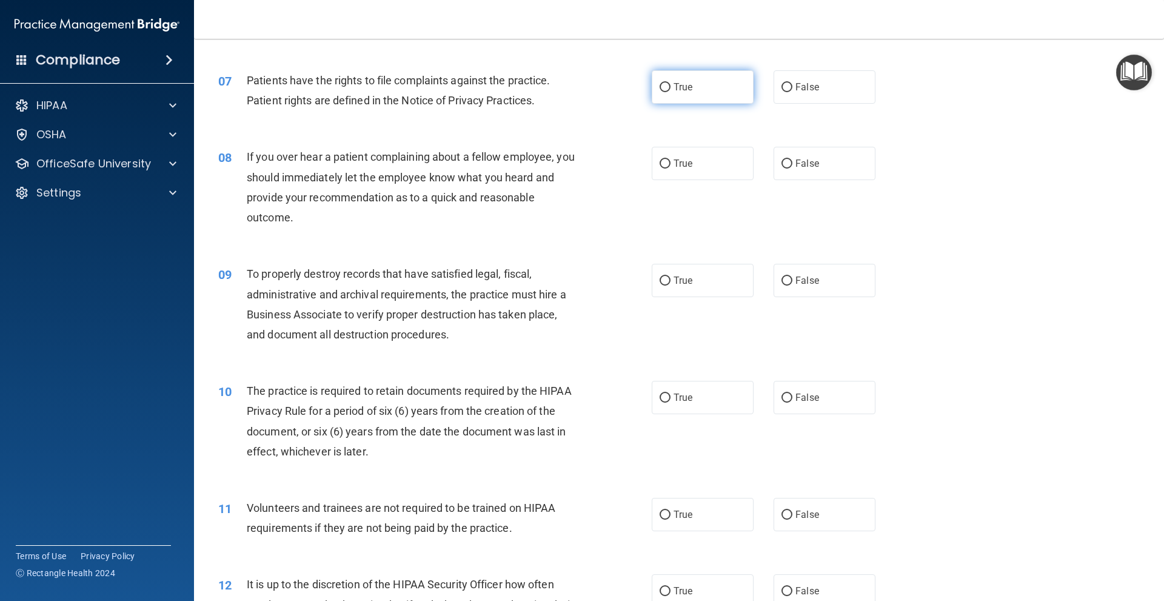
click at [668, 101] on label "True" at bounding box center [703, 86] width 102 height 33
click at [668, 92] on input "True" at bounding box center [665, 87] width 11 height 9
radio input "true"
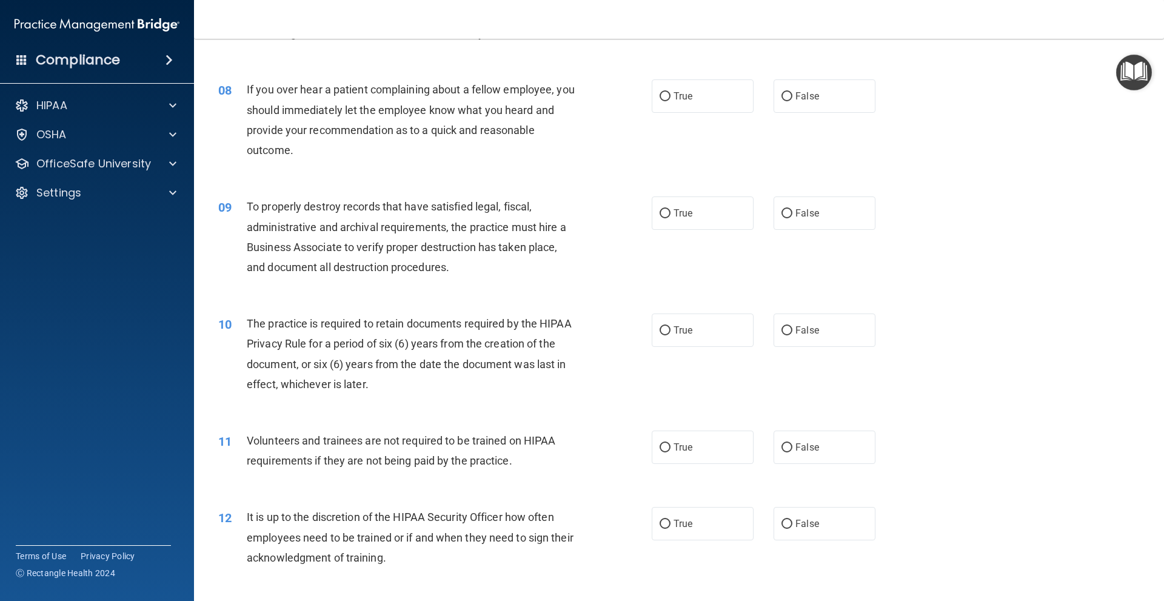
scroll to position [727, 0]
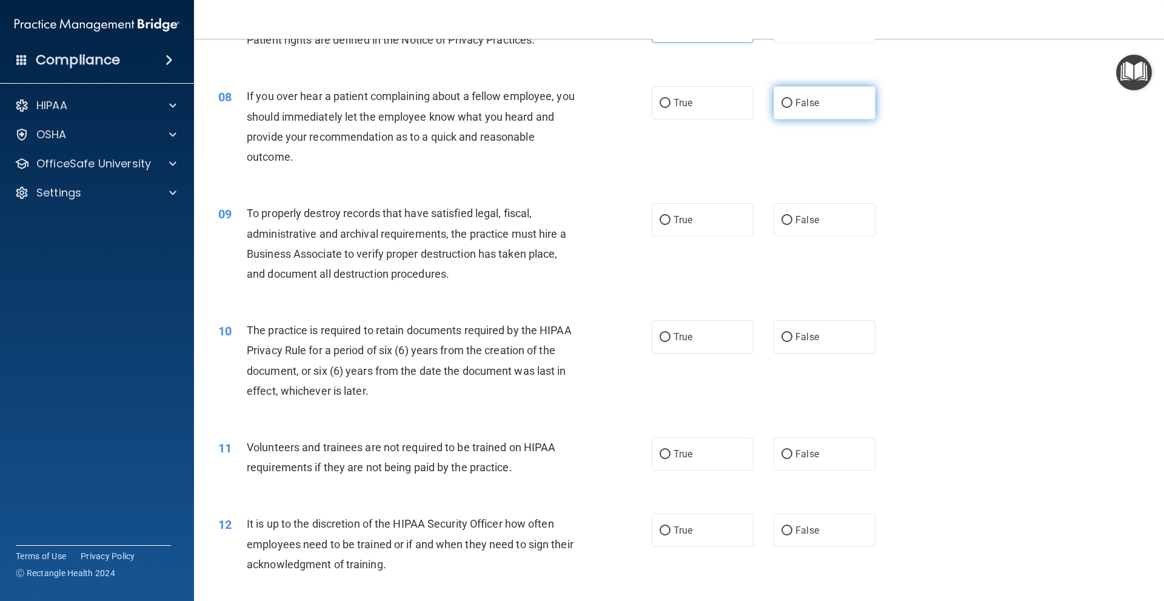
click at [809, 86] on label "False" at bounding box center [825, 102] width 102 height 33
click at [792, 99] on input "False" at bounding box center [786, 103] width 11 height 9
radio input "true"
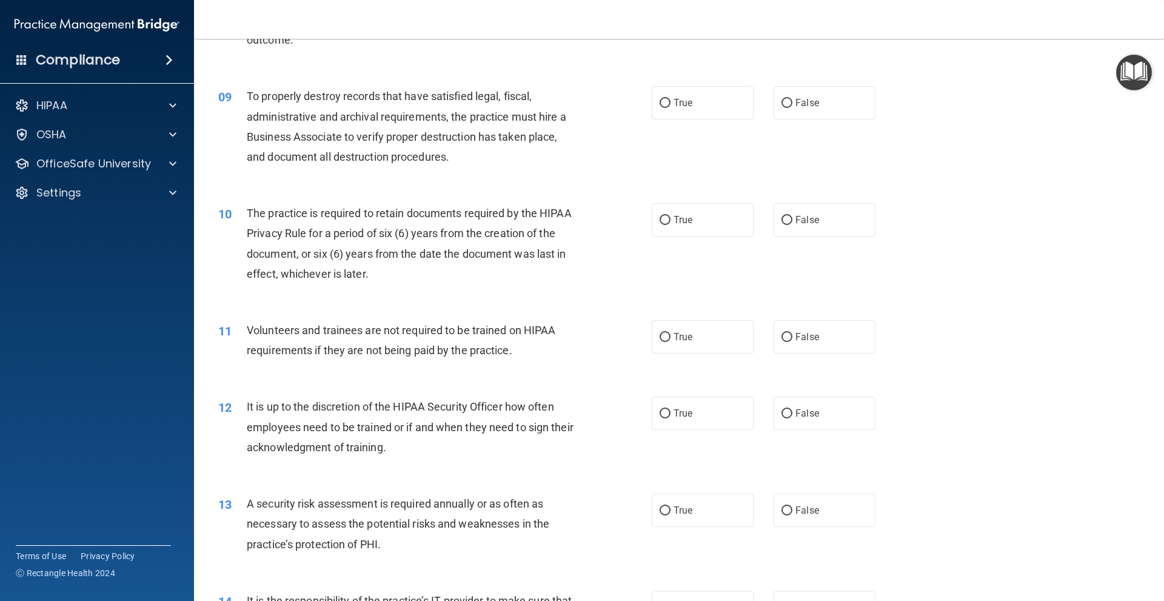
scroll to position [849, 0]
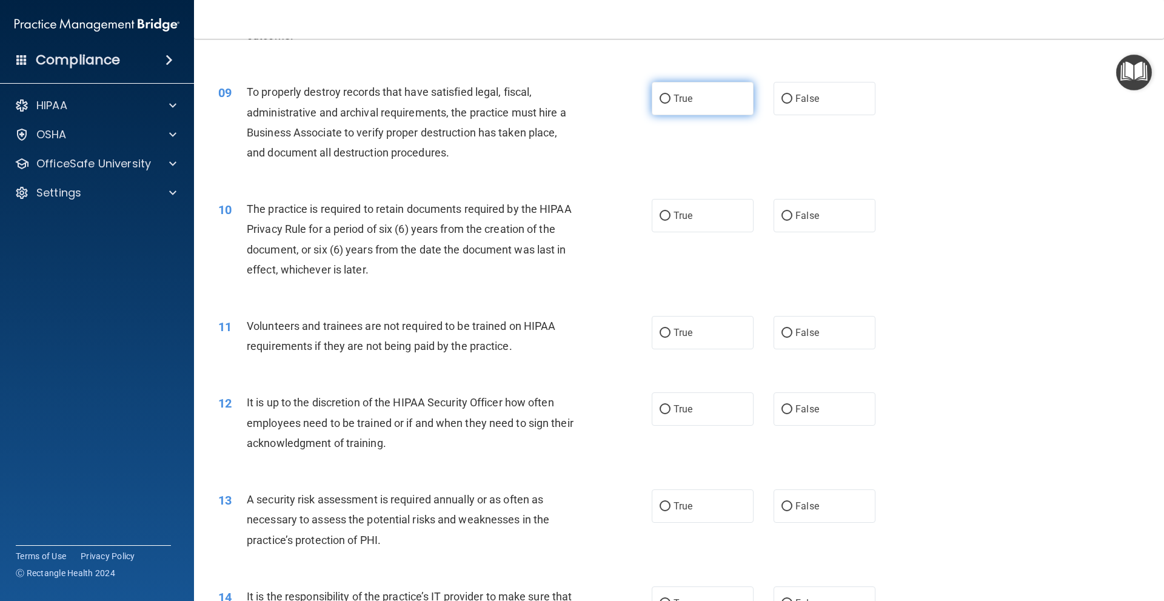
click at [692, 99] on label "True" at bounding box center [703, 98] width 102 height 33
click at [670, 99] on input "True" at bounding box center [665, 99] width 11 height 9
radio input "true"
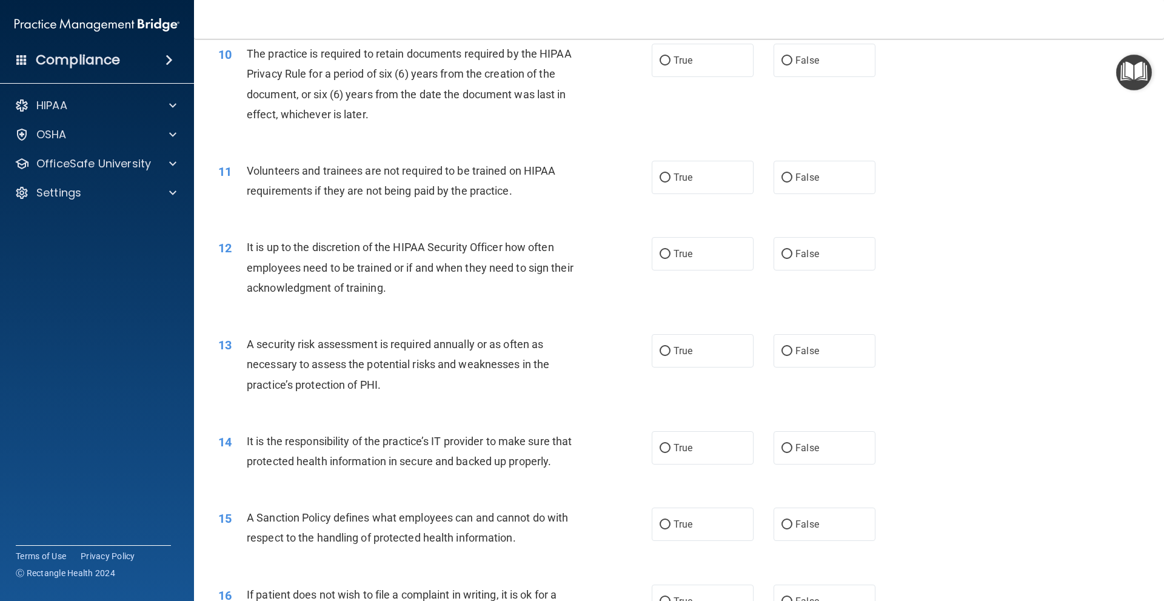
scroll to position [970, 0]
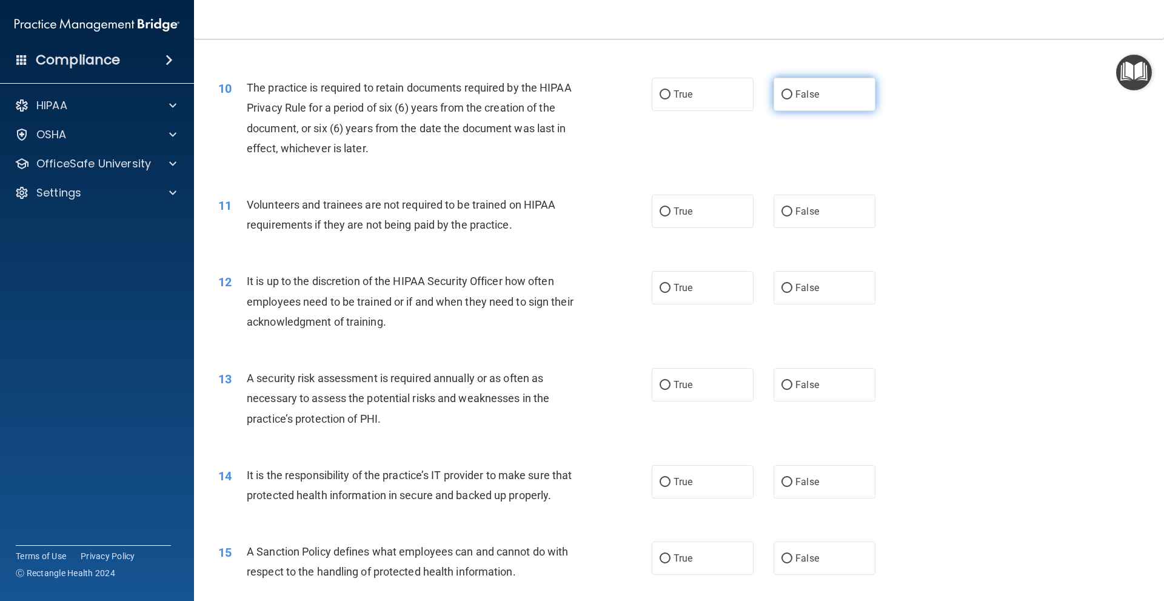
click at [795, 91] on span "False" at bounding box center [807, 95] width 24 height 12
click at [792, 91] on input "False" at bounding box center [786, 94] width 11 height 9
radio input "true"
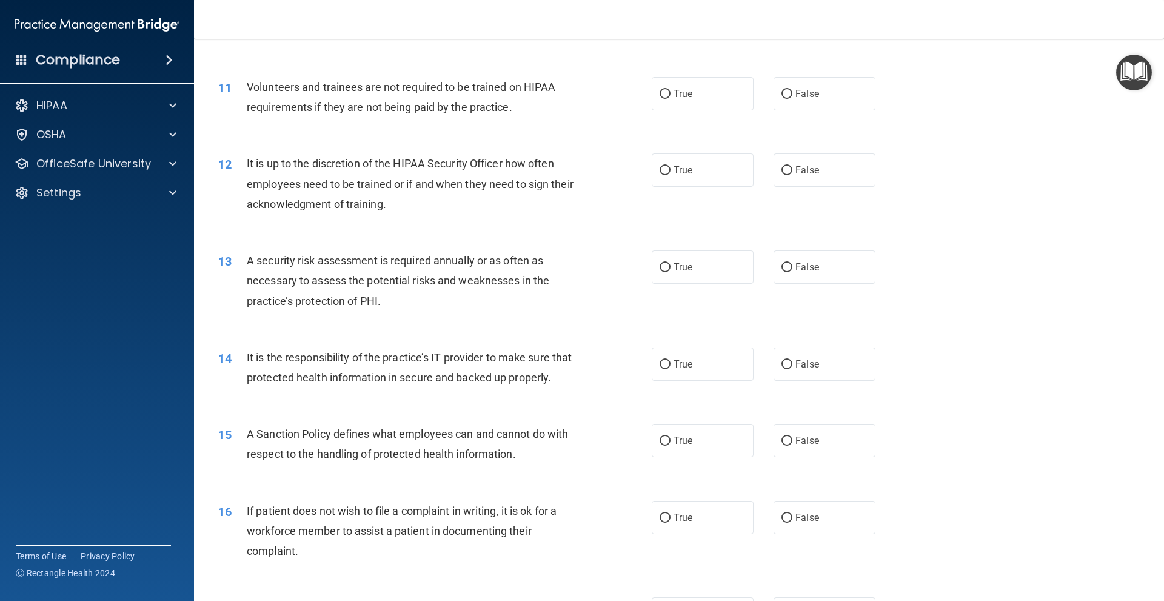
scroll to position [1091, 0]
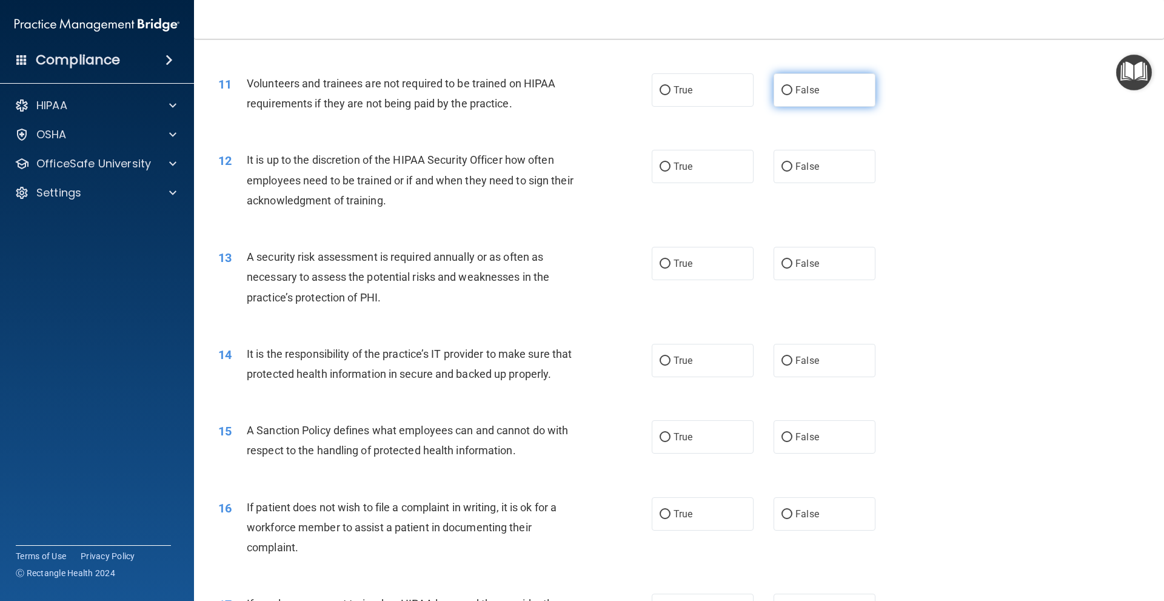
click at [781, 90] on input "False" at bounding box center [786, 90] width 11 height 9
radio input "true"
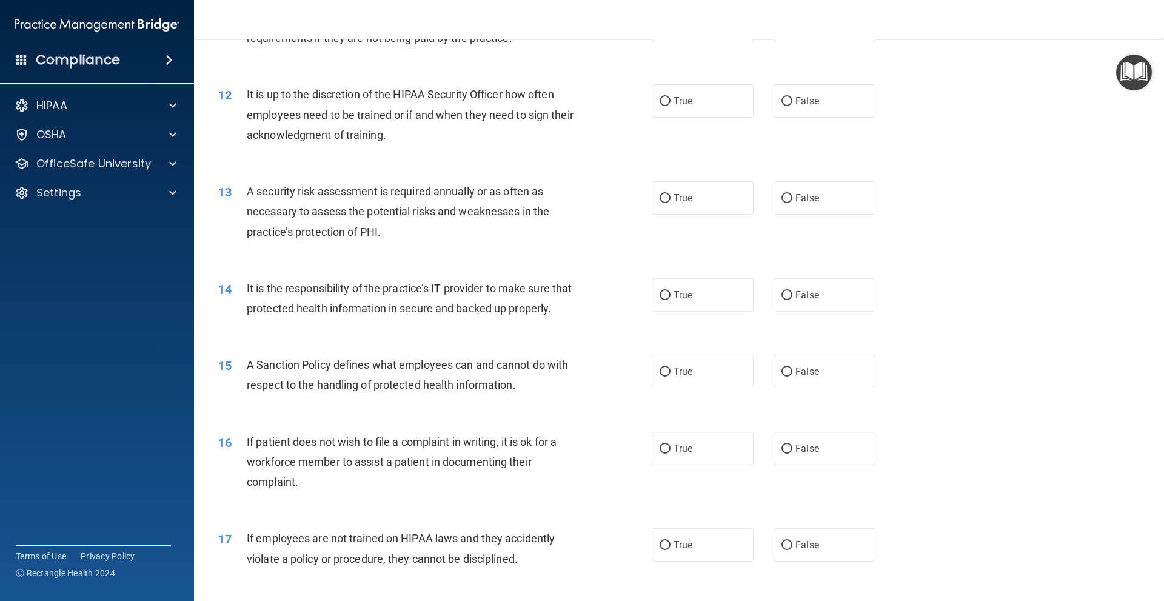
scroll to position [1152, 0]
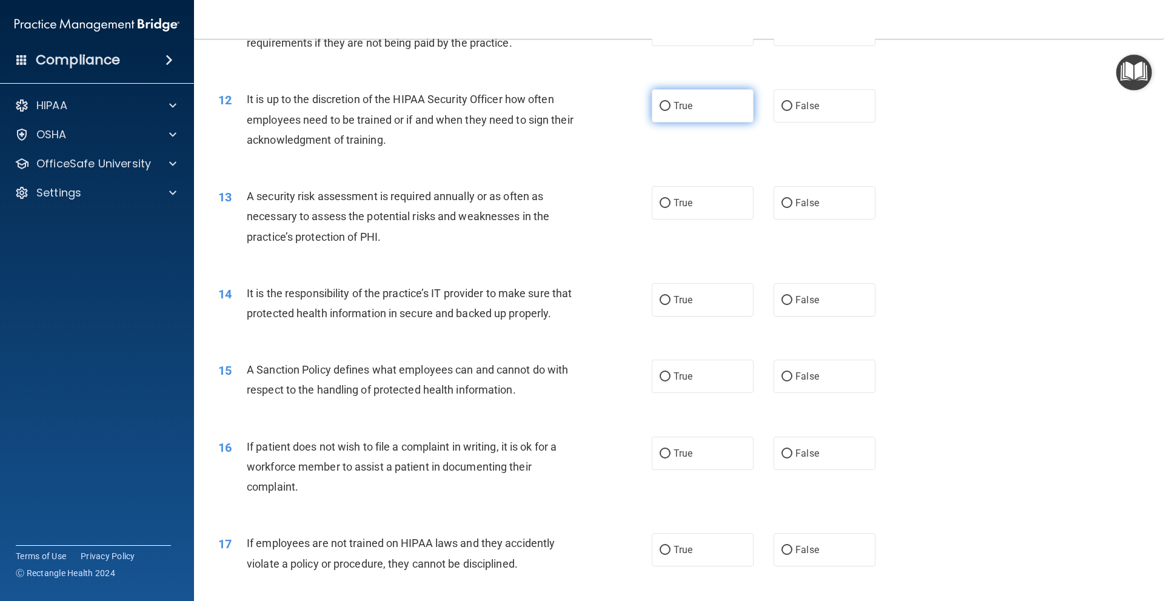
click at [664, 122] on label "True" at bounding box center [703, 105] width 102 height 33
click at [664, 111] on input "True" at bounding box center [665, 106] width 11 height 9
radio input "true"
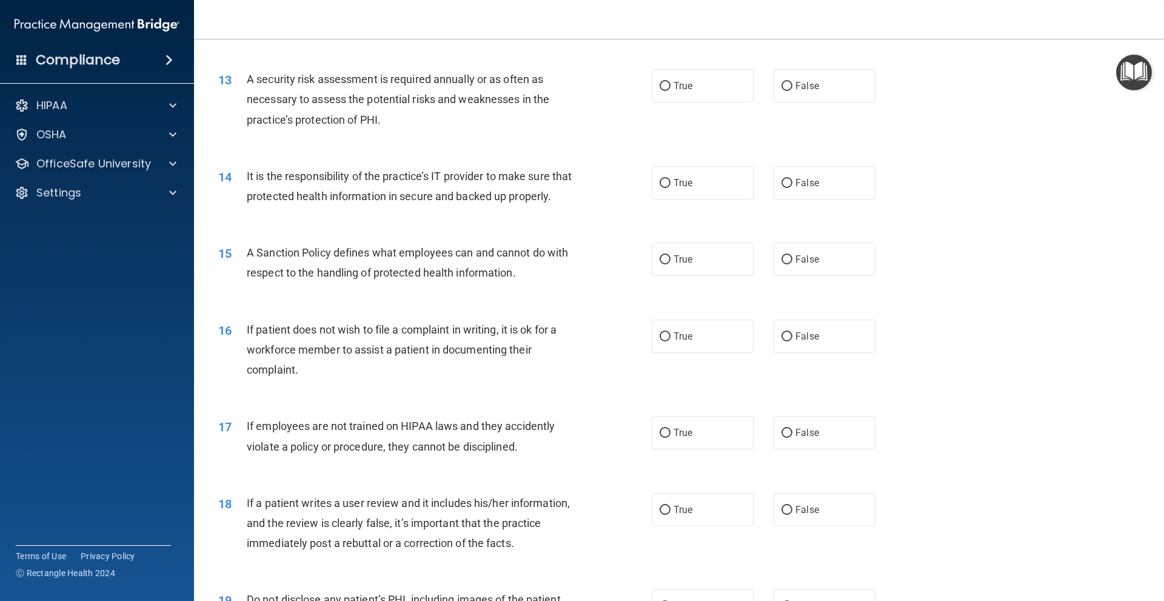
scroll to position [1273, 0]
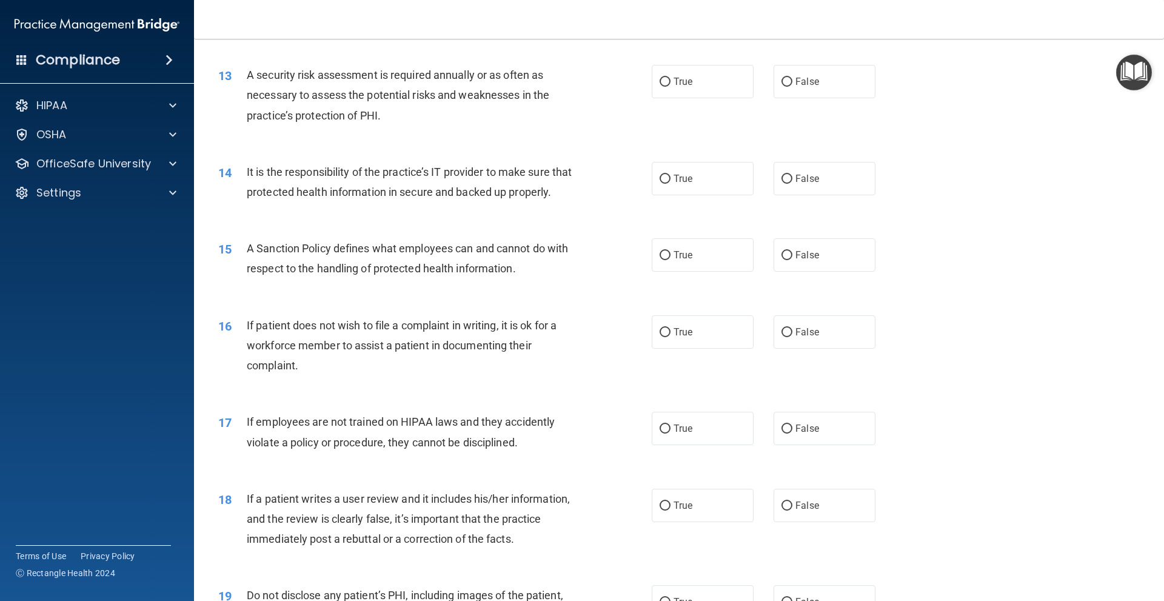
click at [685, 99] on div "13 A security risk assessment is required annually or as often as necessary to …" at bounding box center [679, 98] width 940 height 97
click at [686, 92] on label "True" at bounding box center [703, 81] width 102 height 33
click at [670, 87] on input "True" at bounding box center [665, 82] width 11 height 9
radio input "true"
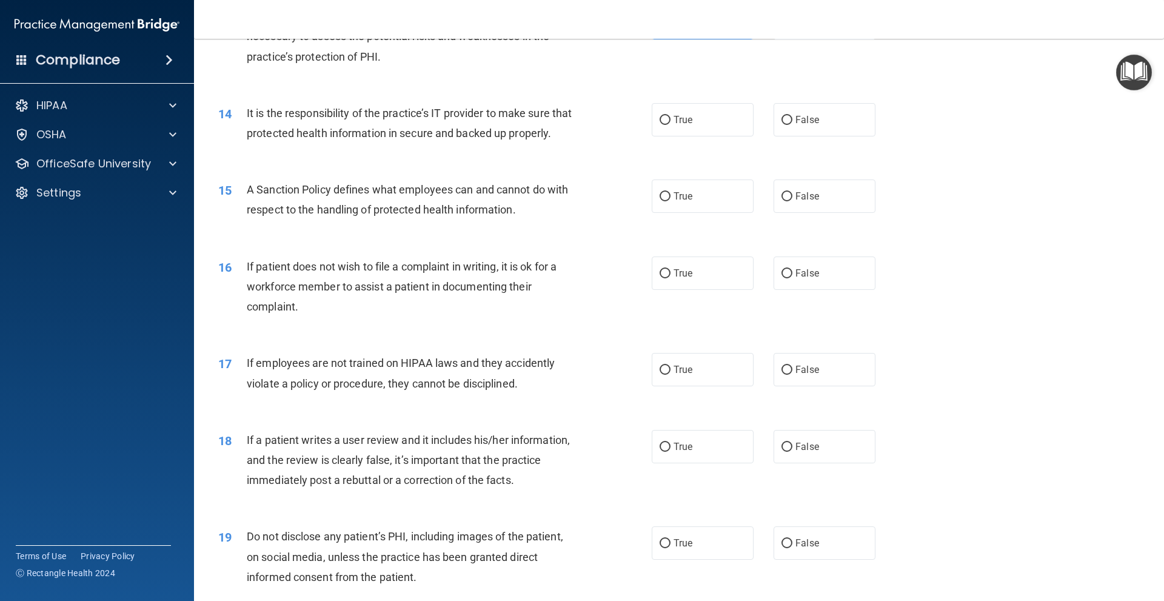
scroll to position [1394, 0]
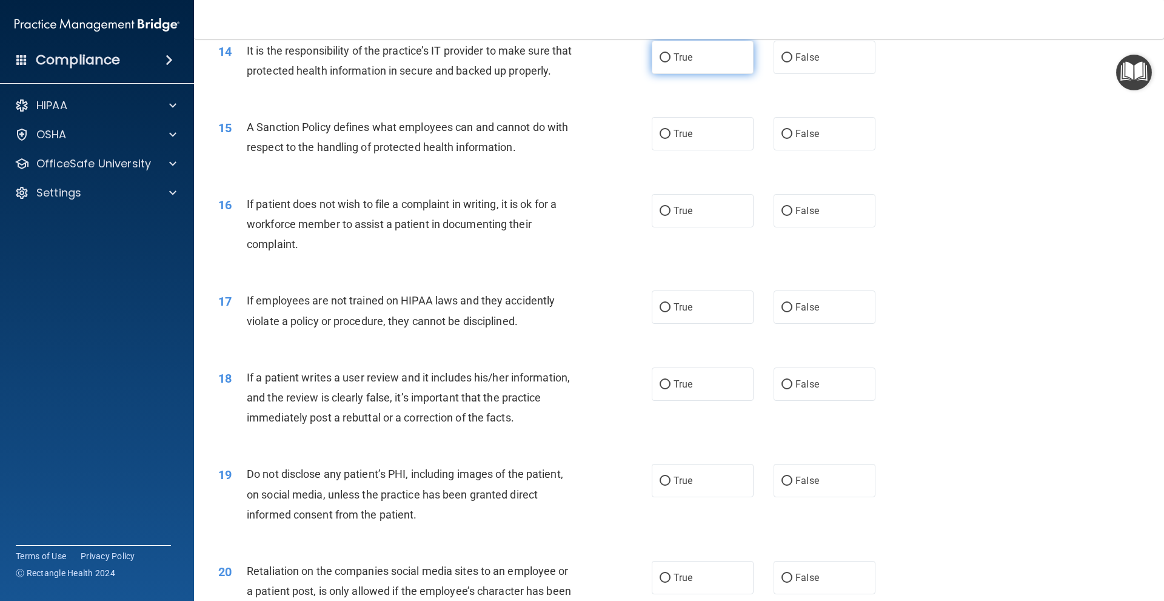
click at [679, 56] on span "True" at bounding box center [683, 58] width 19 height 12
click at [670, 56] on input "True" at bounding box center [665, 57] width 11 height 9
radio input "true"
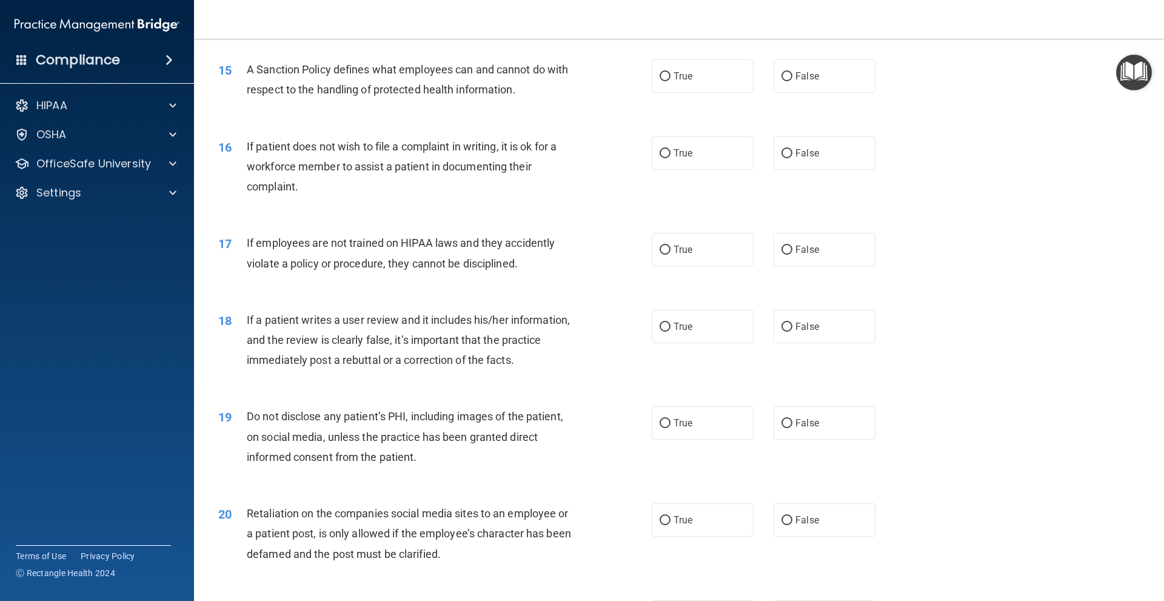
scroll to position [1455, 0]
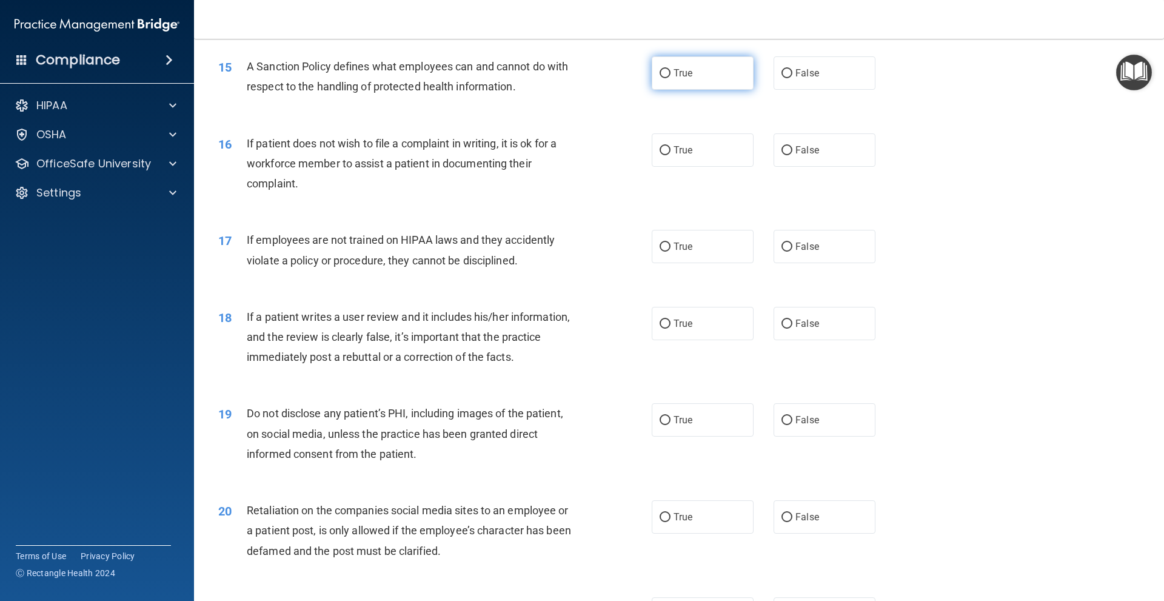
click at [680, 90] on label "True" at bounding box center [703, 72] width 102 height 33
click at [670, 78] on input "True" at bounding box center [665, 73] width 11 height 9
radio input "true"
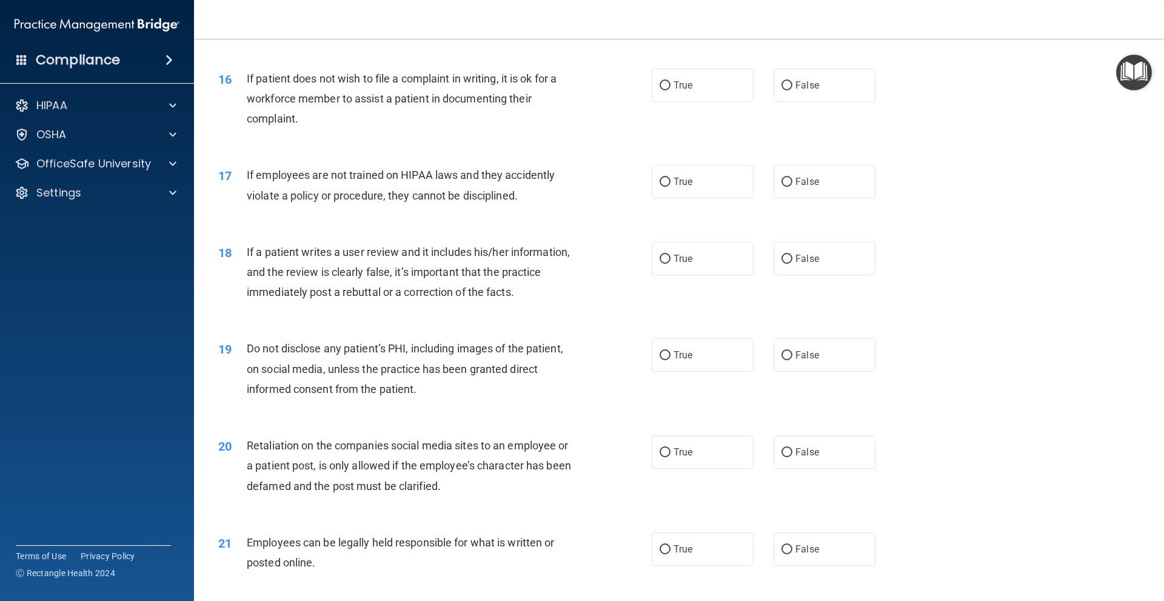
scroll to position [1516, 0]
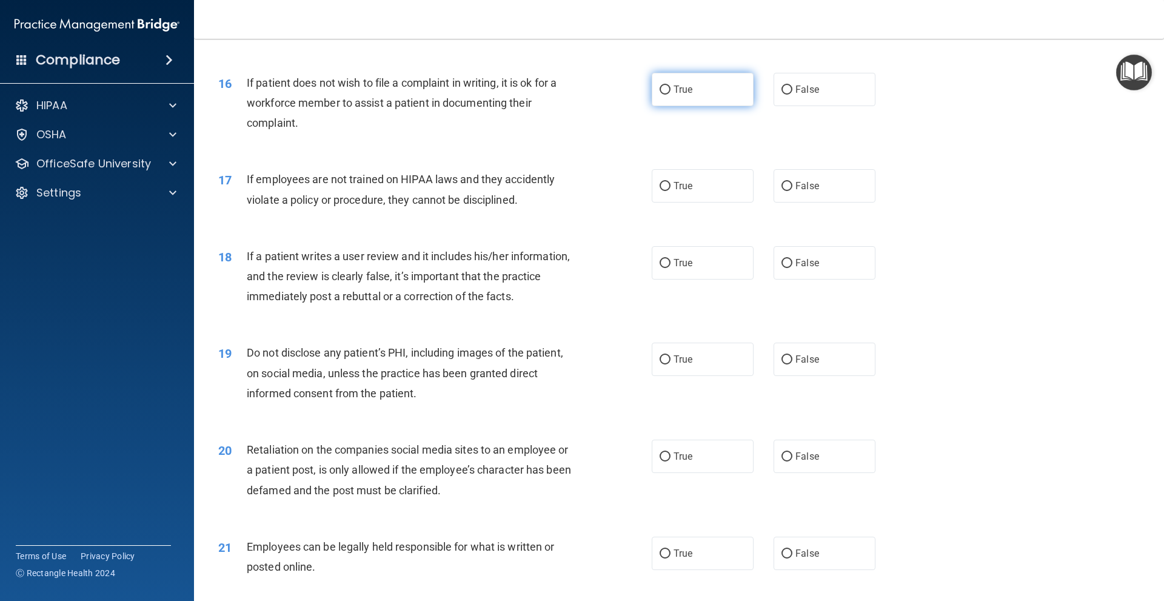
click at [657, 106] on label "True" at bounding box center [703, 89] width 102 height 33
click at [660, 95] on input "True" at bounding box center [665, 89] width 11 height 9
radio input "true"
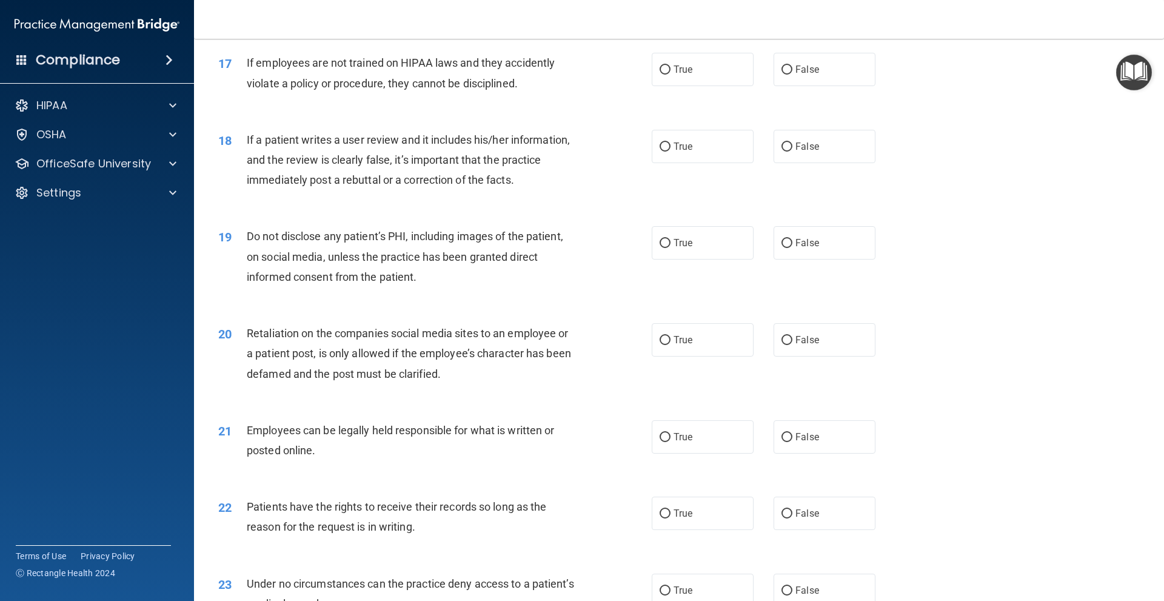
scroll to position [1637, 0]
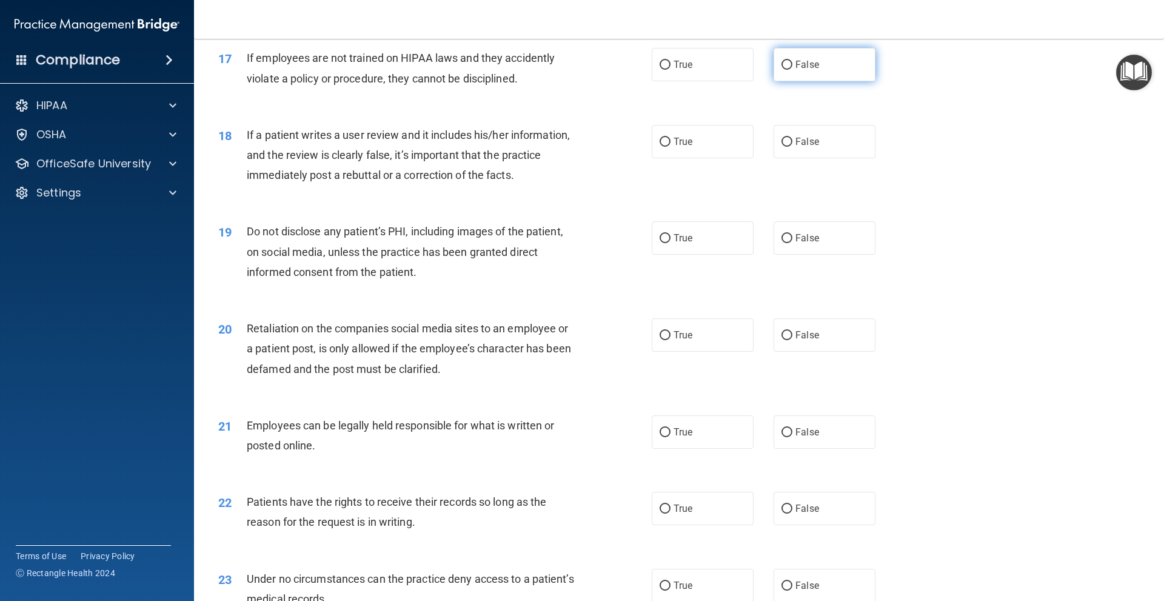
click at [806, 70] on span "False" at bounding box center [807, 65] width 24 height 12
click at [792, 70] on input "False" at bounding box center [786, 65] width 11 height 9
radio input "true"
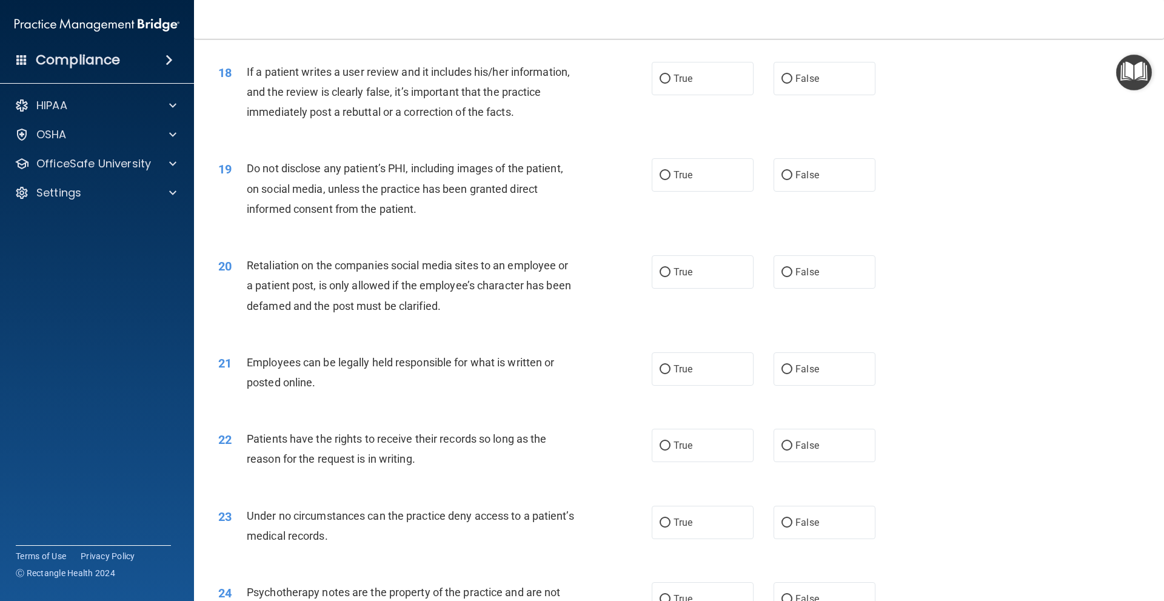
scroll to position [1697, 0]
click at [795, 95] on label "False" at bounding box center [825, 80] width 102 height 33
click at [792, 86] on input "False" at bounding box center [786, 81] width 11 height 9
radio input "true"
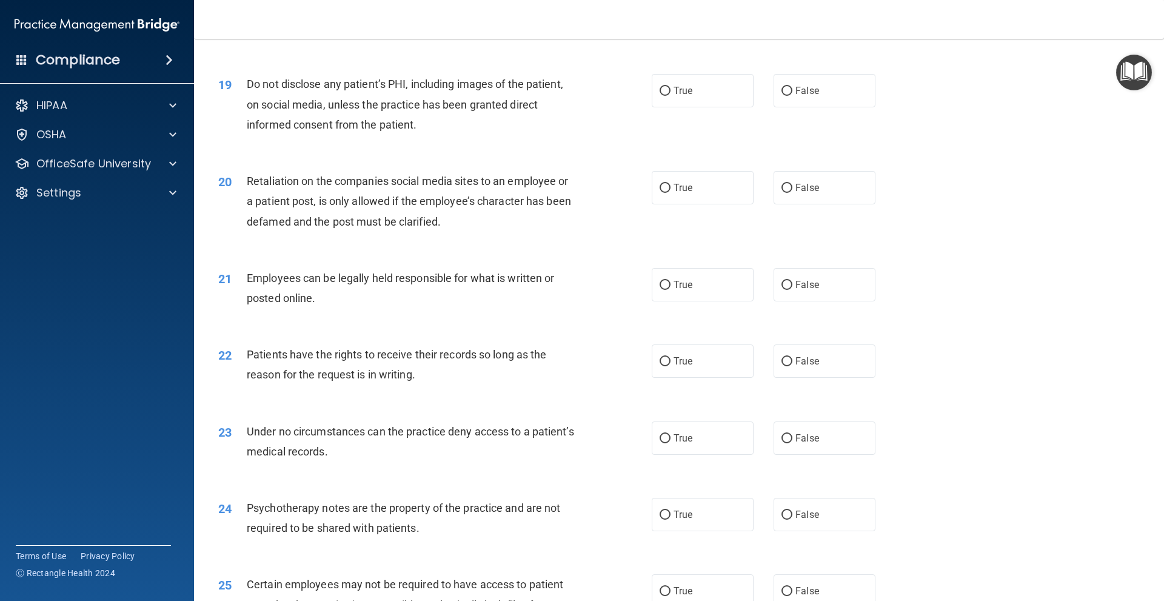
scroll to position [1819, 0]
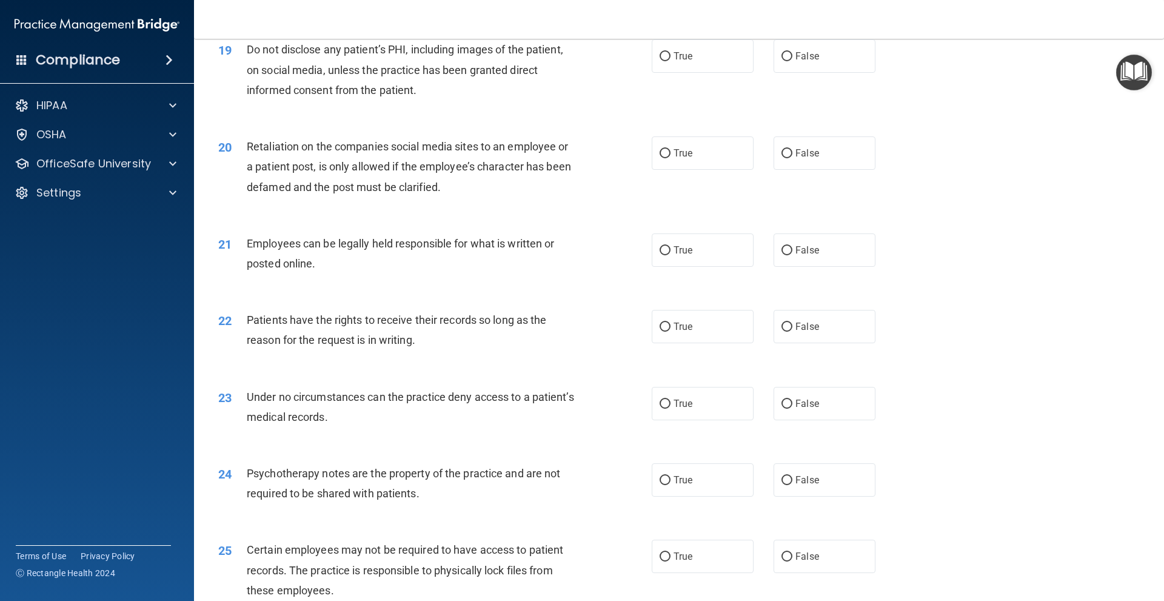
click at [627, 82] on div "19 Do not disclose any patient’s PHI, including images of the patient, on socia…" at bounding box center [435, 72] width 470 height 67
click at [683, 73] on label "True" at bounding box center [703, 55] width 102 height 33
click at [661, 62] on label "True" at bounding box center [703, 55] width 102 height 33
click at [661, 61] on input "True" at bounding box center [665, 56] width 11 height 9
radio input "true"
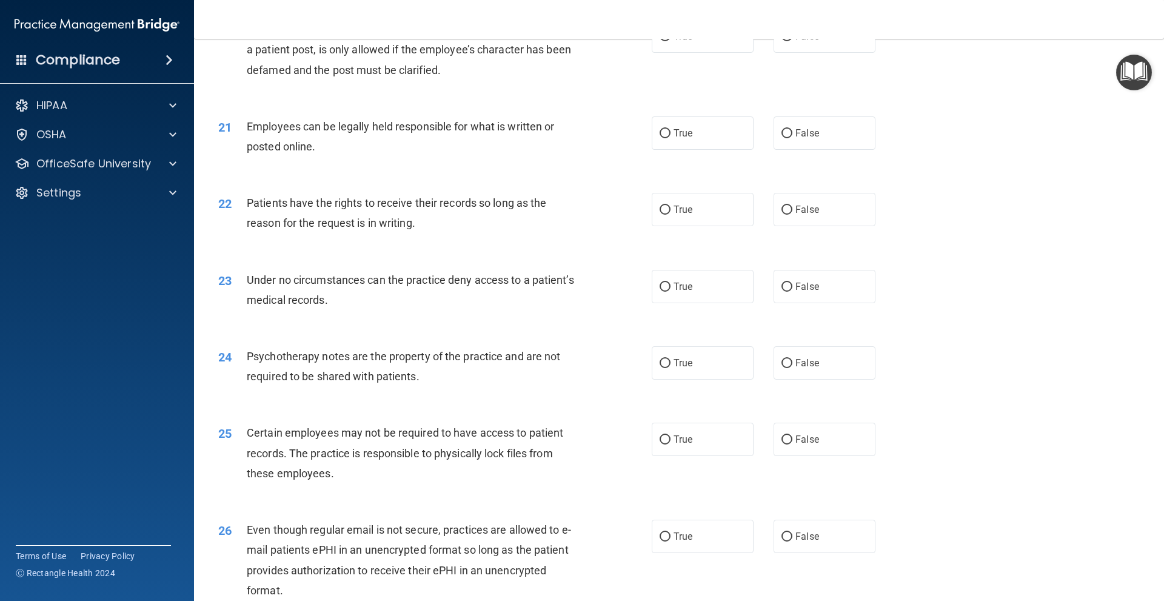
scroll to position [1940, 0]
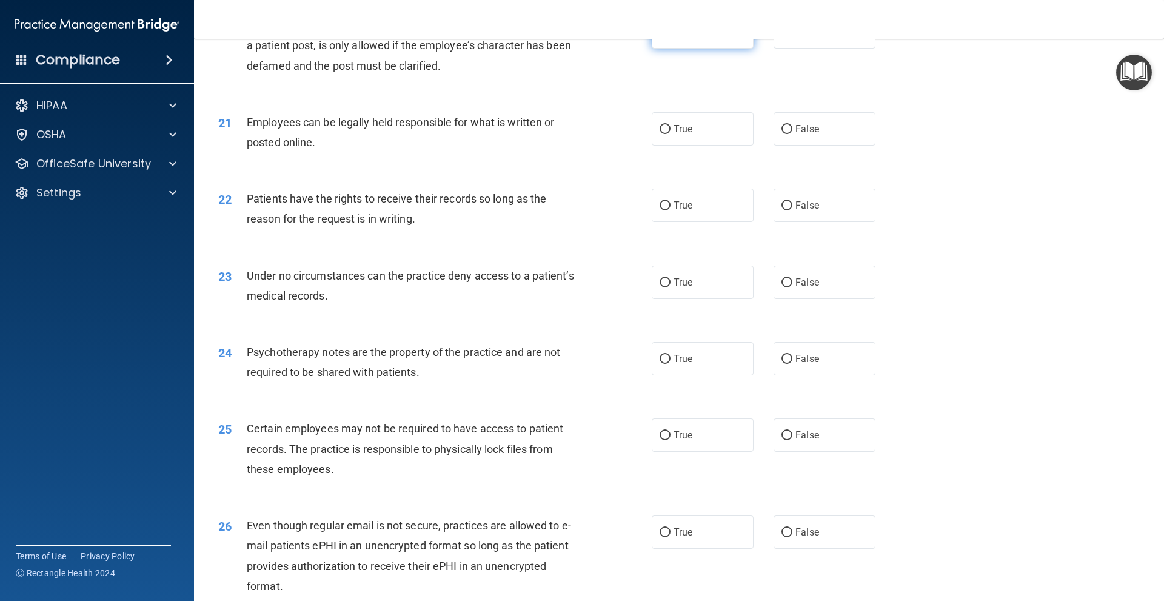
click at [717, 48] on label "True" at bounding box center [703, 31] width 102 height 33
click at [670, 37] on input "True" at bounding box center [665, 32] width 11 height 9
radio input "true"
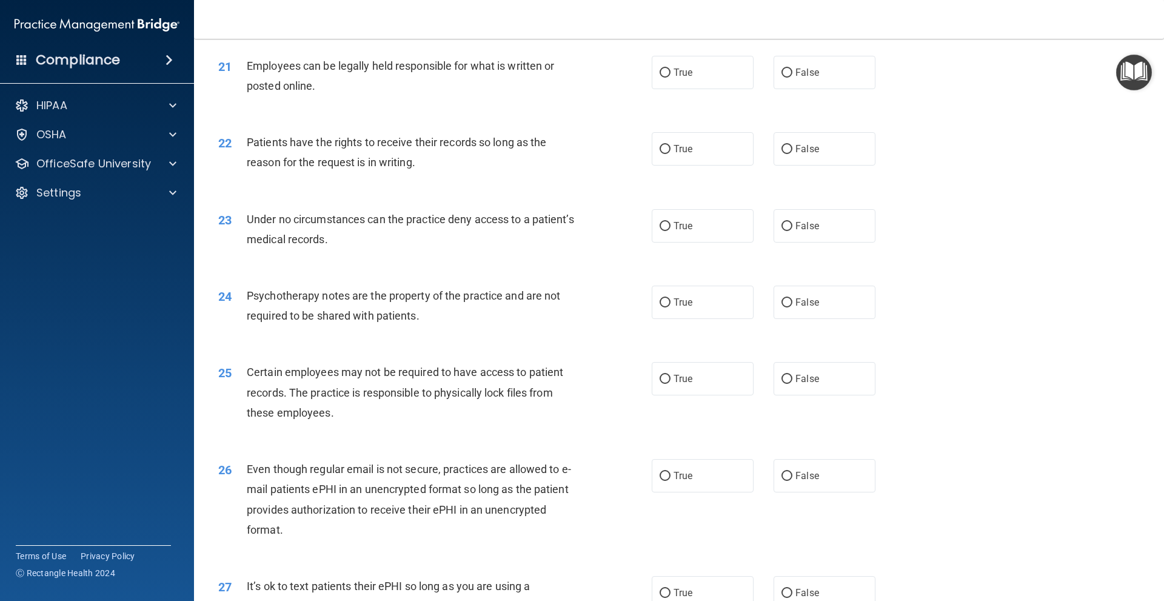
scroll to position [2001, 0]
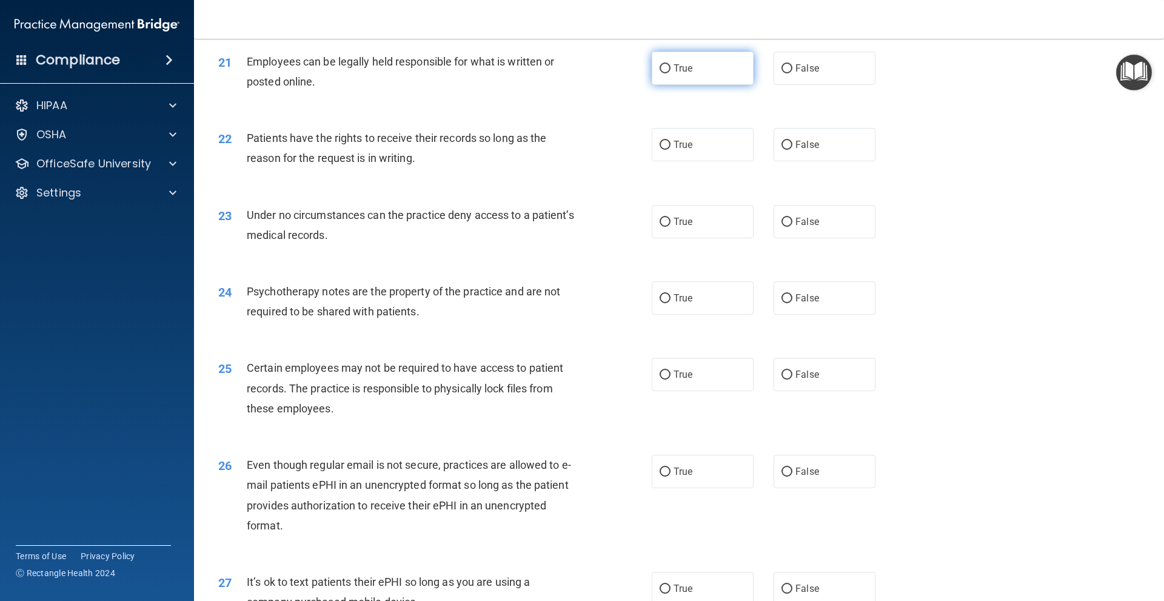
click at [693, 85] on label "True" at bounding box center [703, 68] width 102 height 33
click at [670, 73] on input "True" at bounding box center [665, 68] width 11 height 9
radio input "true"
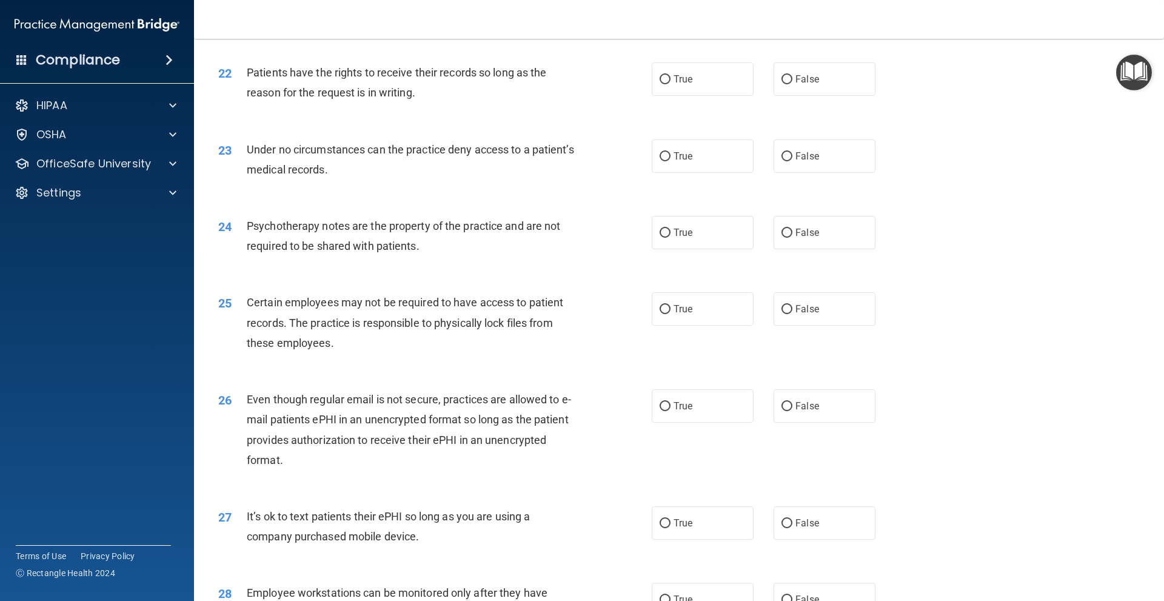
scroll to position [2061, 0]
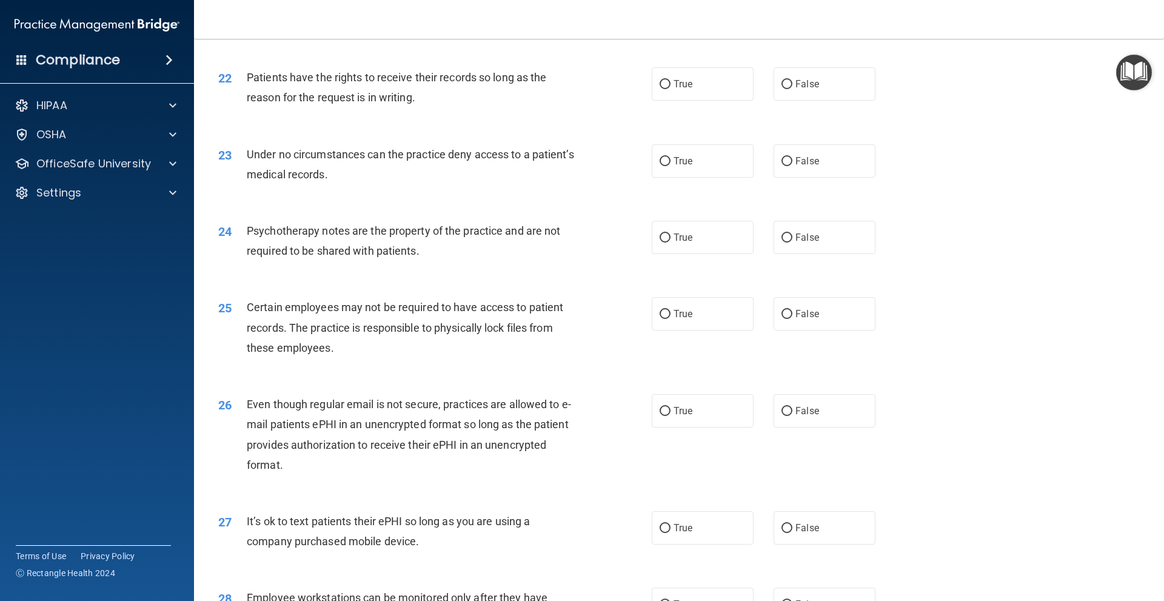
click at [629, 103] on div "22 Patients have the rights to receive their records so long as the reason for …" at bounding box center [435, 90] width 470 height 46
click at [653, 101] on label "True" at bounding box center [703, 83] width 102 height 33
click at [660, 89] on input "True" at bounding box center [665, 84] width 11 height 9
radio input "true"
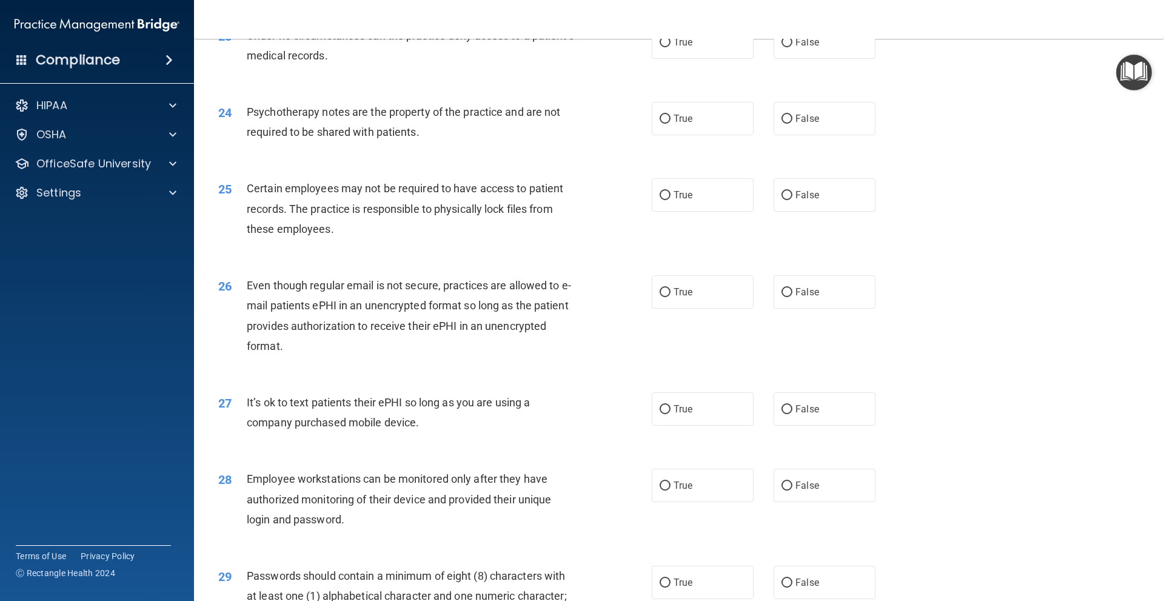
scroll to position [2182, 0]
click at [682, 56] on label "True" at bounding box center [703, 39] width 102 height 33
click at [670, 45] on input "True" at bounding box center [665, 40] width 11 height 9
radio input "true"
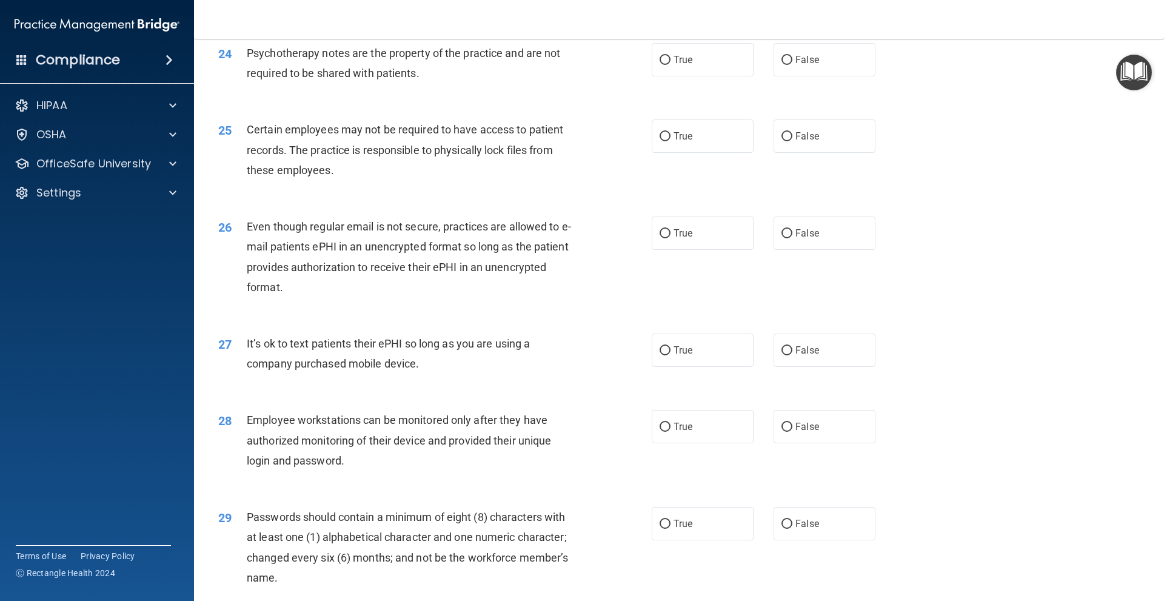
scroll to position [2243, 0]
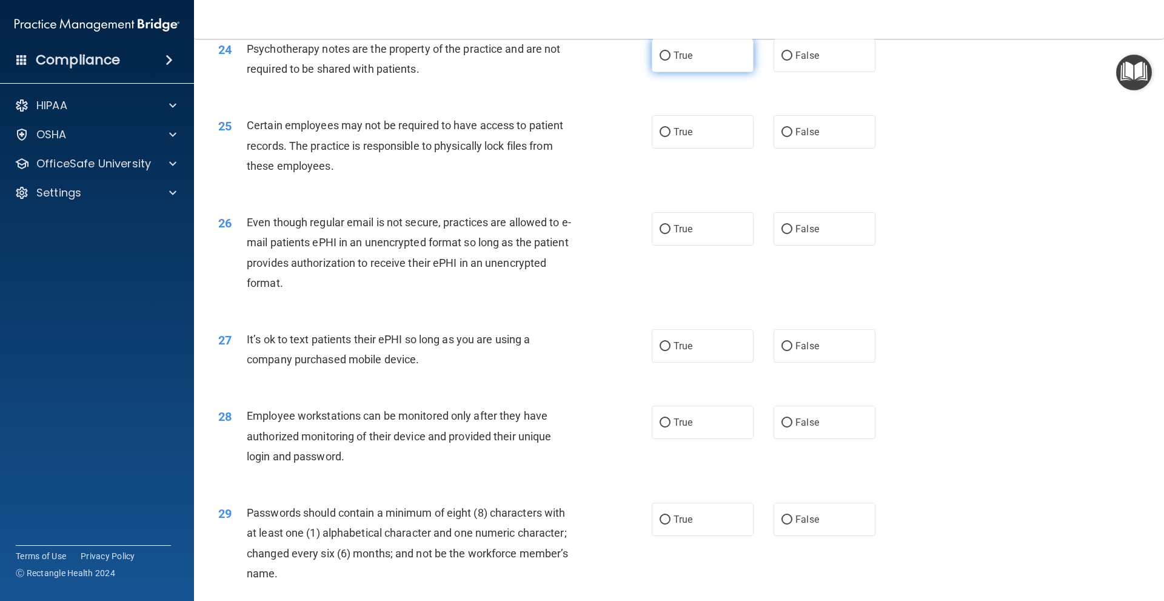
click at [721, 72] on label "True" at bounding box center [703, 55] width 102 height 33
click at [670, 61] on input "True" at bounding box center [665, 56] width 11 height 9
radio input "true"
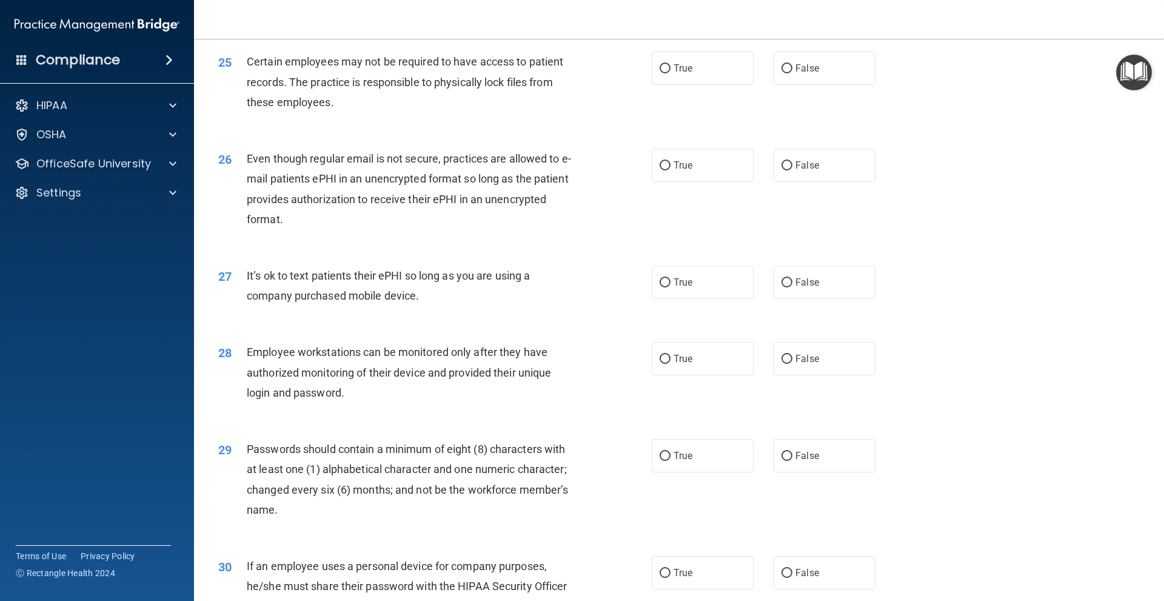
scroll to position [2304, 0]
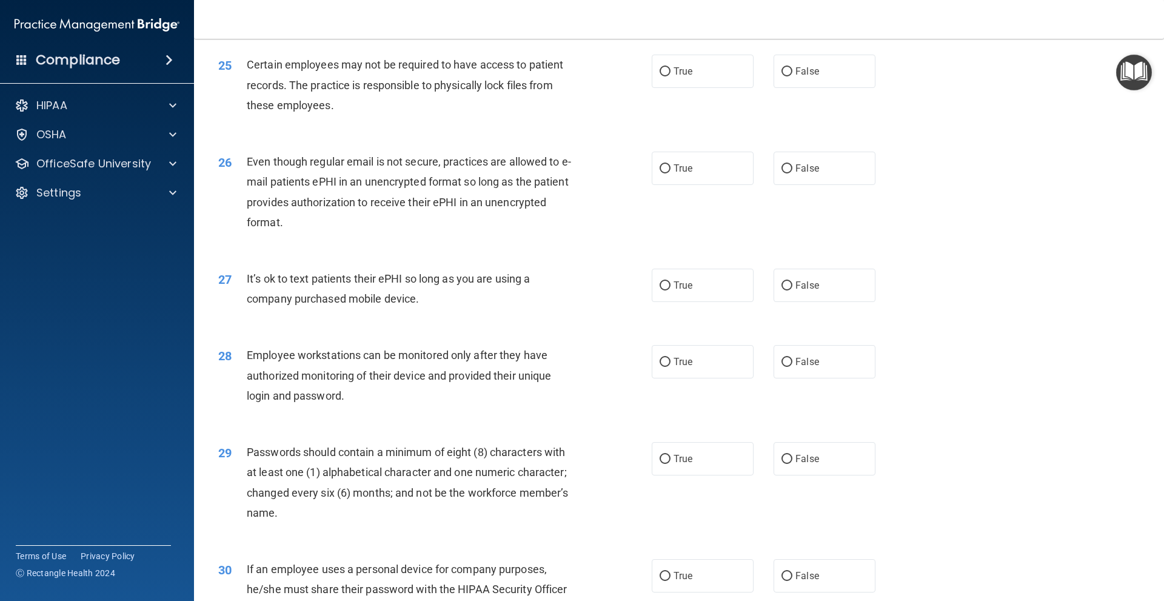
click at [701, 109] on div "25 Certain employees may not be required to have access to patient records. The…" at bounding box center [679, 87] width 940 height 97
click at [705, 88] on label "True" at bounding box center [703, 71] width 102 height 33
click at [670, 76] on input "True" at bounding box center [665, 71] width 11 height 9
radio input "true"
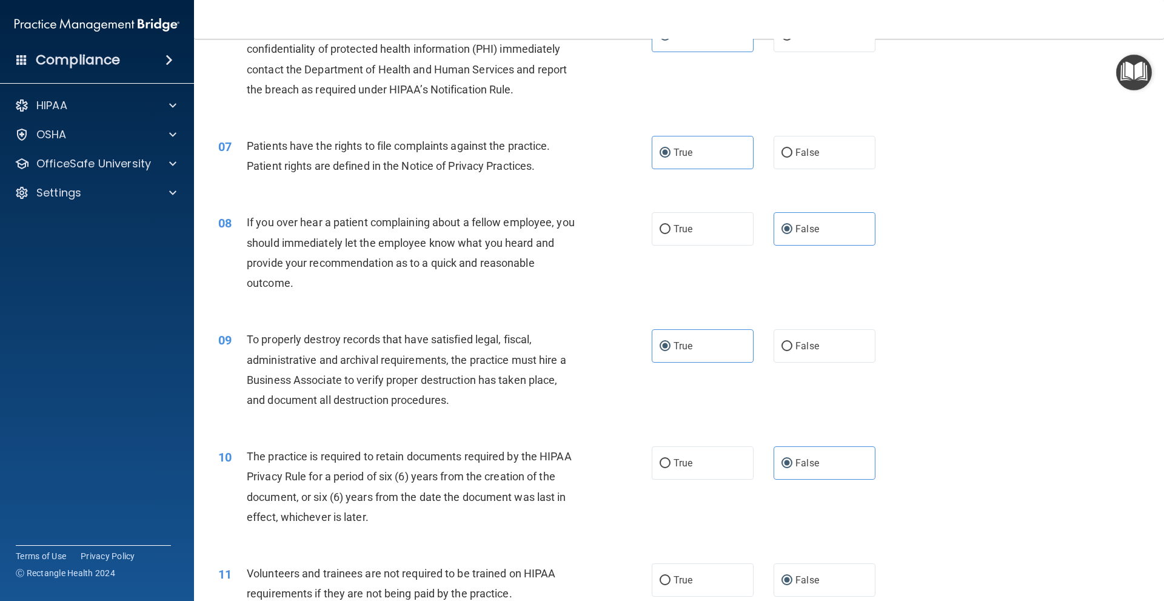
scroll to position [606, 0]
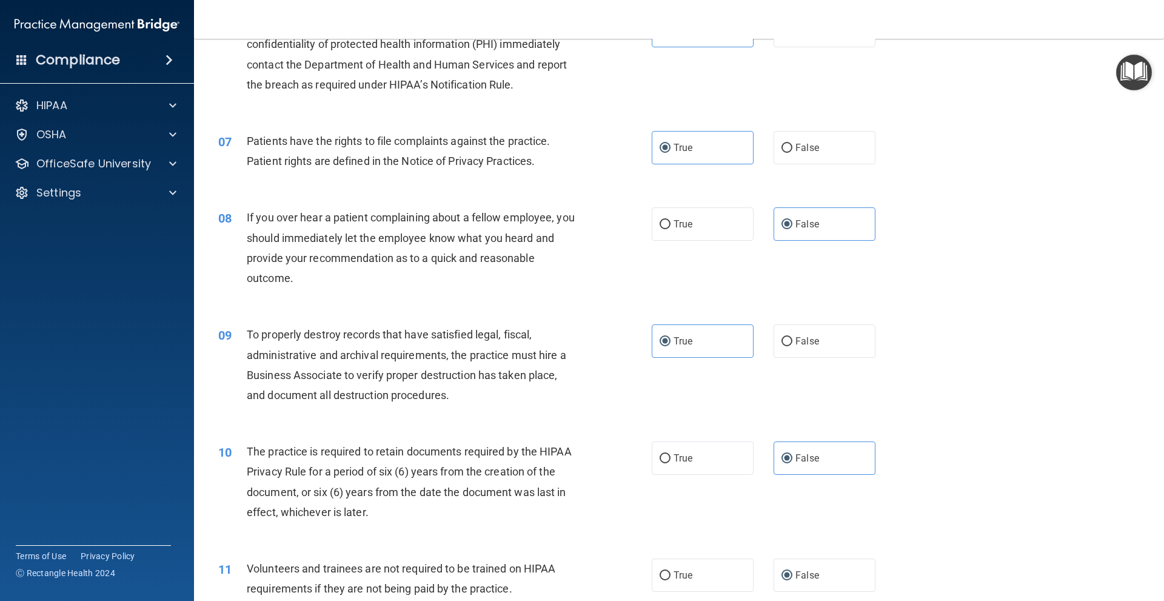
click at [1154, 246] on main "- HIPAA Policies and Procedures Quiz This quiz doesn’t expire until . Are you s…" at bounding box center [679, 320] width 970 height 562
click at [1154, 241] on main "- HIPAA Policies and Procedures Quiz This quiz doesn’t expire until . Are you s…" at bounding box center [679, 320] width 970 height 562
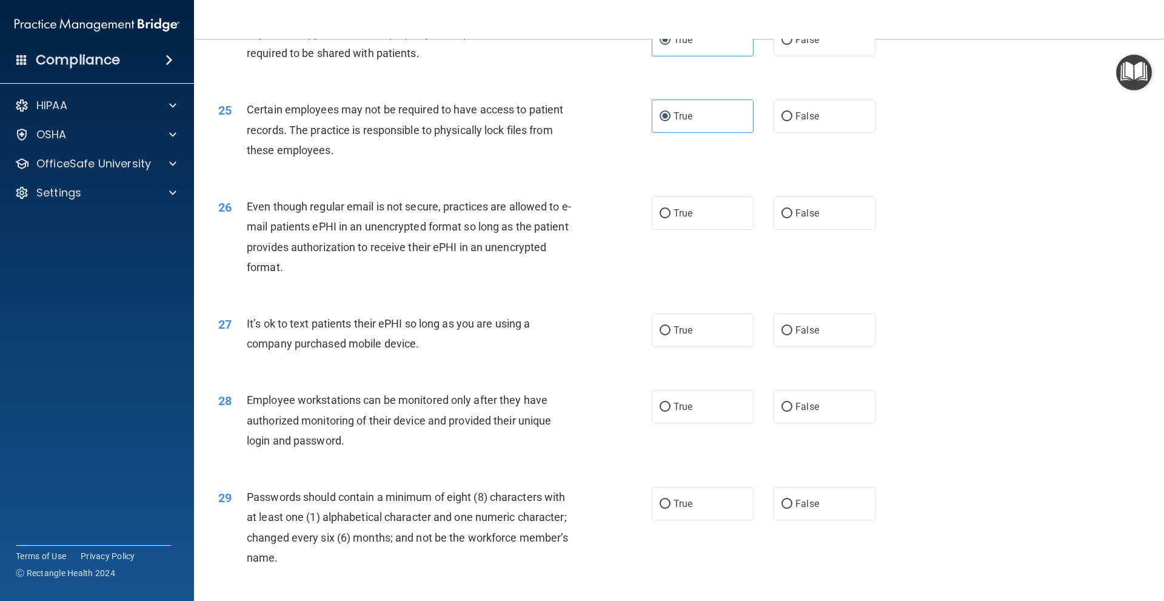
scroll to position [2261, 0]
click at [683, 217] on span "True" at bounding box center [683, 212] width 19 height 12
click at [670, 216] on input "True" at bounding box center [665, 211] width 11 height 9
radio input "true"
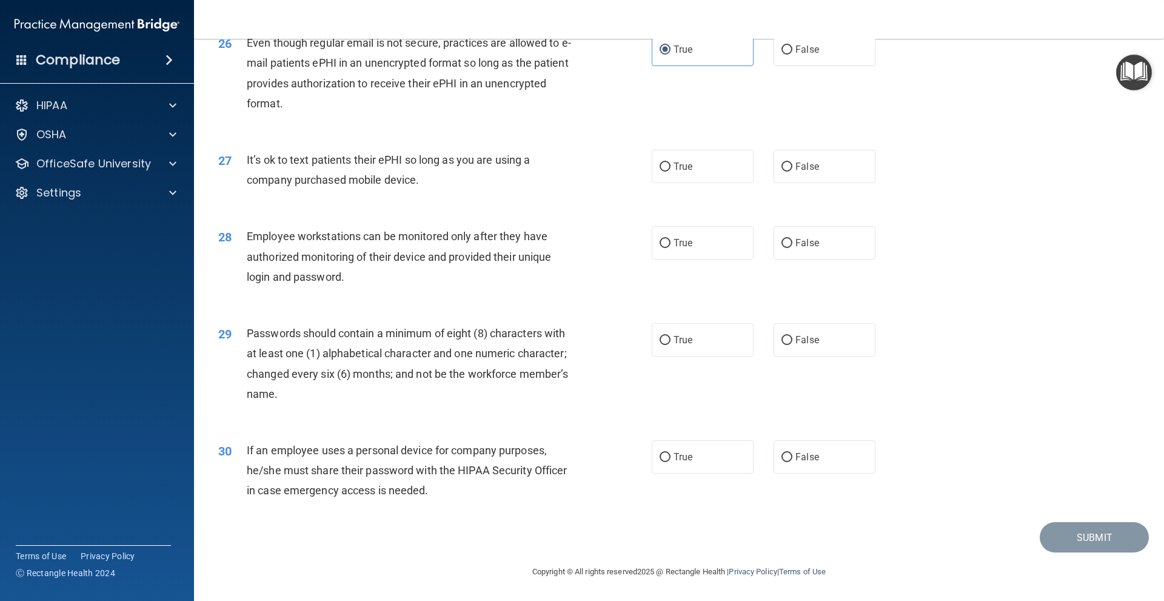
scroll to position [2442, 0]
click at [784, 167] on input "False" at bounding box center [786, 166] width 11 height 9
radio input "true"
click at [712, 236] on label "True" at bounding box center [703, 242] width 102 height 33
click at [670, 239] on input "True" at bounding box center [665, 243] width 11 height 9
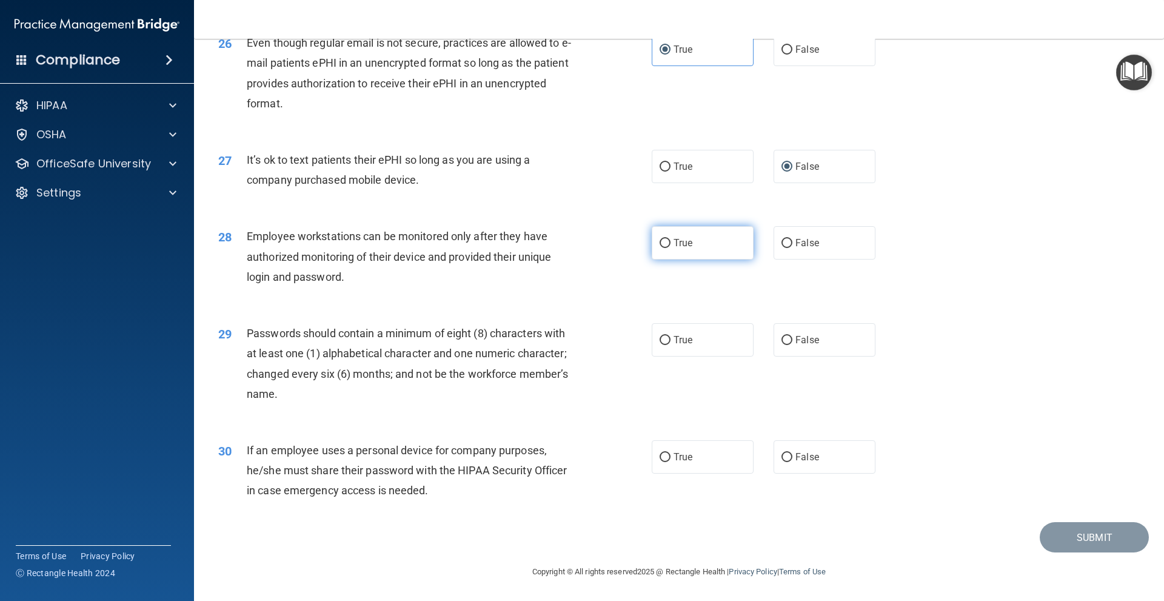
radio input "true"
click at [693, 350] on label "True" at bounding box center [703, 339] width 102 height 33
click at [670, 345] on input "True" at bounding box center [665, 340] width 11 height 9
radio input "true"
click at [818, 471] on label "False" at bounding box center [825, 456] width 102 height 33
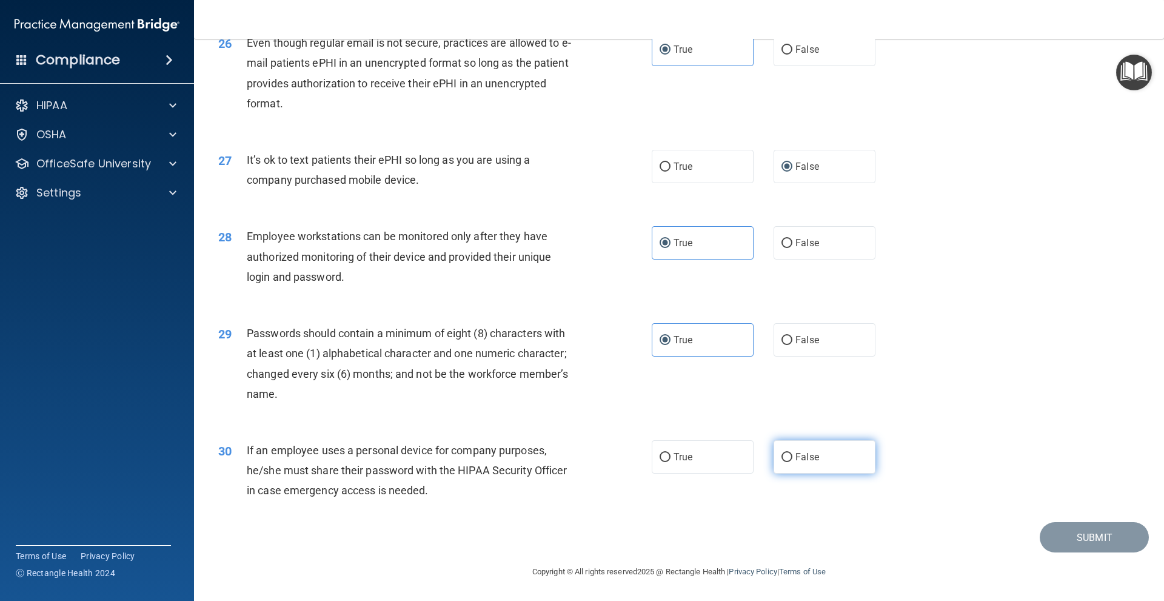
click at [792, 462] on input "False" at bounding box center [786, 457] width 11 height 9
radio input "true"
click at [1081, 529] on button "Submit" at bounding box center [1094, 537] width 109 height 31
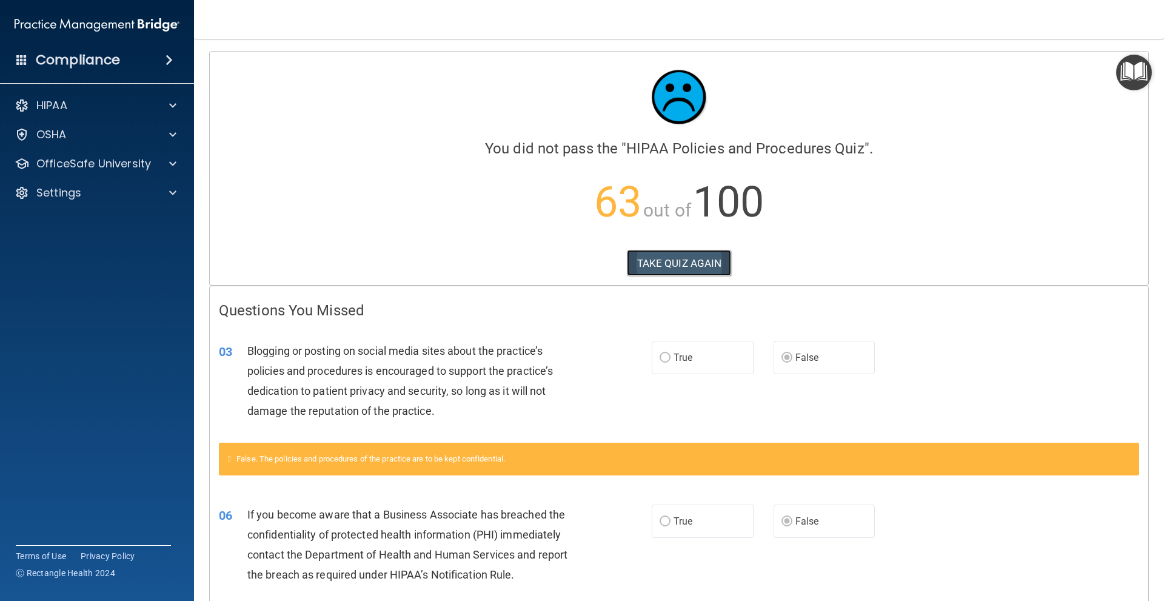
click at [700, 255] on button "TAKE QUIZ AGAIN" at bounding box center [679, 263] width 105 height 27
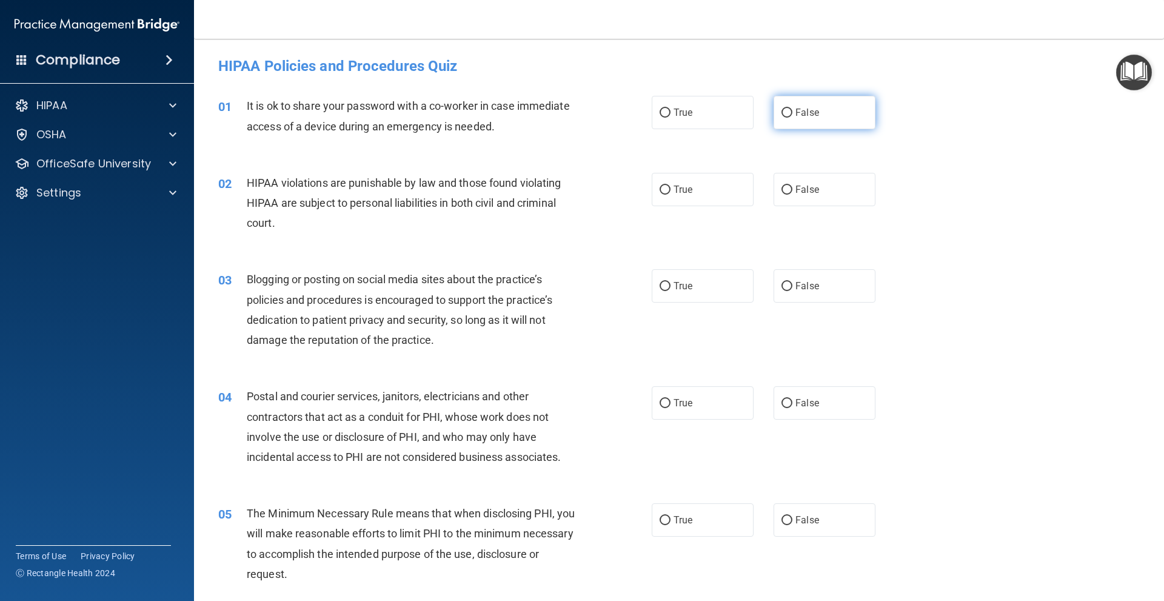
click at [799, 112] on span "False" at bounding box center [807, 113] width 24 height 12
click at [792, 112] on input "False" at bounding box center [786, 113] width 11 height 9
radio input "true"
click at [693, 178] on label "True" at bounding box center [703, 189] width 102 height 33
click at [670, 186] on input "True" at bounding box center [665, 190] width 11 height 9
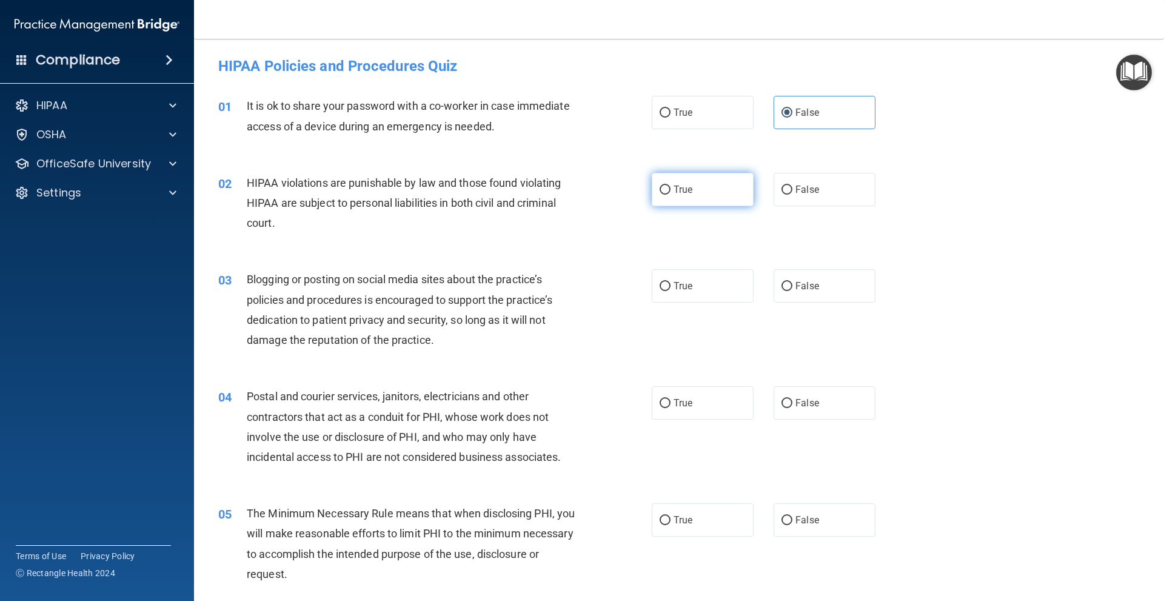
radio input "true"
click at [801, 275] on label "False" at bounding box center [825, 285] width 102 height 33
click at [792, 282] on input "False" at bounding box center [786, 286] width 11 height 9
radio input "true"
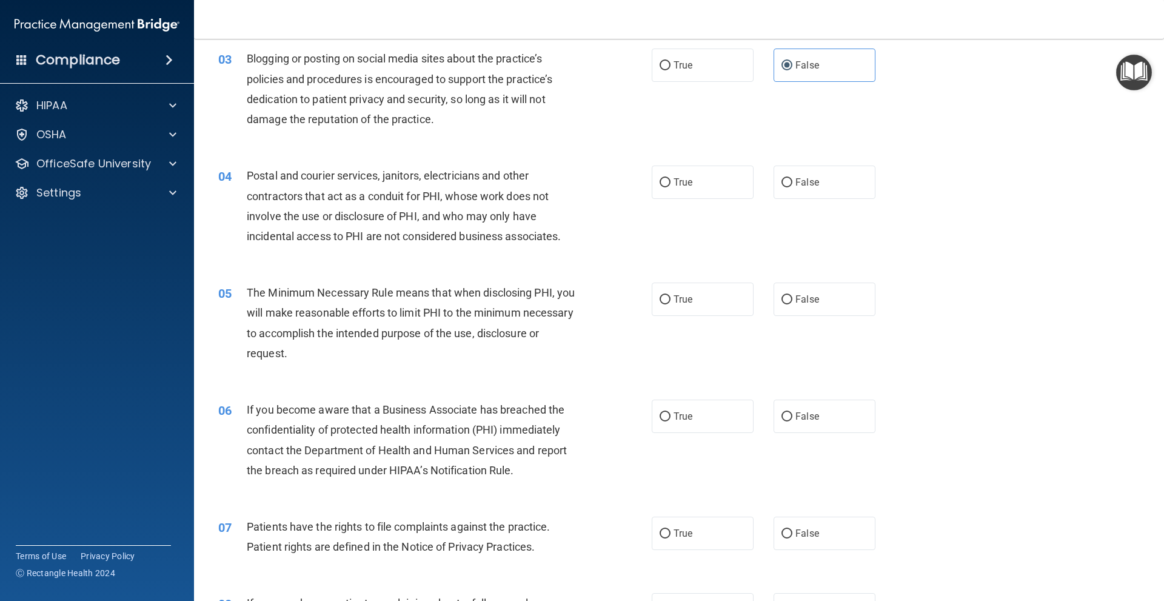
scroll to position [303, 0]
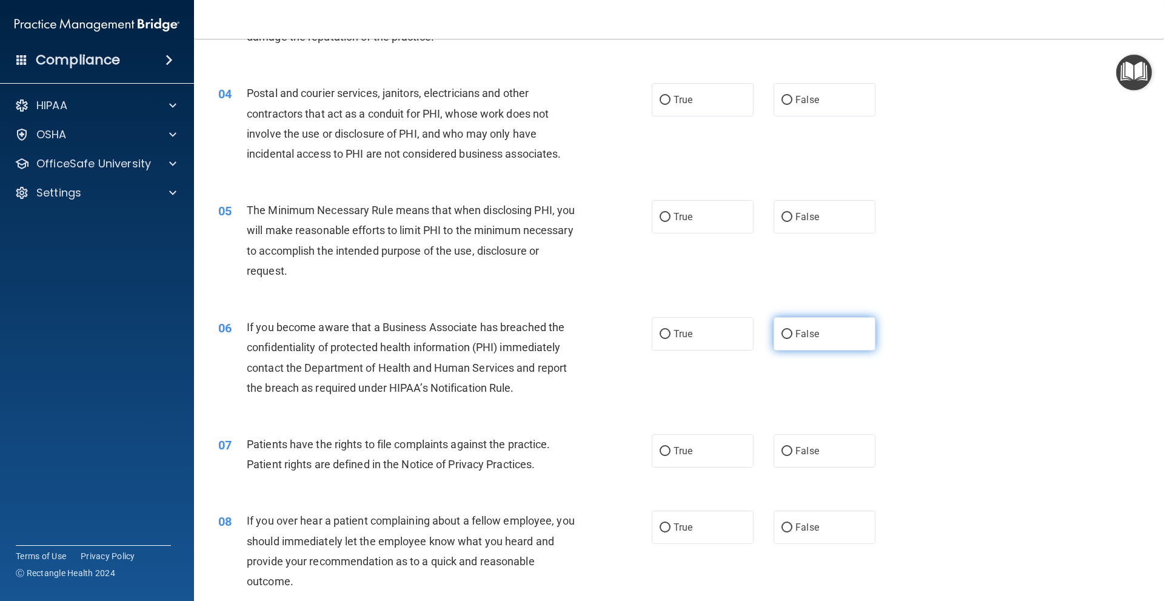
click at [832, 338] on label "False" at bounding box center [825, 333] width 102 height 33
click at [792, 338] on input "False" at bounding box center [786, 334] width 11 height 9
radio input "true"
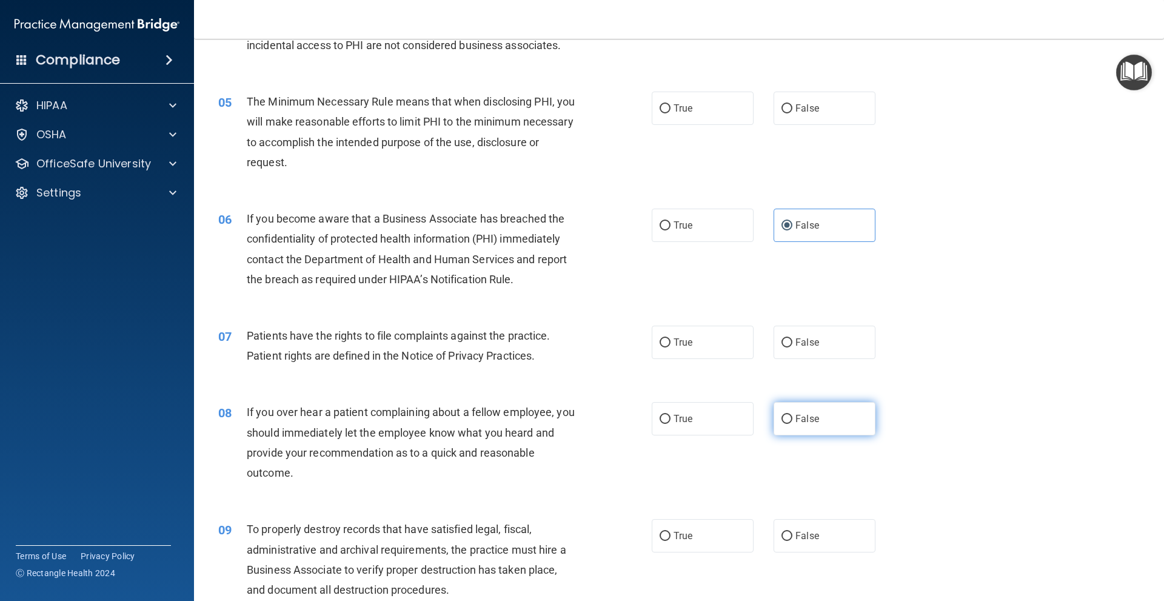
scroll to position [485, 0]
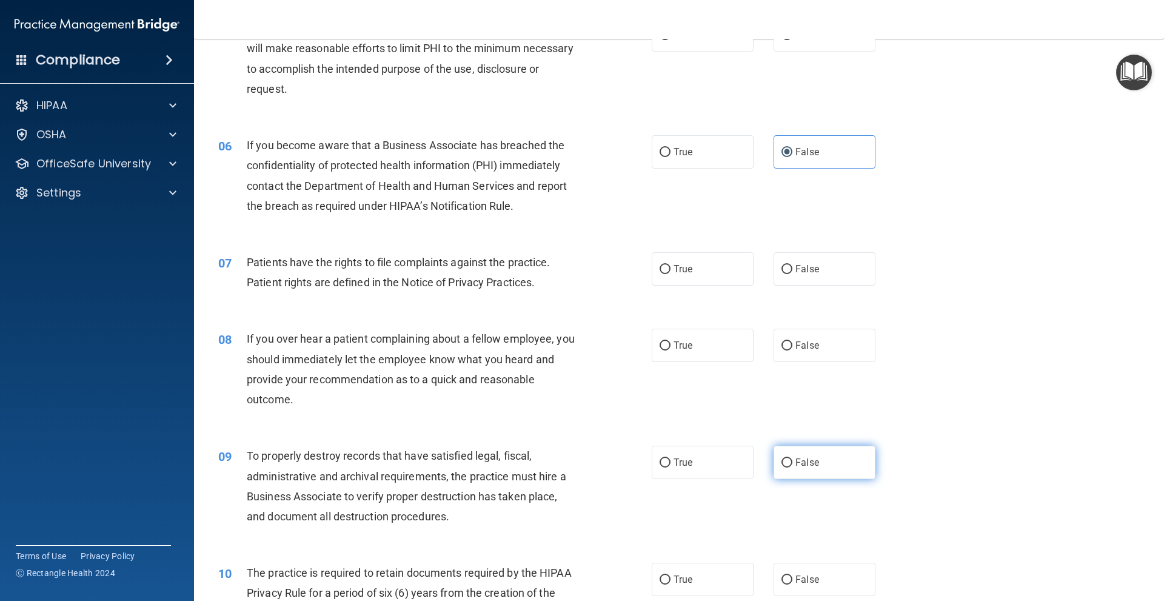
click at [821, 461] on label "False" at bounding box center [825, 462] width 102 height 33
click at [792, 461] on input "False" at bounding box center [786, 462] width 11 height 9
radio input "true"
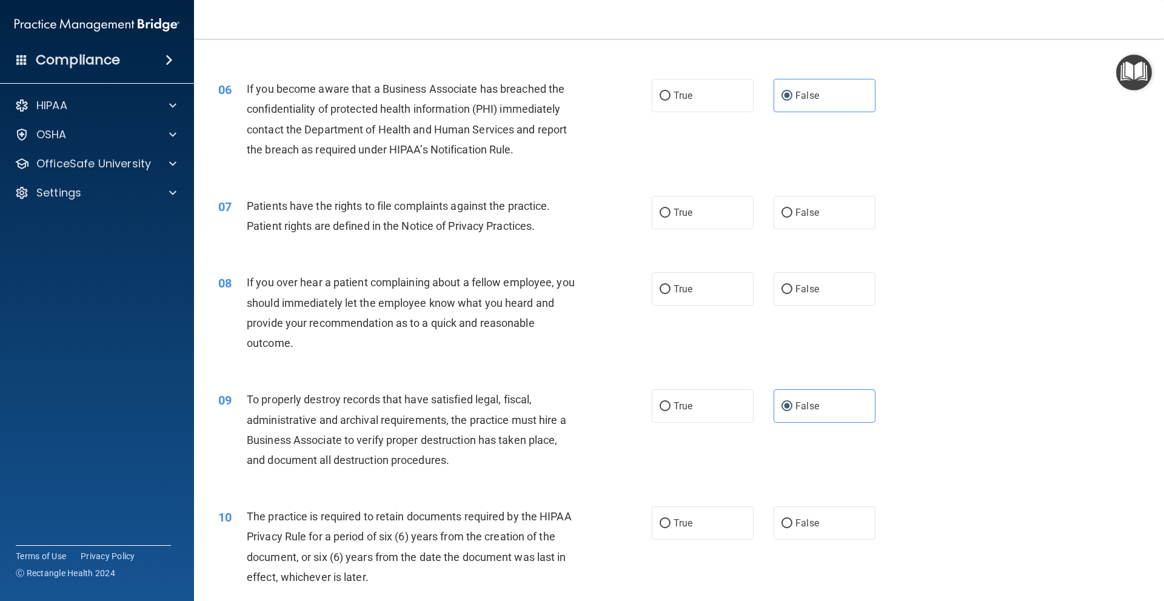
scroll to position [546, 0]
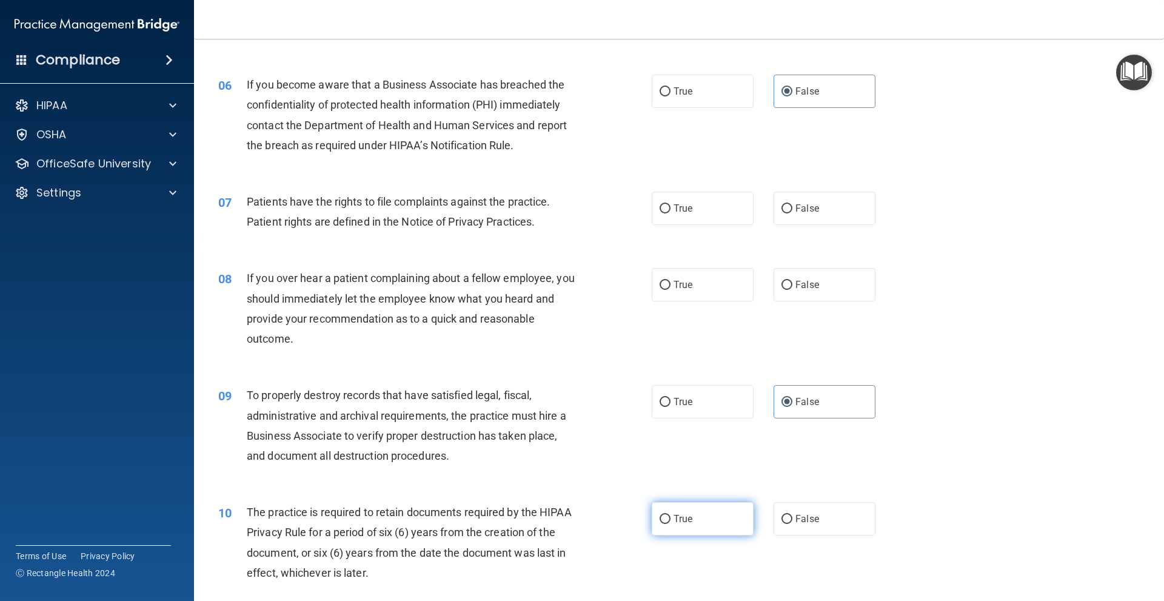
click at [674, 518] on span "True" at bounding box center [683, 519] width 19 height 12
click at [670, 518] on input "True" at bounding box center [665, 519] width 11 height 9
radio input "true"
click at [909, 435] on div "09 To properly destroy records that have satisfied legal, fiscal, administrativ…" at bounding box center [679, 428] width 940 height 117
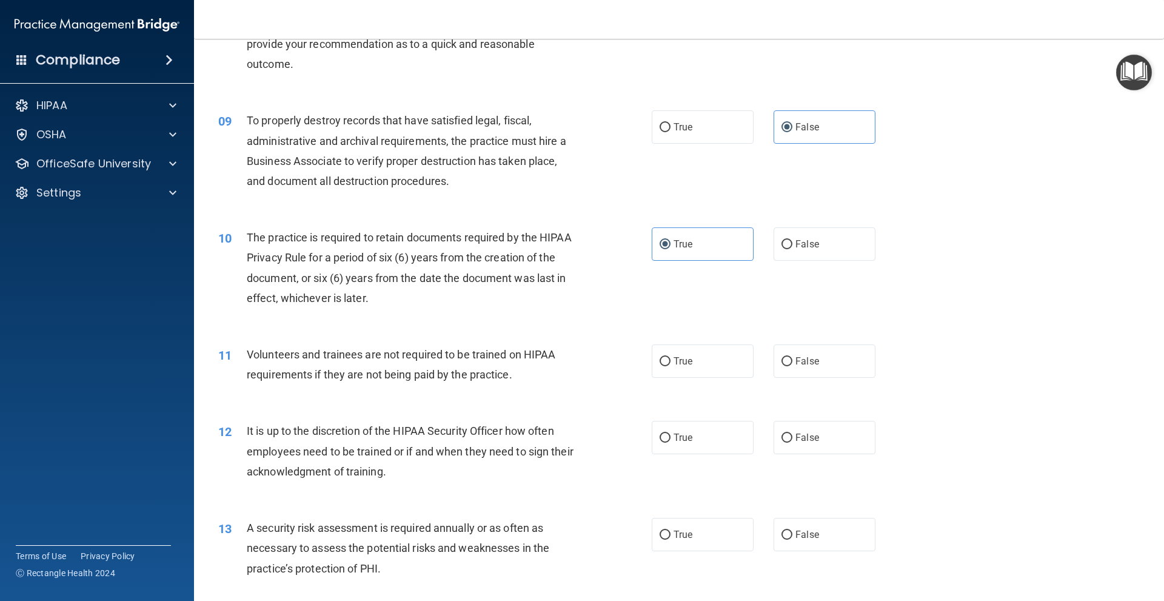
scroll to position [909, 0]
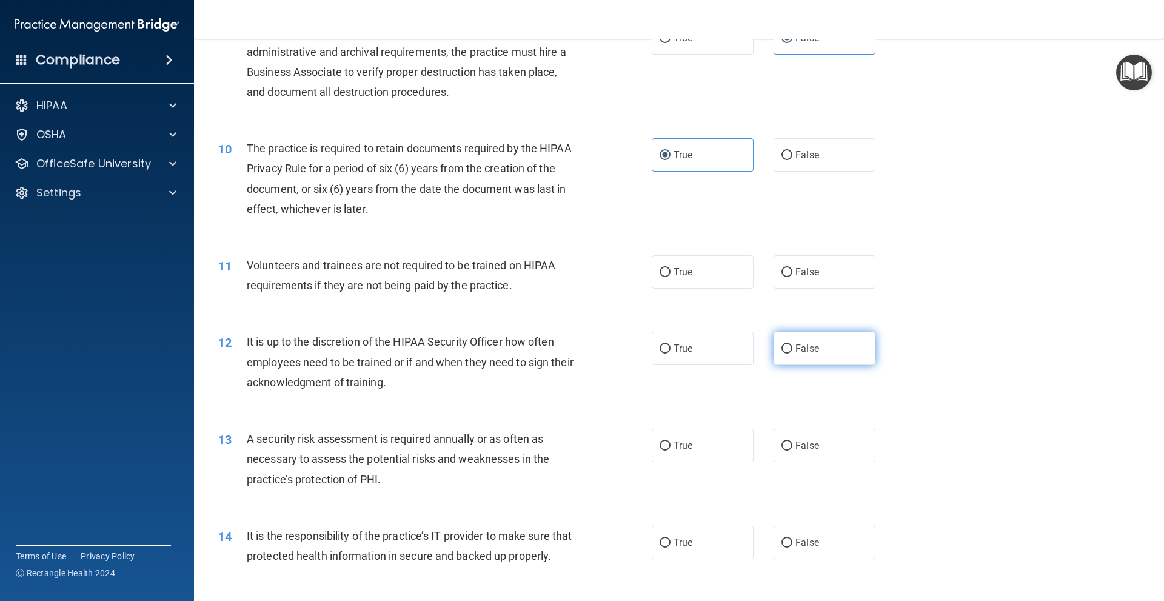
click at [818, 355] on label "False" at bounding box center [825, 348] width 102 height 33
click at [792, 353] on input "False" at bounding box center [786, 348] width 11 height 9
radio input "true"
click at [826, 532] on label "False" at bounding box center [825, 542] width 102 height 33
click at [792, 538] on input "False" at bounding box center [786, 542] width 11 height 9
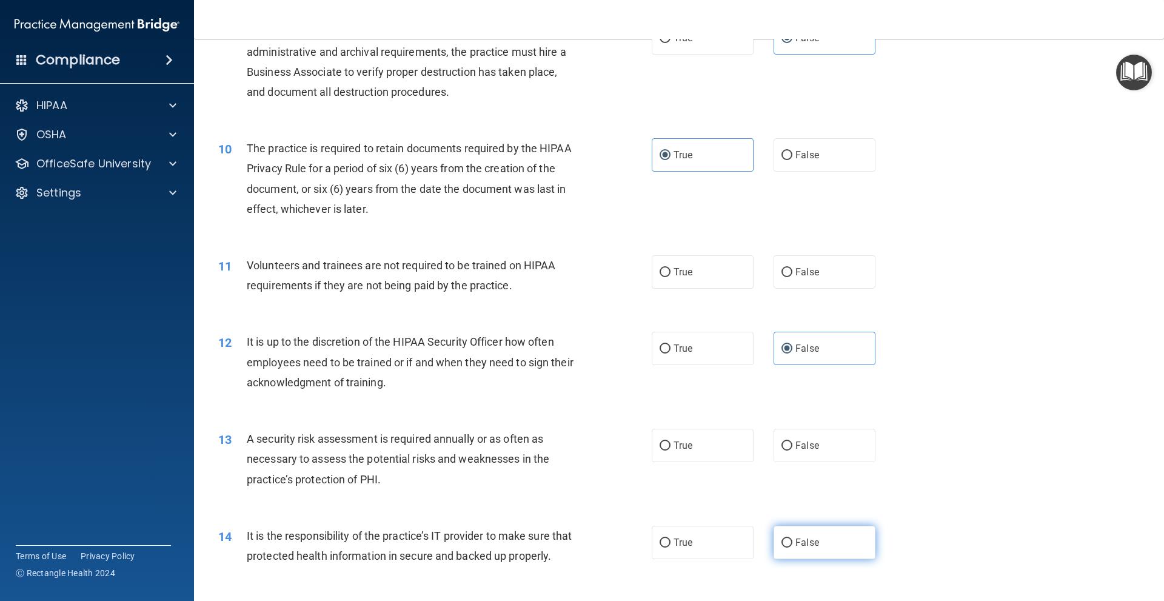
radio input "true"
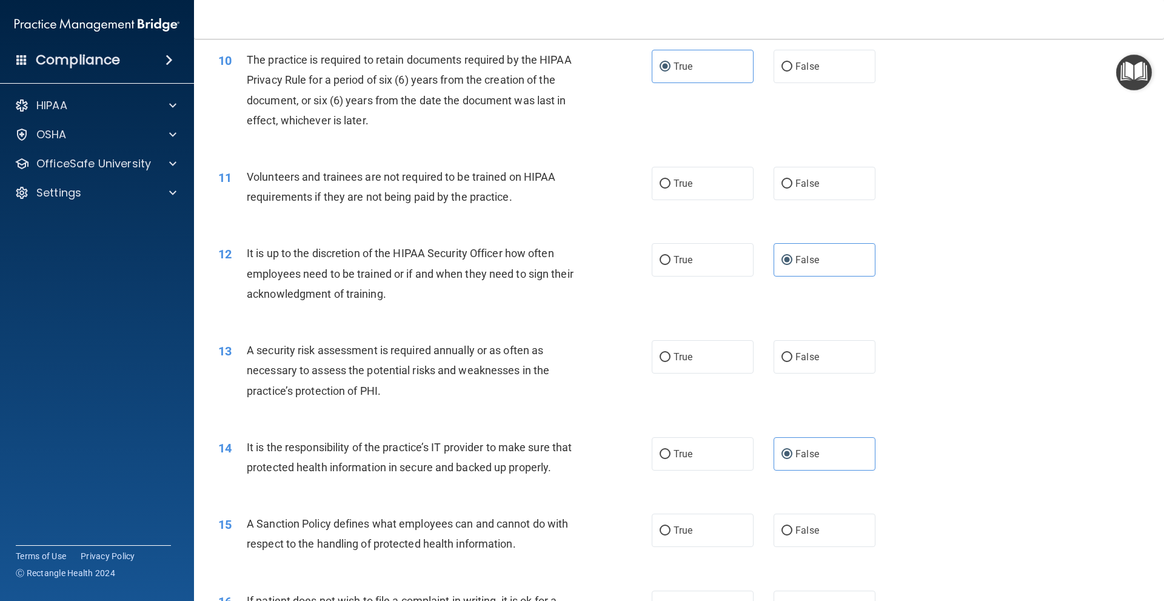
scroll to position [1031, 0]
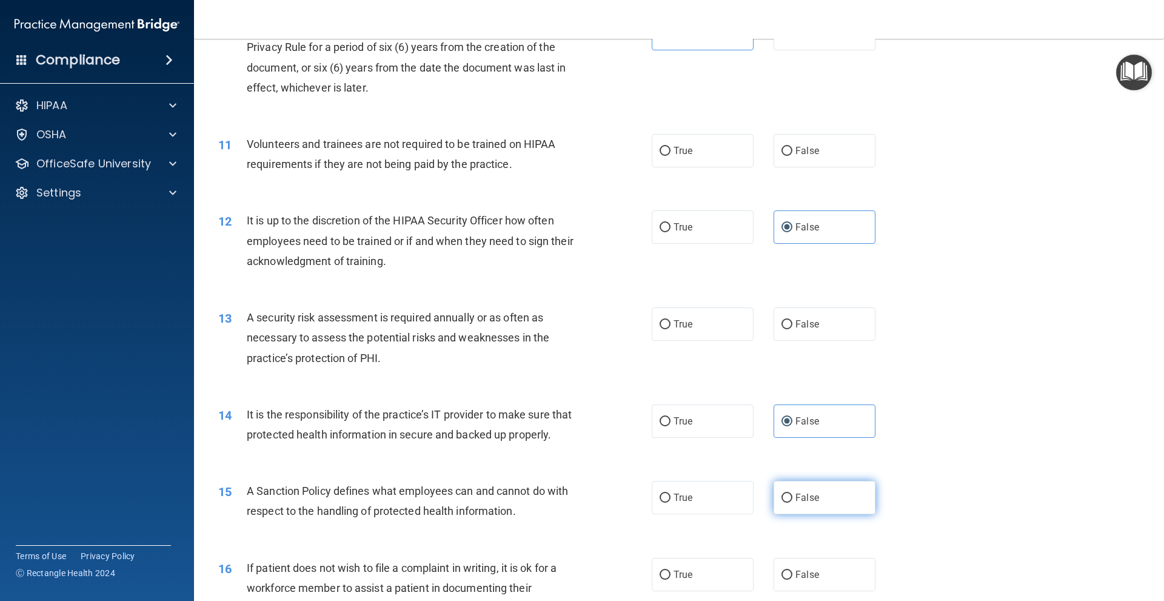
click at [827, 507] on label "False" at bounding box center [825, 497] width 102 height 33
click at [792, 503] on input "False" at bounding box center [786, 497] width 11 height 9
radio input "true"
click at [926, 492] on div "15 A Sanction Policy defines what employees can and cannot do with respect to t…" at bounding box center [679, 504] width 940 height 76
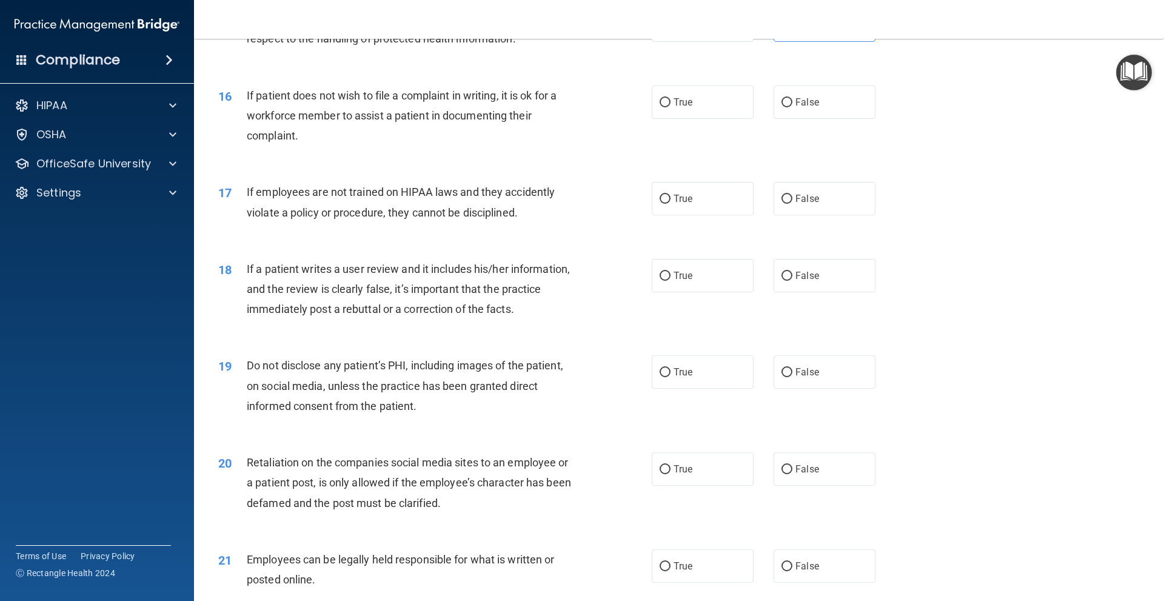
scroll to position [1516, 0]
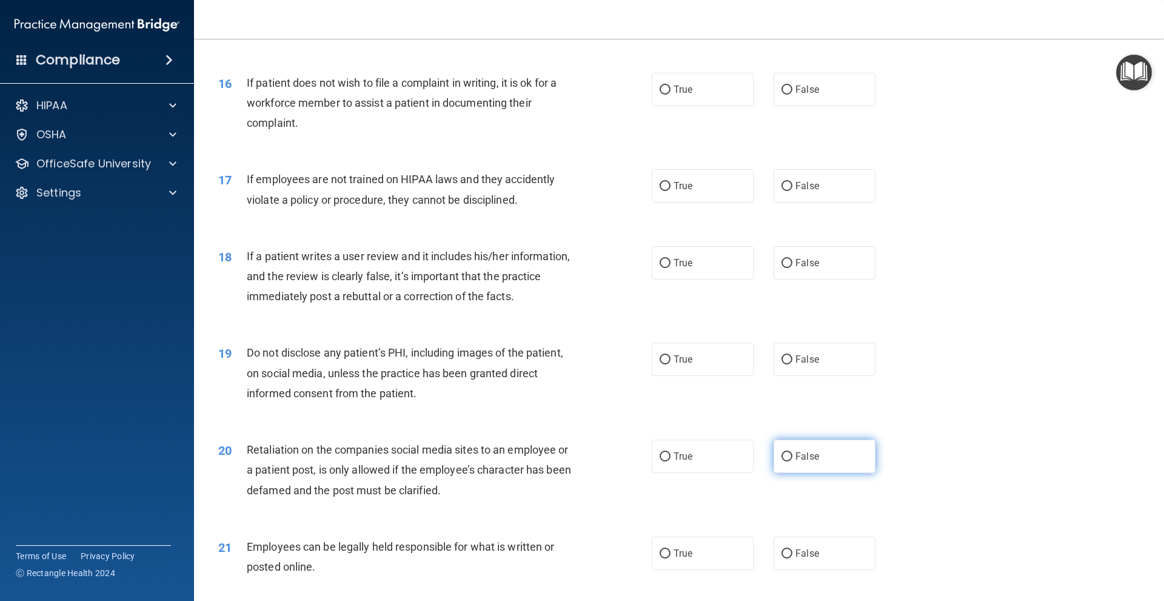
click at [814, 473] on label "False" at bounding box center [825, 456] width 102 height 33
click at [792, 461] on input "False" at bounding box center [786, 456] width 11 height 9
radio input "true"
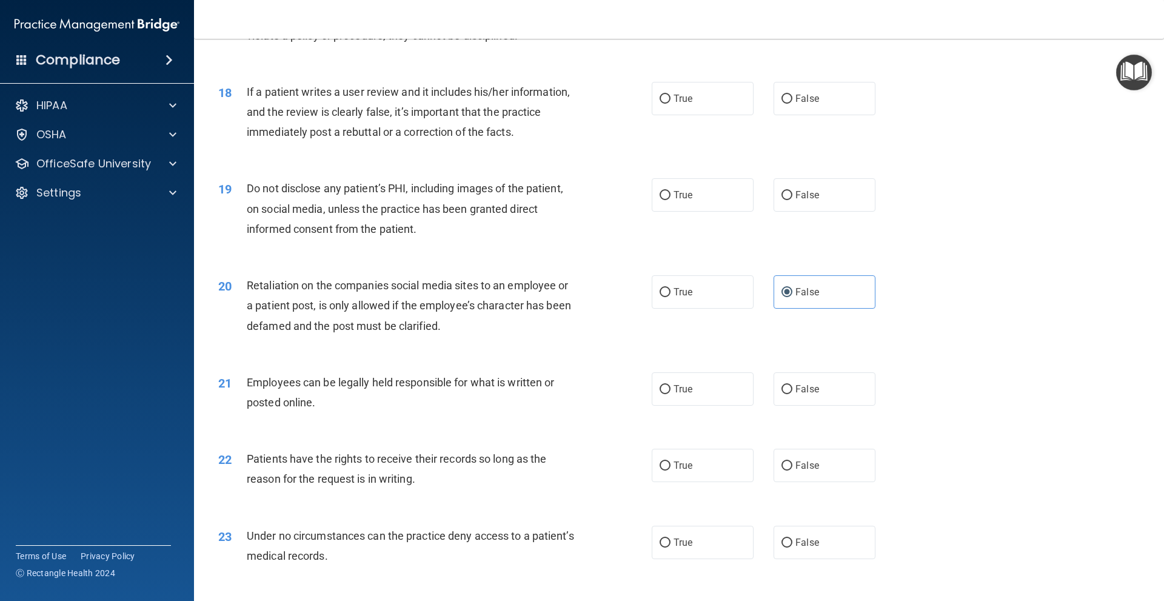
scroll to position [1697, 0]
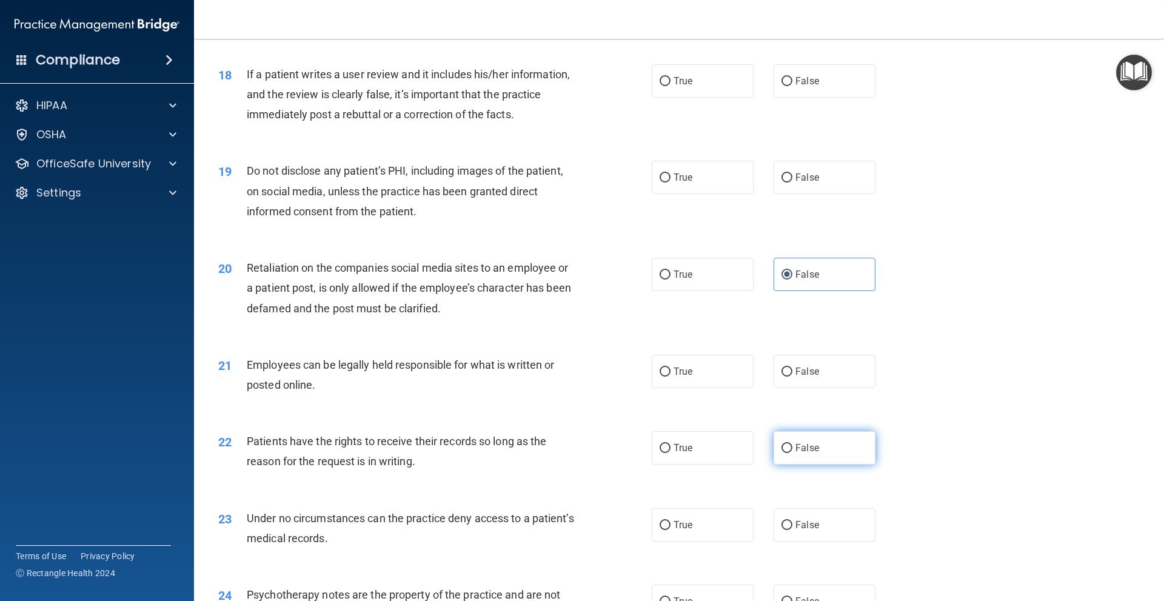
click at [824, 464] on label "False" at bounding box center [825, 447] width 102 height 33
click at [792, 453] on input "False" at bounding box center [786, 448] width 11 height 9
radio input "true"
click at [827, 535] on label "False" at bounding box center [825, 524] width 102 height 33
click at [792, 530] on input "False" at bounding box center [786, 525] width 11 height 9
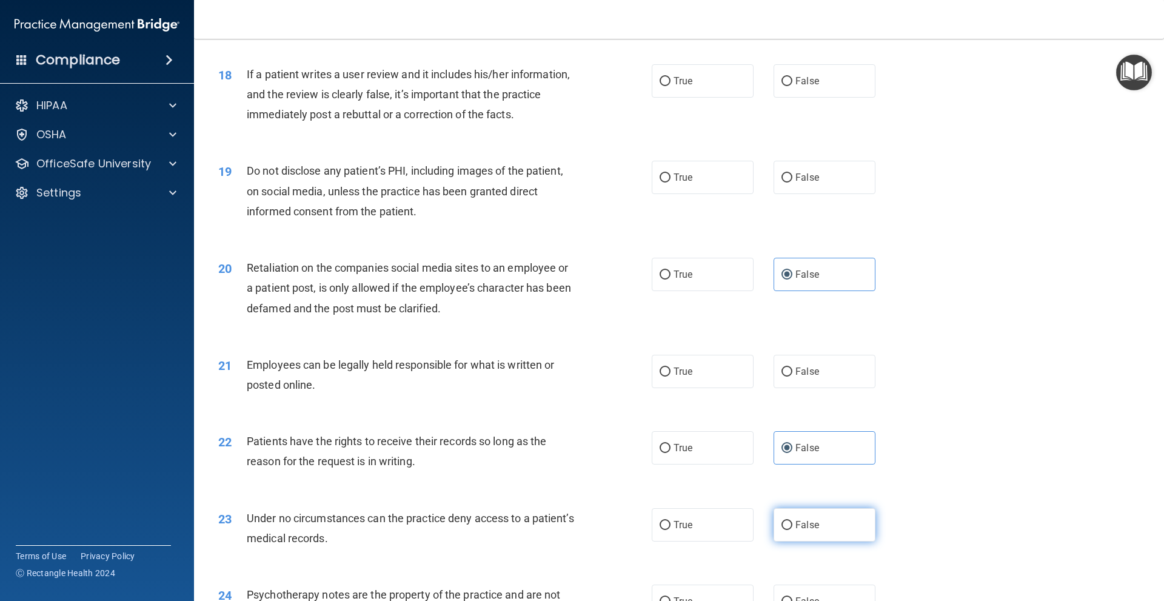
radio input "true"
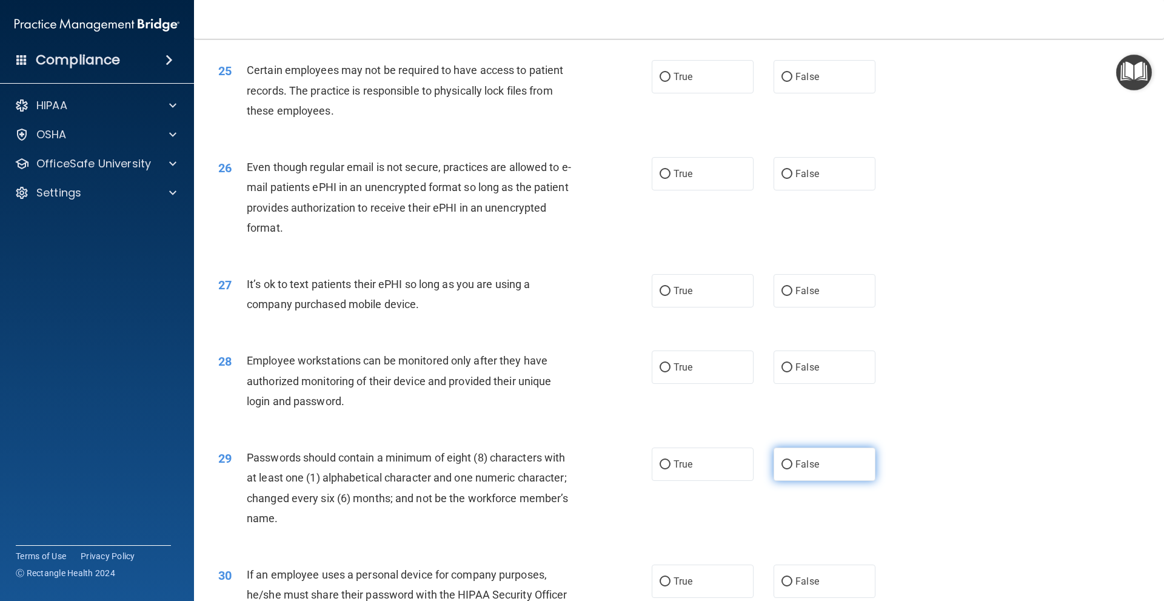
scroll to position [2304, 0]
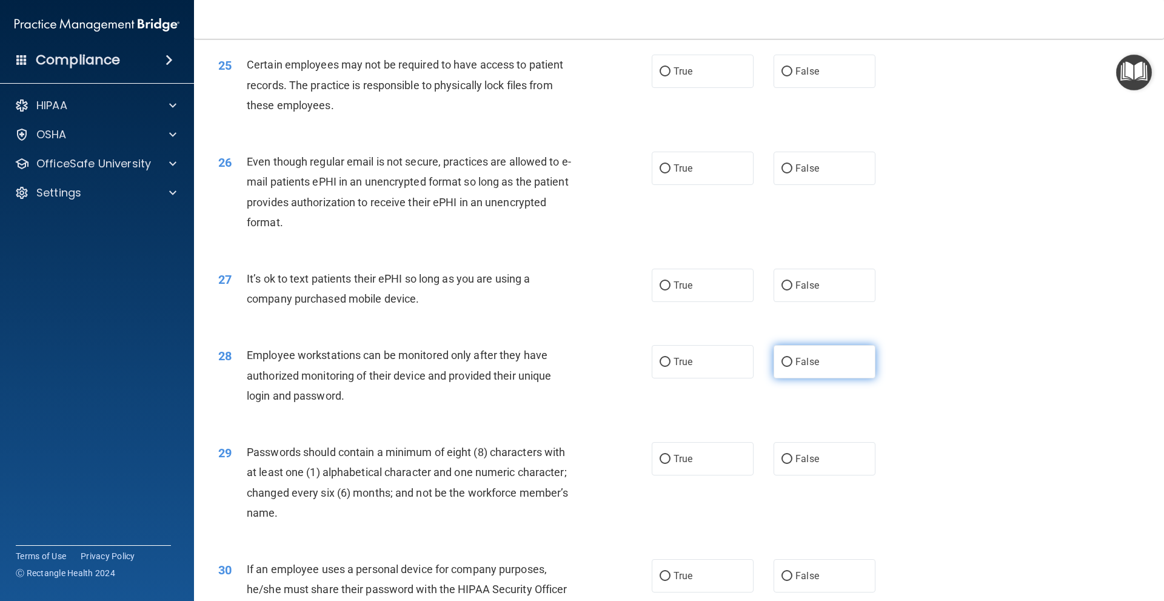
click at [829, 378] on label "False" at bounding box center [825, 361] width 102 height 33
click at [792, 367] on input "False" at bounding box center [786, 362] width 11 height 9
radio input "true"
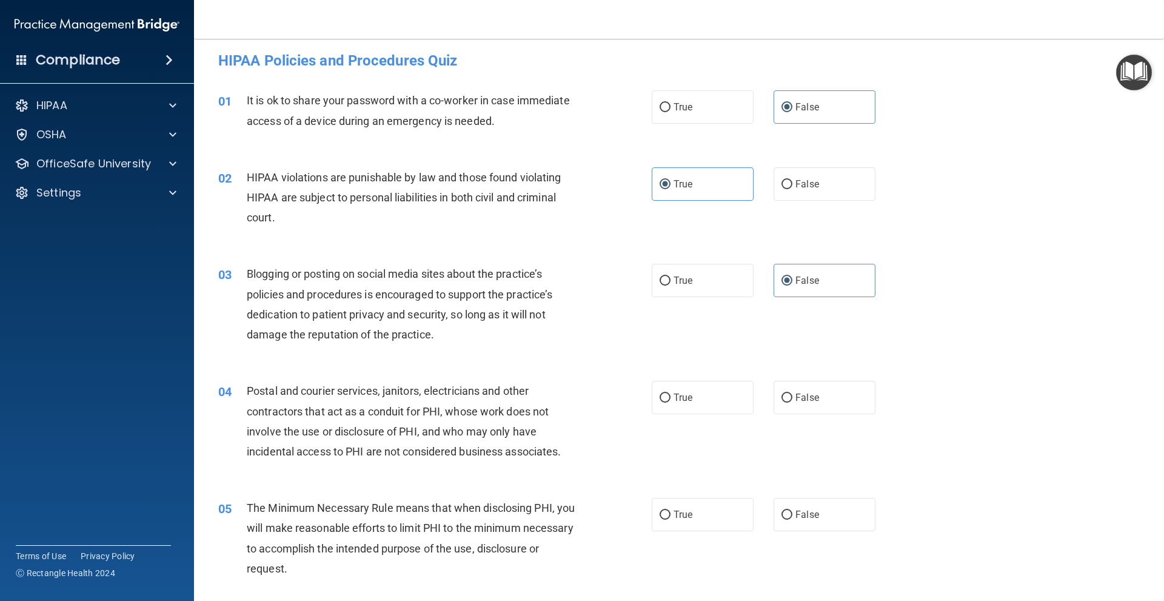
scroll to position [0, 0]
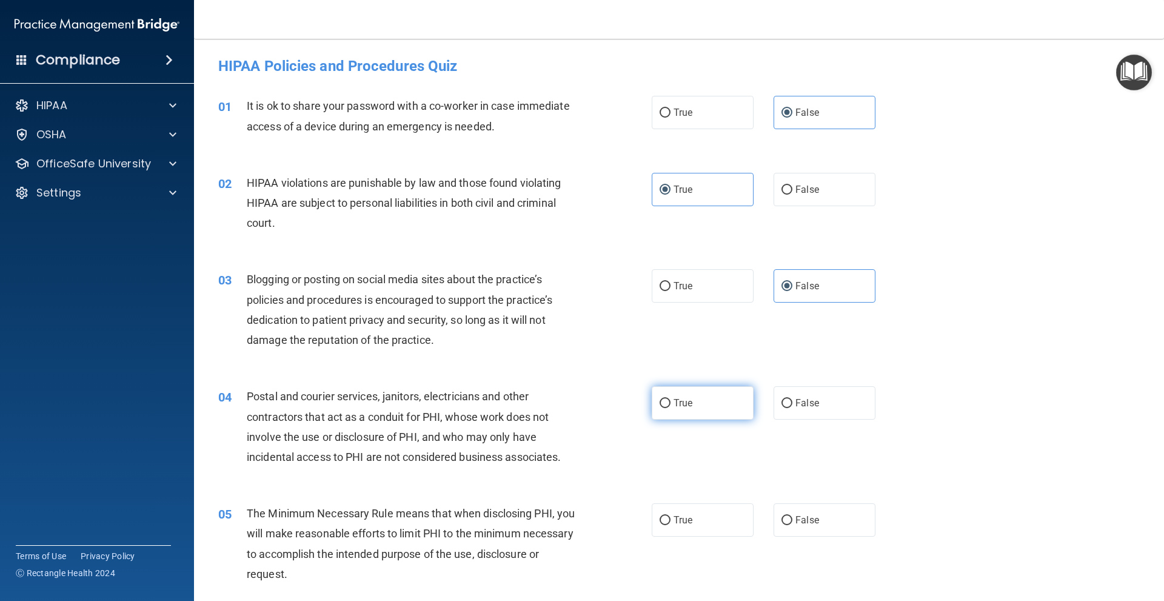
click at [727, 404] on label "True" at bounding box center [703, 402] width 102 height 33
click at [670, 404] on input "True" at bounding box center [665, 403] width 11 height 9
radio input "true"
click at [704, 506] on label "True" at bounding box center [703, 519] width 102 height 33
click at [670, 516] on input "True" at bounding box center [665, 520] width 11 height 9
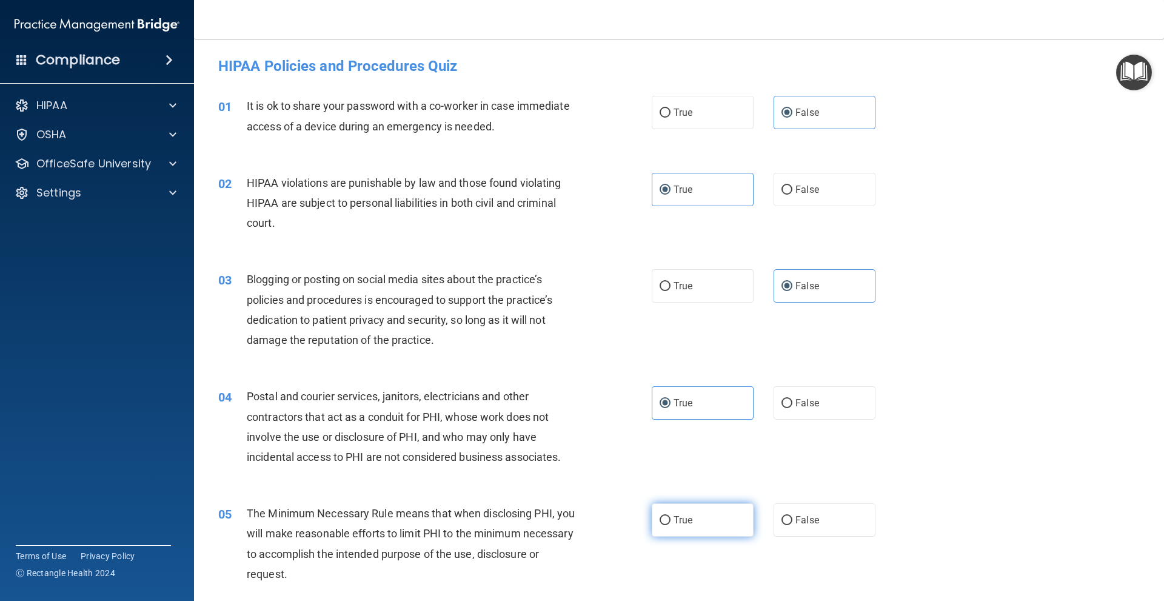
radio input "true"
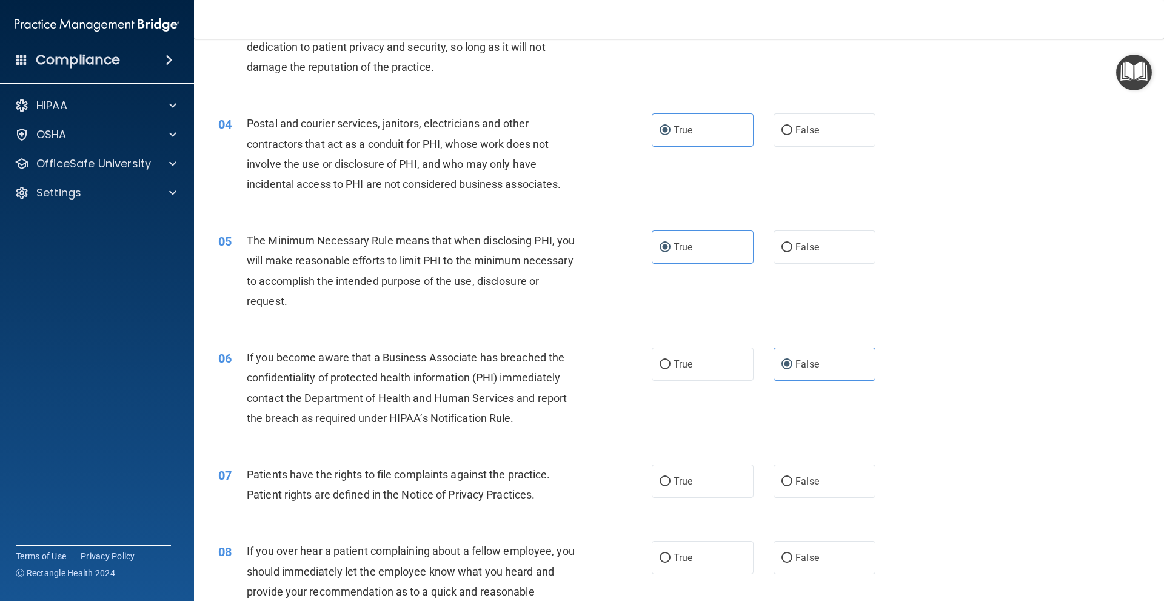
scroll to position [303, 0]
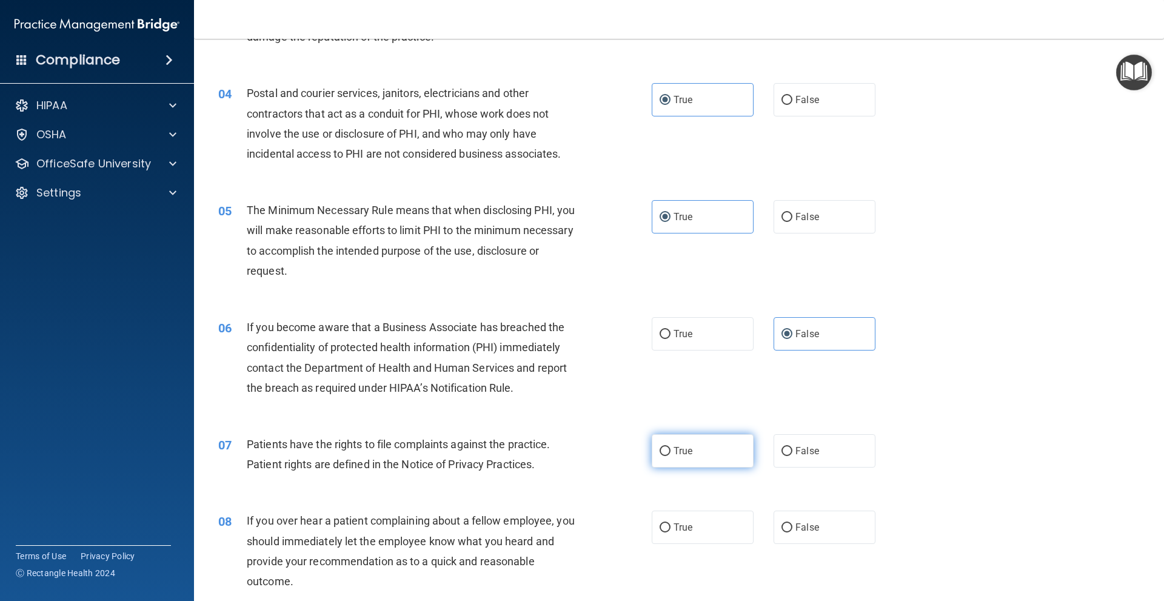
click at [679, 452] on span "True" at bounding box center [683, 451] width 19 height 12
click at [670, 452] on input "True" at bounding box center [665, 451] width 11 height 9
radio input "true"
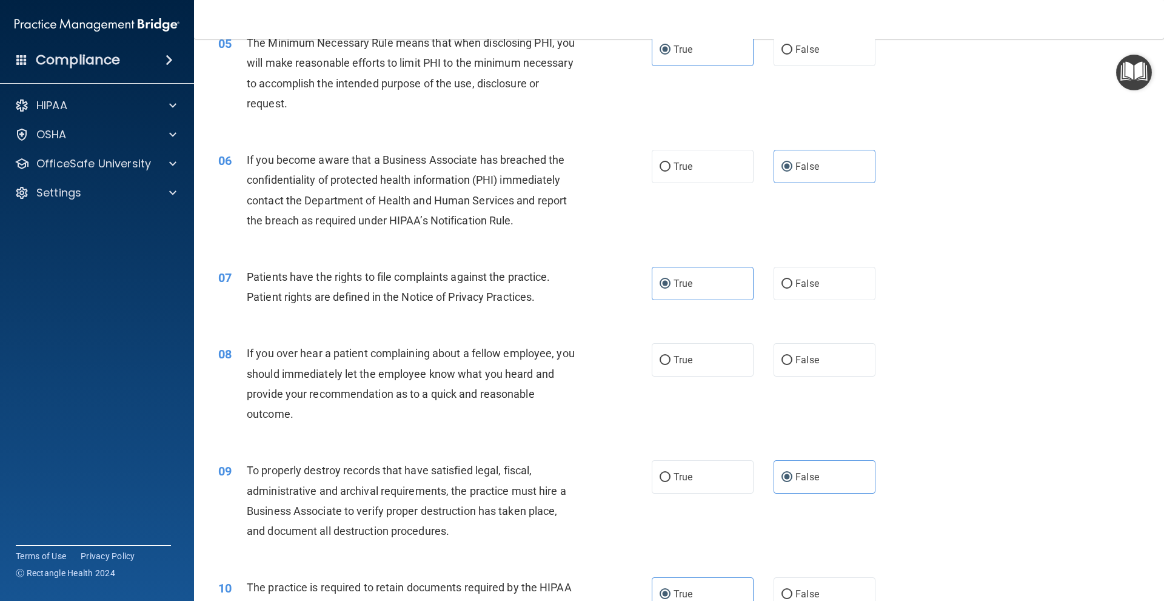
scroll to position [485, 0]
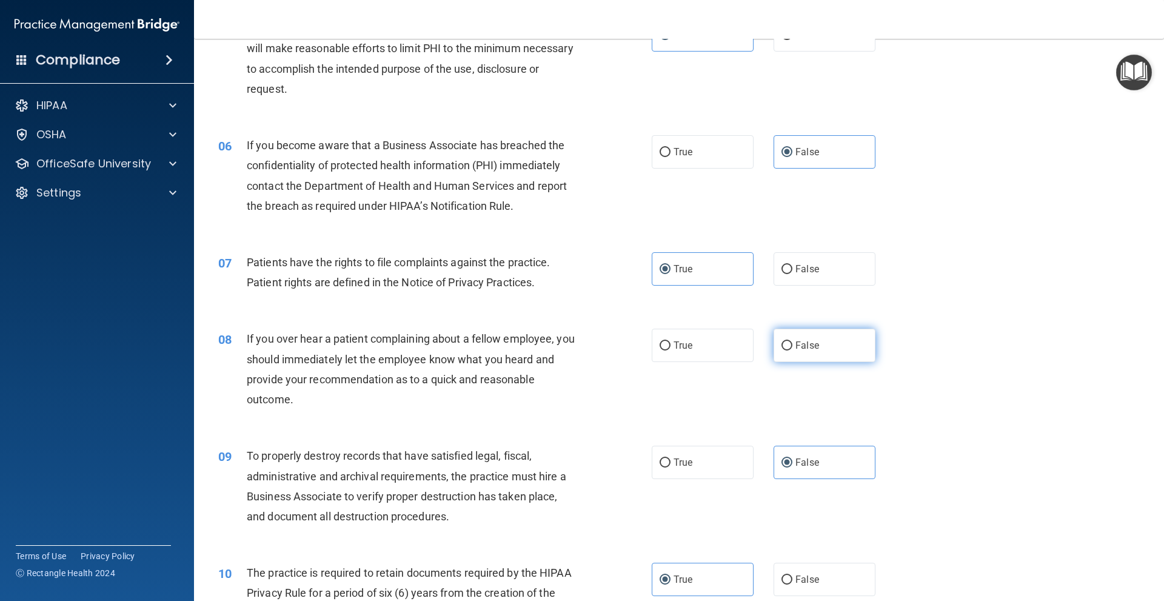
click at [812, 352] on label "False" at bounding box center [825, 345] width 102 height 33
click at [792, 350] on input "False" at bounding box center [786, 345] width 11 height 9
radio input "true"
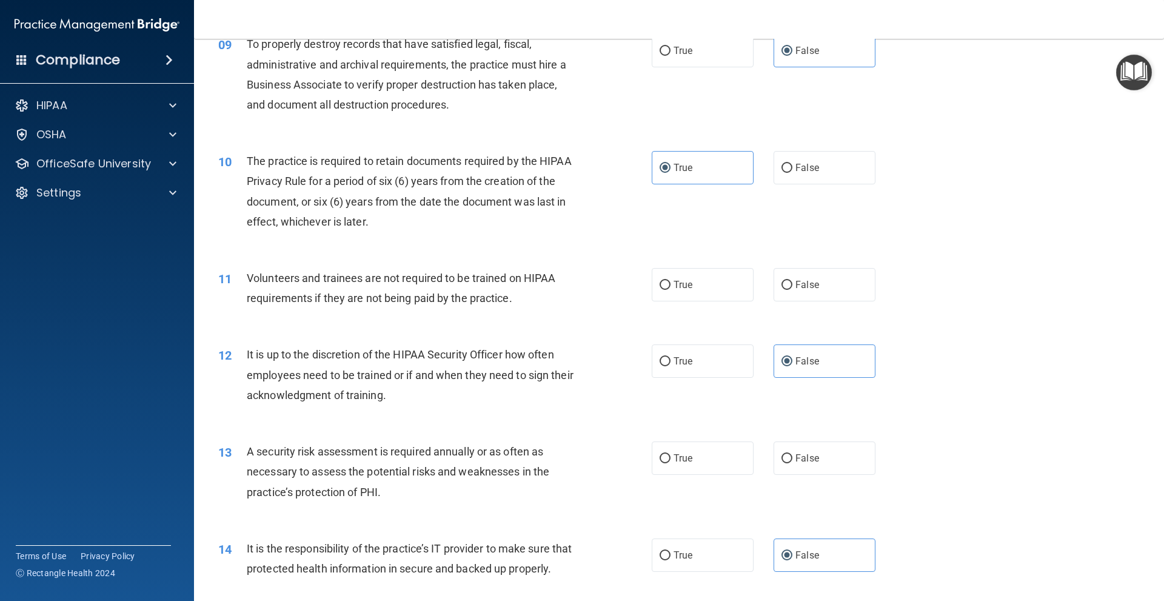
scroll to position [909, 0]
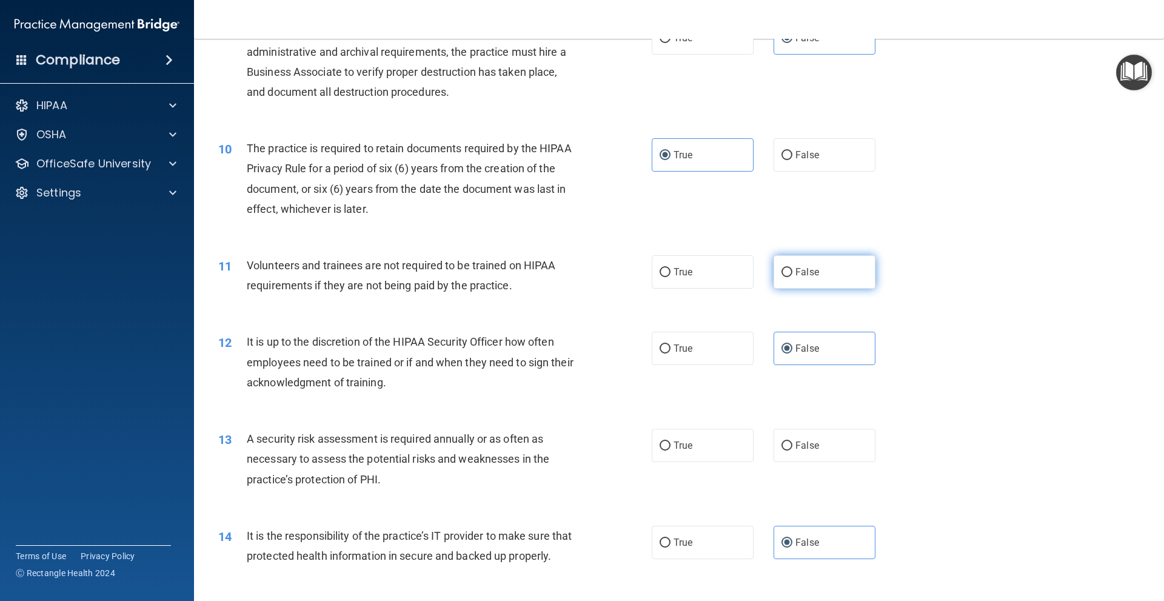
click at [835, 269] on label "False" at bounding box center [825, 271] width 102 height 33
click at [792, 269] on input "False" at bounding box center [786, 272] width 11 height 9
radio input "true"
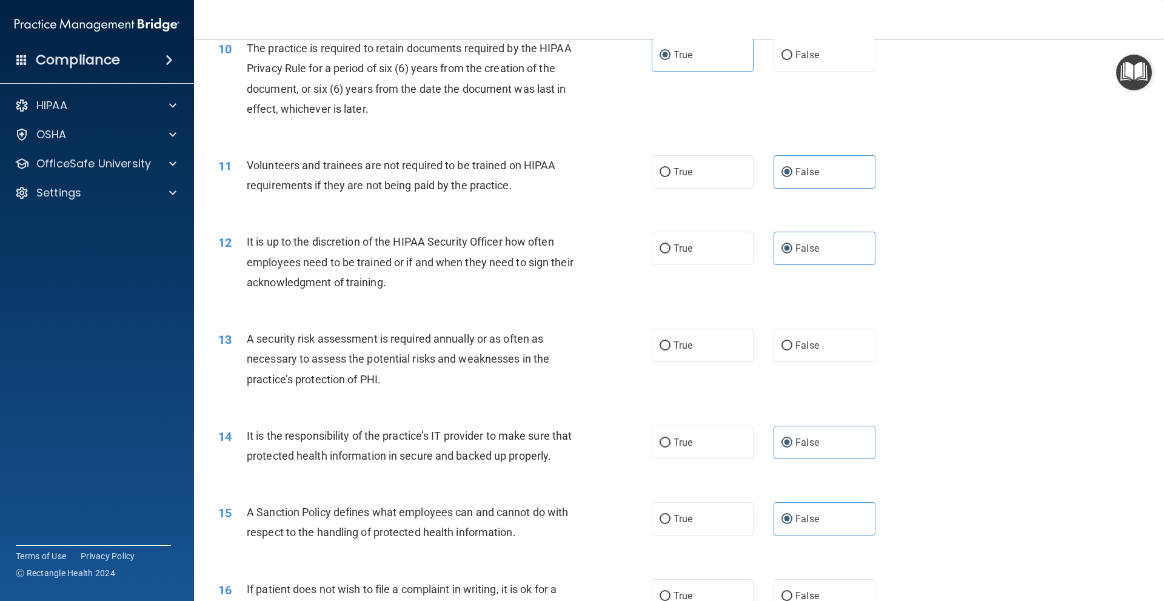
scroll to position [1031, 0]
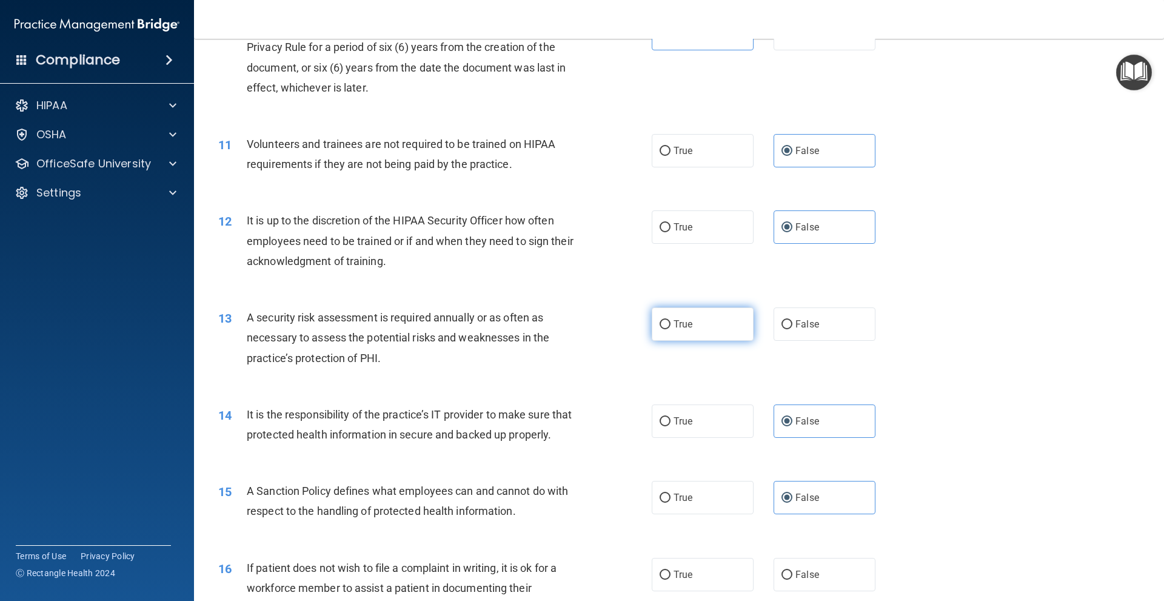
click at [664, 330] on label "True" at bounding box center [703, 323] width 102 height 33
click at [664, 329] on input "True" at bounding box center [665, 324] width 11 height 9
radio input "true"
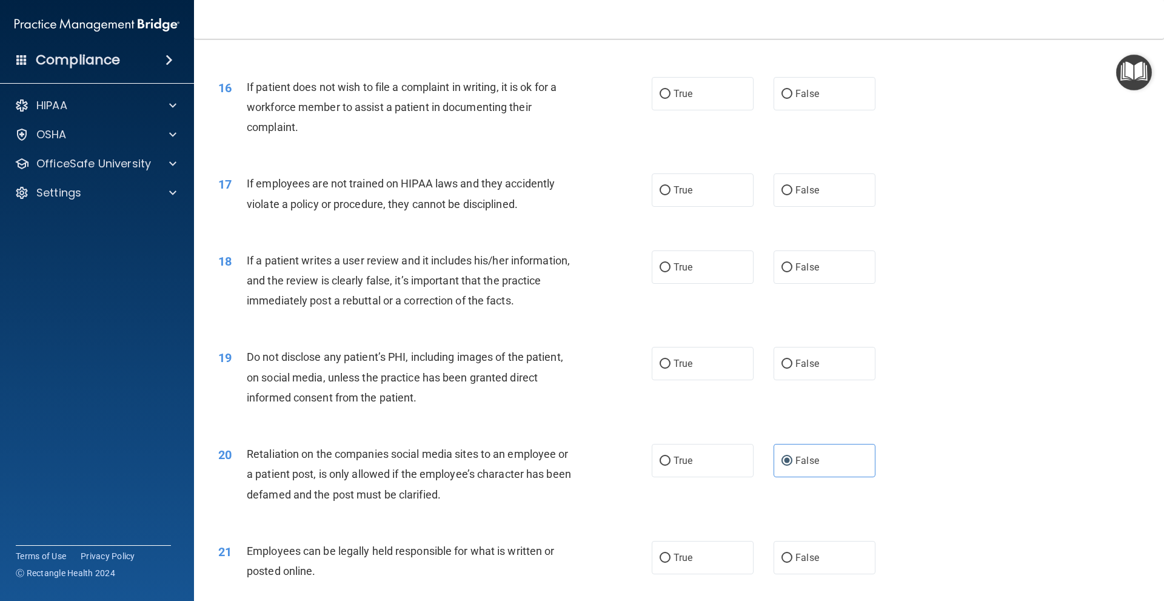
scroll to position [1516, 0]
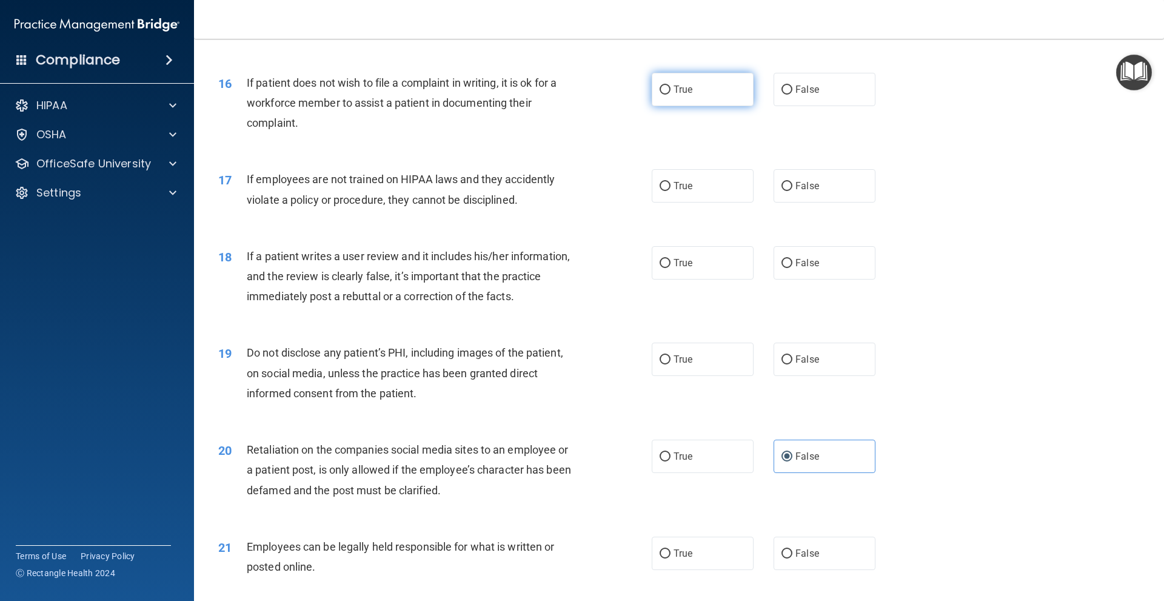
click at [694, 106] on label "True" at bounding box center [703, 89] width 102 height 33
click at [670, 95] on input "True" at bounding box center [665, 89] width 11 height 9
radio input "true"
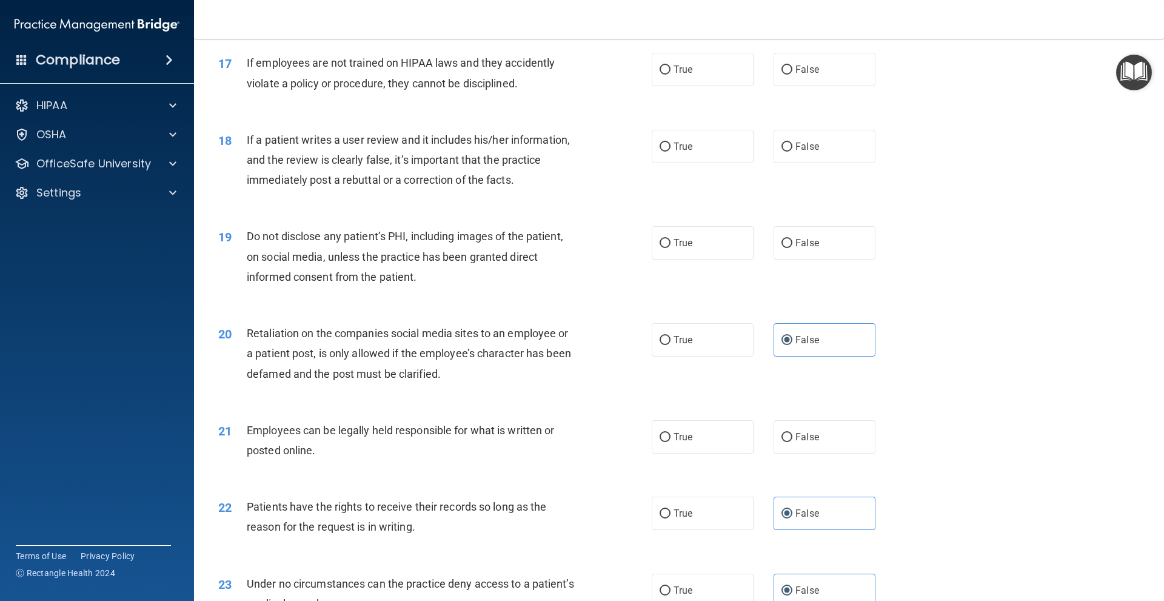
scroll to position [1637, 0]
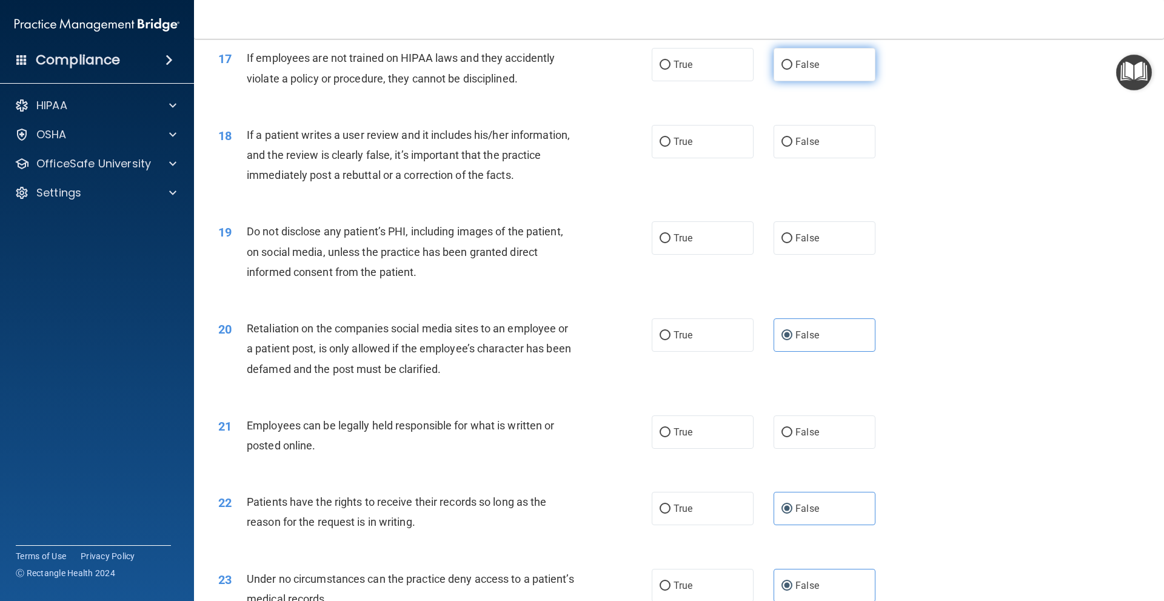
click at [841, 81] on label "False" at bounding box center [825, 64] width 102 height 33
click at [792, 70] on input "False" at bounding box center [786, 65] width 11 height 9
radio input "true"
click at [828, 158] on label "False" at bounding box center [825, 141] width 102 height 33
click at [792, 147] on input "False" at bounding box center [786, 142] width 11 height 9
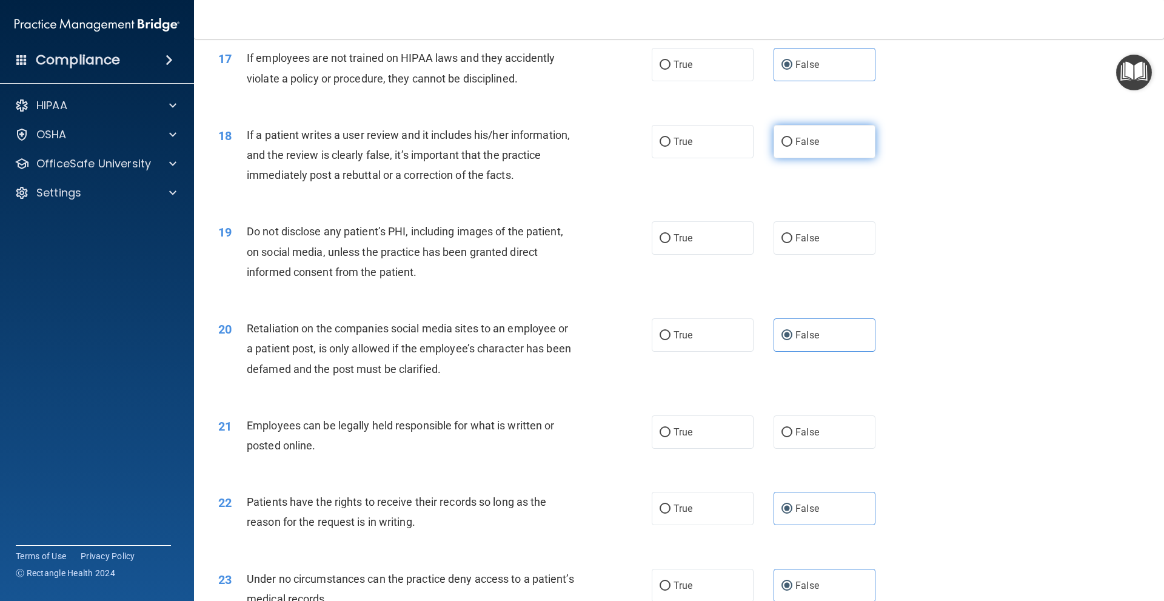
radio input "true"
click at [721, 248] on label "True" at bounding box center [703, 237] width 102 height 33
click at [670, 243] on input "True" at bounding box center [665, 238] width 11 height 9
radio input "true"
click at [706, 444] on label "True" at bounding box center [703, 431] width 102 height 33
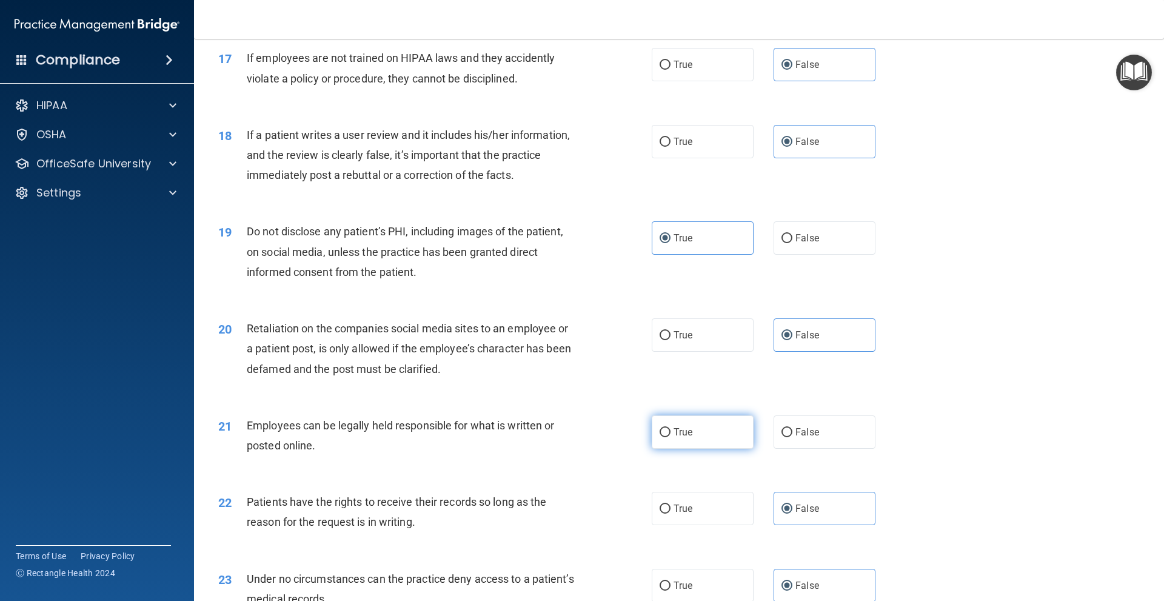
click at [670, 437] on input "True" at bounding box center [665, 432] width 11 height 9
radio input "true"
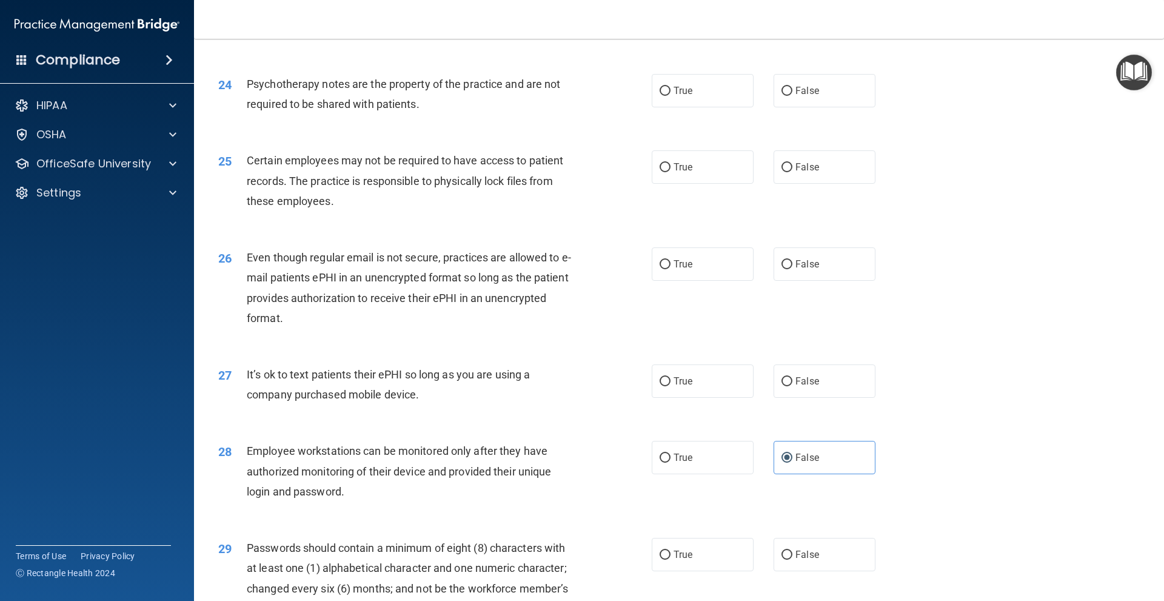
scroll to position [2243, 0]
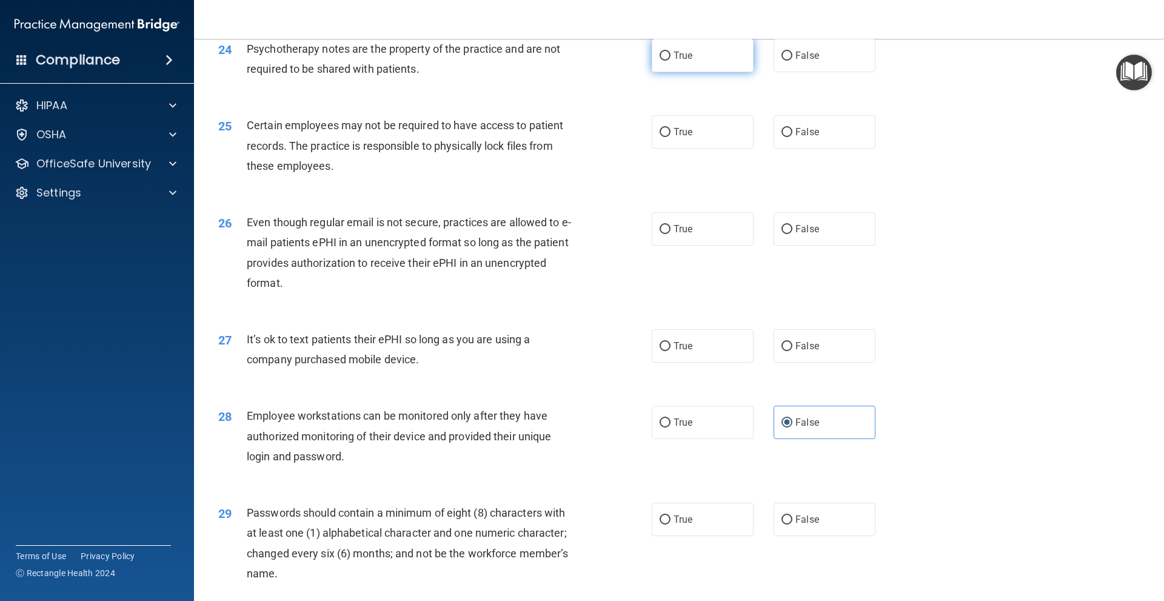
click at [699, 72] on label "True" at bounding box center [703, 55] width 102 height 33
click at [670, 61] on input "True" at bounding box center [665, 56] width 11 height 9
radio input "true"
drag, startPoint x: 690, startPoint y: 162, endPoint x: 694, endPoint y: 170, distance: 8.4
click at [692, 149] on label "True" at bounding box center [703, 131] width 102 height 33
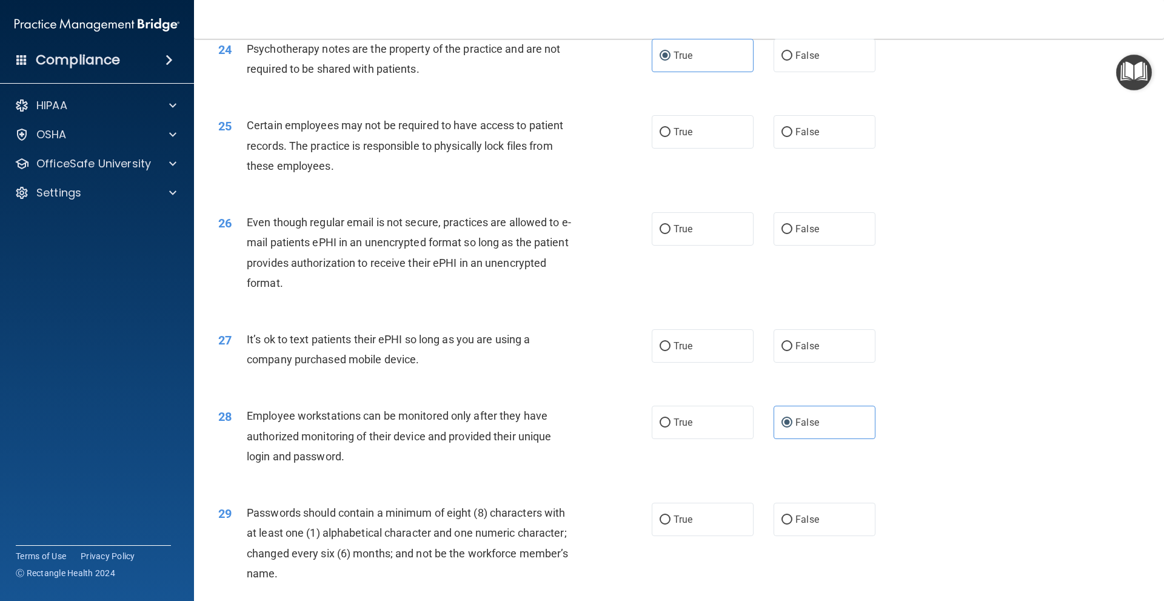
click at [670, 137] on input "True" at bounding box center [665, 132] width 11 height 9
radio input "true"
click at [691, 246] on label "True" at bounding box center [703, 228] width 102 height 33
click at [670, 234] on input "True" at bounding box center [665, 229] width 11 height 9
radio input "true"
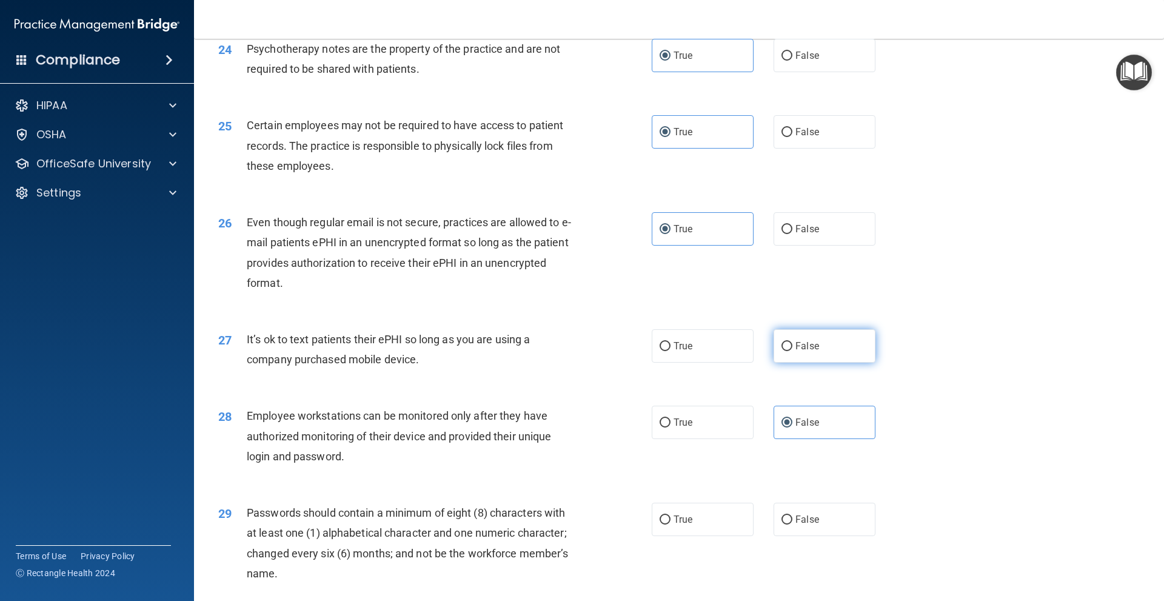
click at [817, 349] on label "False" at bounding box center [825, 345] width 102 height 33
click at [792, 349] on input "False" at bounding box center [786, 346] width 11 height 9
radio input "true"
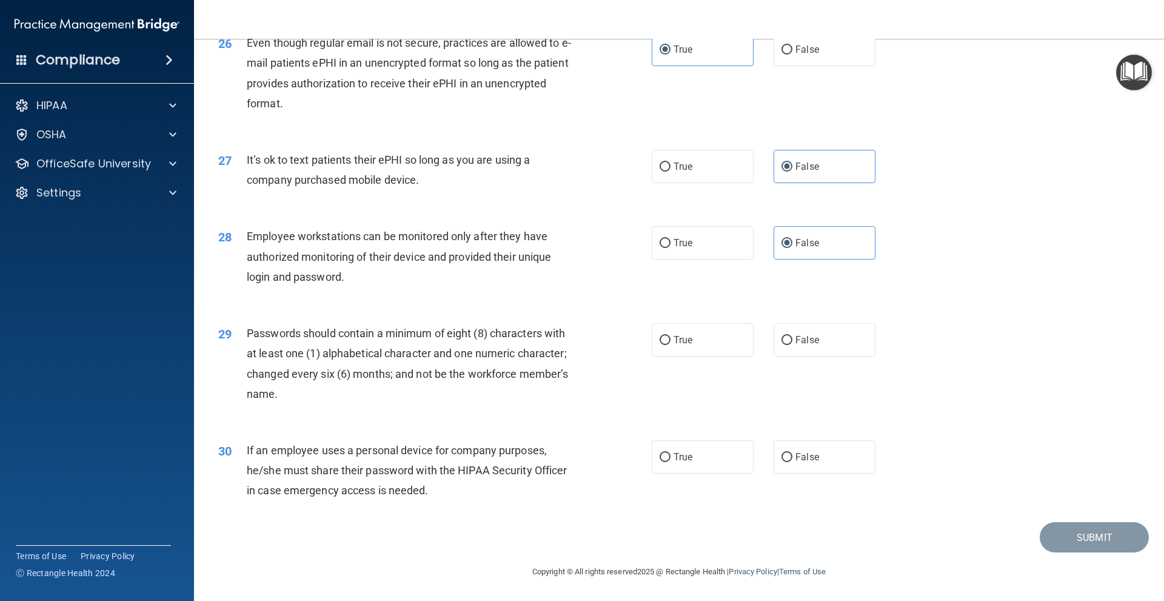
scroll to position [2442, 0]
click at [861, 344] on label "False" at bounding box center [825, 339] width 102 height 33
click at [792, 344] on input "False" at bounding box center [786, 340] width 11 height 9
radio input "true"
click at [830, 468] on label "False" at bounding box center [825, 456] width 102 height 33
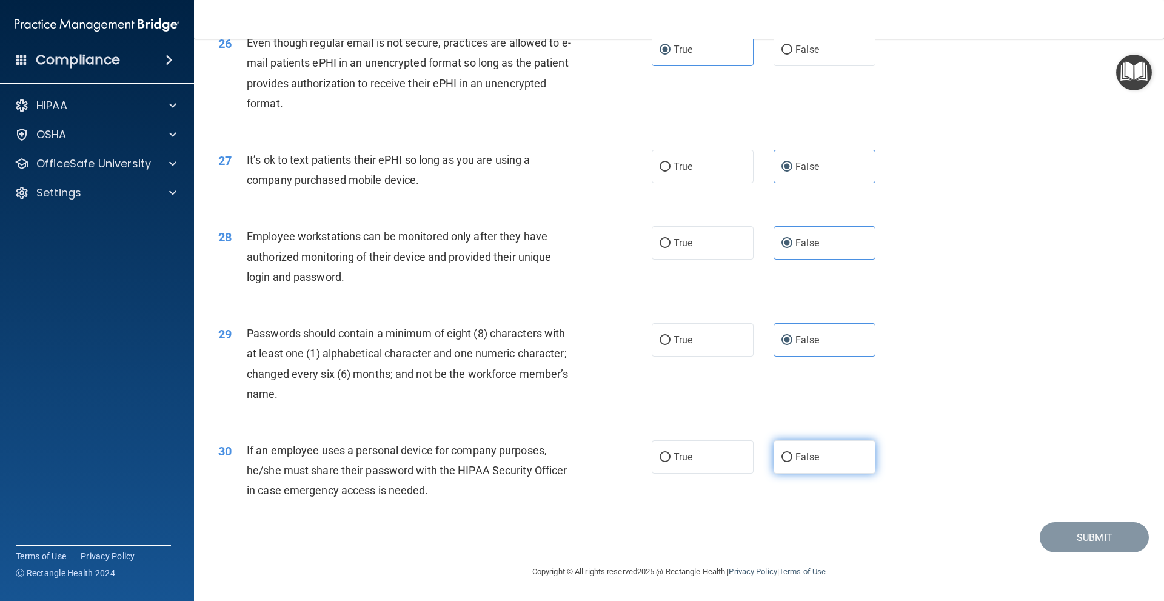
click at [792, 462] on input "False" at bounding box center [786, 457] width 11 height 9
radio input "true"
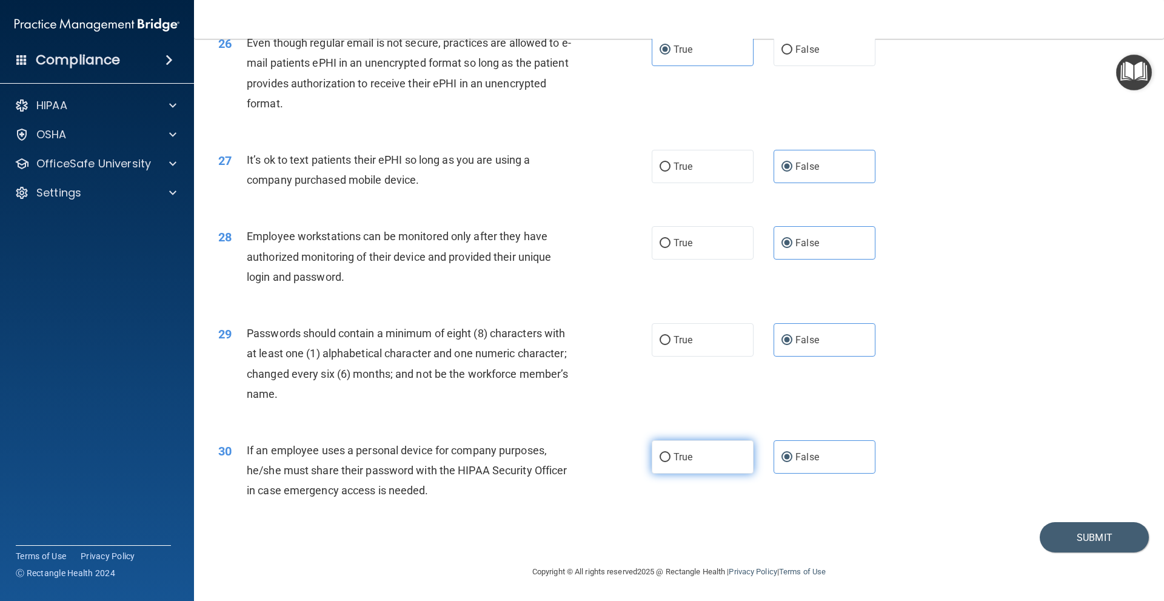
drag, startPoint x: 712, startPoint y: 458, endPoint x: 718, endPoint y: 452, distance: 9.0
click at [712, 458] on label "True" at bounding box center [703, 456] width 102 height 33
click at [670, 458] on input "True" at bounding box center [665, 457] width 11 height 9
radio input "true"
radio input "false"
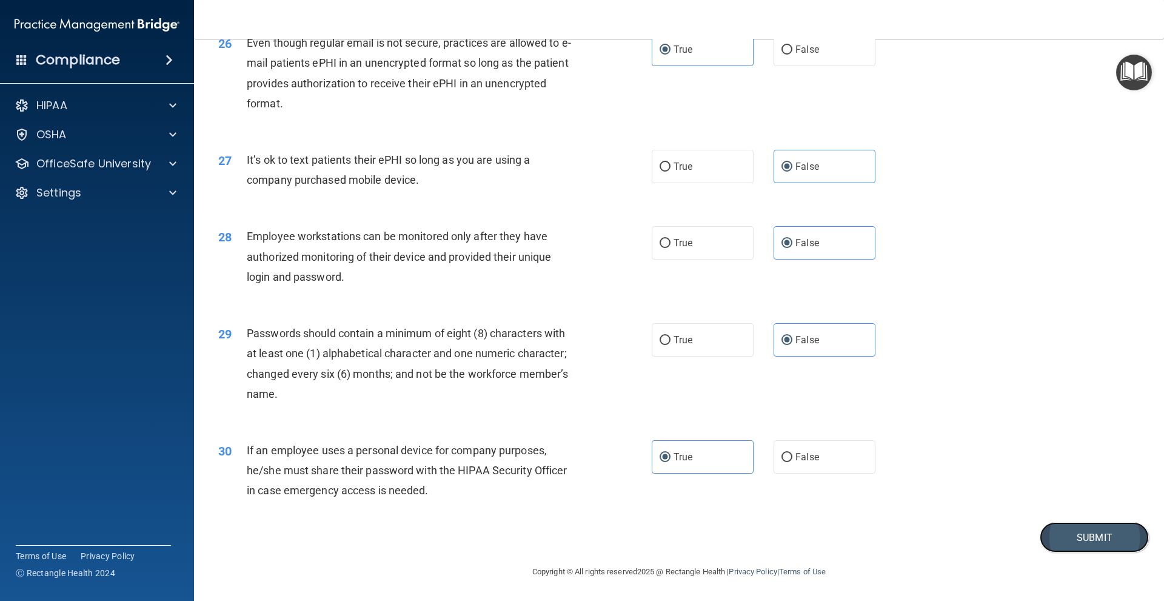
click at [1063, 532] on button "Submit" at bounding box center [1094, 537] width 109 height 31
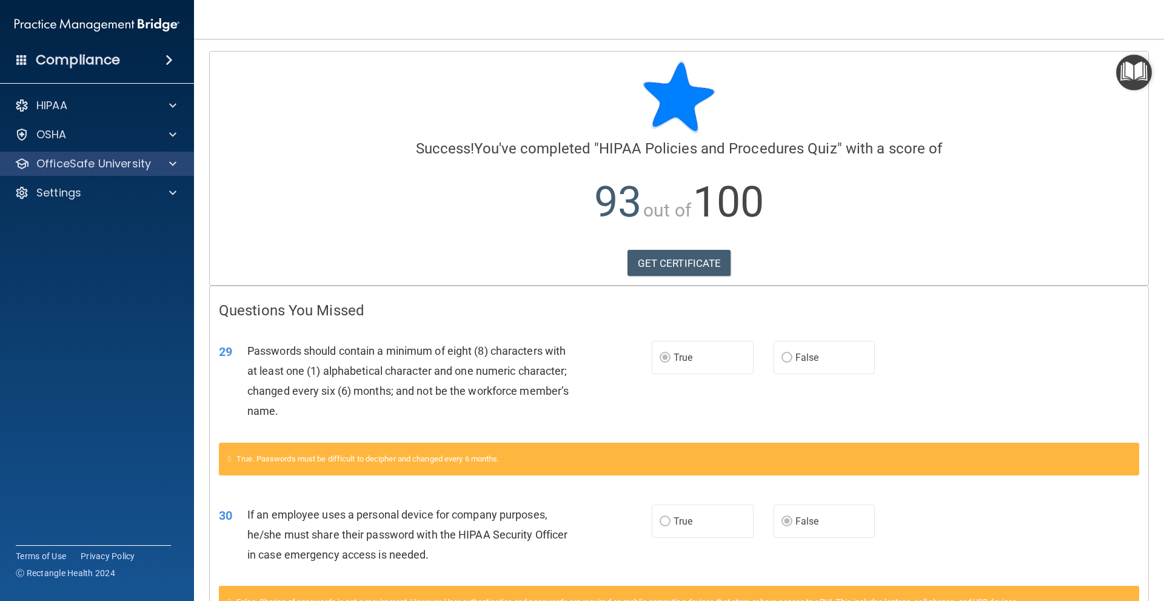
click at [71, 155] on div "OfficeSafe University" at bounding box center [97, 164] width 195 height 24
click at [101, 164] on p "OfficeSafe University" at bounding box center [93, 163] width 115 height 15
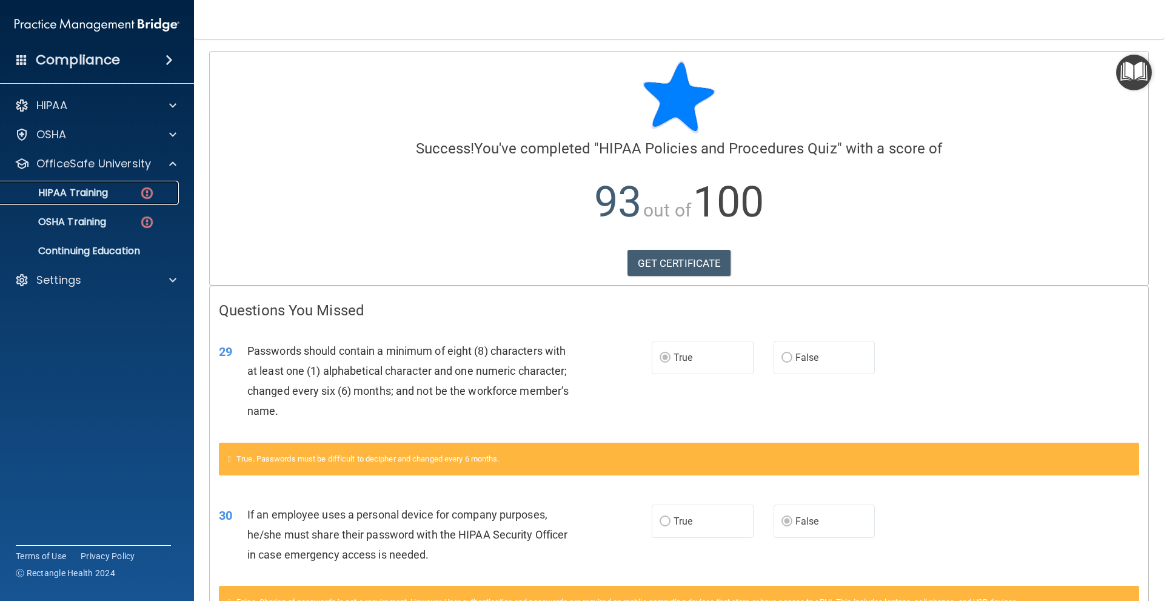
click at [114, 186] on link "HIPAA Training" at bounding box center [83, 193] width 191 height 24
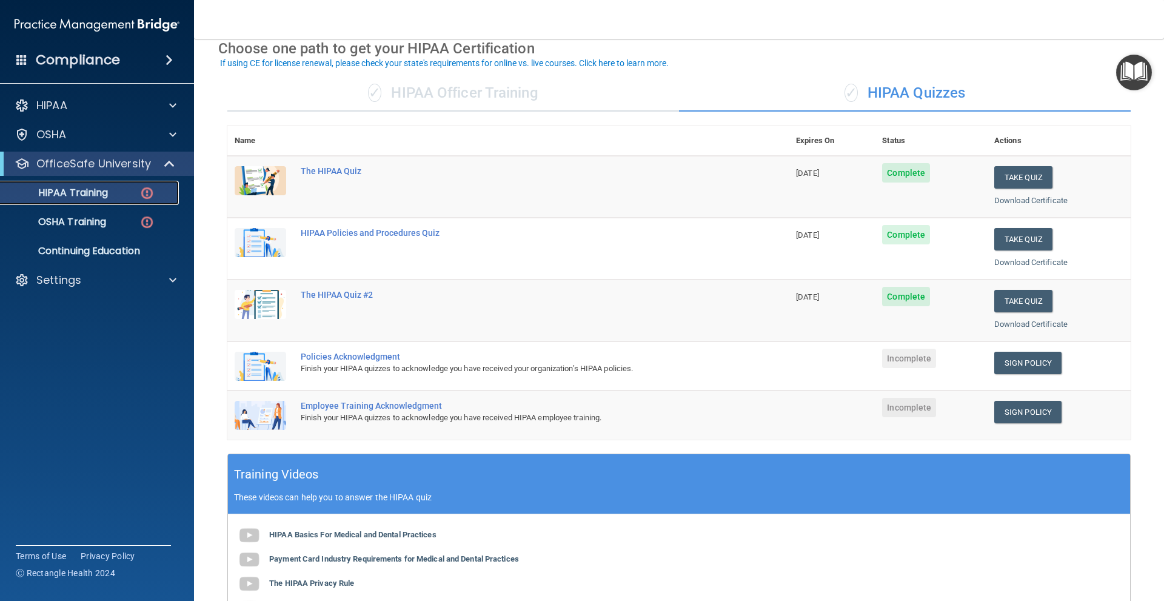
scroll to position [61, 0]
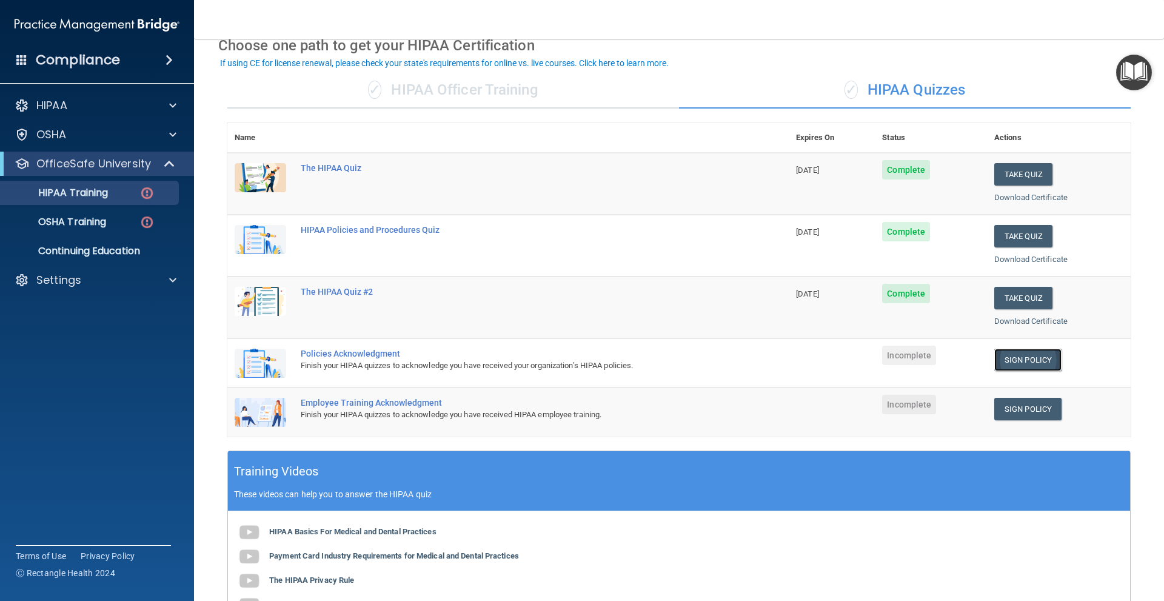
click at [1012, 367] on link "Sign Policy" at bounding box center [1027, 360] width 67 height 22
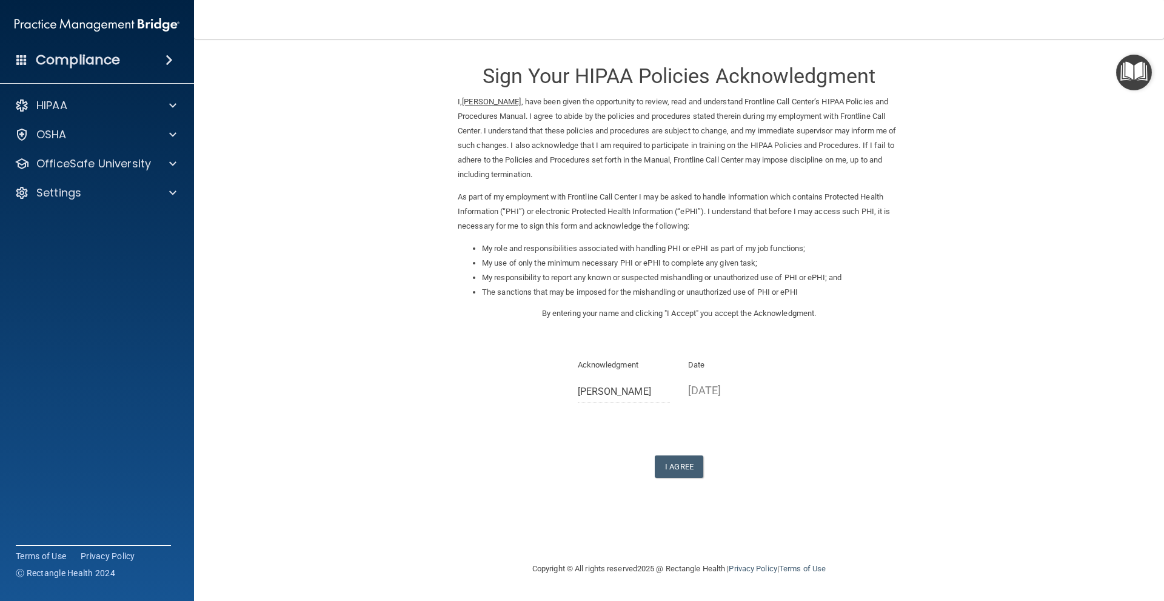
click at [473, 323] on div "Sign Your HIPAA Policies Acknowledgment I, [PERSON_NAME] , have been given the …" at bounding box center [679, 190] width 443 height 278
click at [677, 472] on button "I Agree" at bounding box center [679, 466] width 48 height 22
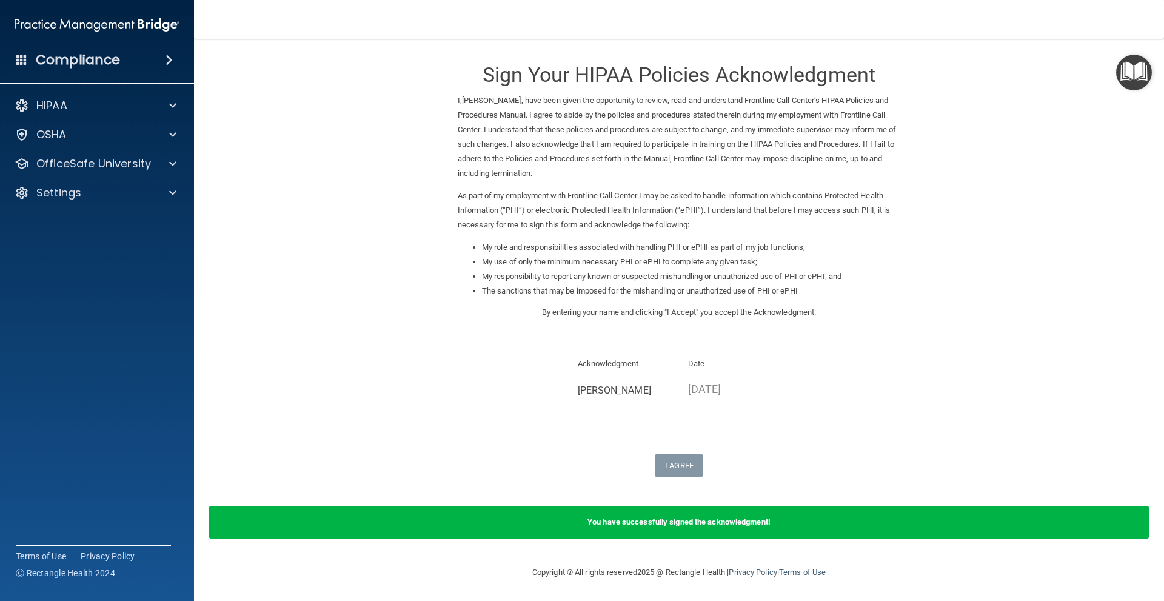
scroll to position [2, 0]
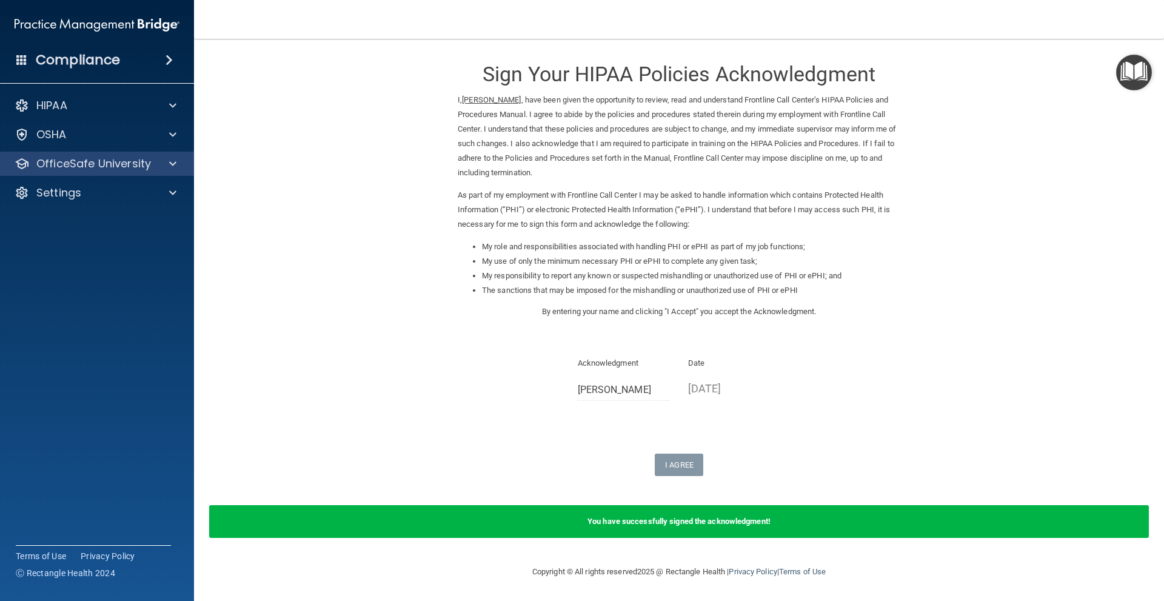
click at [77, 153] on div "OfficeSafe University" at bounding box center [97, 164] width 195 height 24
click at [89, 173] on div "OfficeSafe University" at bounding box center [97, 164] width 195 height 24
click at [113, 159] on p "OfficeSafe University" at bounding box center [93, 163] width 115 height 15
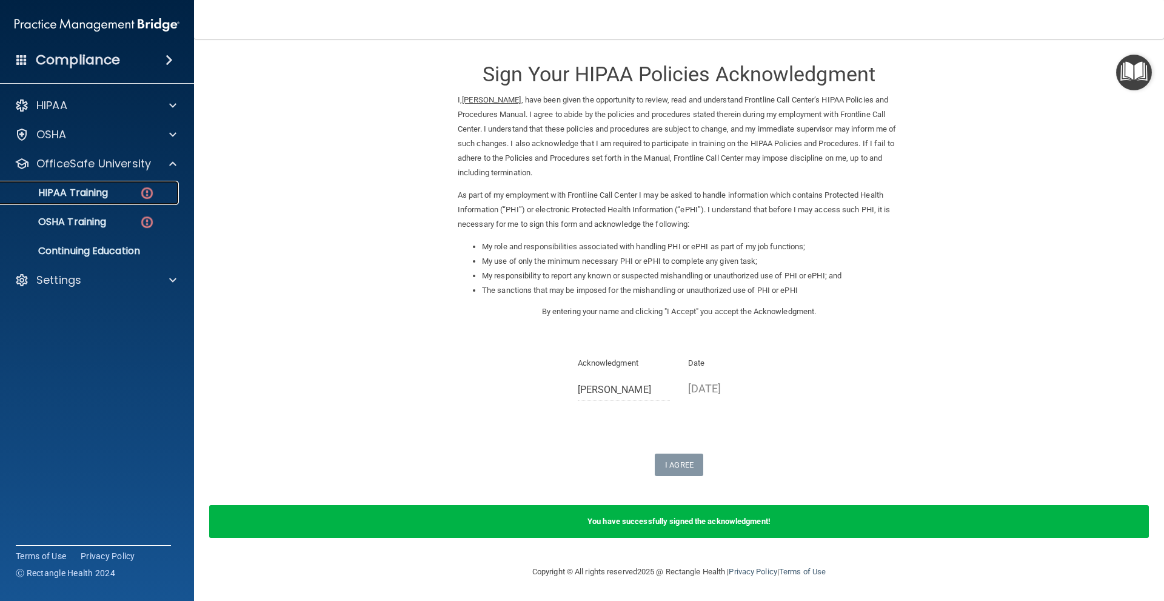
click at [124, 189] on div "HIPAA Training" at bounding box center [90, 193] width 165 height 12
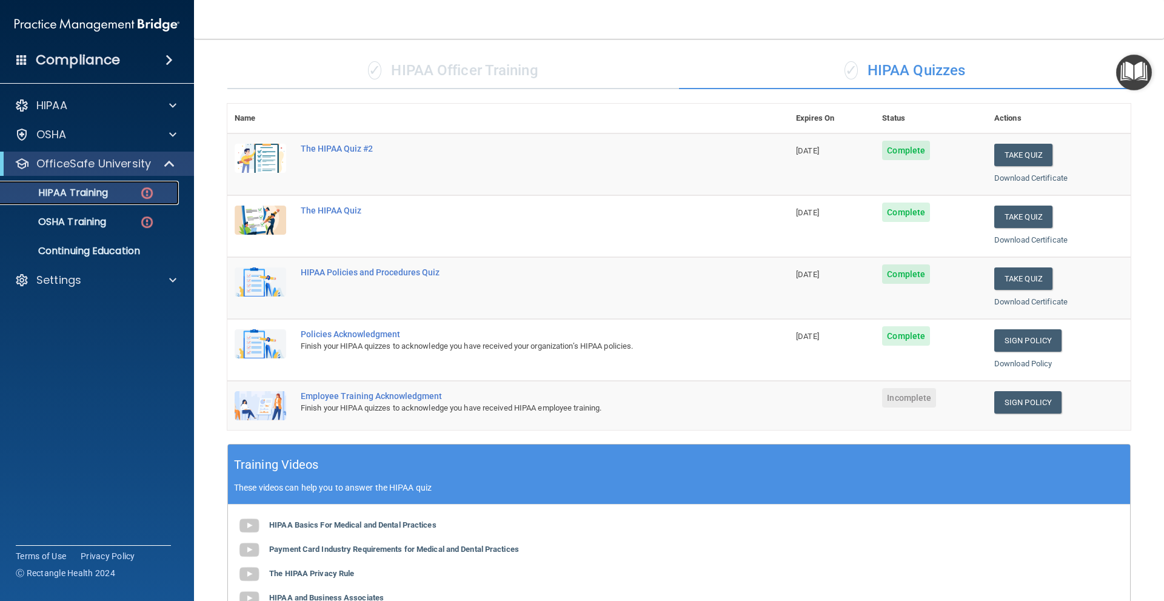
scroll to position [57, 0]
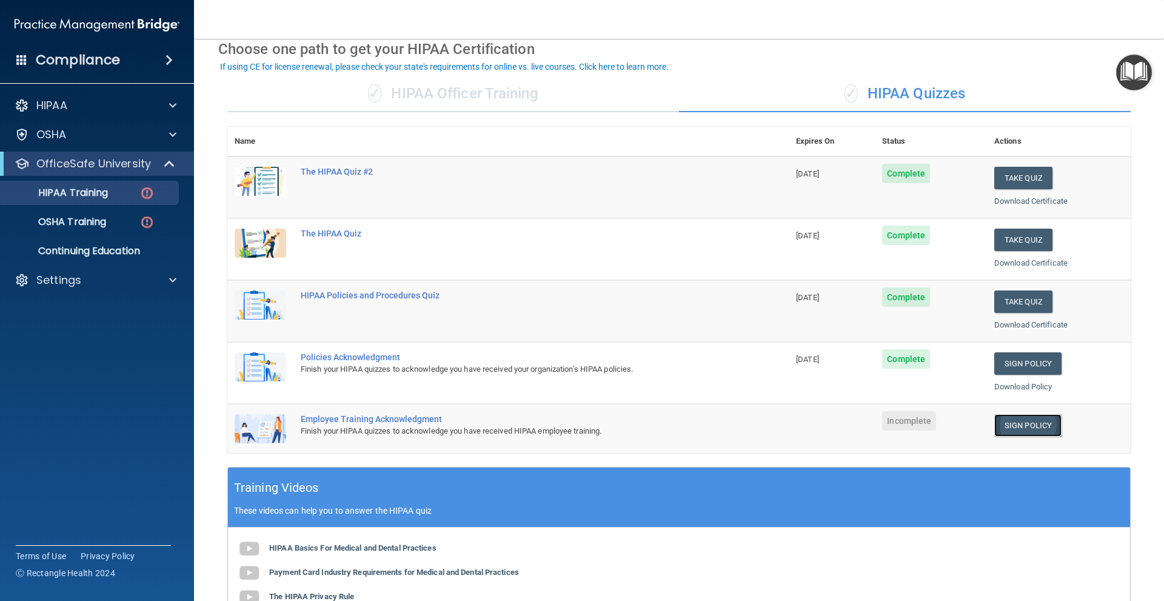
click at [1042, 429] on link "Sign Policy" at bounding box center [1027, 425] width 67 height 22
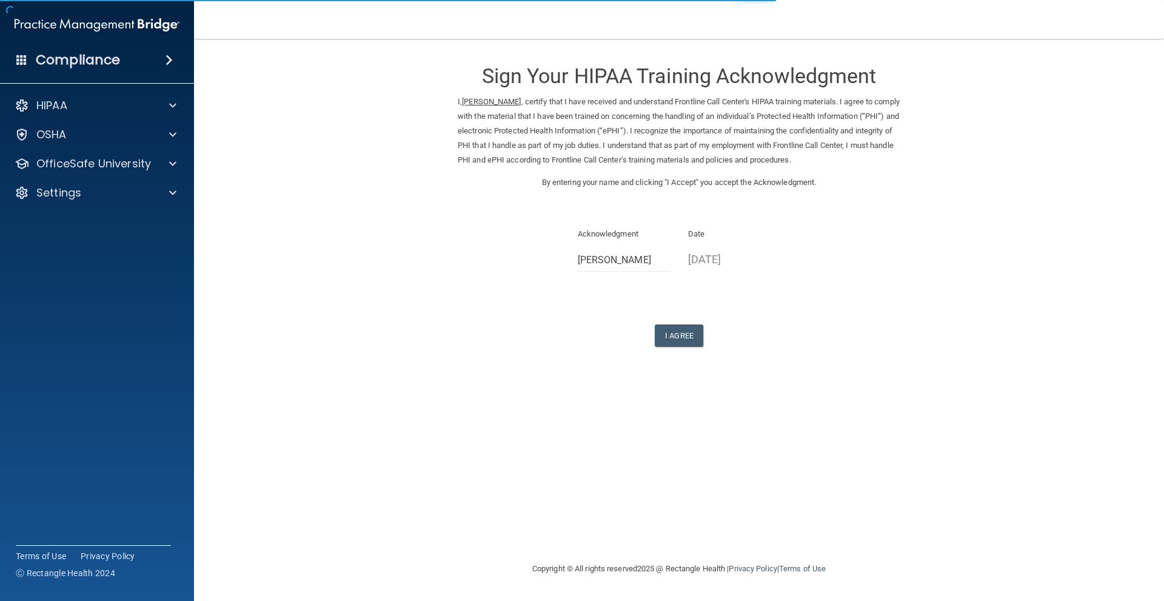
click at [690, 350] on form "Sign Your HIPAA Training Acknowledgment I, Maryfer Rosales , certify that I hav…" at bounding box center [678, 213] width 921 height 325
click at [690, 339] on button "I Agree" at bounding box center [679, 335] width 48 height 22
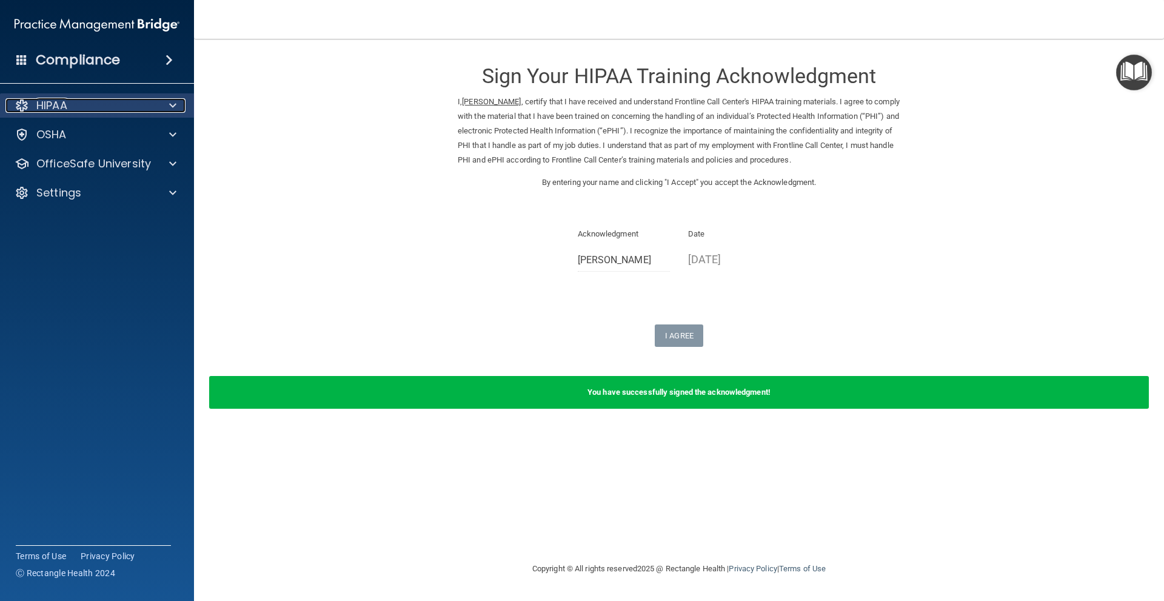
click at [92, 104] on div "HIPAA" at bounding box center [80, 105] width 150 height 15
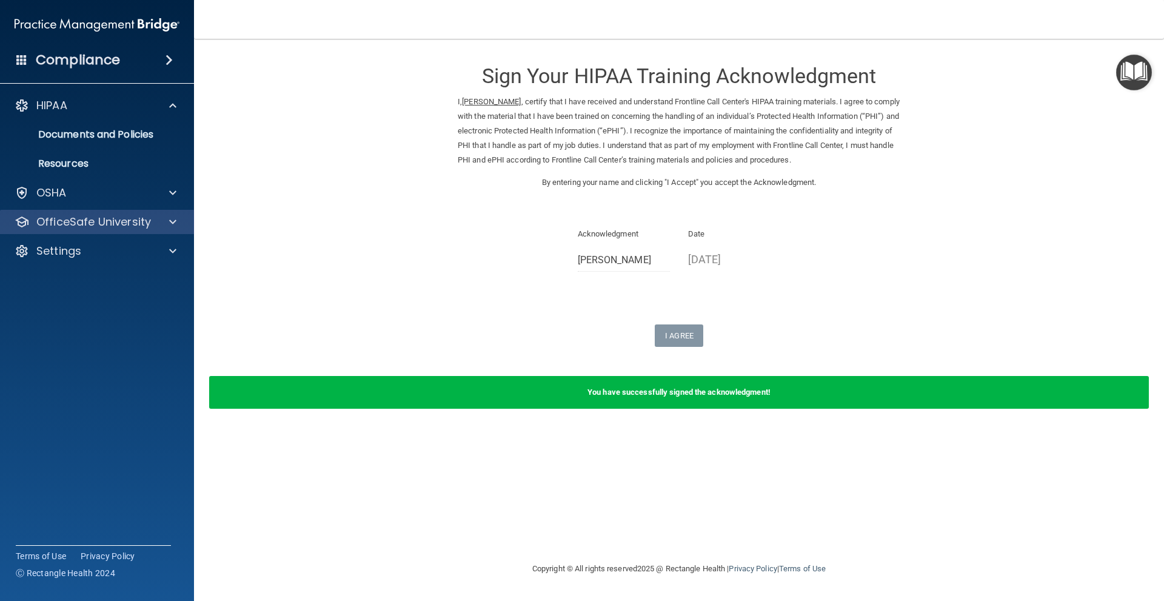
click at [104, 213] on div "OfficeSafe University" at bounding box center [97, 222] width 195 height 24
click at [104, 227] on p "OfficeSafe University" at bounding box center [93, 222] width 115 height 15
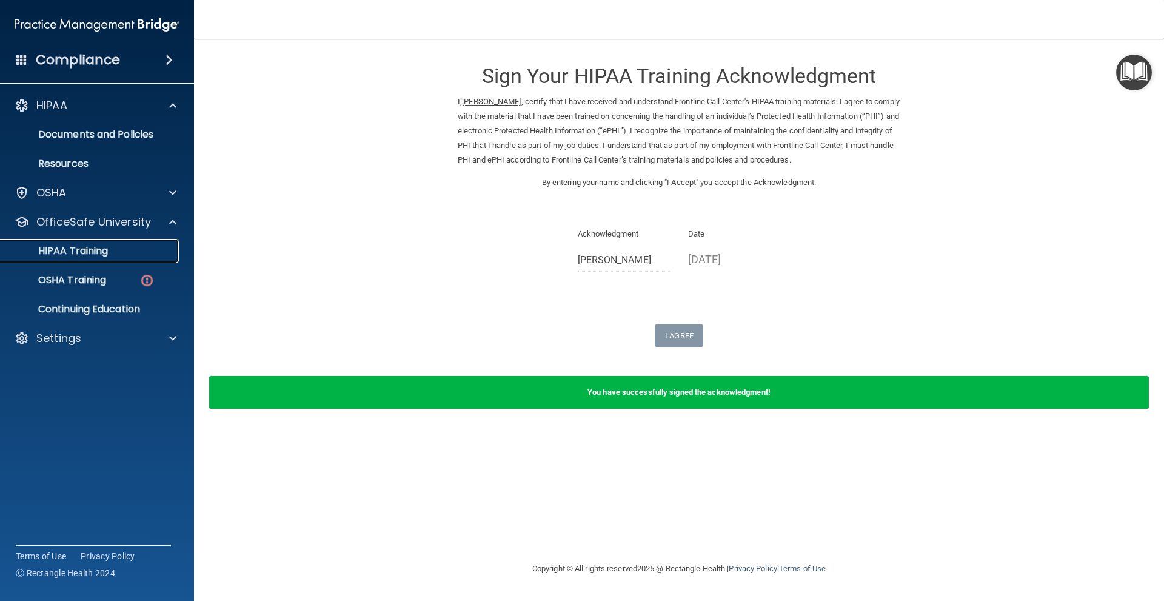
click at [104, 245] on p "HIPAA Training" at bounding box center [58, 251] width 100 height 12
